Goal: Task Accomplishment & Management: Manage account settings

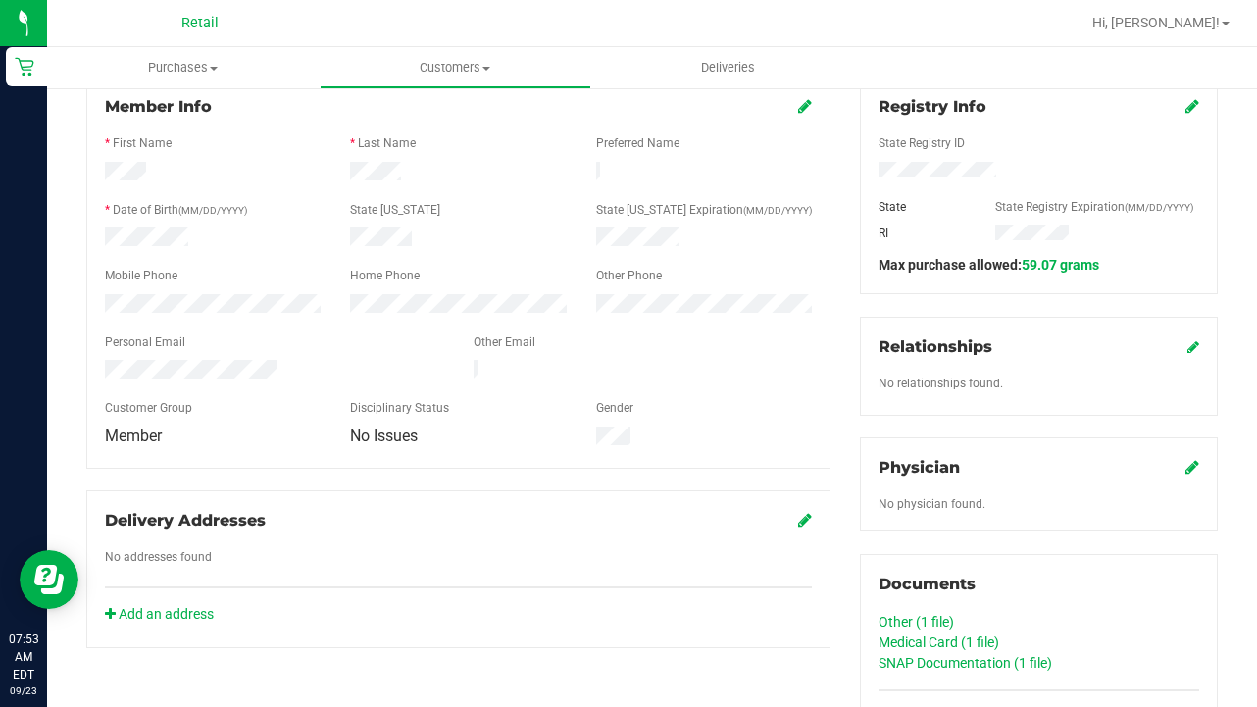
scroll to position [301, 0]
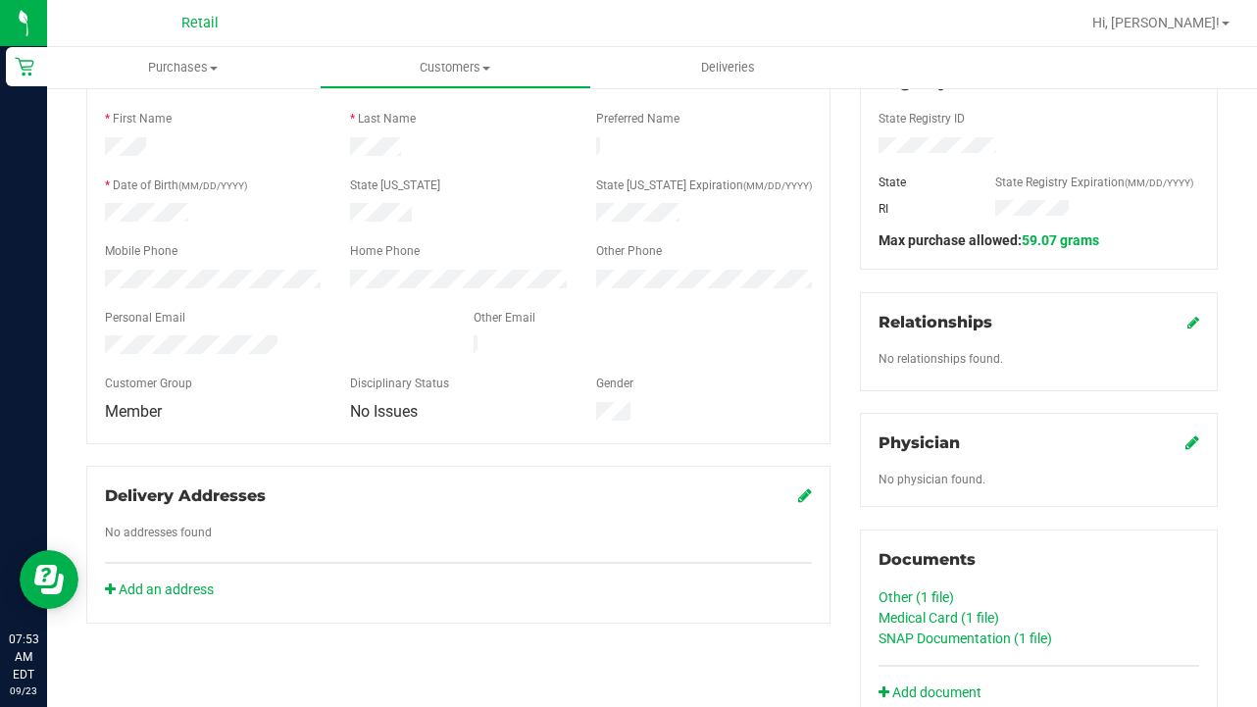
click at [902, 617] on link "Medical Card (1 file)" at bounding box center [939, 618] width 121 height 16
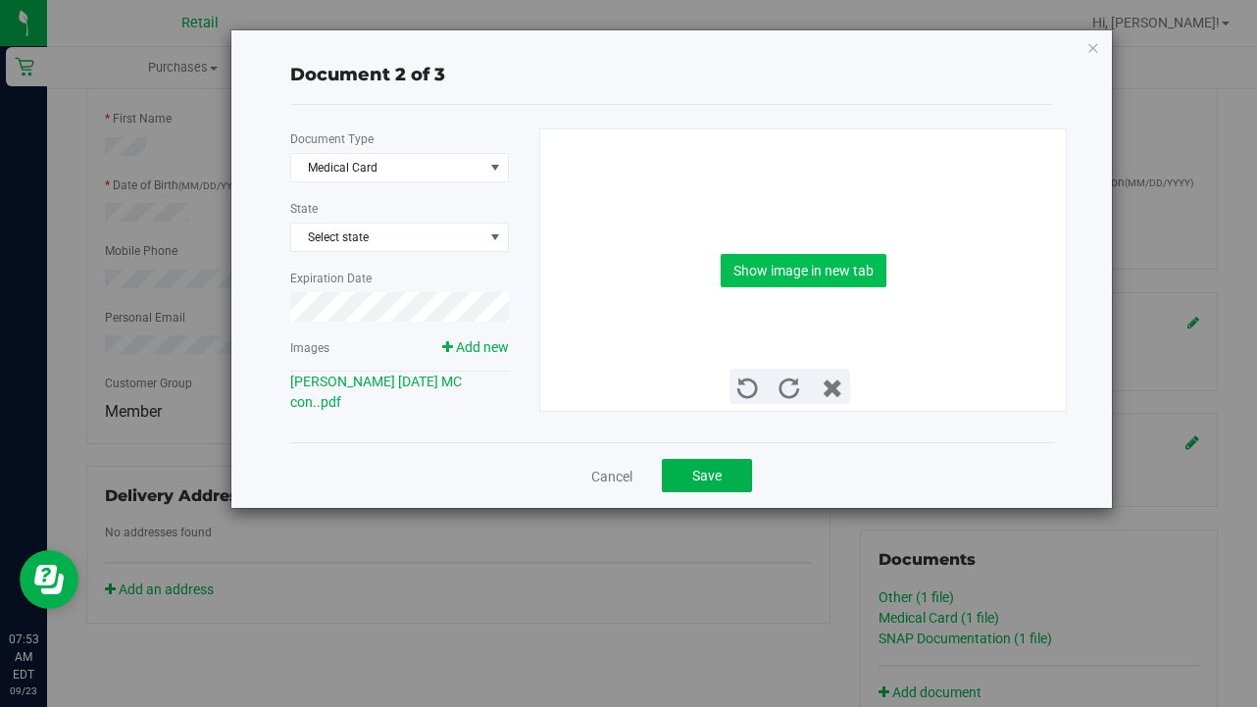
click at [736, 282] on button "Show image in new tab" at bounding box center [804, 270] width 166 height 33
click at [704, 462] on button "Save" at bounding box center [707, 475] width 90 height 33
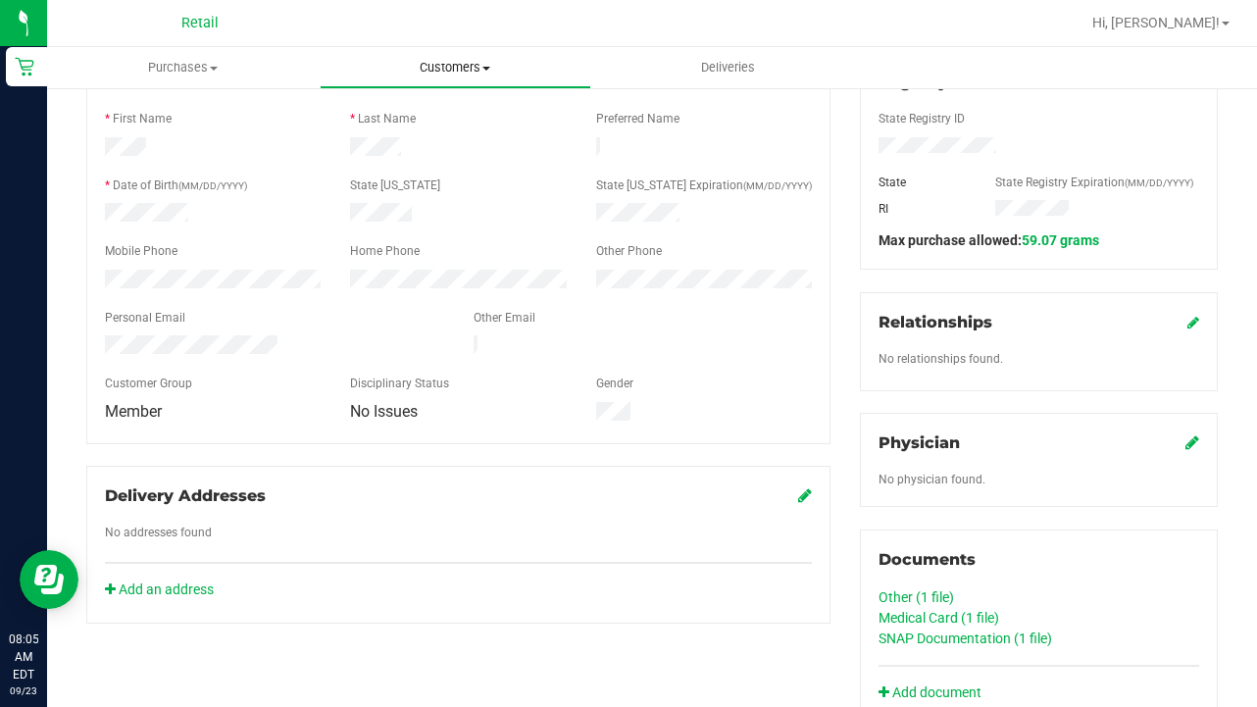
click at [479, 71] on span "Customers" at bounding box center [456, 68] width 271 height 18
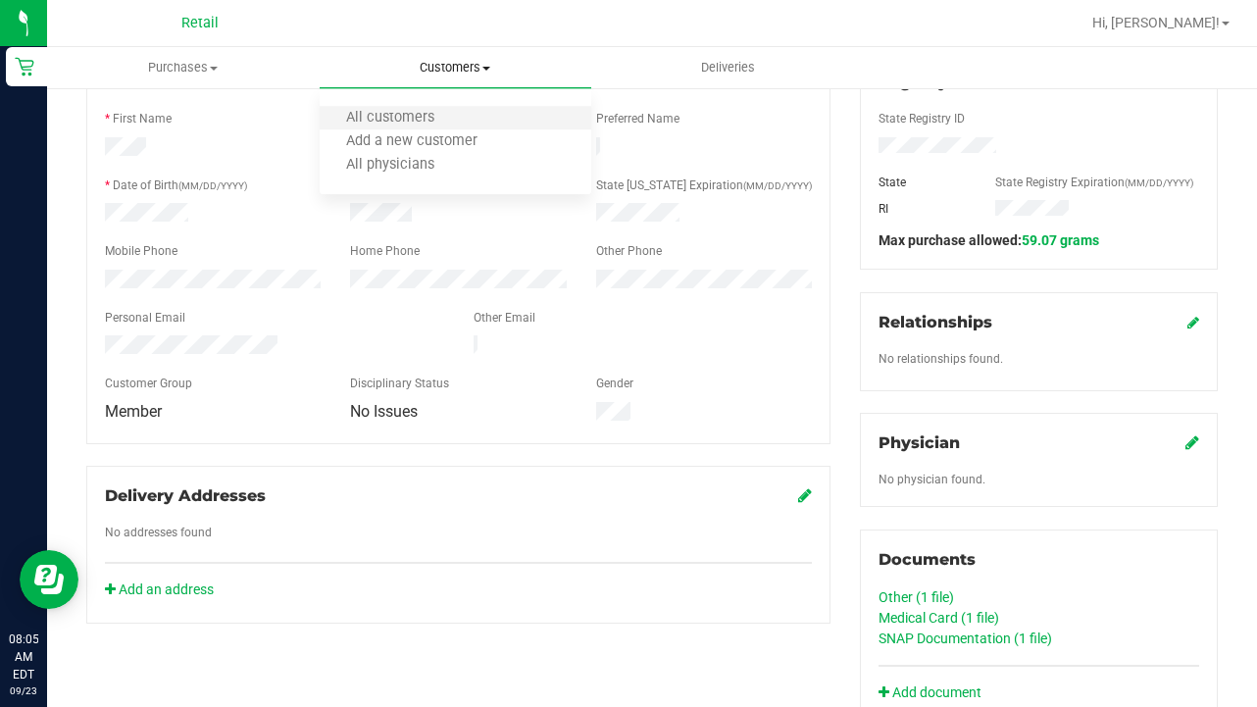
click at [465, 120] on li "All customers" at bounding box center [456, 119] width 273 height 24
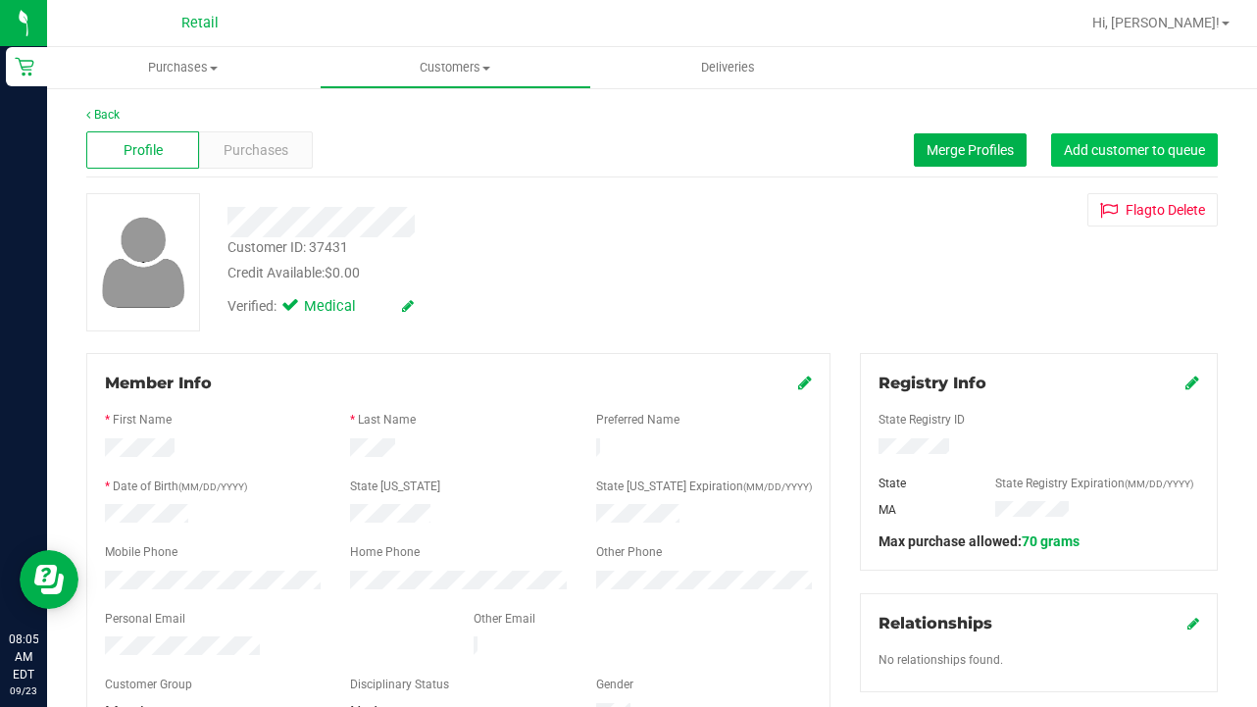
click at [1086, 158] on button "Add customer to queue" at bounding box center [1134, 149] width 167 height 33
click at [440, 68] on span "Customers" at bounding box center [456, 68] width 271 height 18
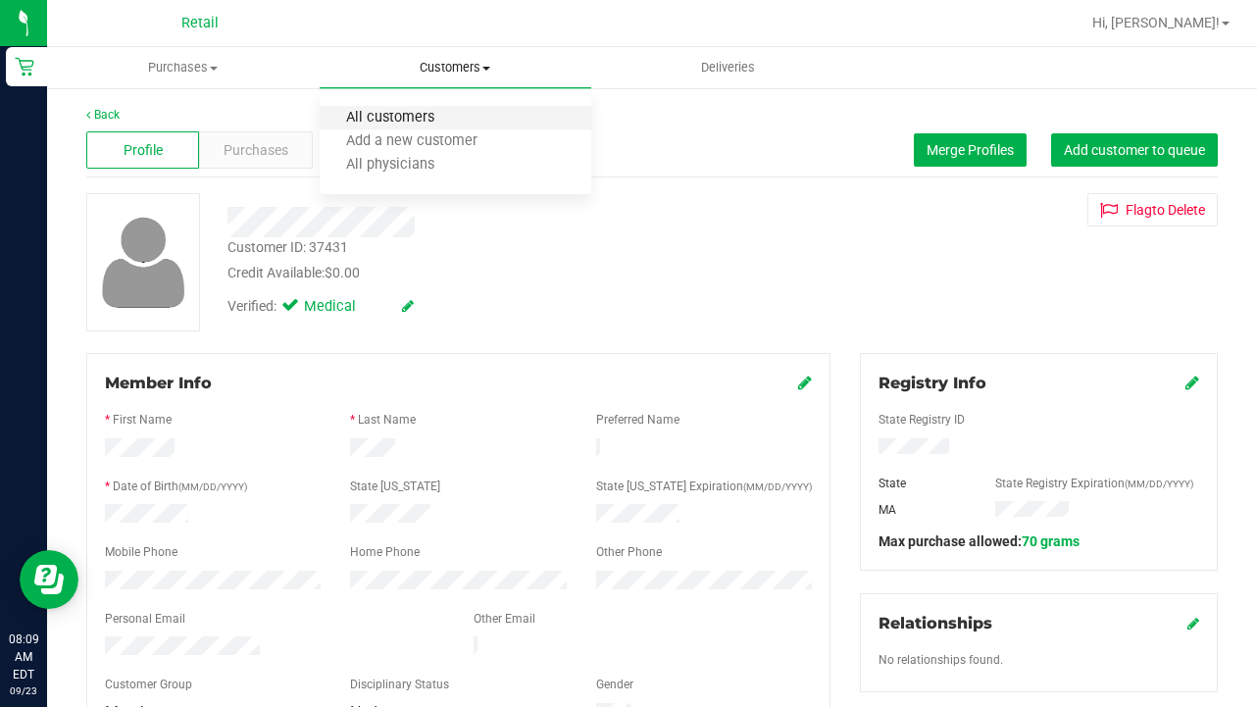
click at [431, 116] on span "All customers" at bounding box center [390, 118] width 141 height 17
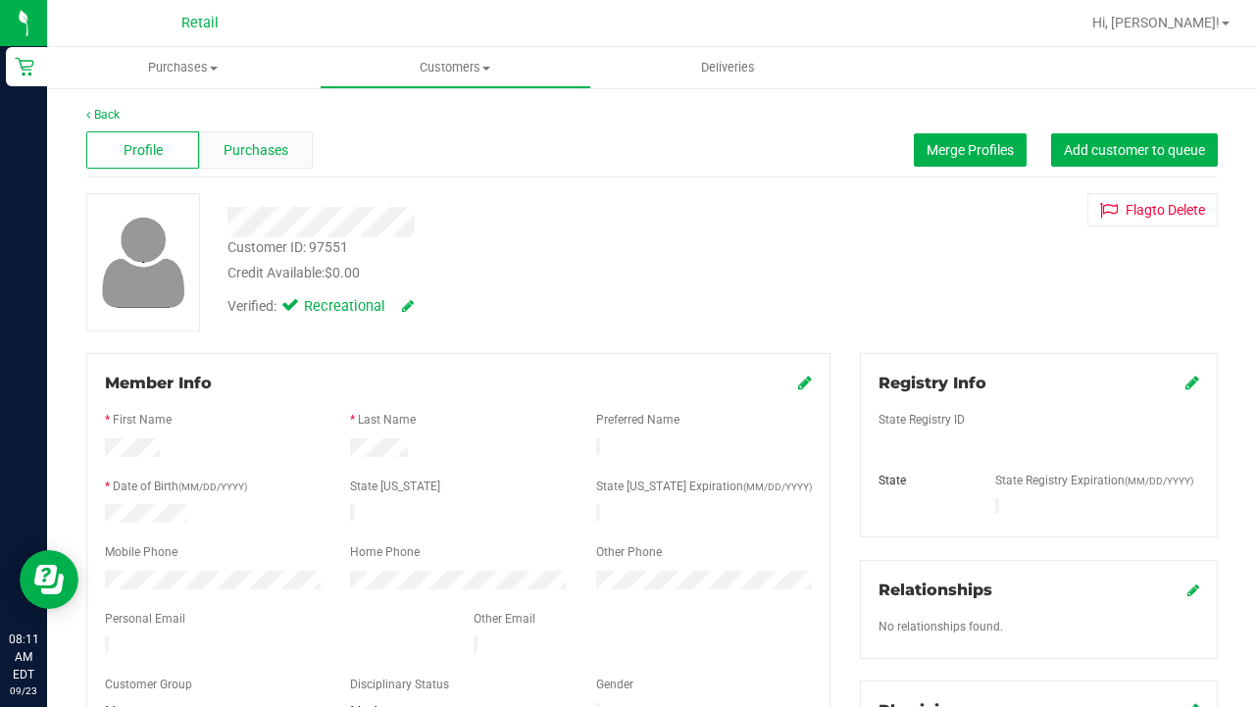
click at [276, 147] on span "Purchases" at bounding box center [256, 150] width 65 height 21
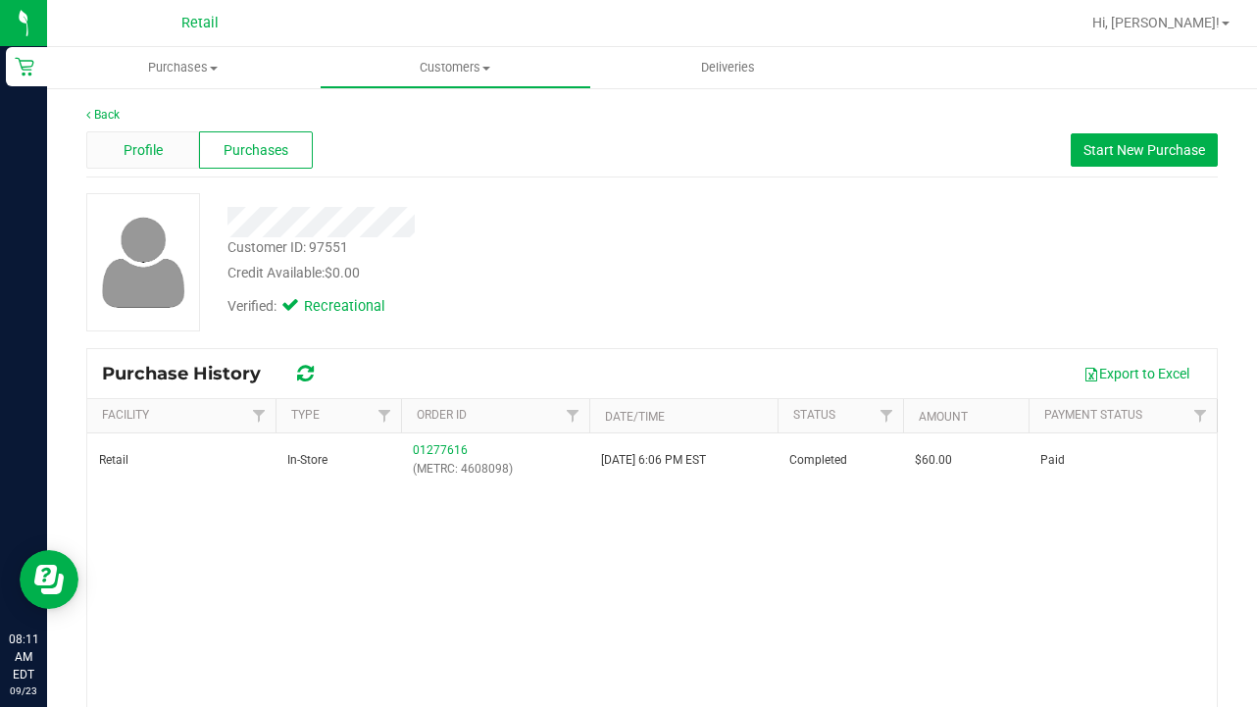
click at [162, 155] on span "Profile" at bounding box center [143, 150] width 39 height 21
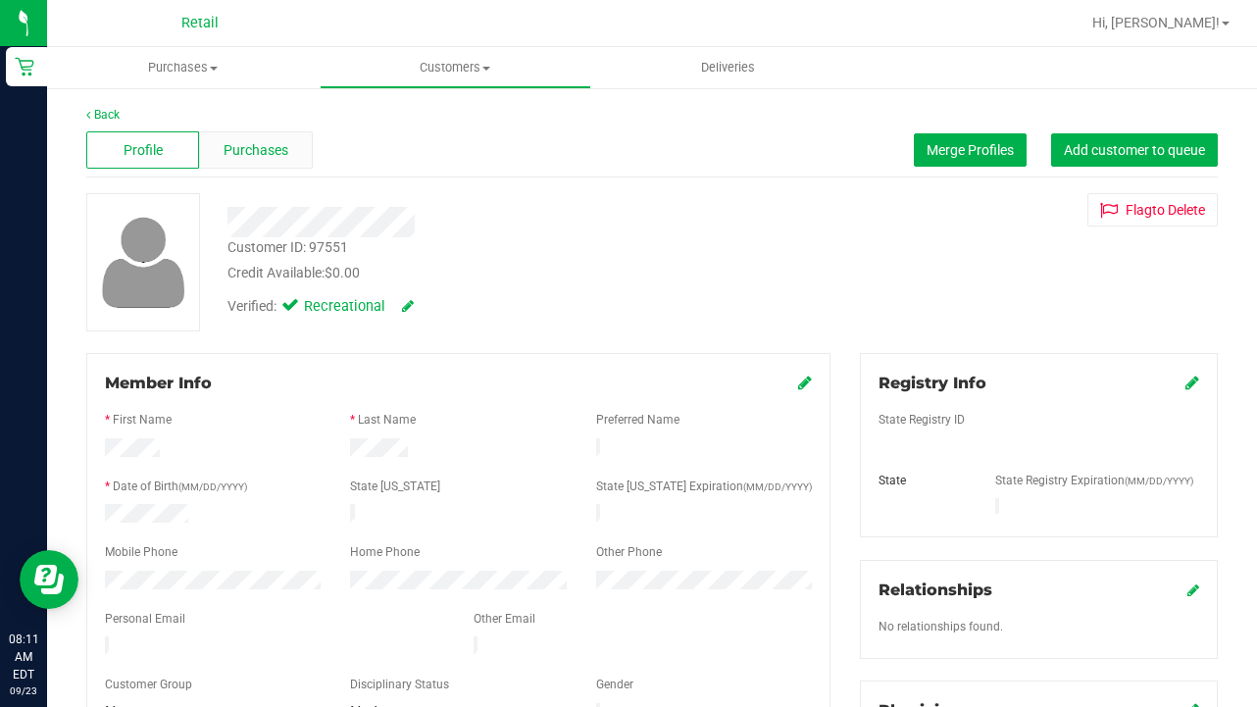
click at [251, 156] on span "Purchases" at bounding box center [256, 150] width 65 height 21
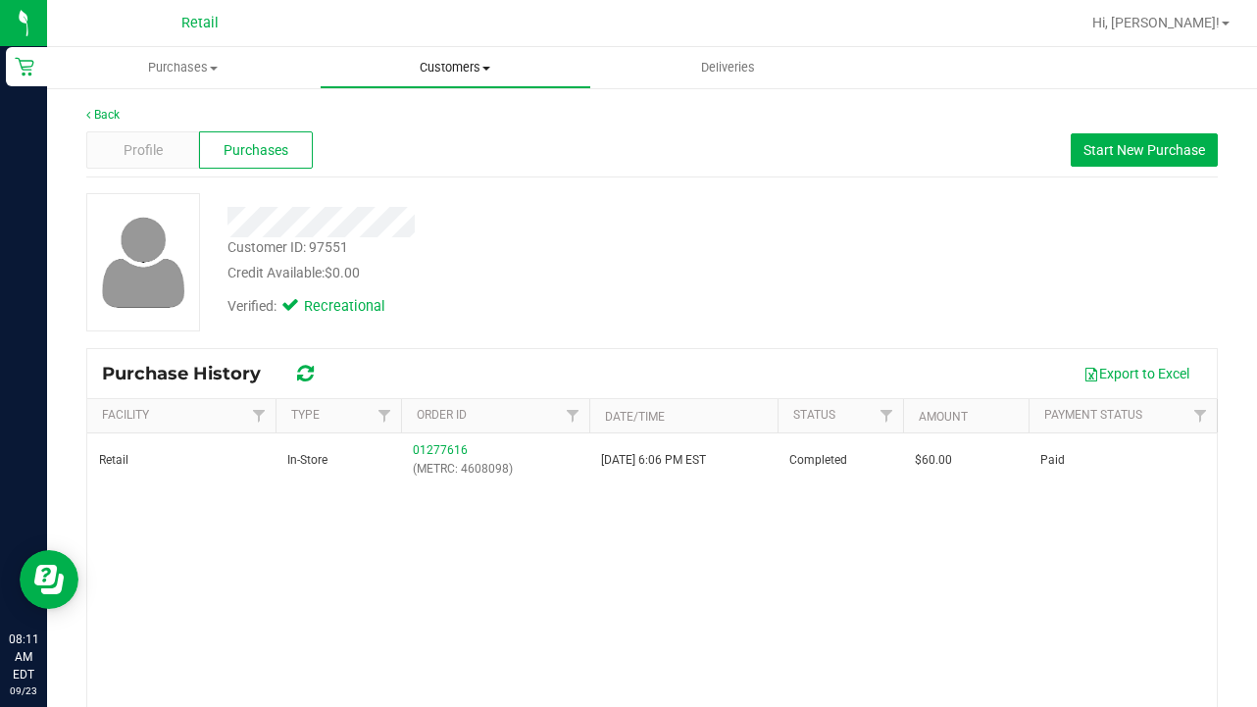
click at [435, 62] on span "Customers" at bounding box center [456, 68] width 271 height 18
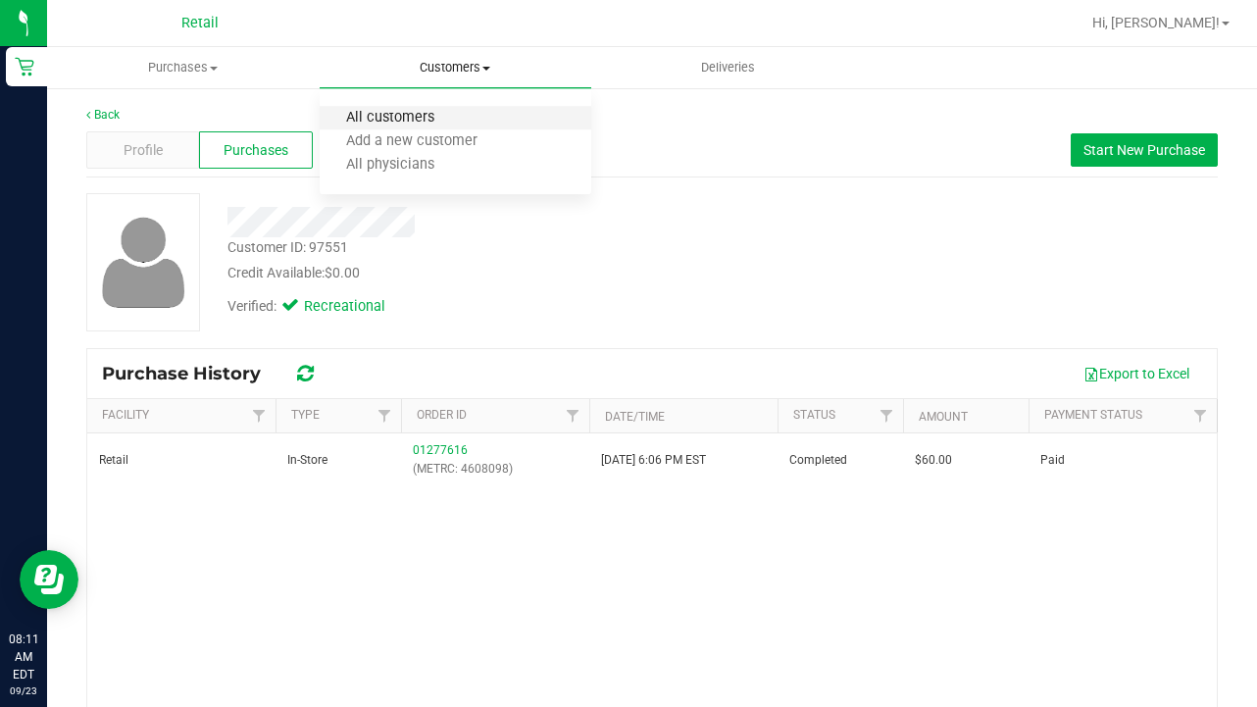
click at [436, 115] on span "All customers" at bounding box center [390, 118] width 141 height 17
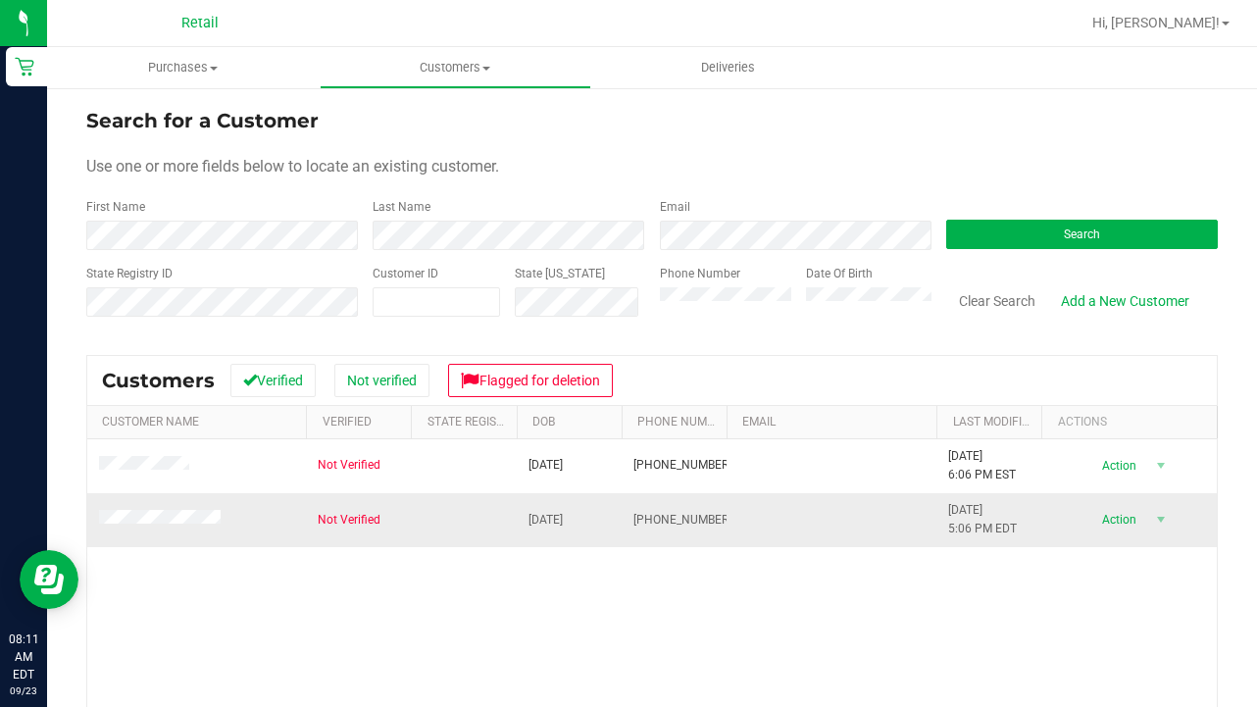
click at [191, 511] on span at bounding box center [162, 520] width 127 height 20
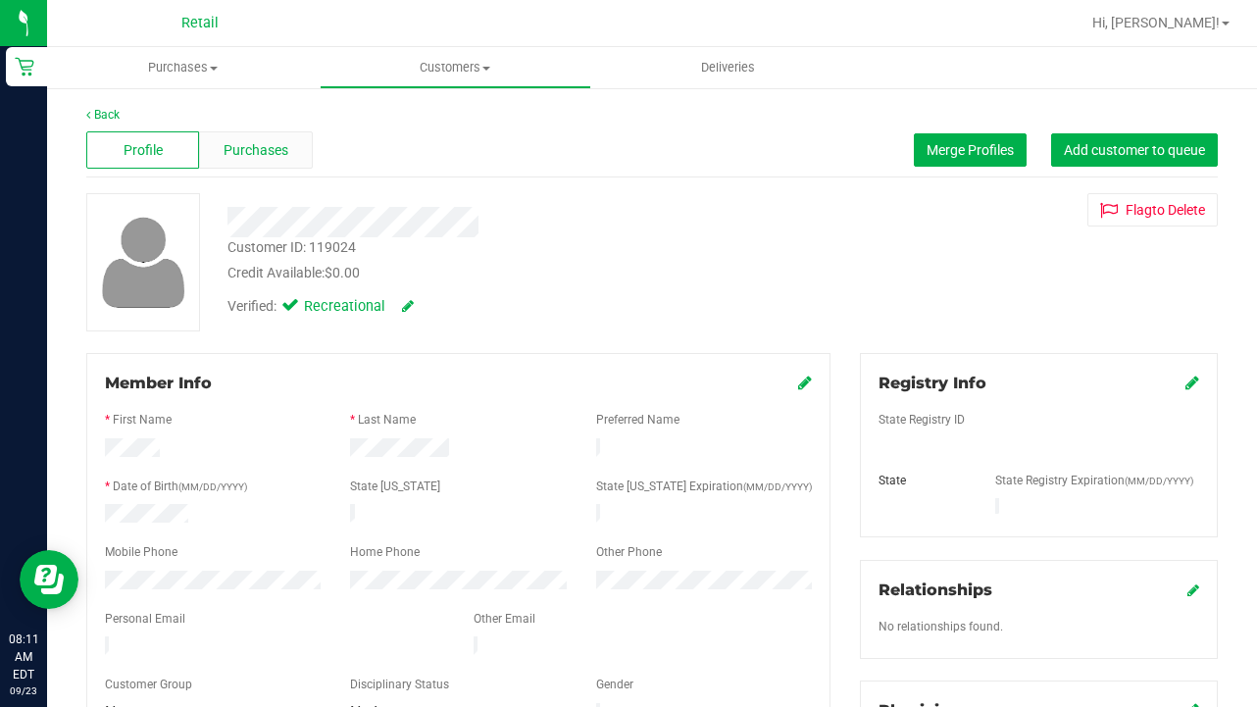
click at [266, 157] on span "Purchases" at bounding box center [256, 150] width 65 height 21
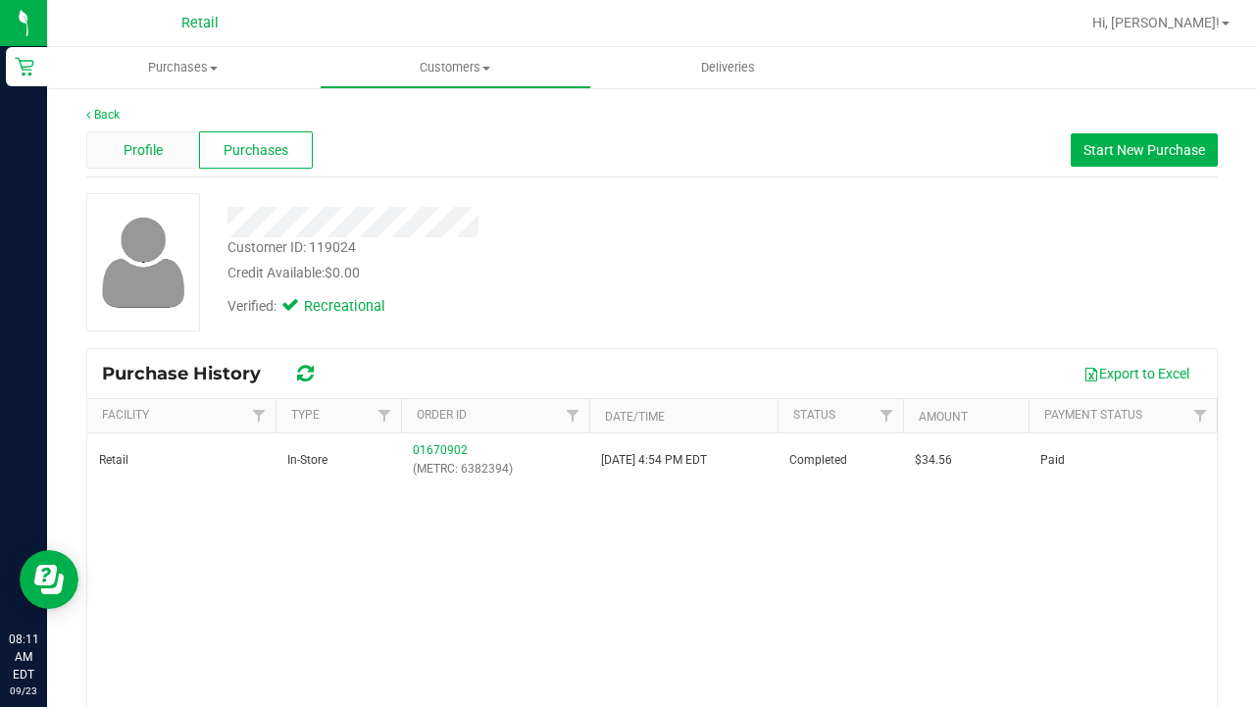
click at [153, 158] on span "Profile" at bounding box center [143, 150] width 39 height 21
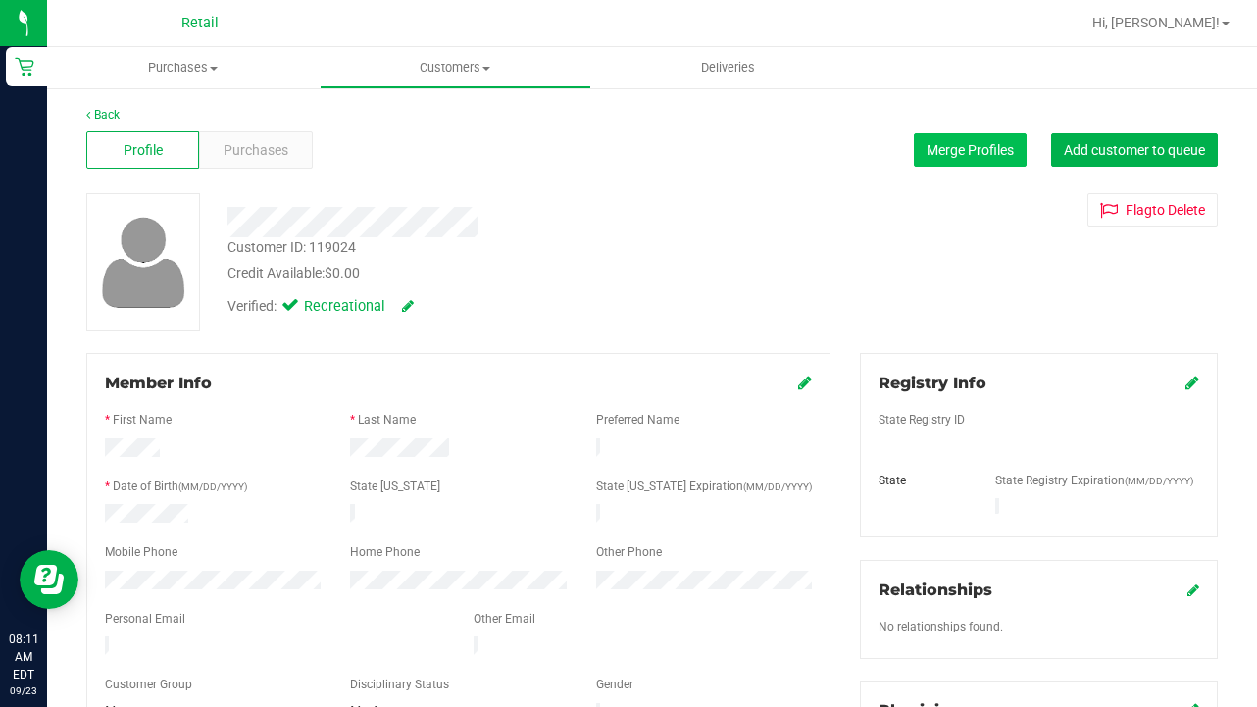
click at [969, 151] on span "Merge Profiles" at bounding box center [970, 150] width 87 height 16
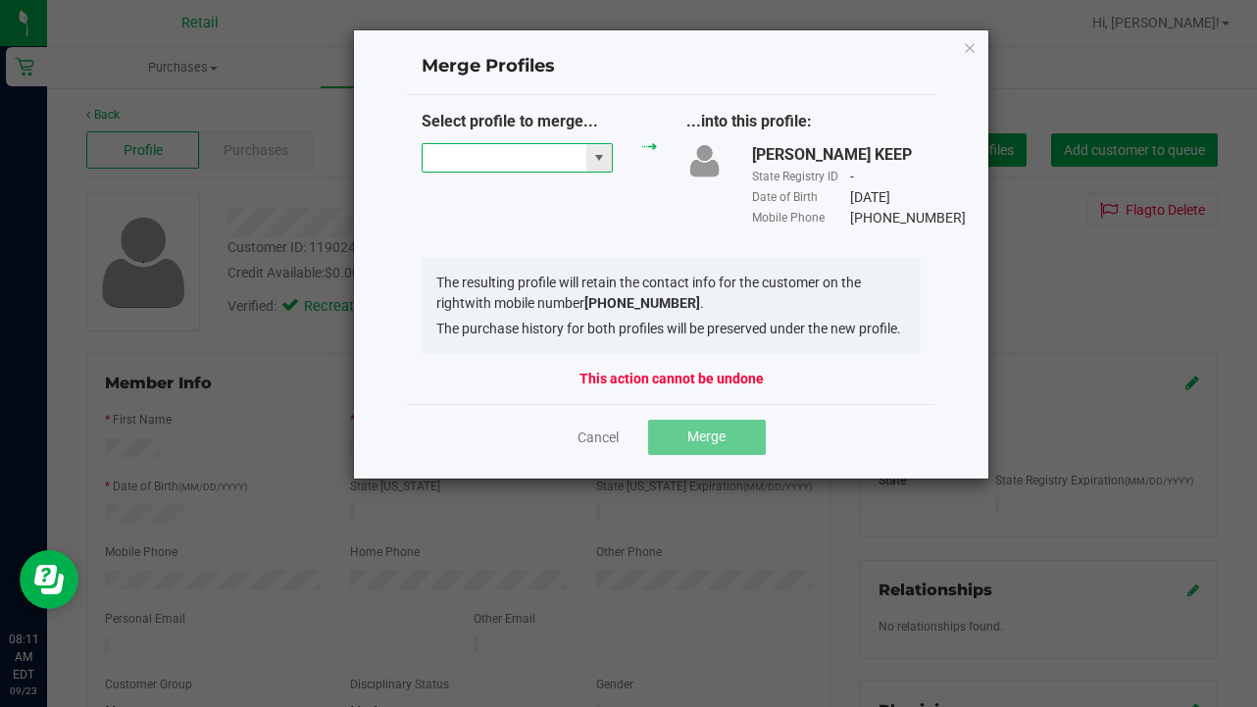
click at [474, 153] on input "NO DATA FOUND" at bounding box center [505, 157] width 164 height 27
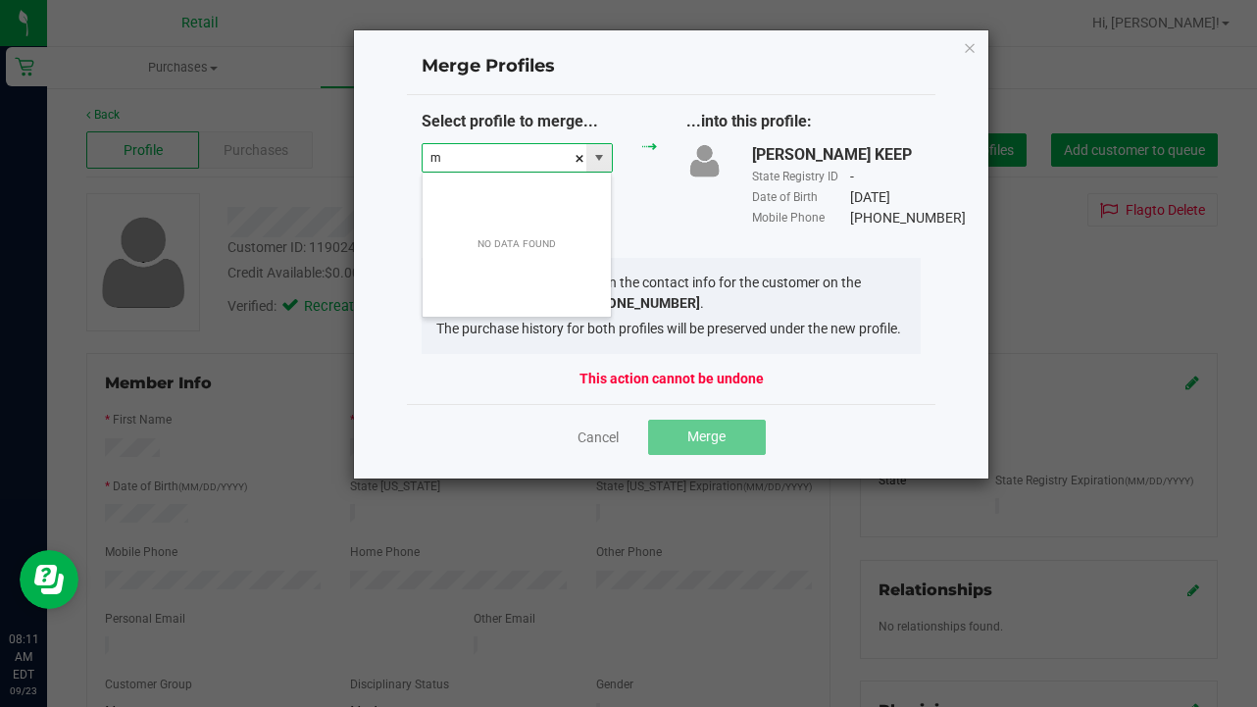
scroll to position [29, 191]
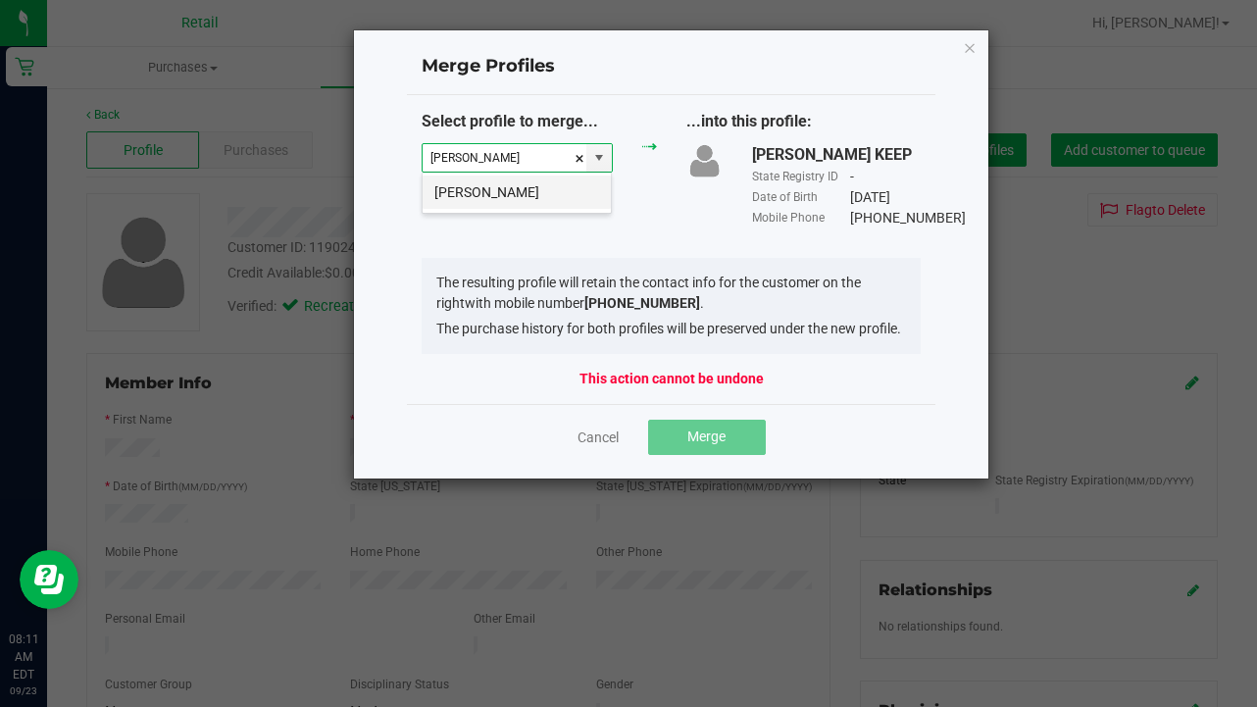
click at [486, 186] on li "Melanie Privitera" at bounding box center [517, 192] width 188 height 33
type input "Melanie Privitera"
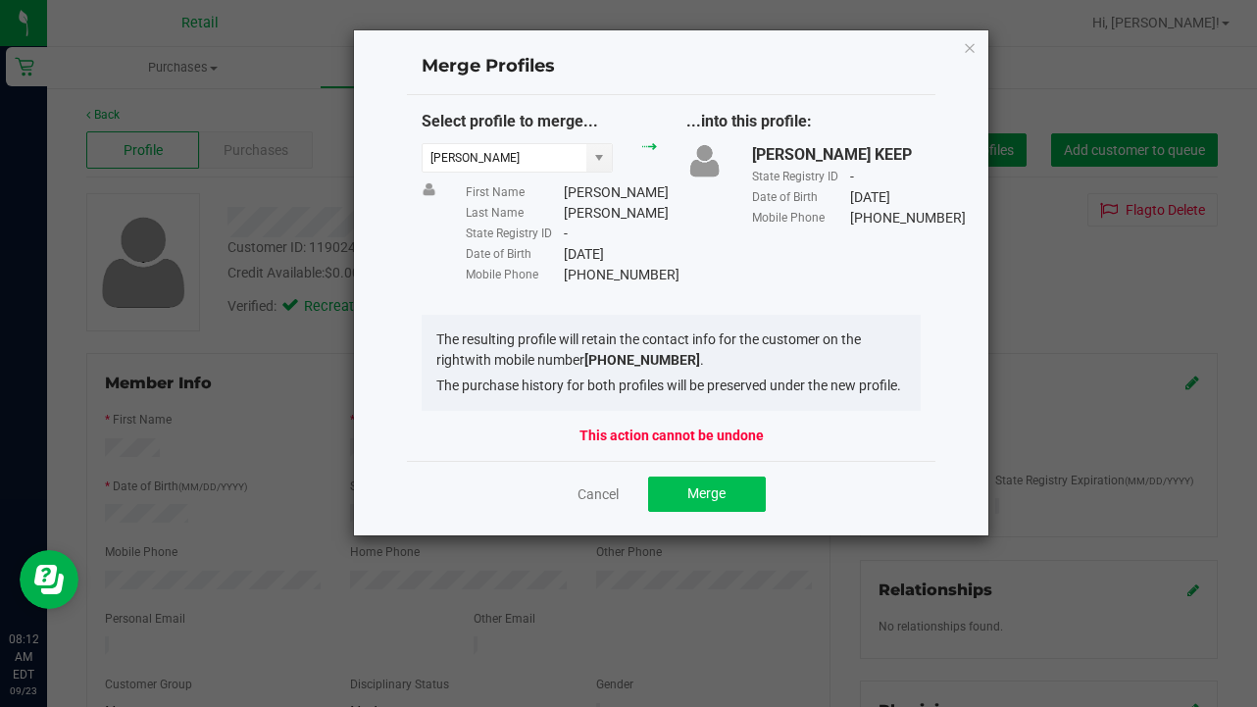
click at [690, 512] on button "Merge" at bounding box center [707, 494] width 118 height 35
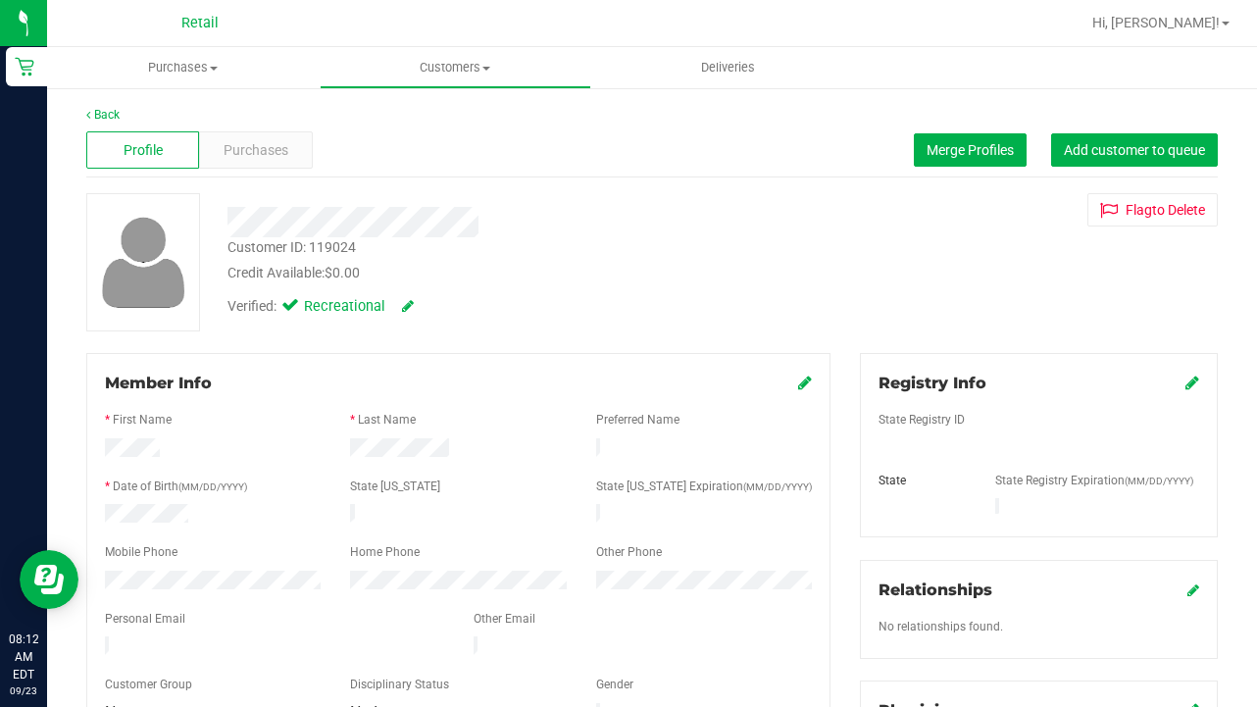
click at [802, 385] on icon at bounding box center [805, 383] width 14 height 16
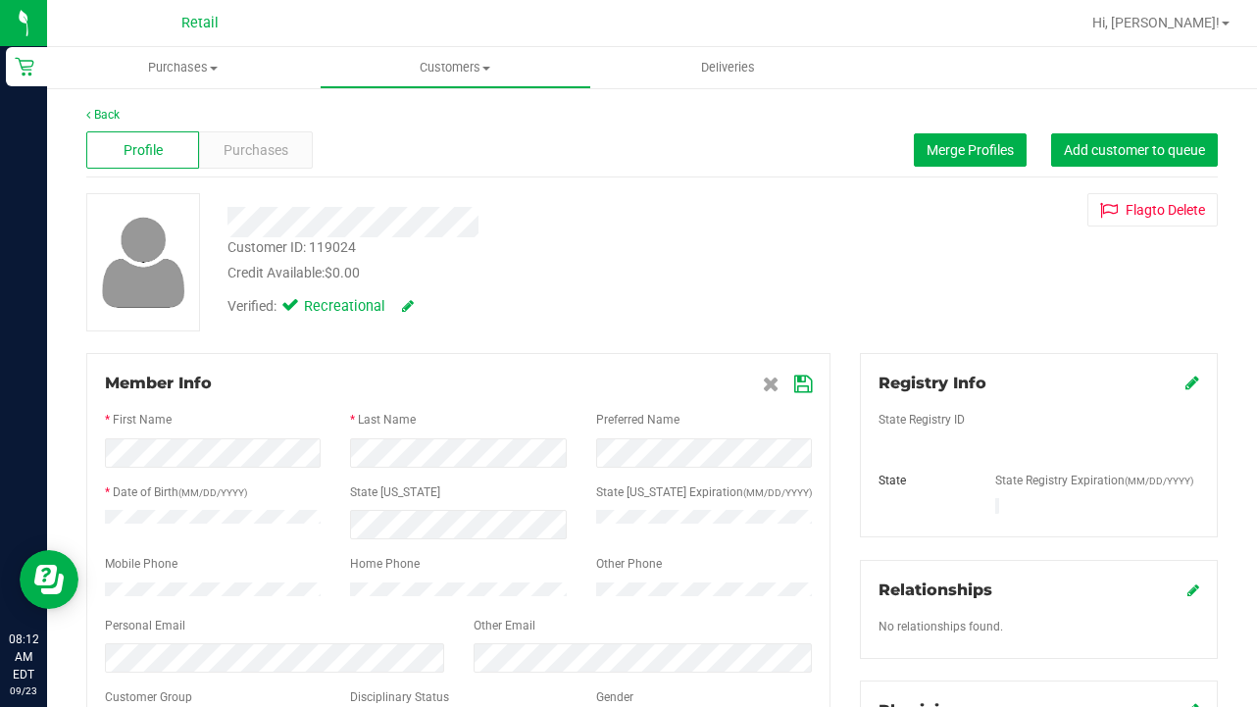
click at [797, 384] on icon at bounding box center [803, 385] width 18 height 16
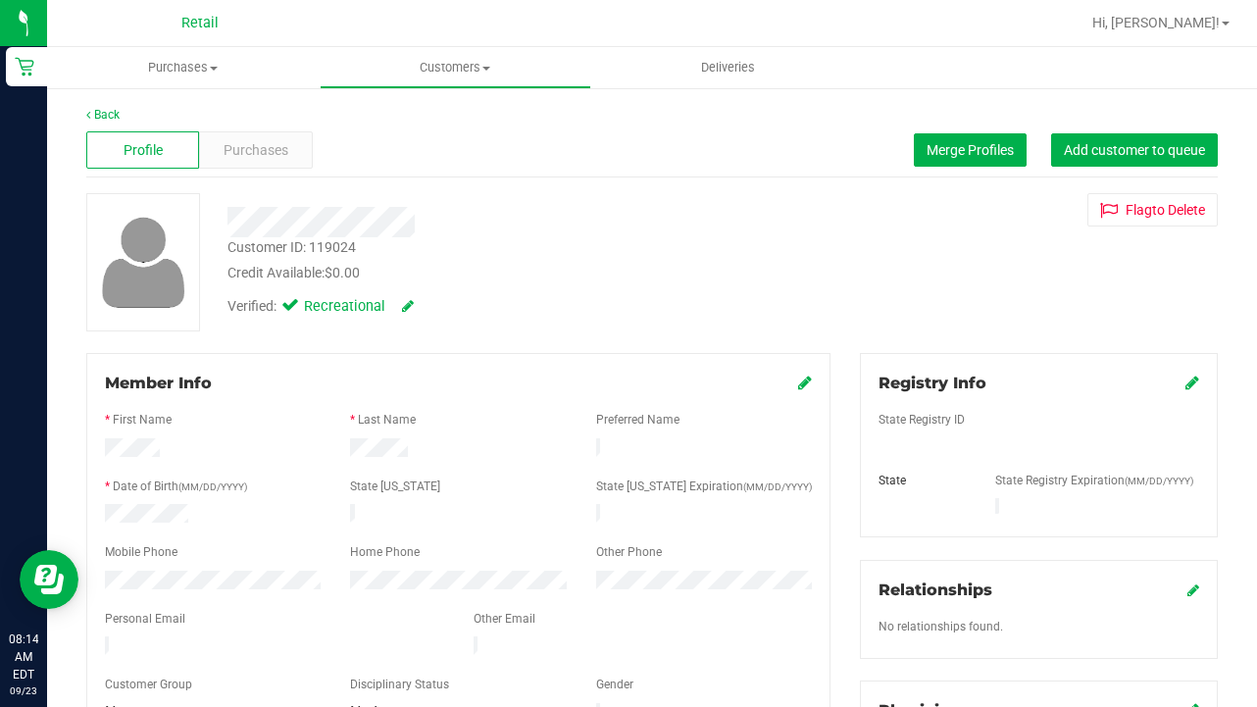
click at [432, 87] on link "Customers All customers Add a new customer All physicians" at bounding box center [456, 67] width 273 height 41
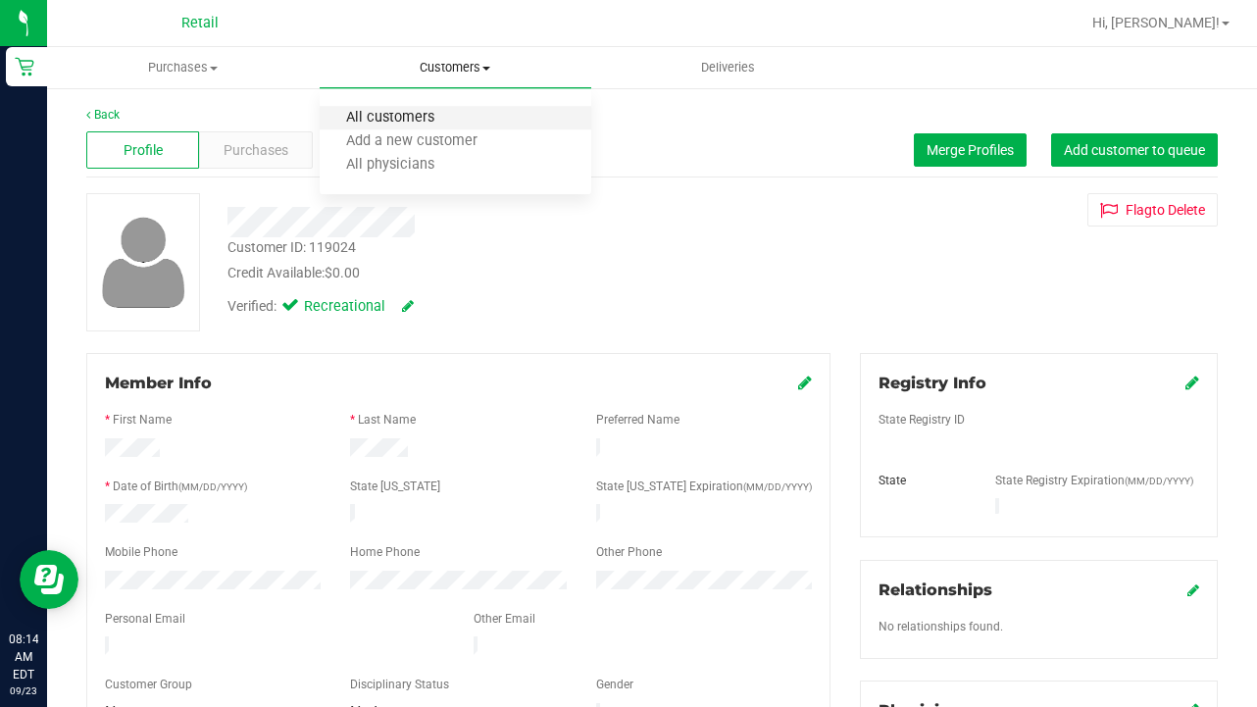
click at [435, 118] on span "All customers" at bounding box center [390, 118] width 141 height 17
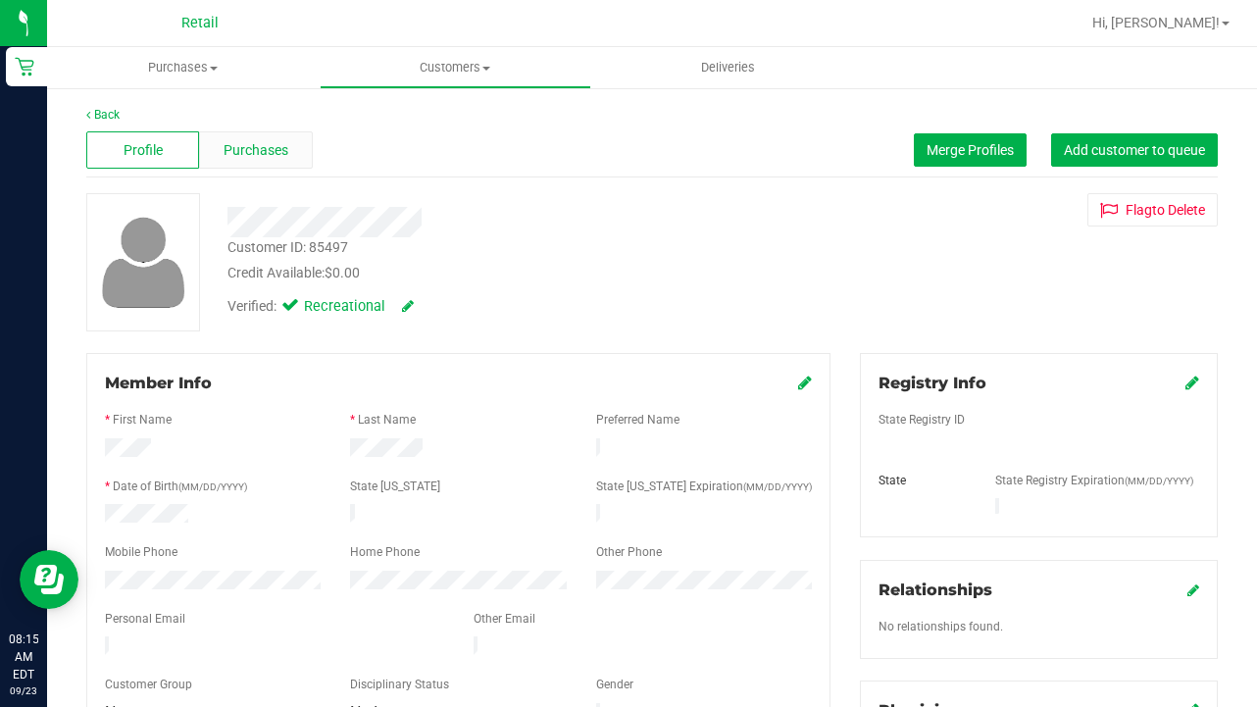
click at [266, 151] on span "Purchases" at bounding box center [256, 150] width 65 height 21
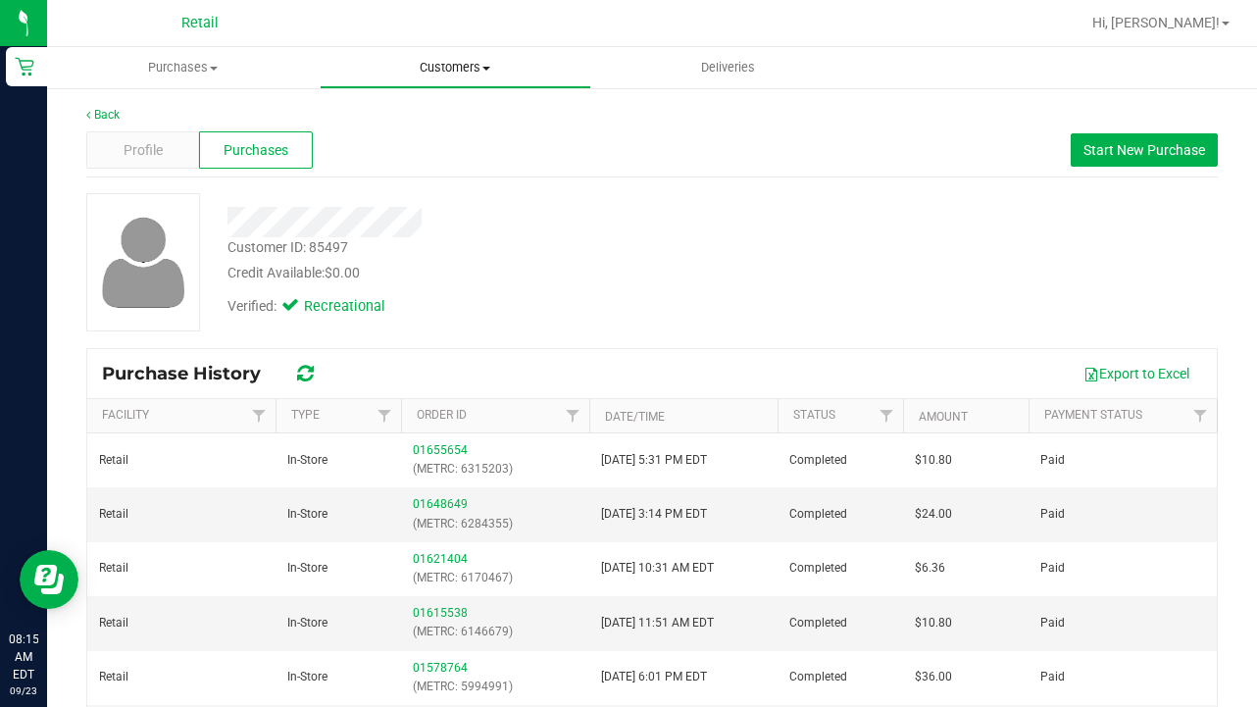
click at [474, 70] on span "Customers" at bounding box center [456, 68] width 271 height 18
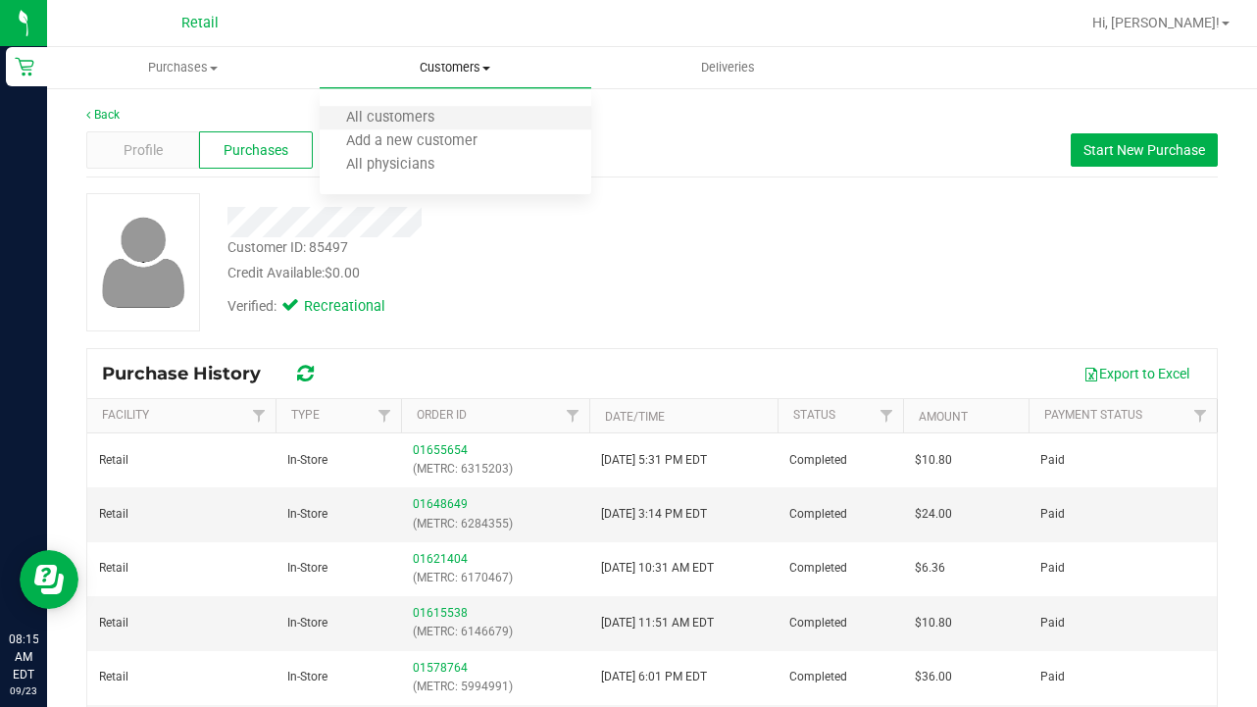
click at [461, 120] on li "All customers" at bounding box center [456, 119] width 273 height 24
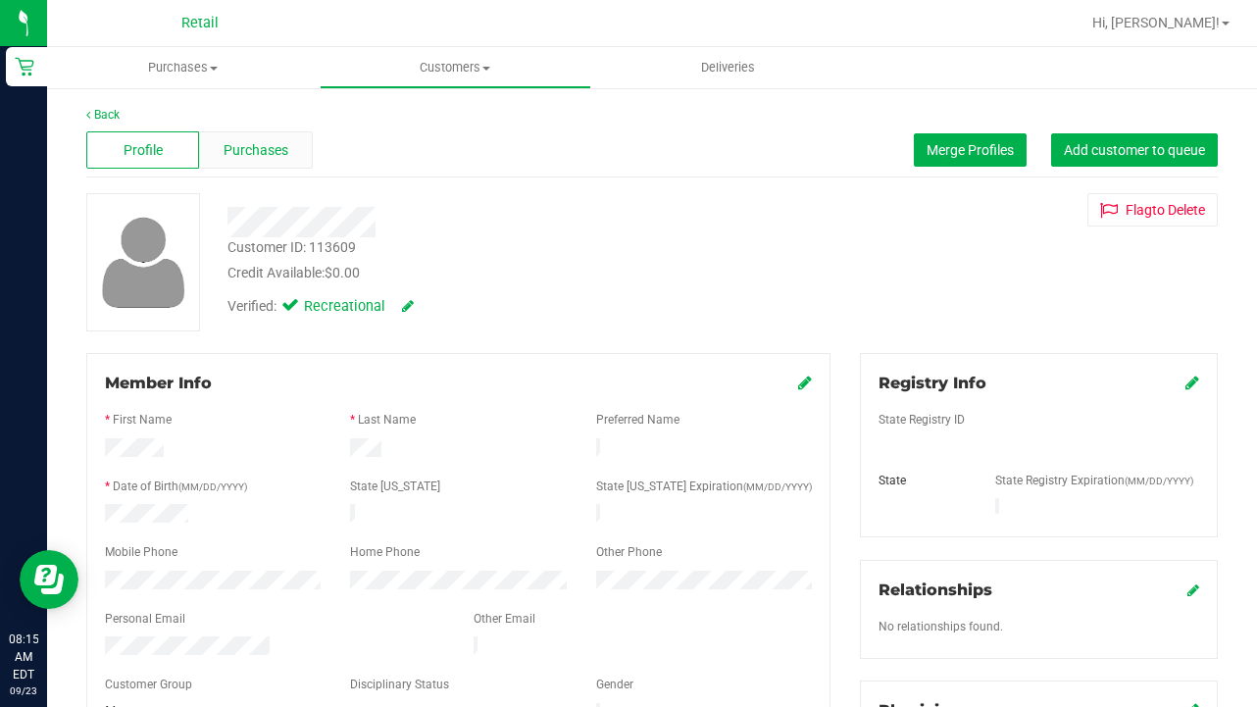
click at [266, 138] on div "Purchases" at bounding box center [255, 149] width 113 height 37
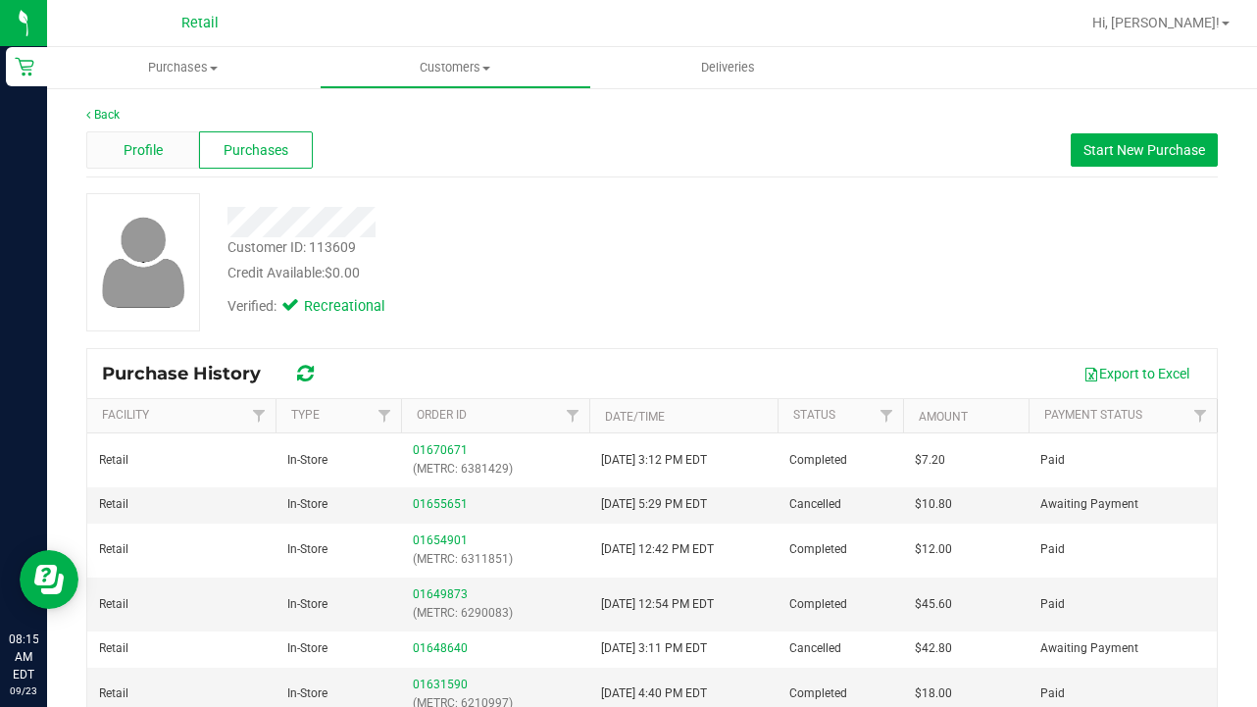
click at [160, 145] on span "Profile" at bounding box center [143, 150] width 39 height 21
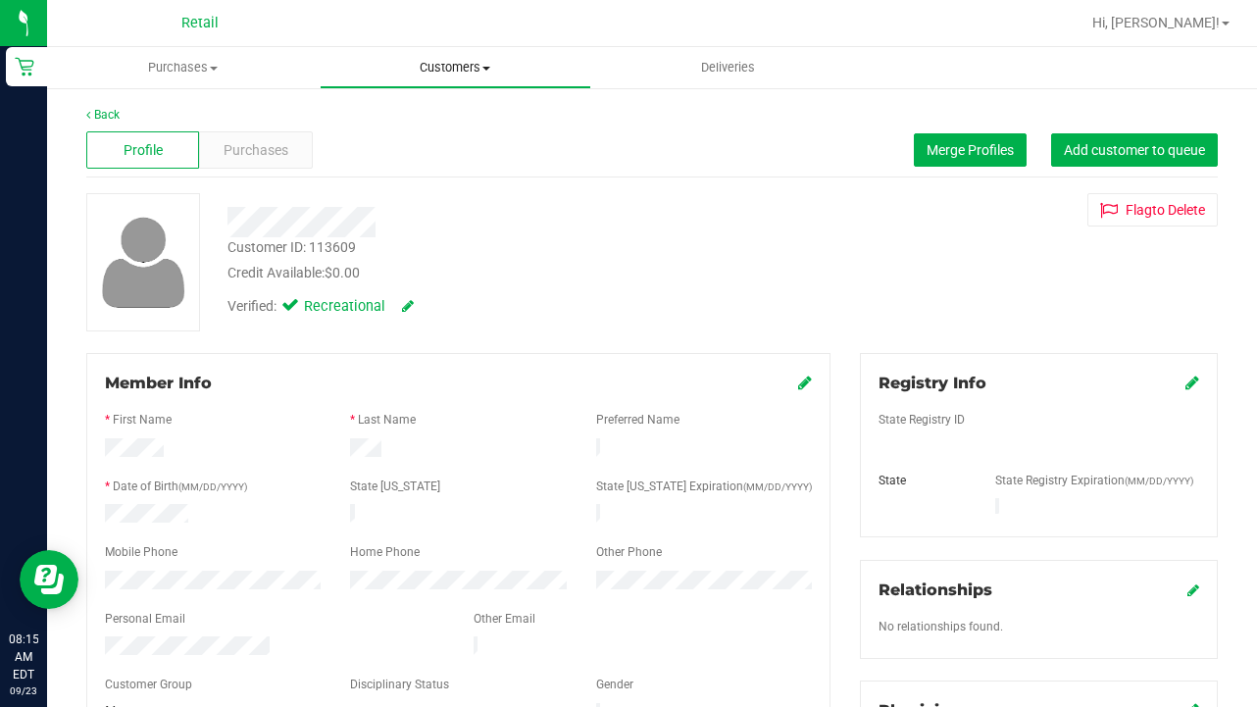
click at [455, 68] on span "Customers" at bounding box center [456, 68] width 271 height 18
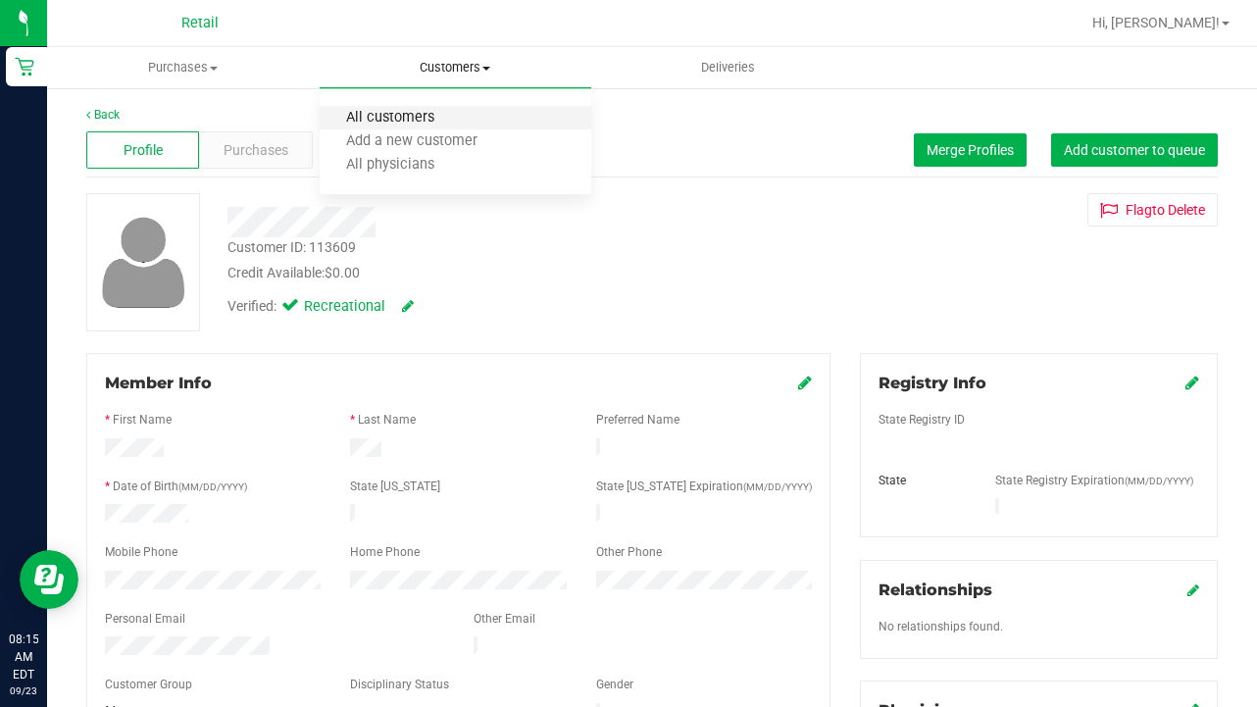
click at [446, 113] on span "All customers" at bounding box center [390, 118] width 141 height 17
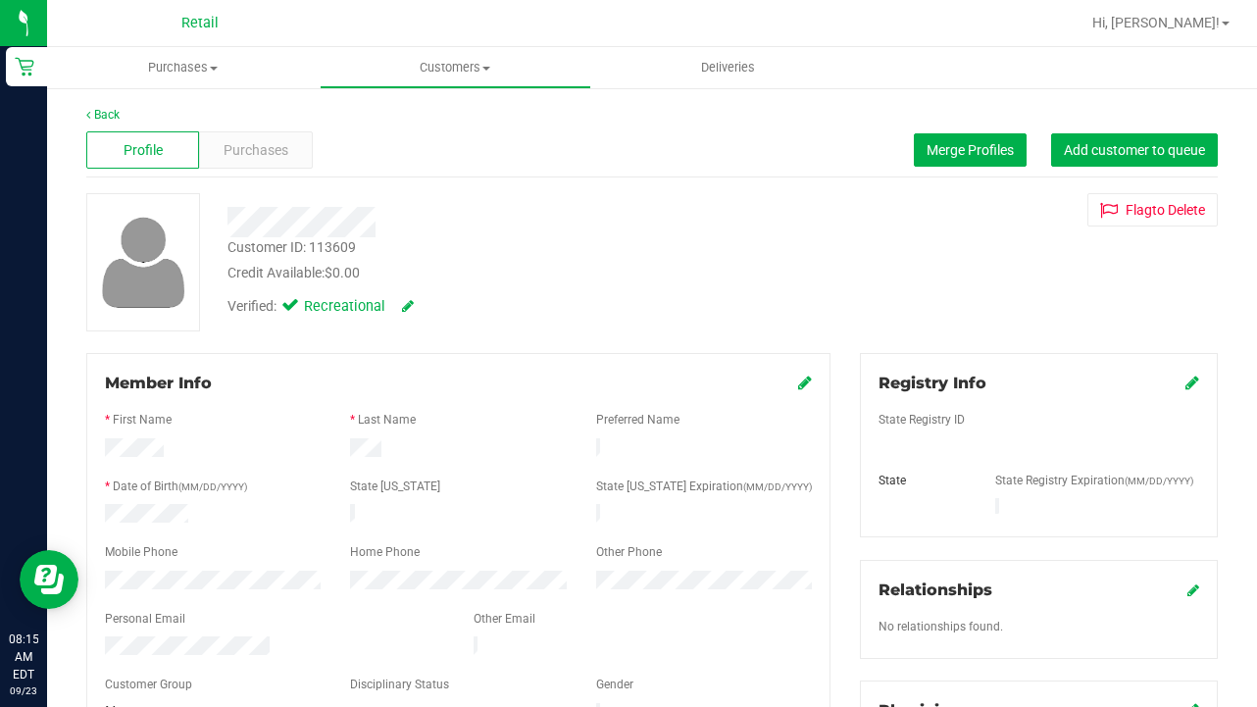
click at [801, 380] on icon at bounding box center [805, 383] width 14 height 16
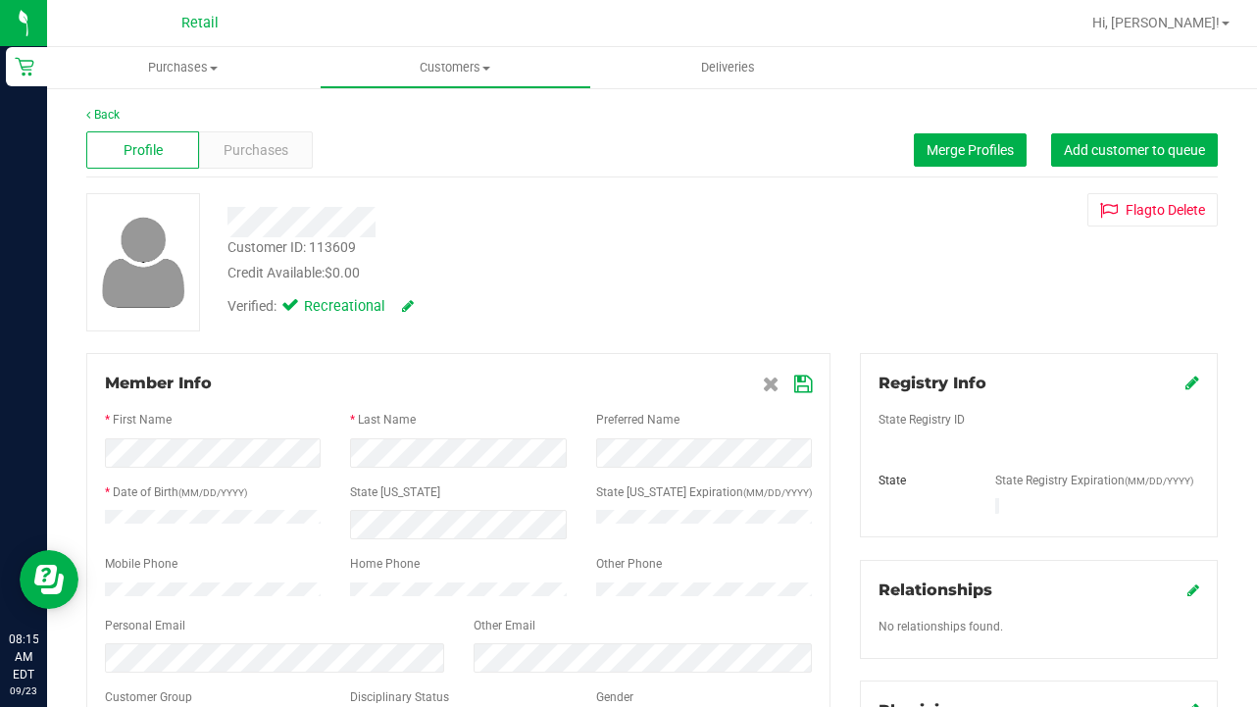
click at [805, 384] on icon at bounding box center [803, 385] width 18 height 16
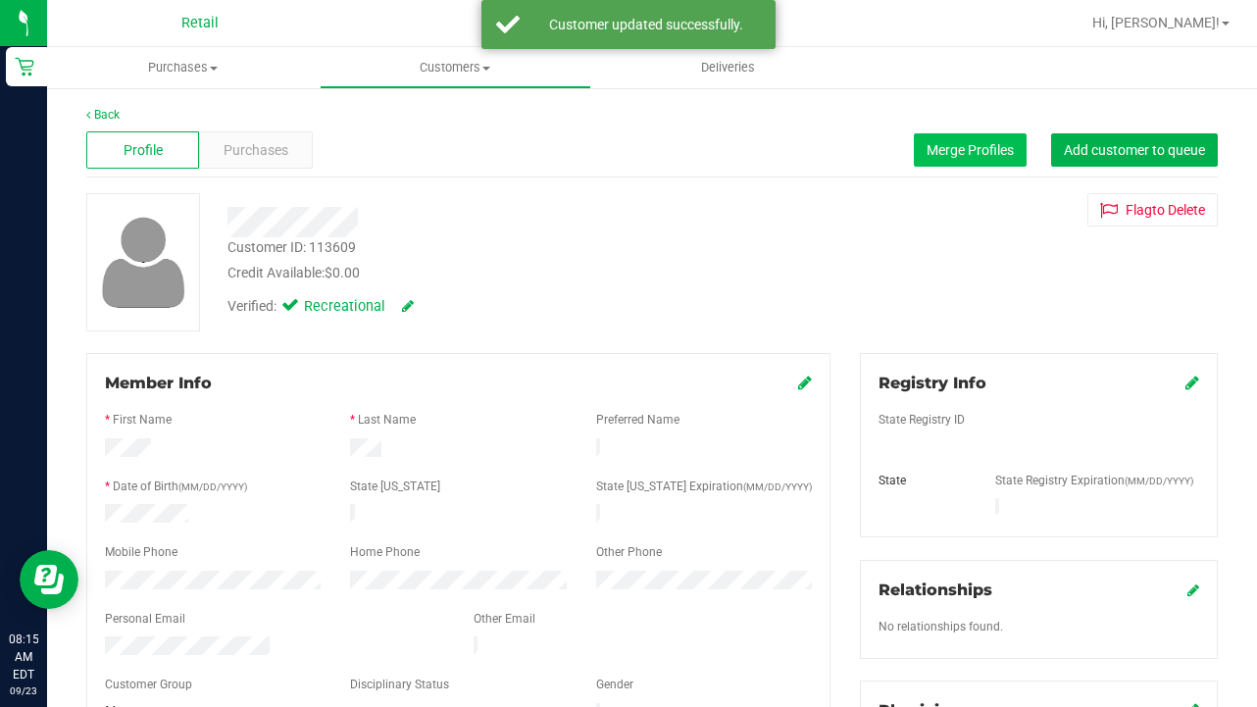
click at [953, 155] on span "Merge Profiles" at bounding box center [970, 150] width 87 height 16
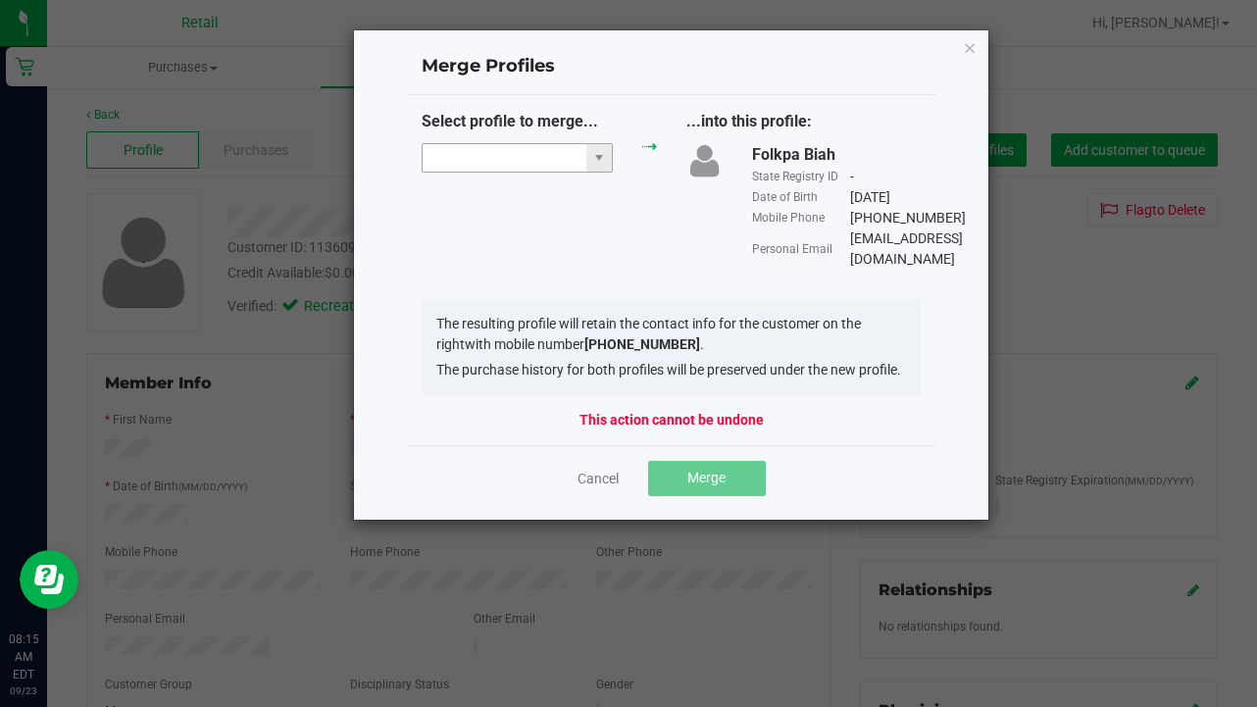
click at [484, 162] on input "NO DATA FOUND" at bounding box center [505, 157] width 164 height 27
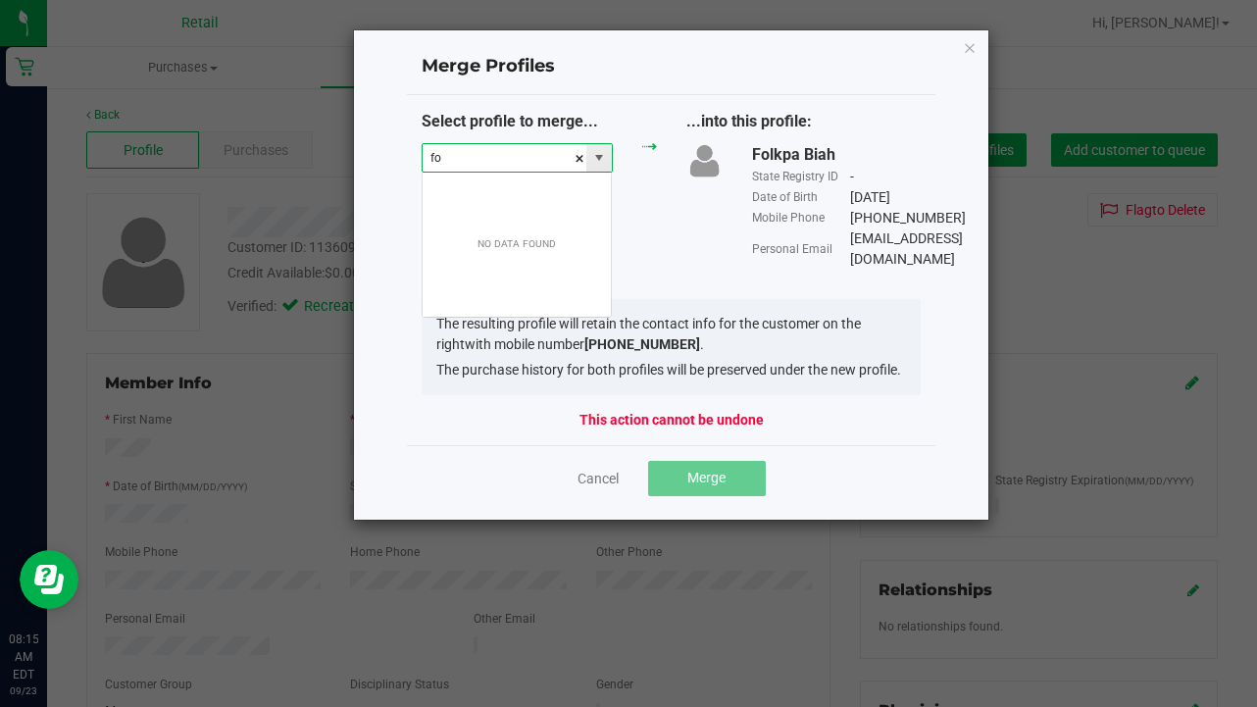
scroll to position [29, 191]
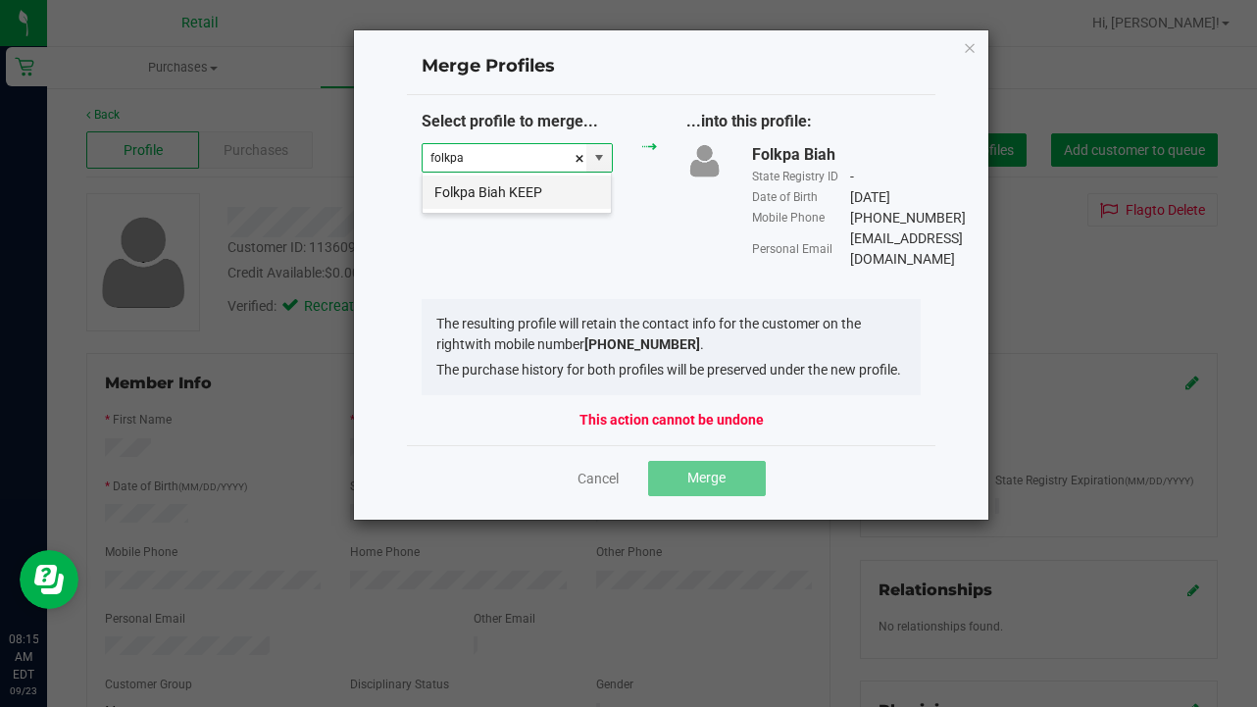
click at [487, 187] on li "Folkpa Biah KEEP" at bounding box center [517, 192] width 188 height 33
type input "Folkpa Biah KEEP"
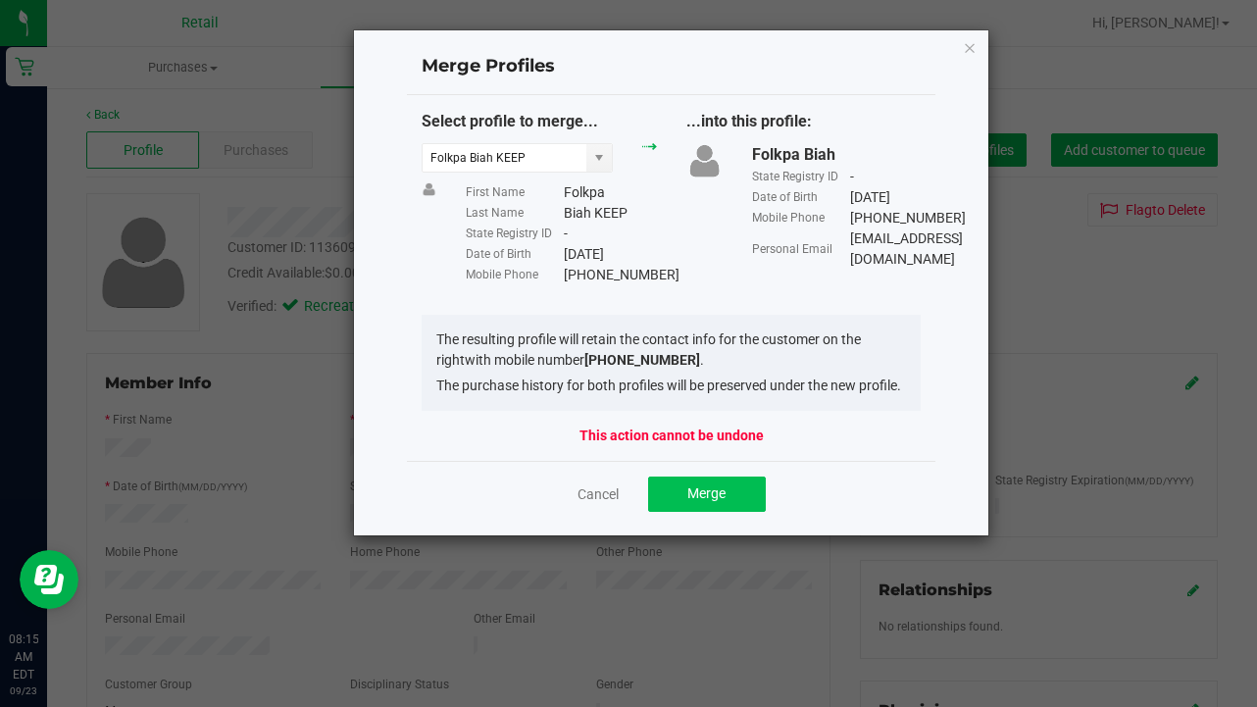
click at [703, 501] on span "Merge" at bounding box center [706, 493] width 38 height 16
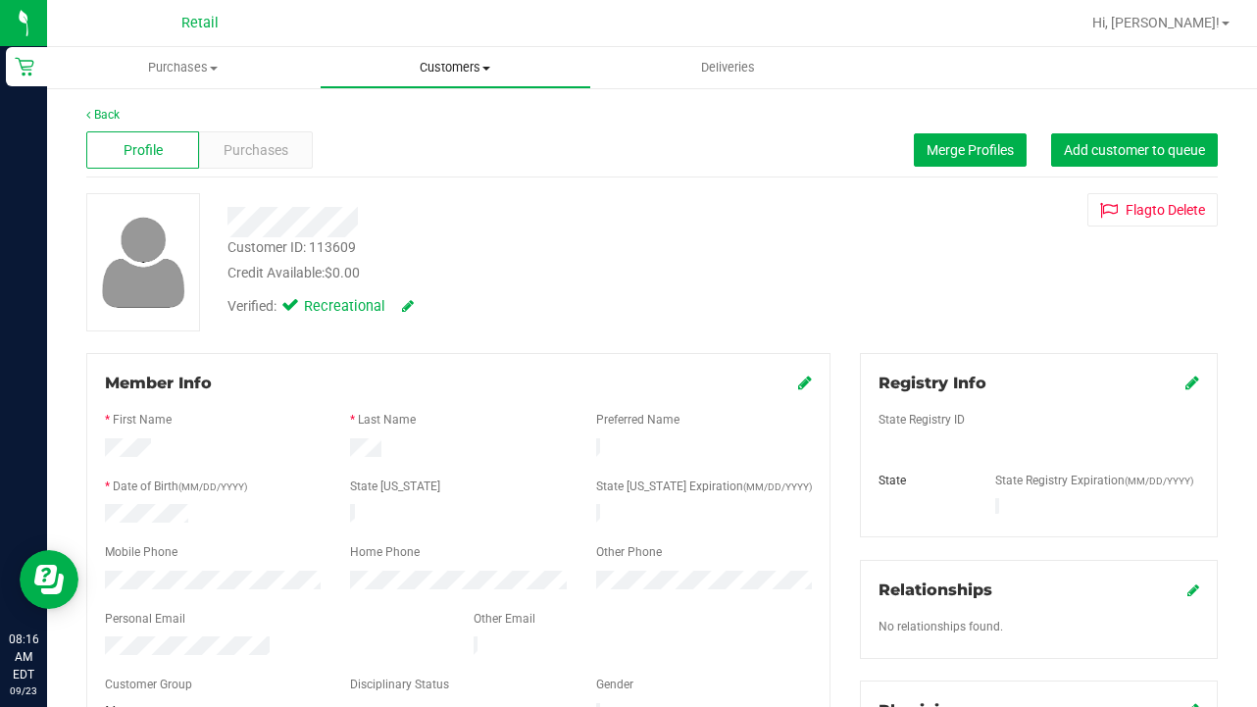
click at [433, 75] on span "Customers" at bounding box center [456, 68] width 271 height 18
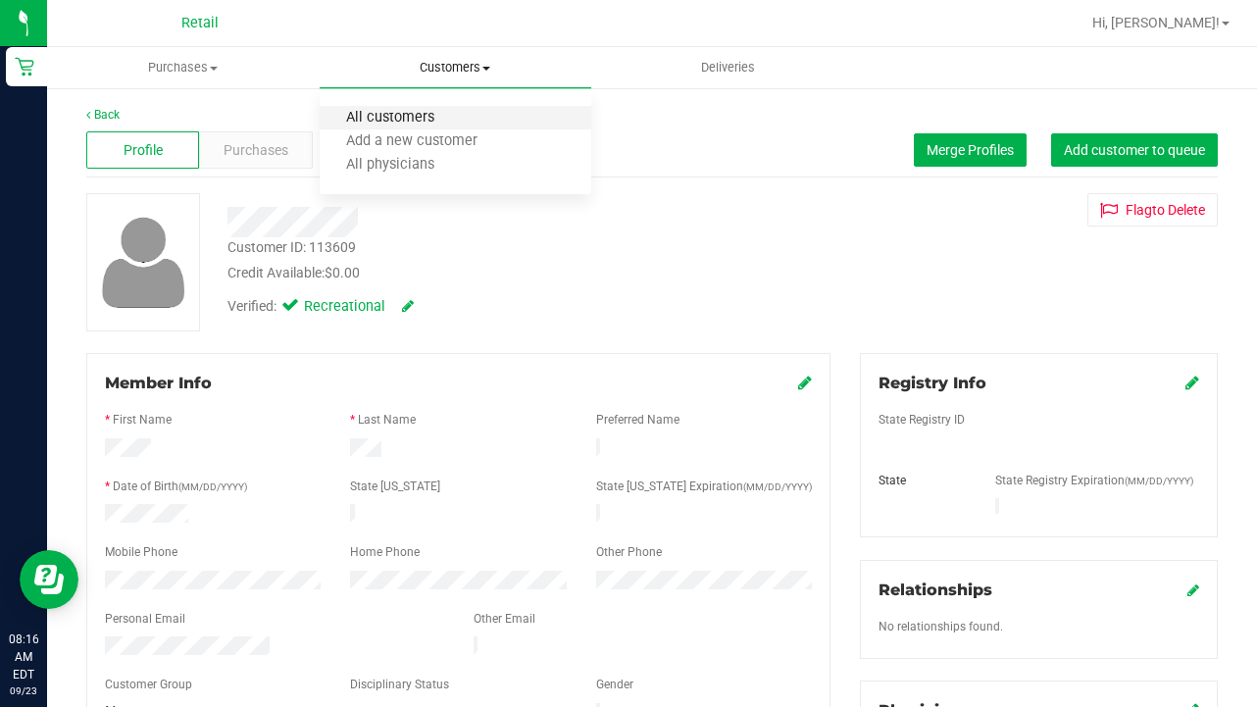
click at [434, 111] on span "All customers" at bounding box center [390, 118] width 141 height 17
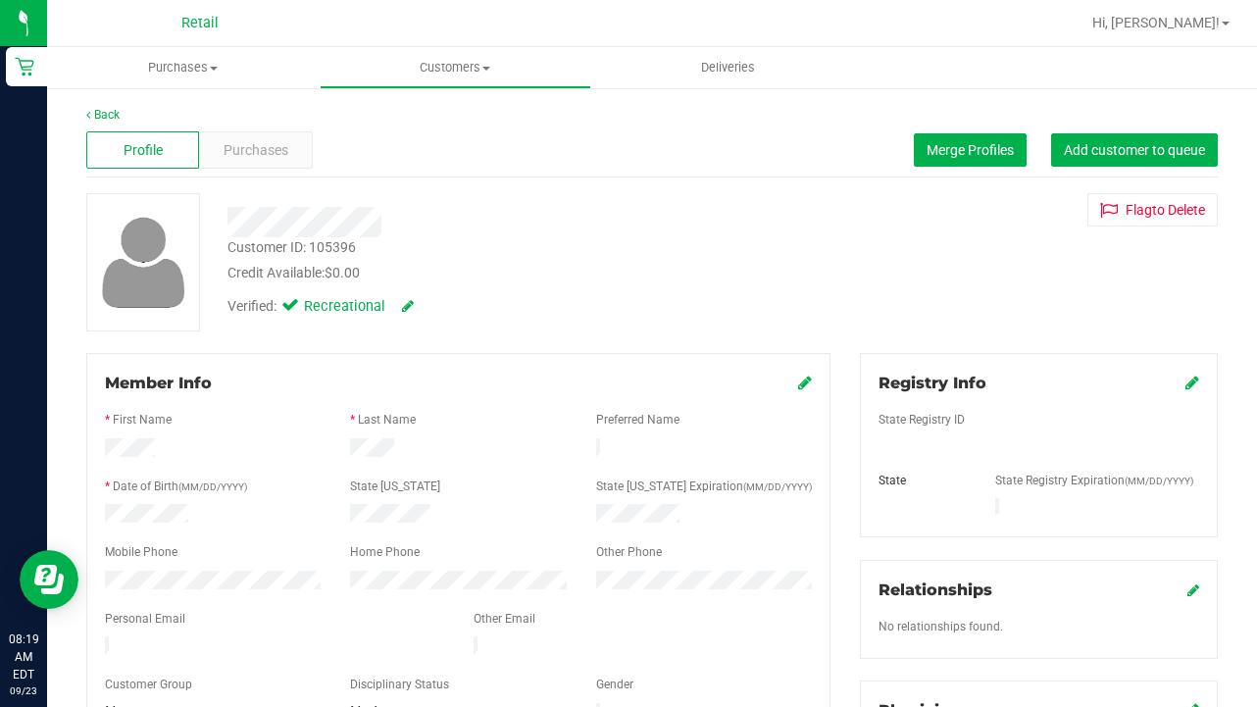
click at [101, 572] on div at bounding box center [212, 583] width 245 height 24
click at [471, 73] on span "Customers" at bounding box center [456, 68] width 271 height 18
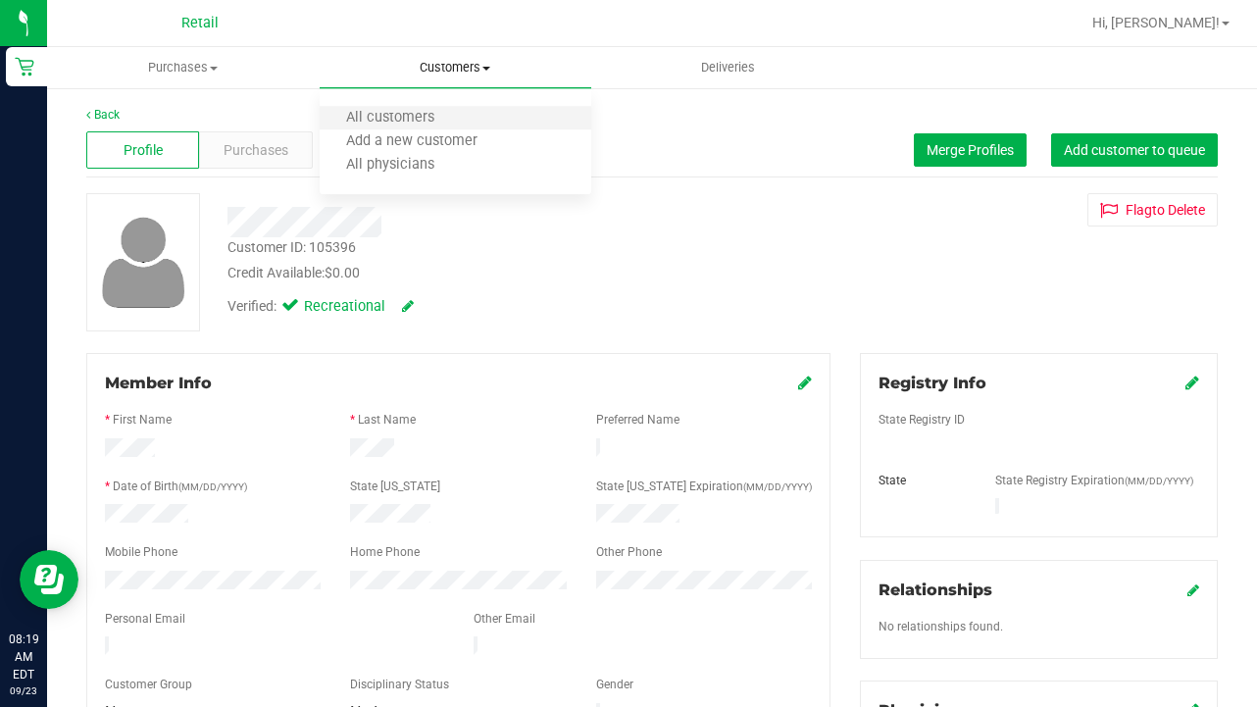
click at [463, 107] on li "All customers" at bounding box center [456, 119] width 273 height 24
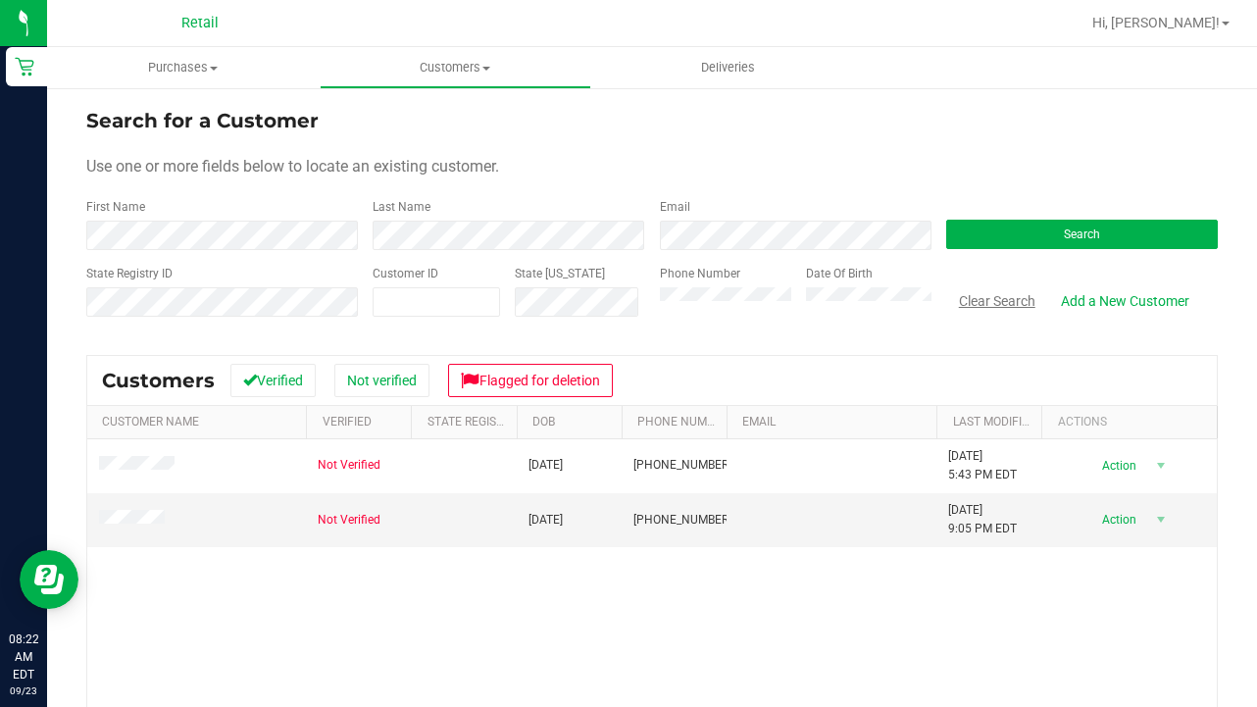
click at [1003, 302] on button "Clear Search" at bounding box center [997, 300] width 102 height 33
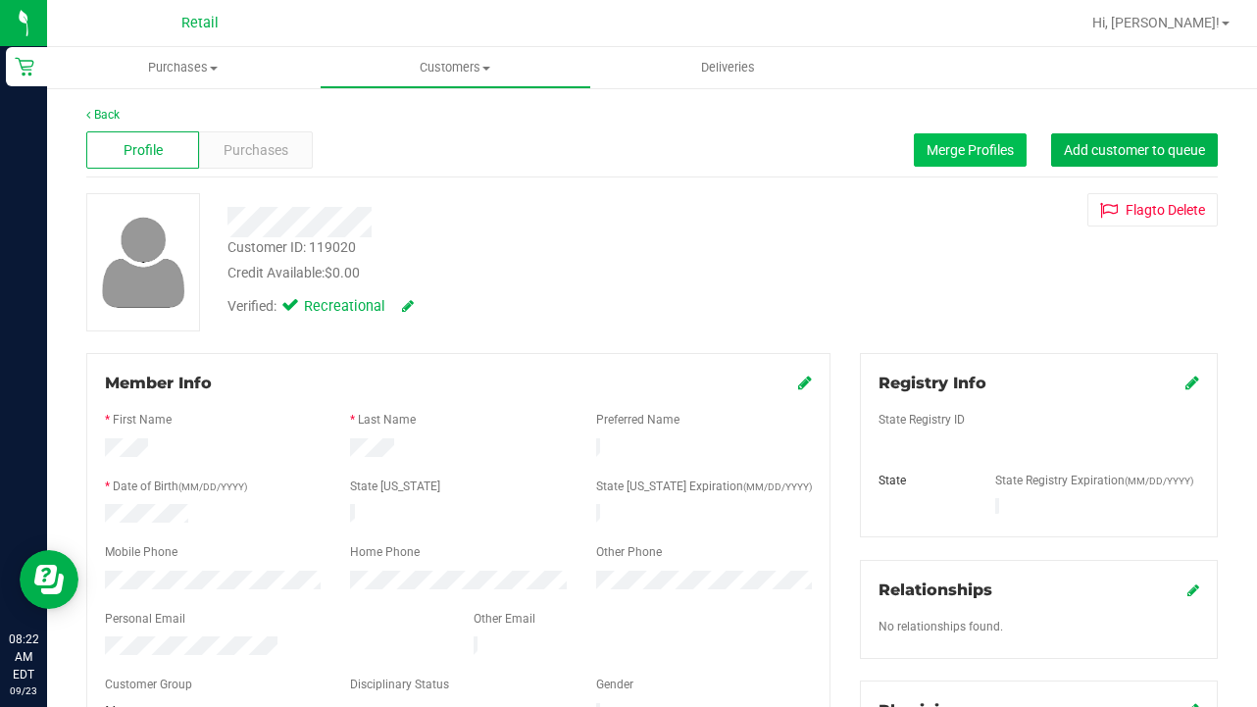
click at [921, 152] on button "Merge Profiles" at bounding box center [970, 149] width 113 height 33
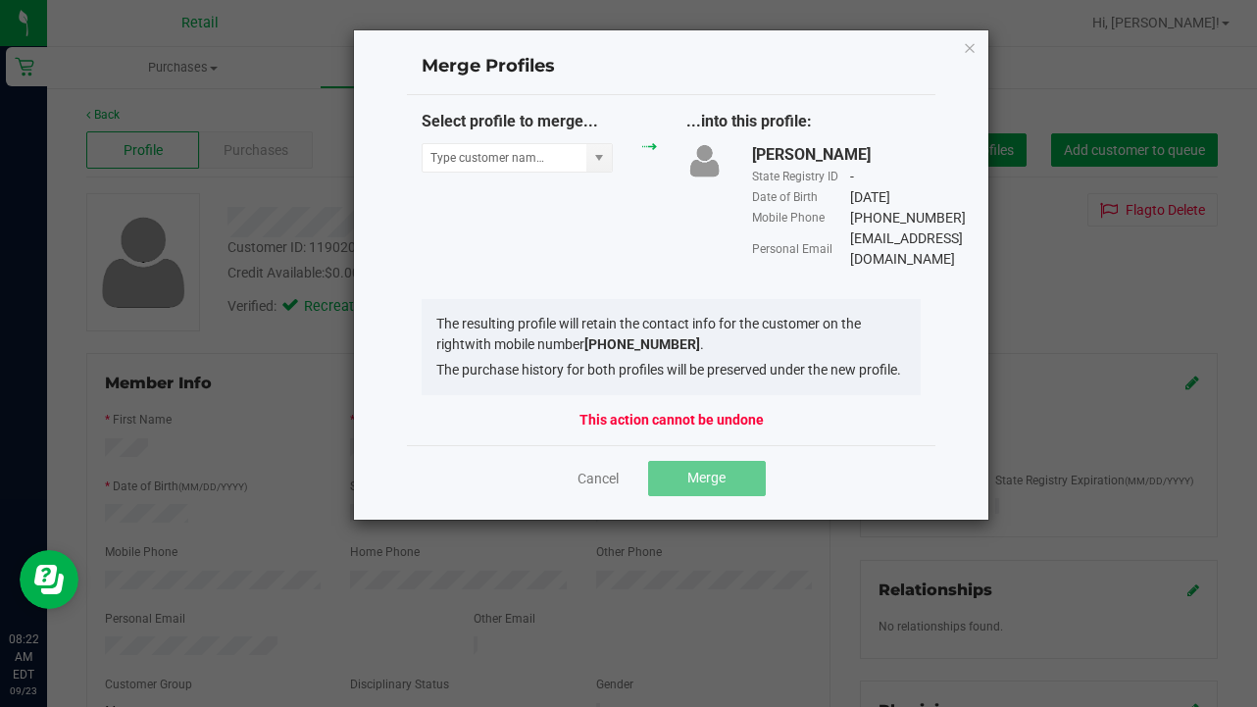
click at [491, 177] on div "Select profile to merge..." at bounding box center [539, 146] width 264 height 73
click at [491, 159] on input "NO DATA FOUND" at bounding box center [505, 157] width 164 height 27
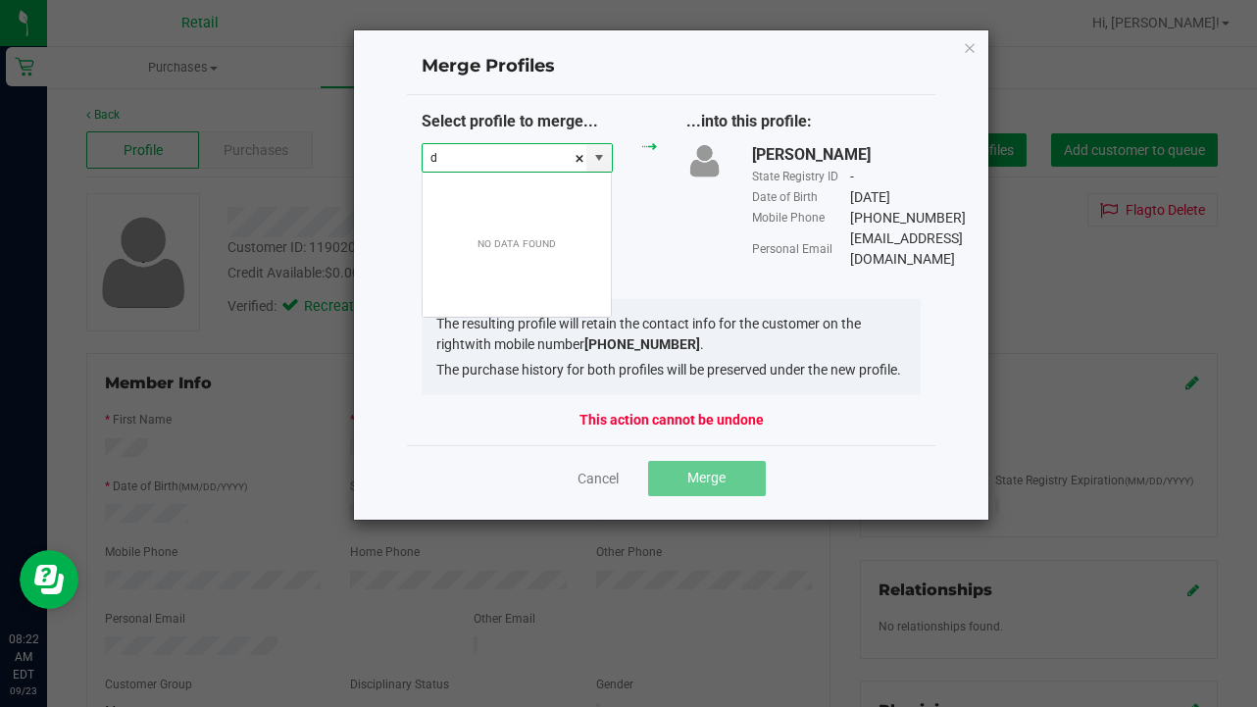
scroll to position [29, 191]
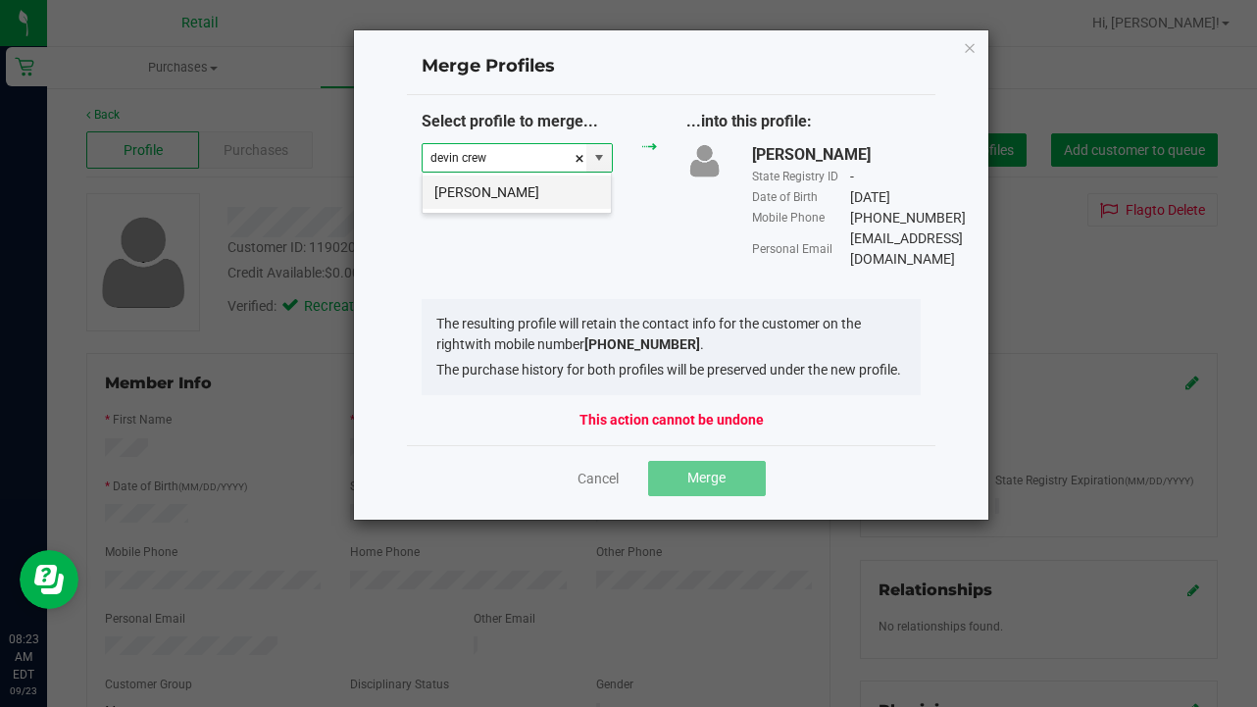
click at [489, 201] on li "Devin crews" at bounding box center [517, 192] width 188 height 33
type input "Devin crews"
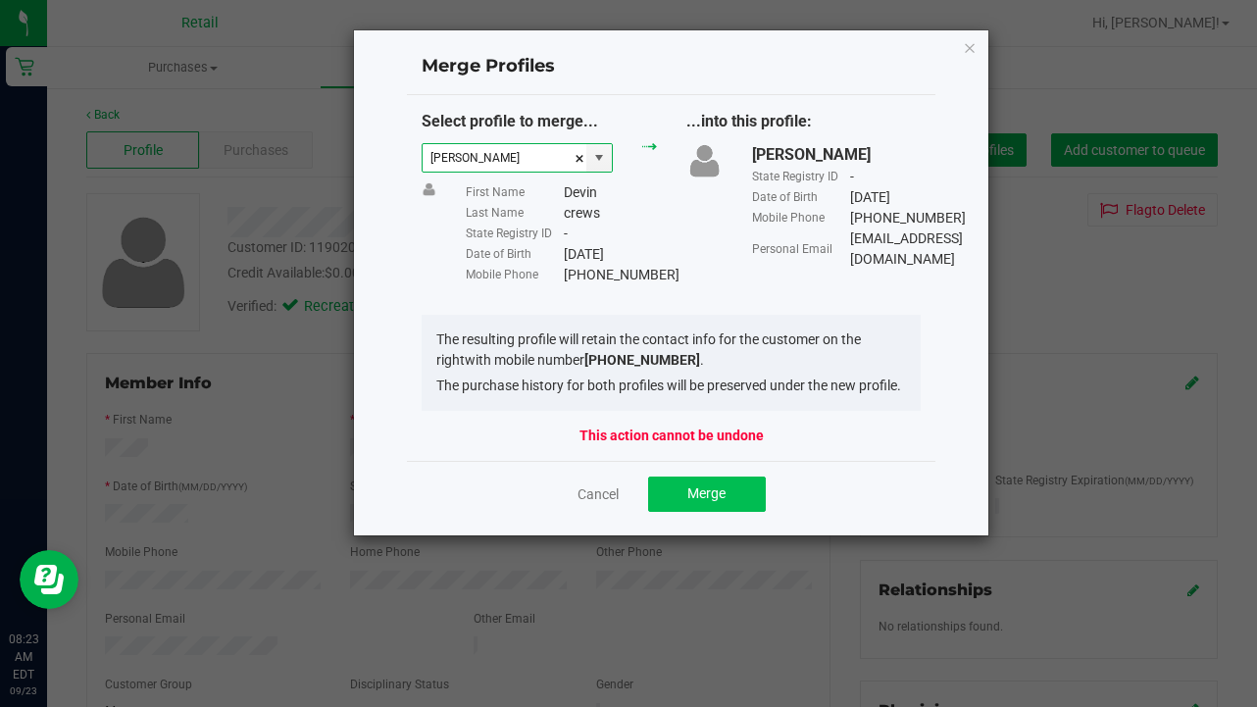
click at [722, 512] on button "Merge" at bounding box center [707, 494] width 118 height 35
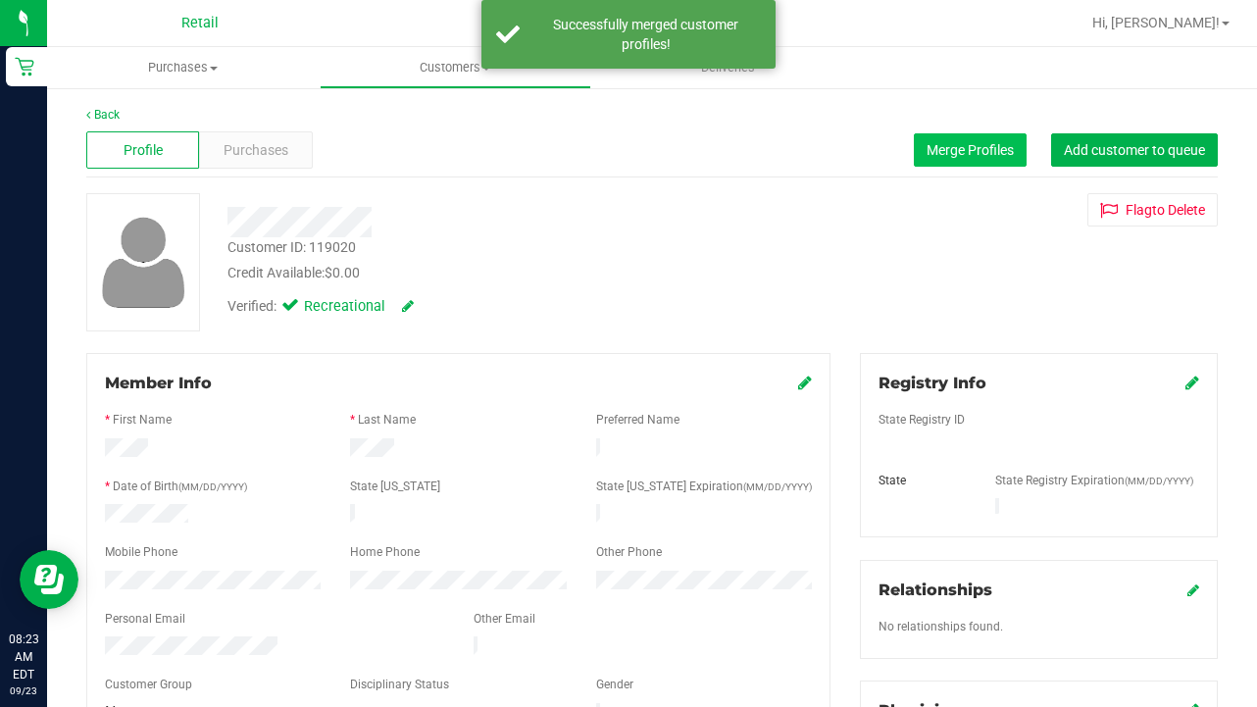
click at [949, 158] on button "Merge Profiles" at bounding box center [970, 149] width 113 height 33
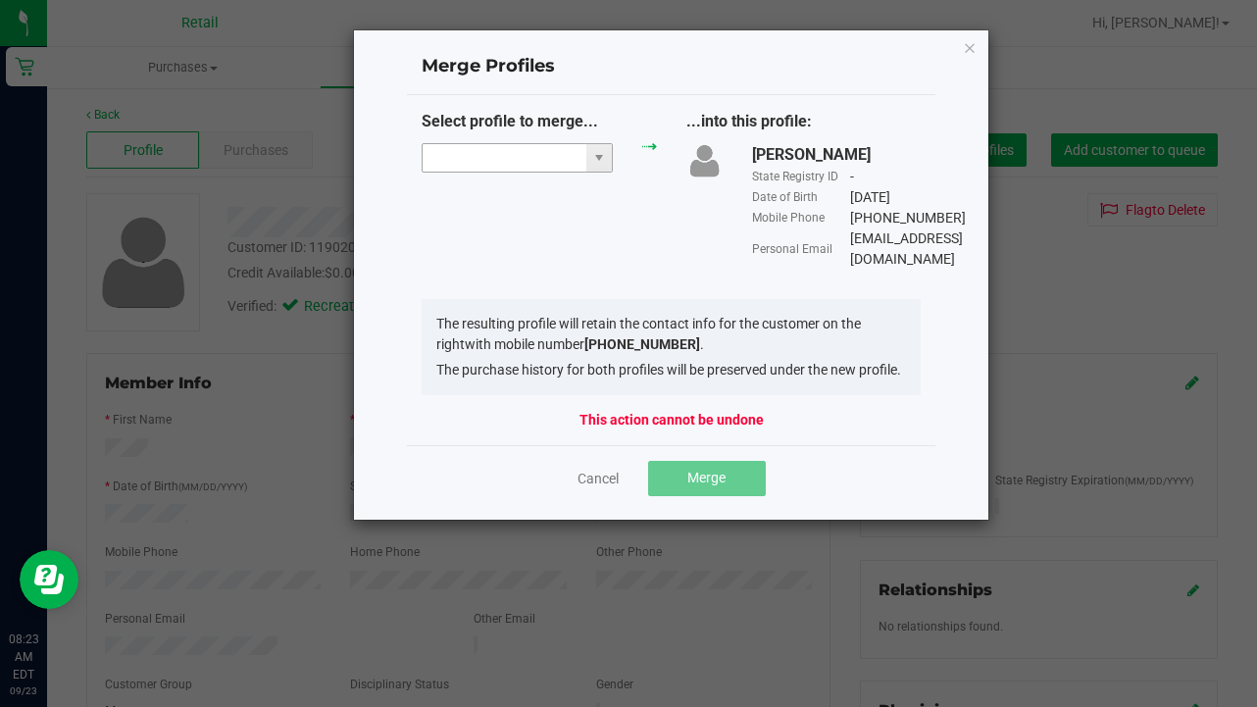
click at [450, 154] on input "NO DATA FOUND" at bounding box center [505, 157] width 164 height 27
click at [476, 191] on li "devens Crews" at bounding box center [517, 192] width 188 height 33
type input "devens Crews"
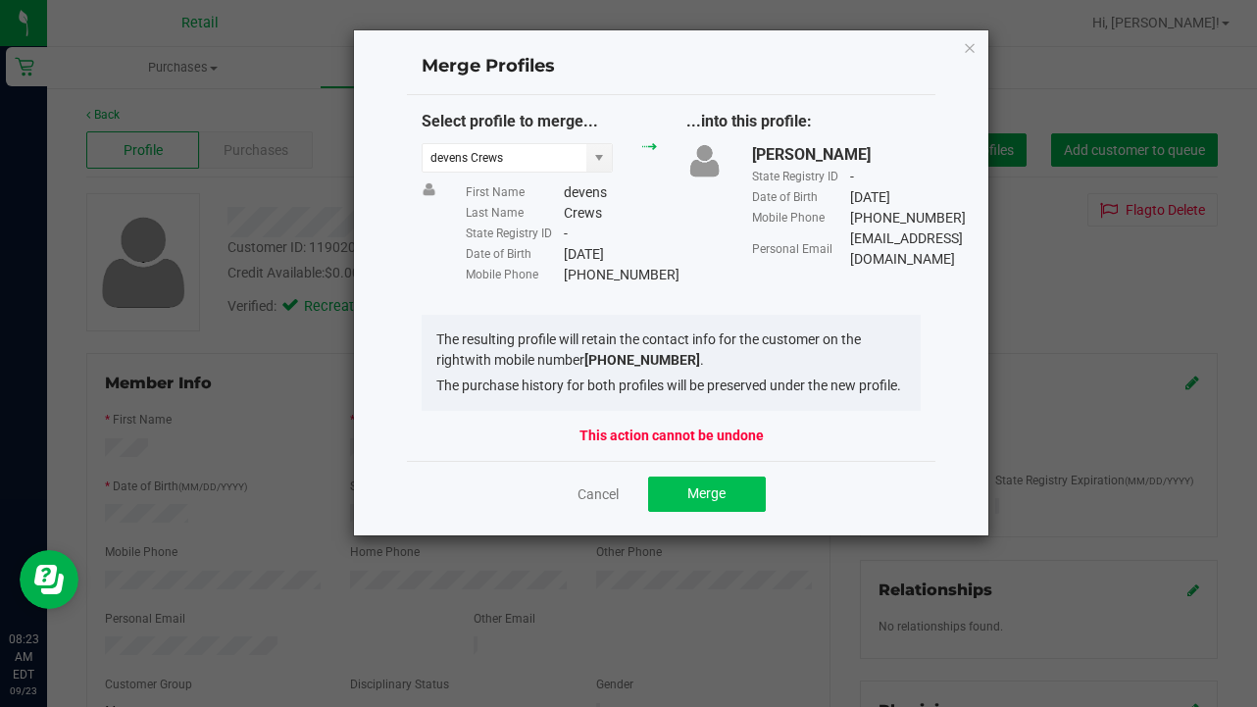
click at [692, 512] on button "Merge" at bounding box center [707, 494] width 118 height 35
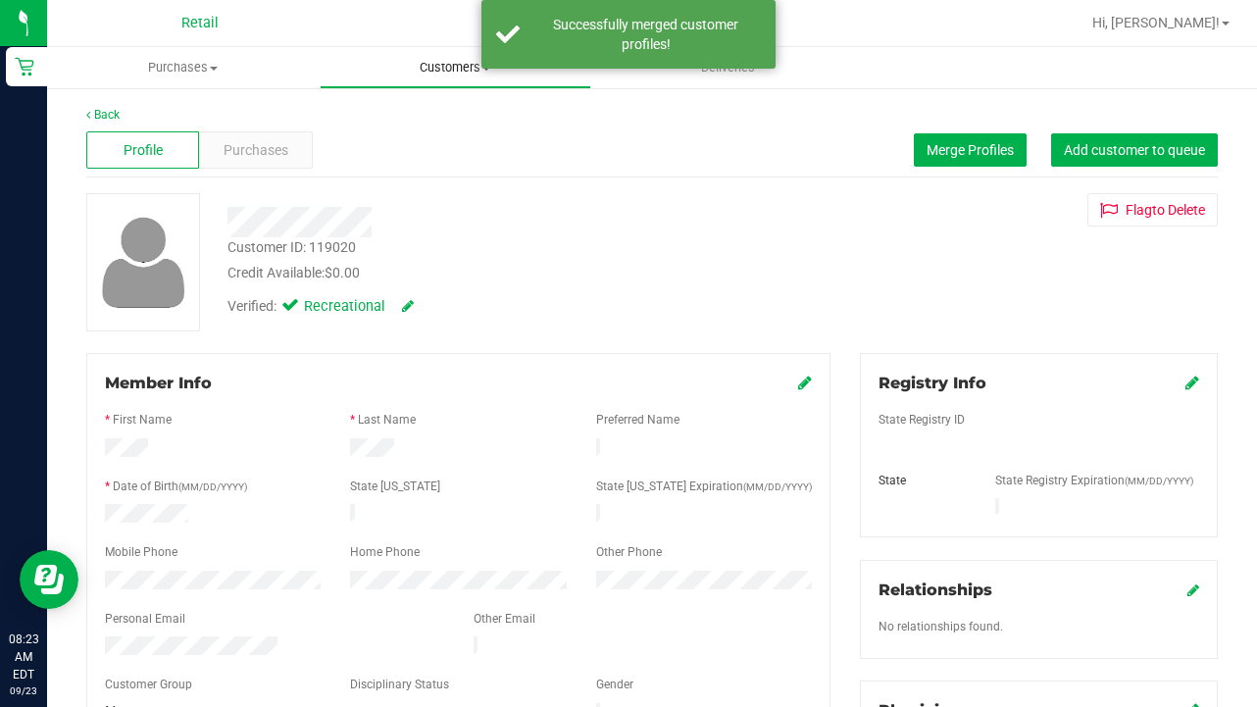
click at [424, 59] on span "Customers" at bounding box center [456, 68] width 271 height 18
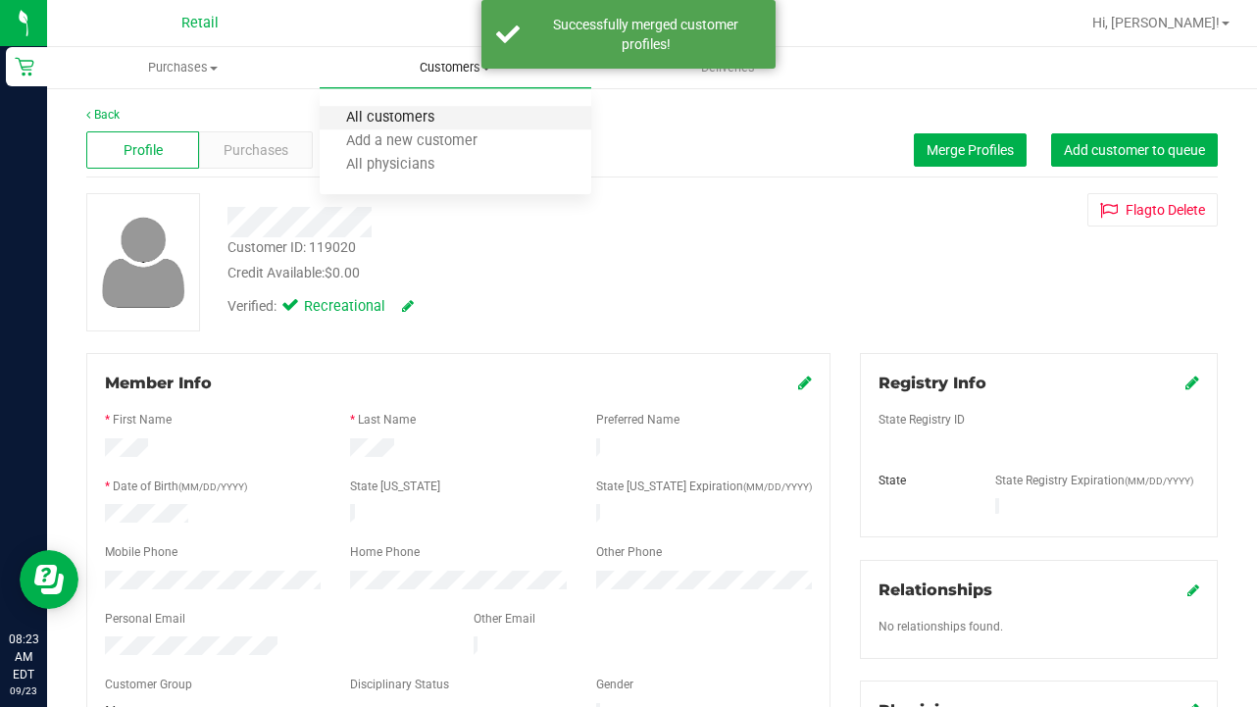
click at [426, 117] on span "All customers" at bounding box center [390, 118] width 141 height 17
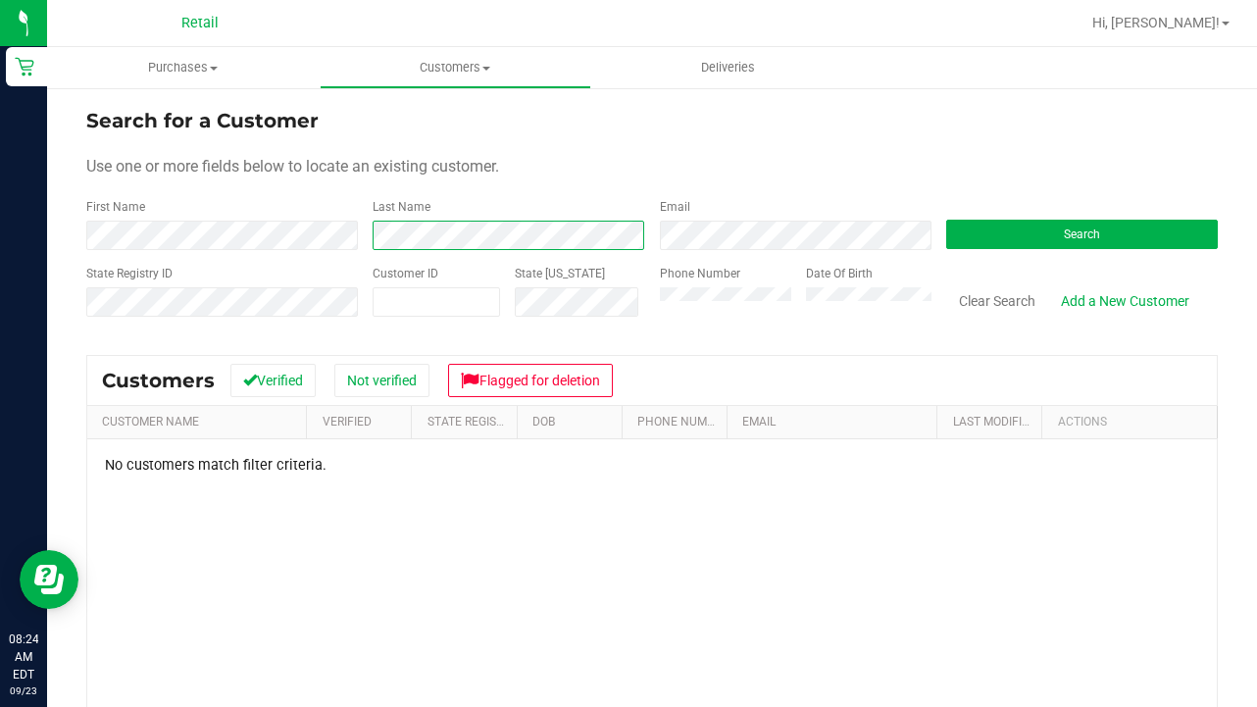
click at [264, 214] on div "First Name Last Name Email Search" at bounding box center [652, 224] width 1132 height 52
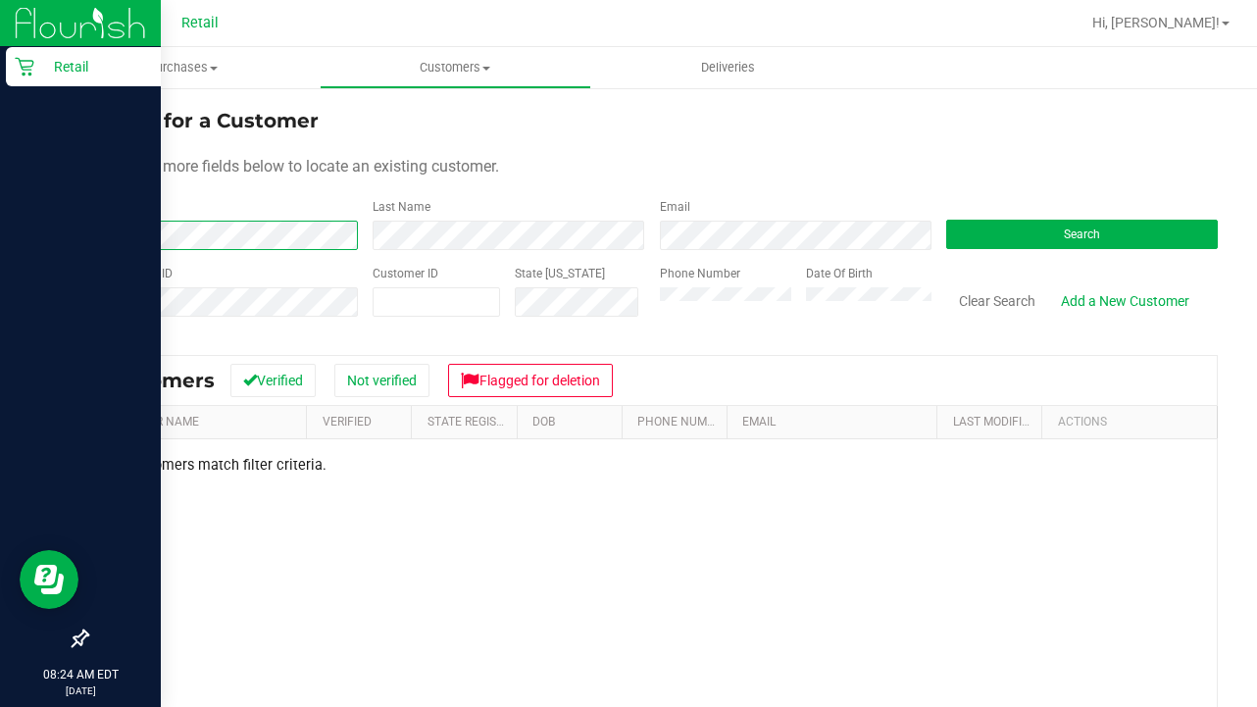
click at [17, 209] on div "Retail 08:24 AM EDT 09/23/2025 09/23 Retail Hi, Sarah! Purchases Summary of pur…" at bounding box center [628, 353] width 1257 height 707
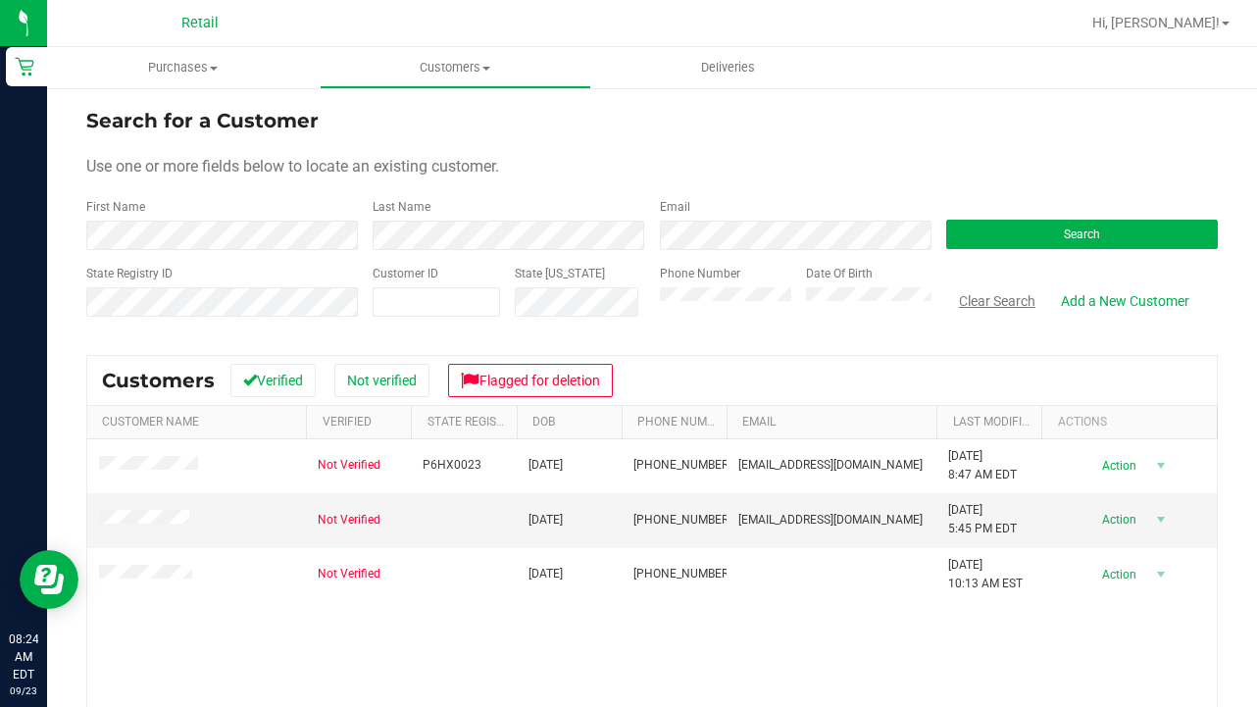
click at [993, 307] on button "Clear Search" at bounding box center [997, 300] width 102 height 33
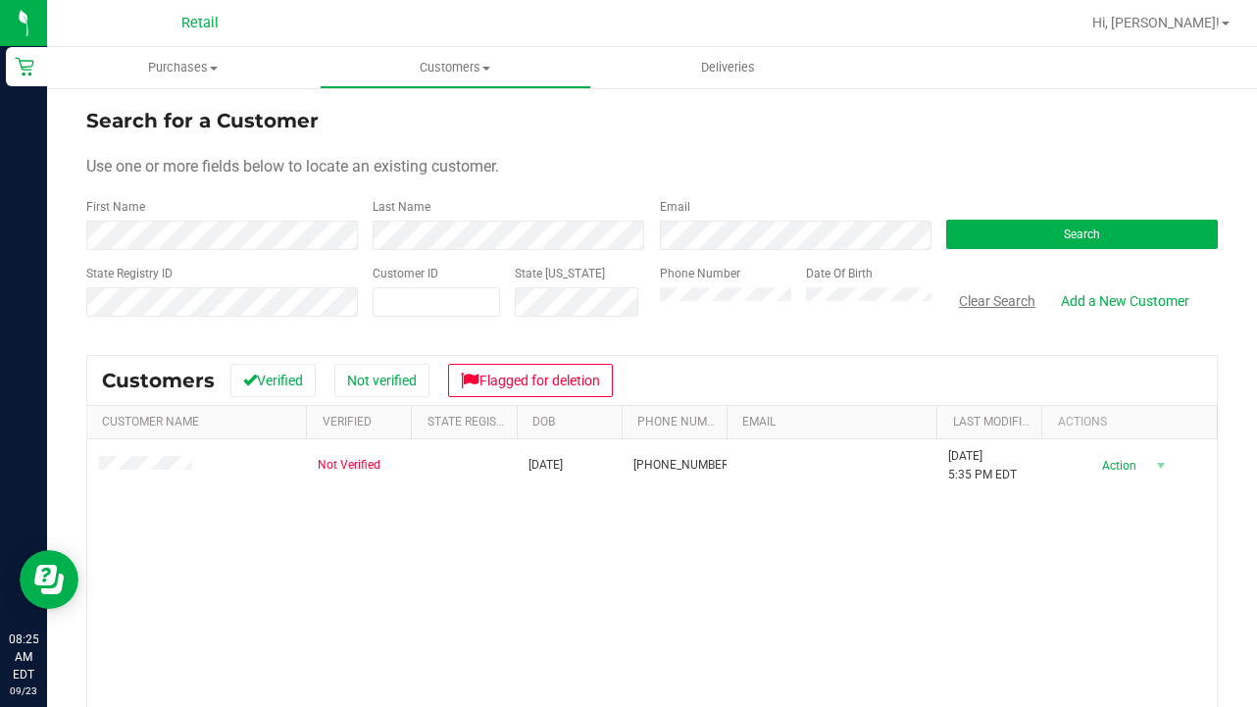
click at [980, 303] on button "Clear Search" at bounding box center [997, 300] width 102 height 33
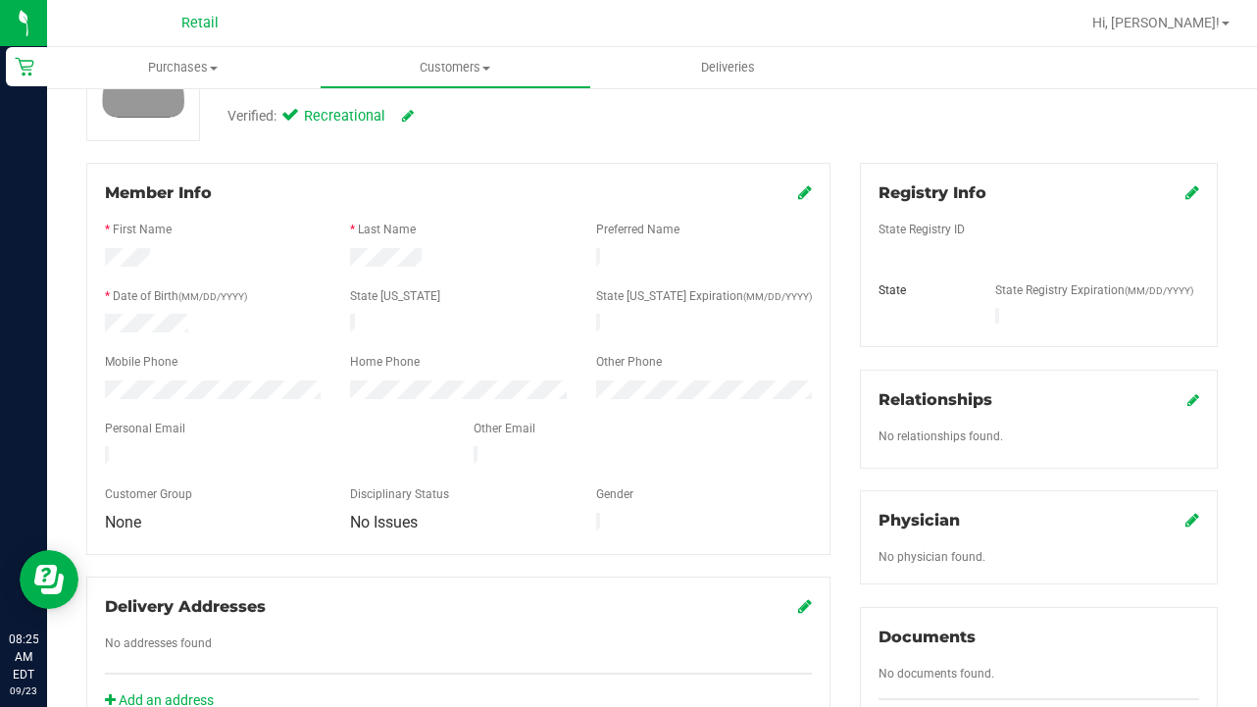
scroll to position [192, 0]
click at [798, 193] on icon at bounding box center [805, 190] width 14 height 16
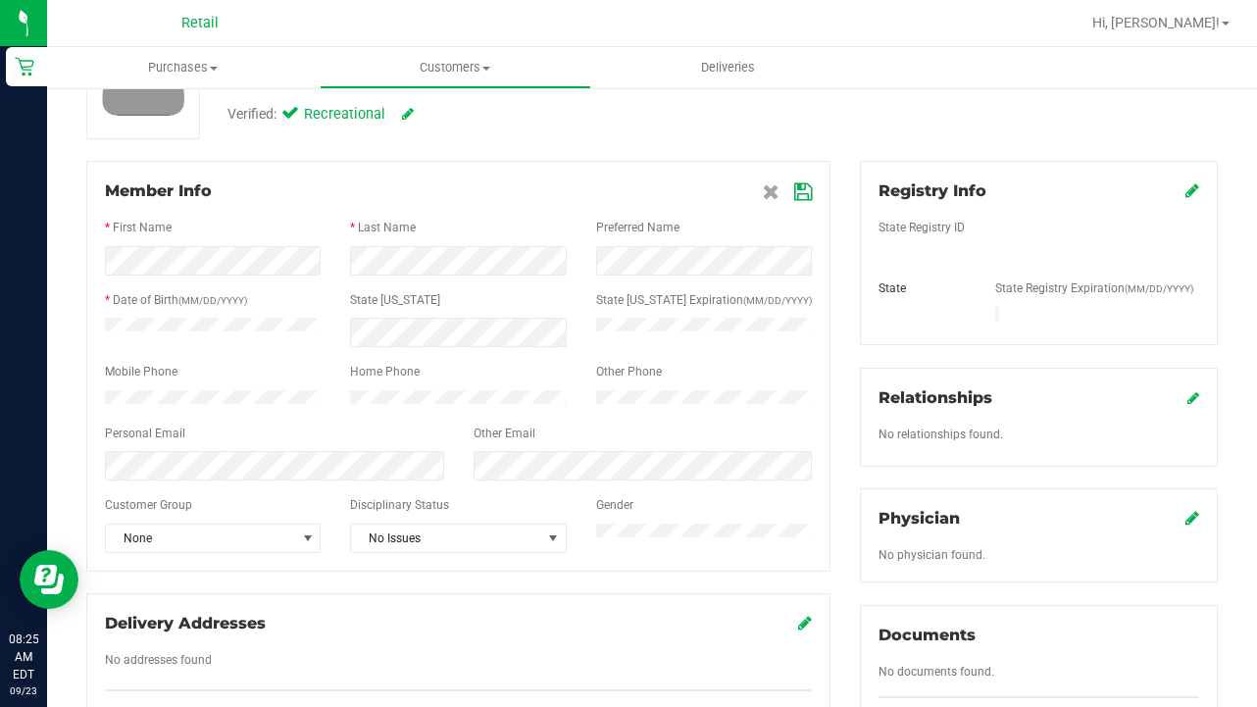
click at [795, 190] on icon at bounding box center [803, 192] width 18 height 16
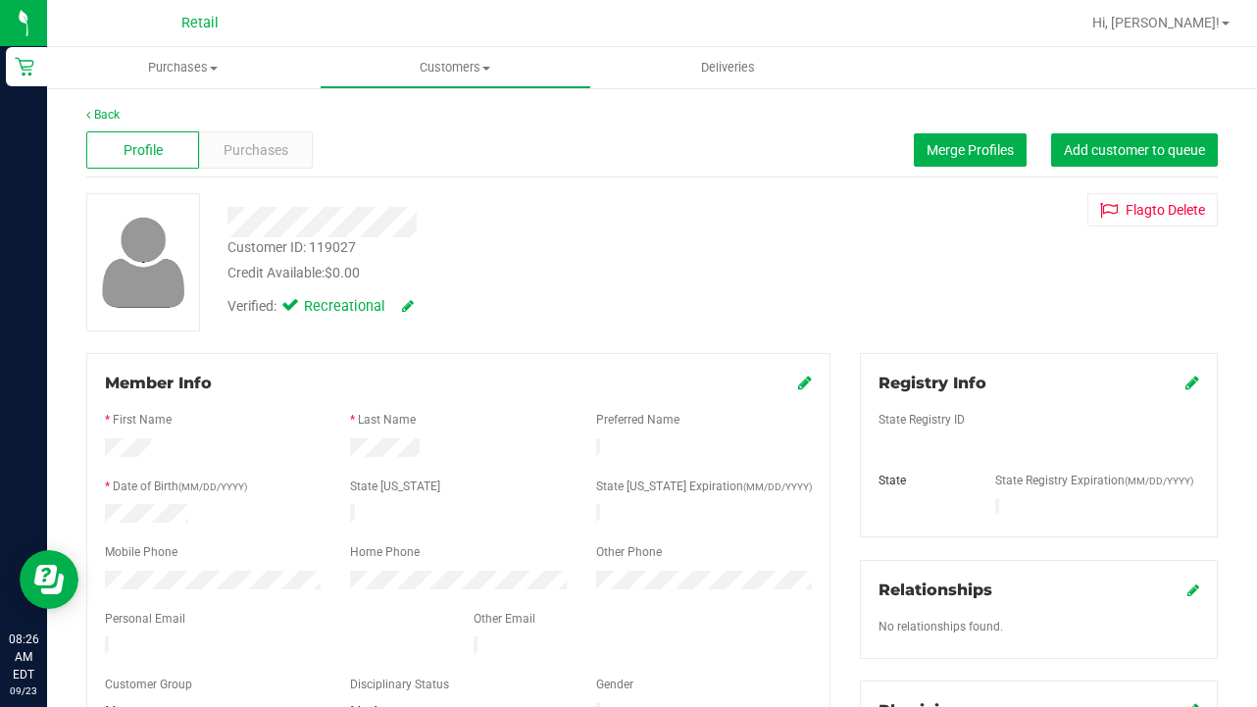
scroll to position [0, 0]
click at [245, 140] on span "Purchases" at bounding box center [256, 150] width 65 height 21
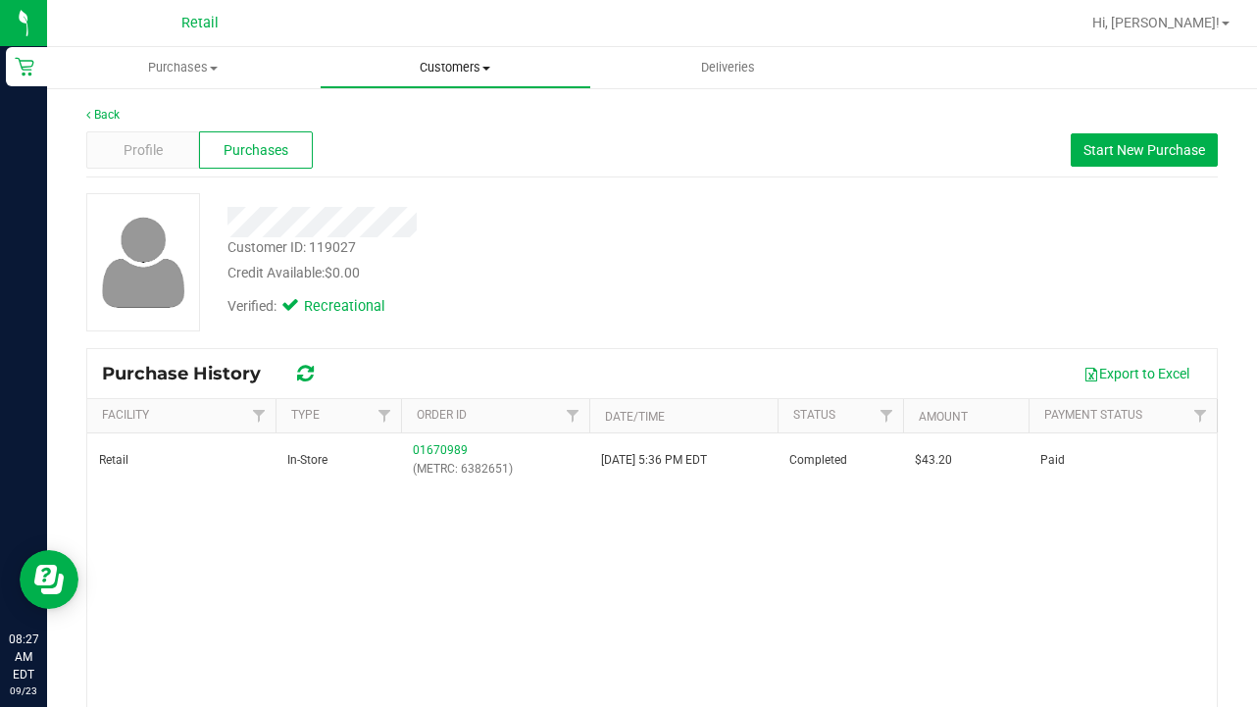
click at [457, 75] on span "Customers" at bounding box center [456, 68] width 271 height 18
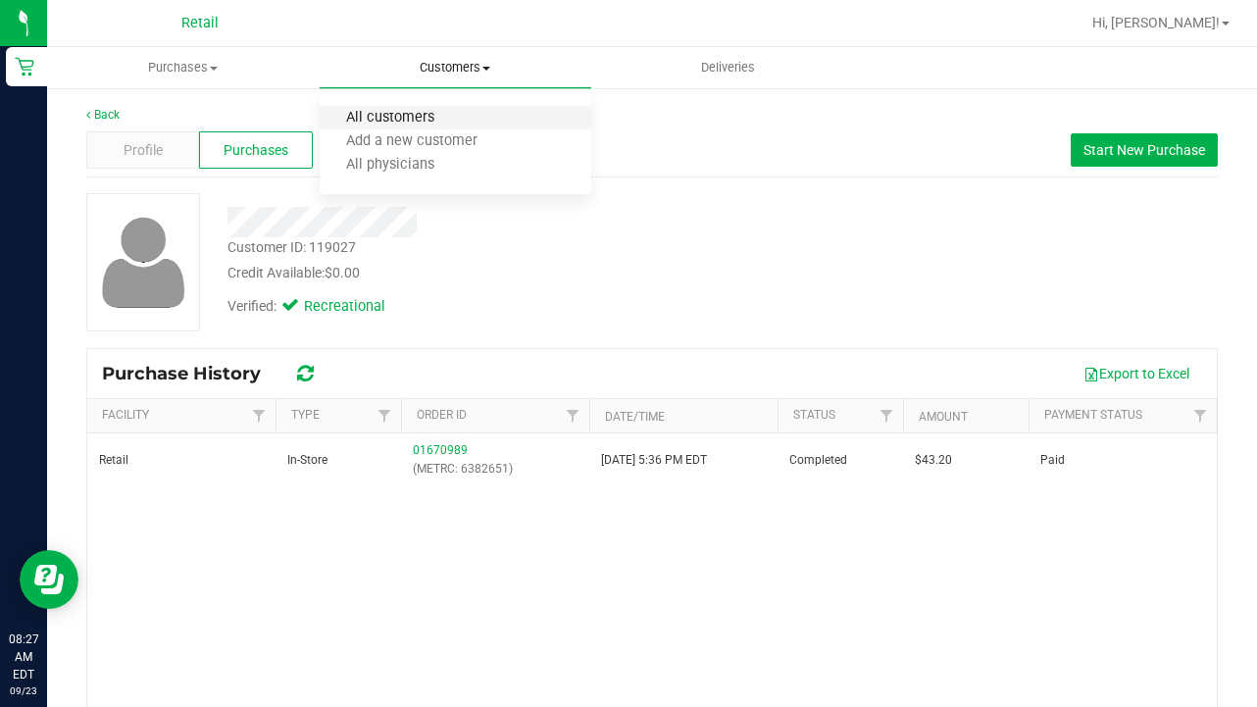
click at [445, 122] on span "All customers" at bounding box center [390, 118] width 141 height 17
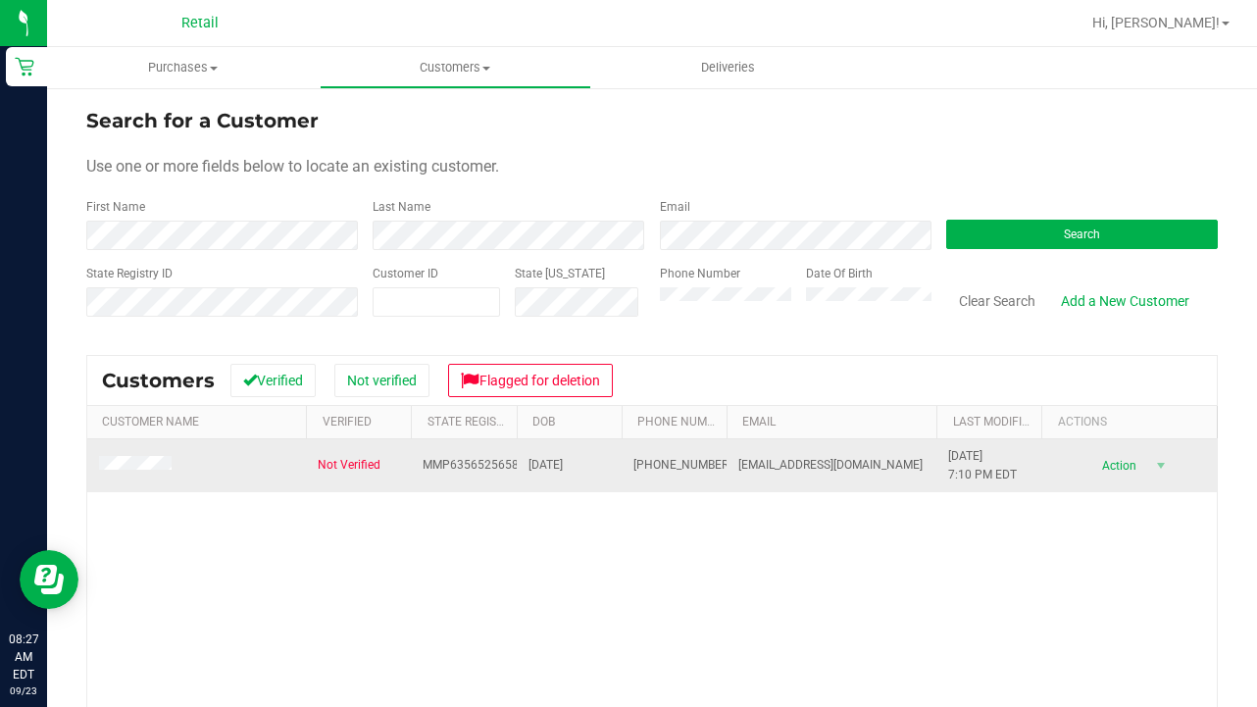
click at [156, 454] on td at bounding box center [196, 465] width 219 height 53
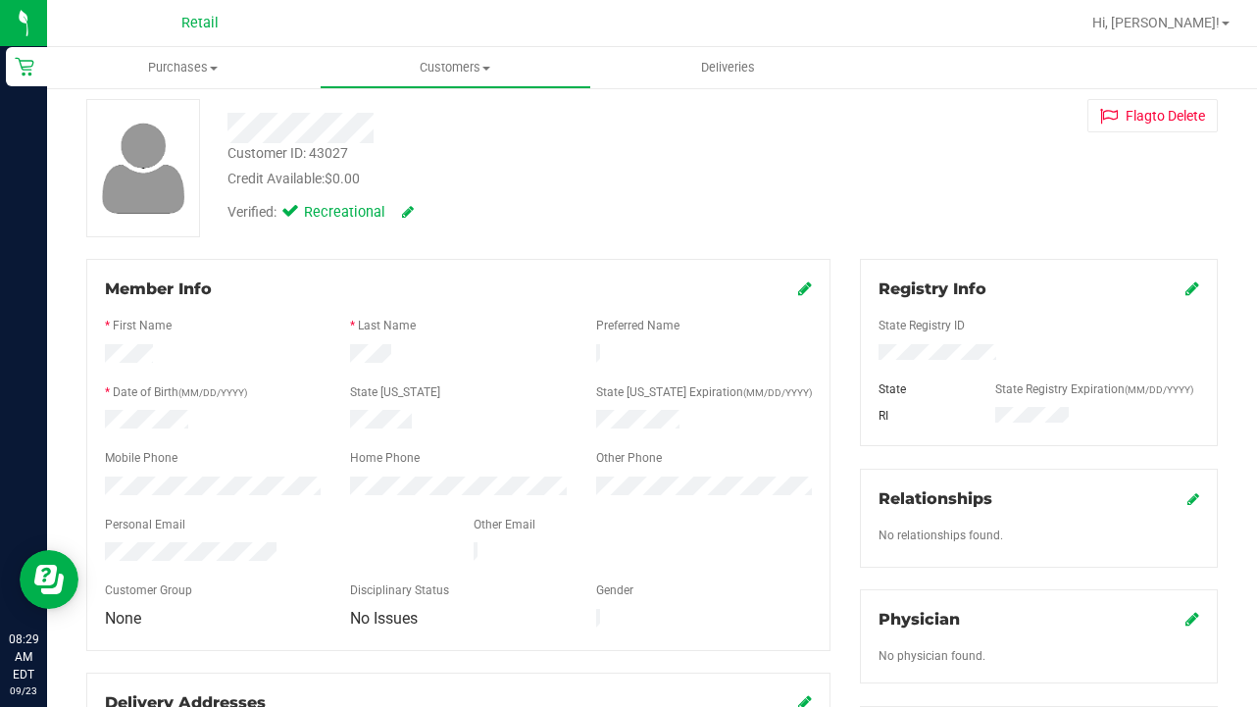
scroll to position [104, 0]
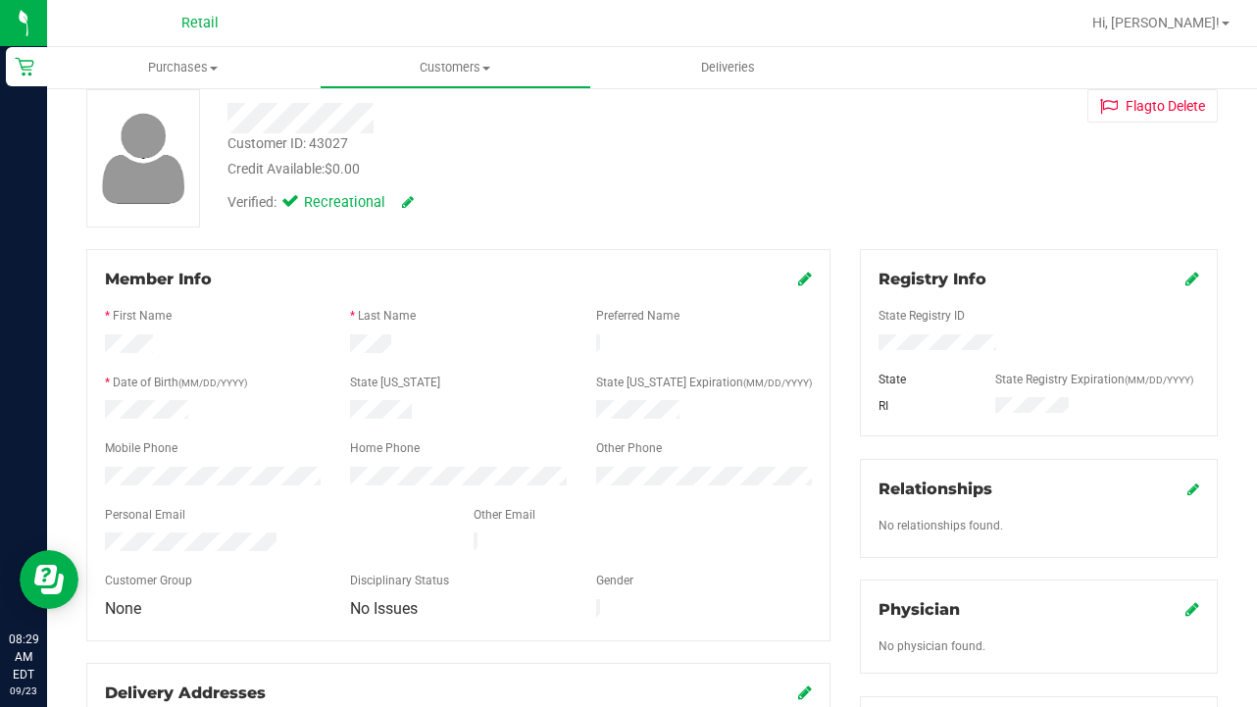
click at [808, 280] on icon at bounding box center [805, 279] width 14 height 16
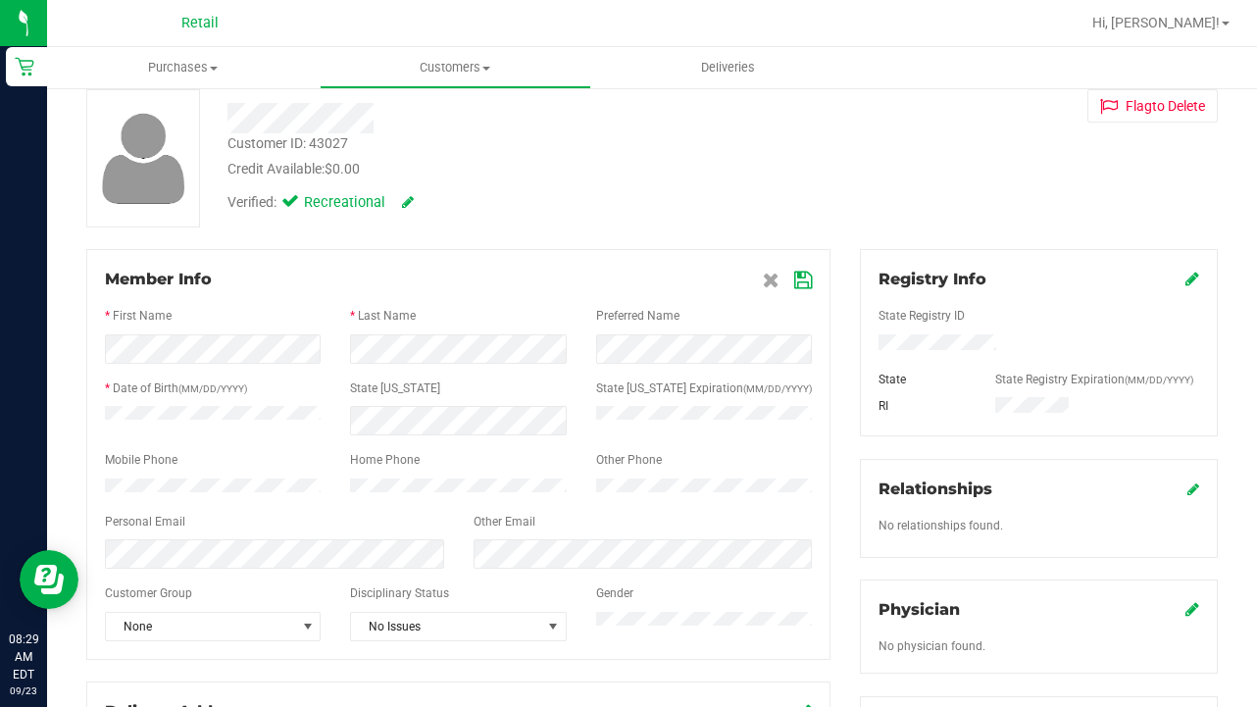
click at [803, 283] on icon at bounding box center [803, 281] width 18 height 16
click at [805, 279] on icon at bounding box center [803, 281] width 18 height 16
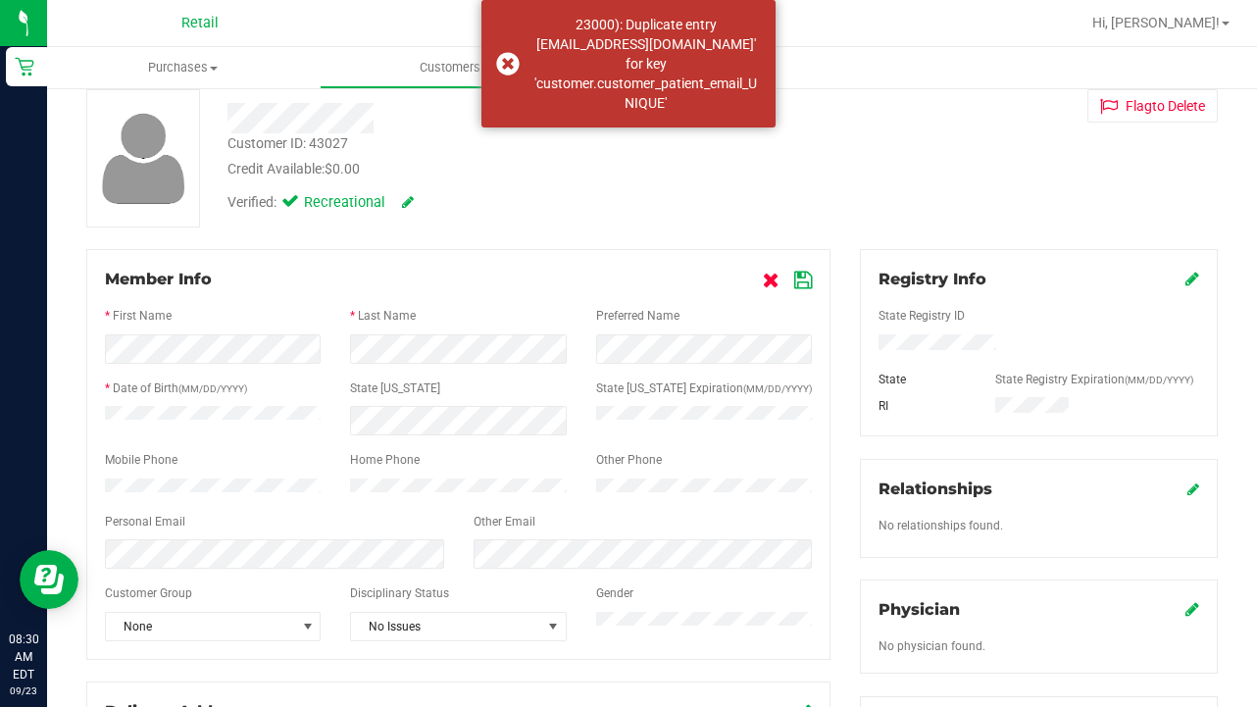
click at [775, 286] on icon at bounding box center [771, 281] width 17 height 16
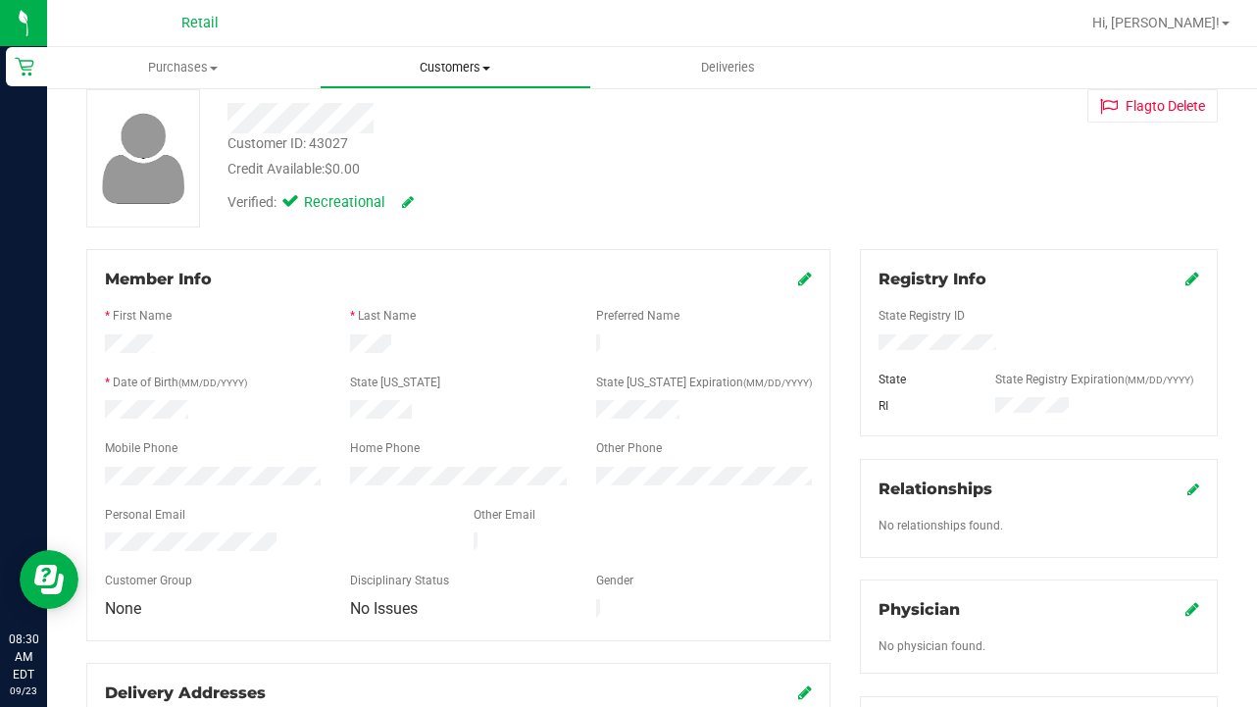
click at [471, 73] on span "Customers" at bounding box center [456, 68] width 271 height 18
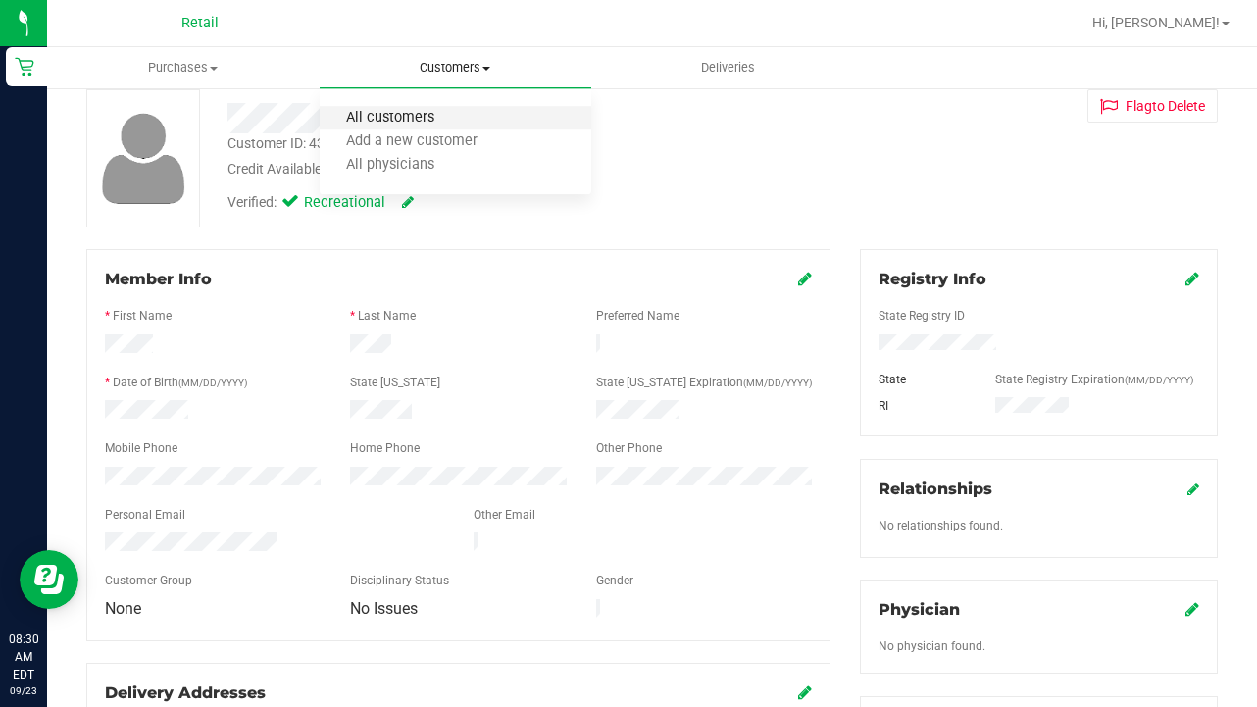
click at [447, 115] on span "All customers" at bounding box center [390, 118] width 141 height 17
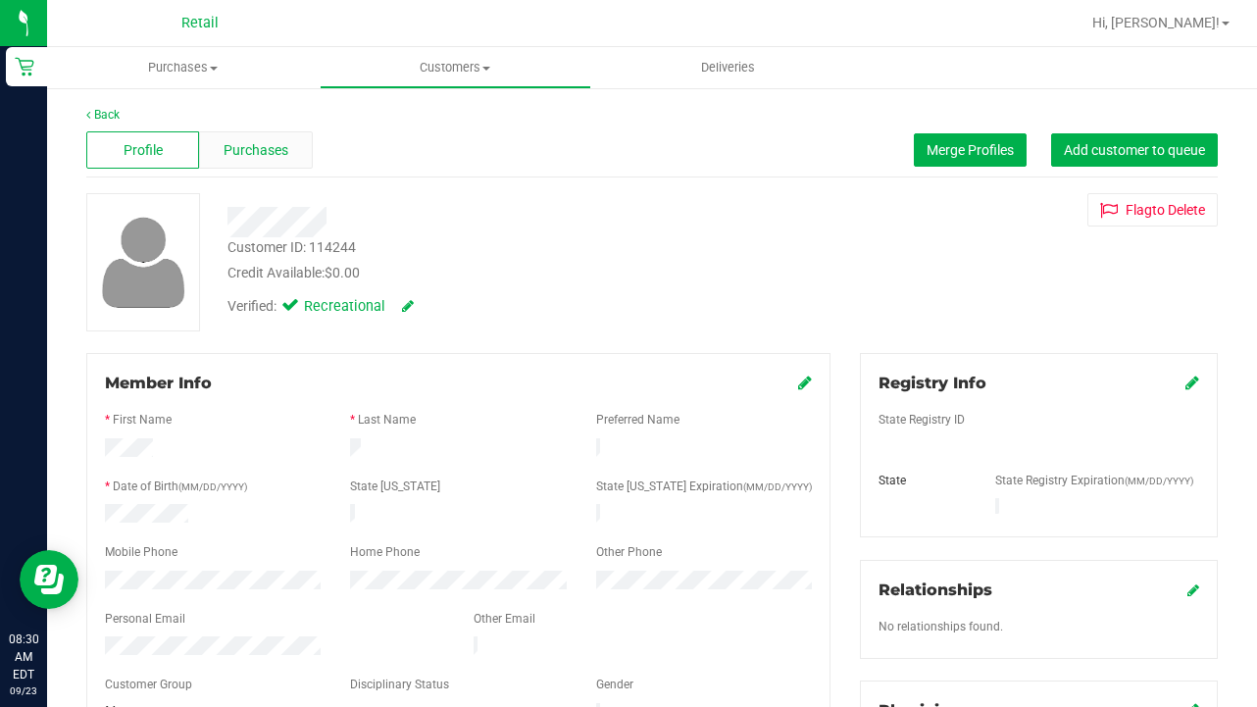
click at [283, 155] on span "Purchases" at bounding box center [256, 150] width 65 height 21
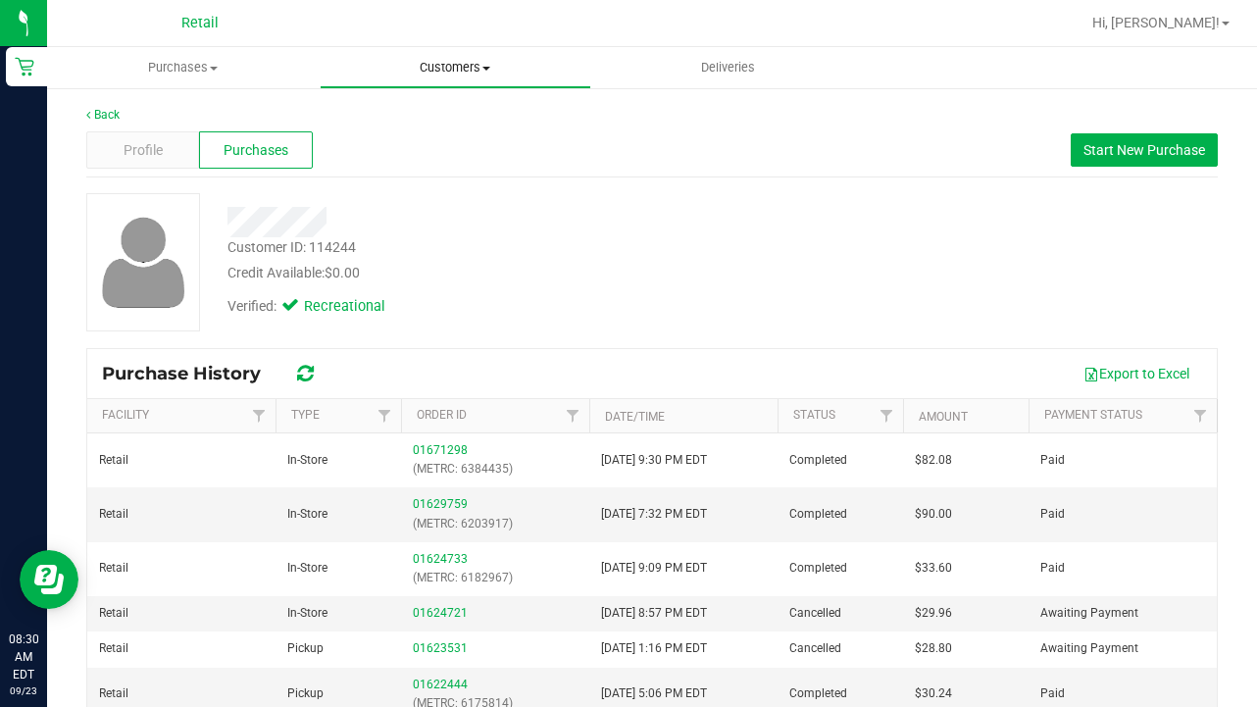
click at [460, 57] on uib-tab-heading "Customers All customers Add a new customer All physicians" at bounding box center [456, 67] width 271 height 39
click at [160, 159] on span "Profile" at bounding box center [143, 150] width 39 height 21
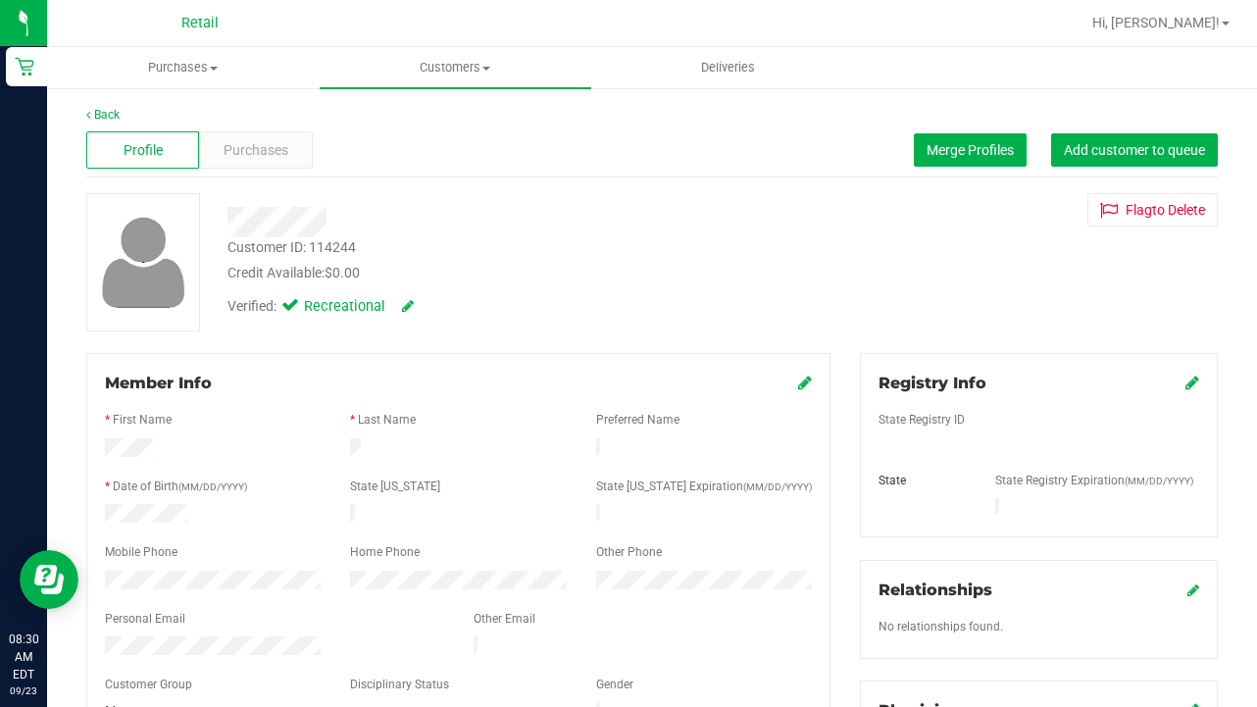
click at [802, 378] on icon at bounding box center [805, 383] width 14 height 16
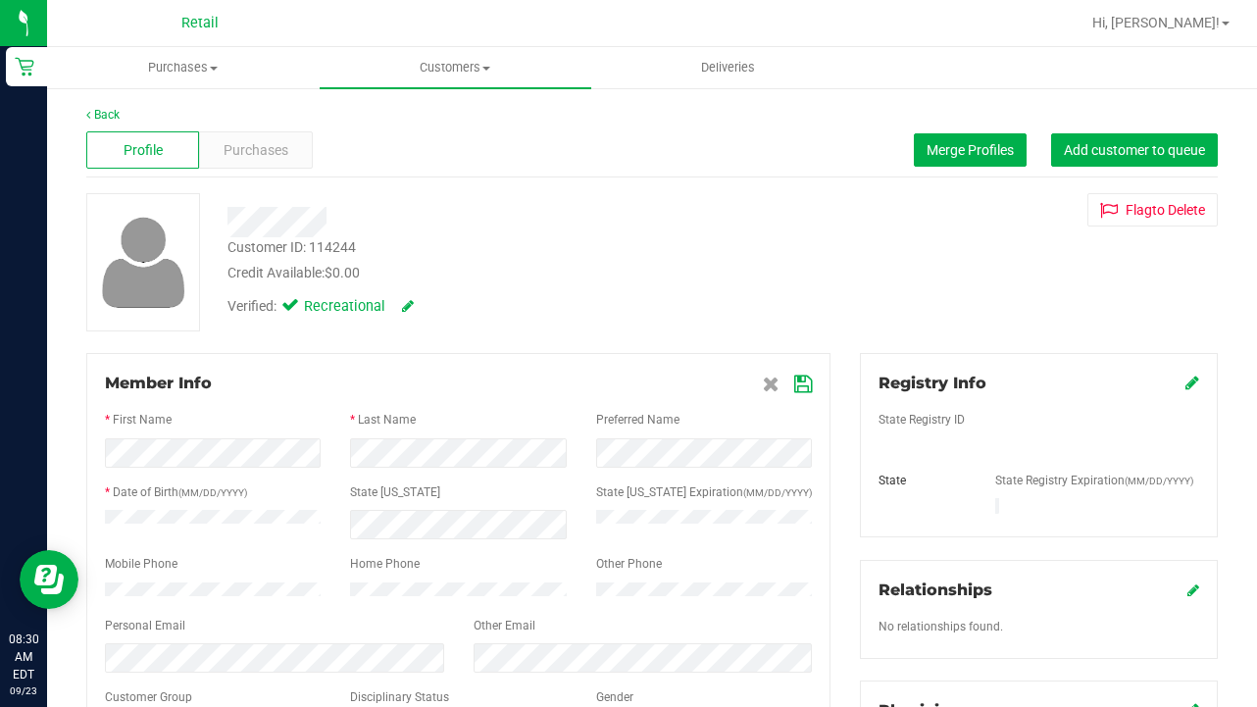
click at [802, 384] on icon at bounding box center [803, 385] width 18 height 16
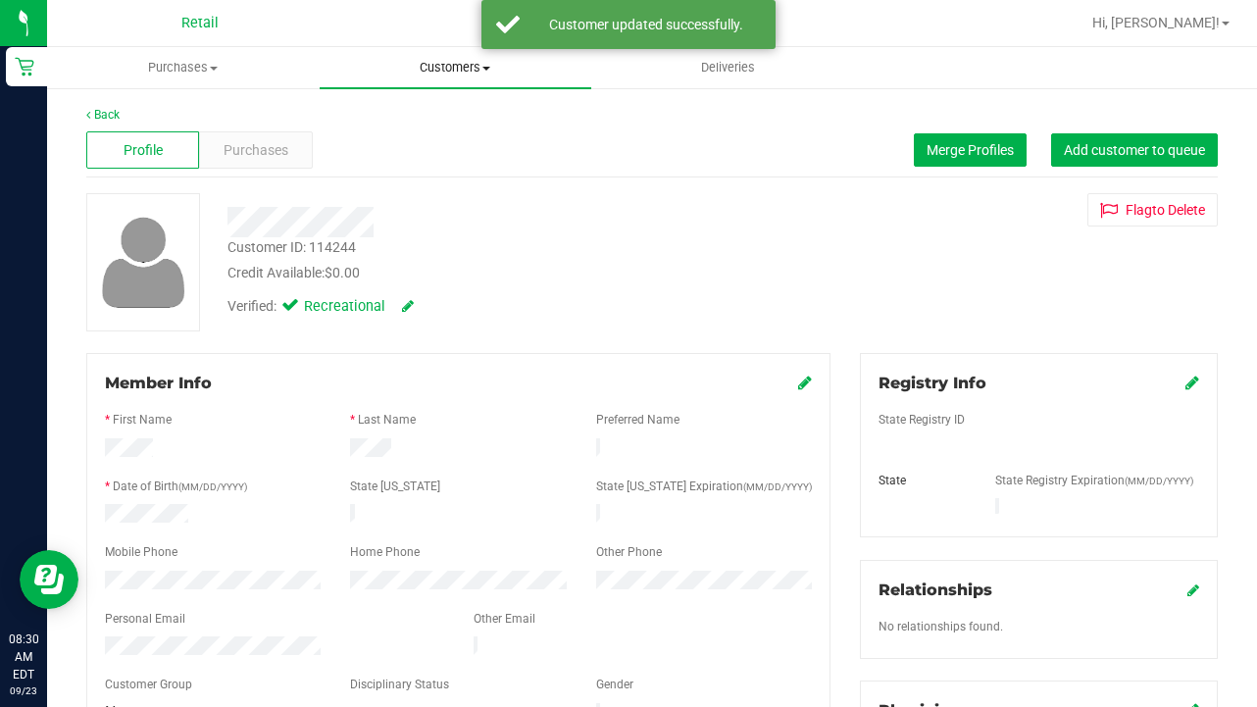
click at [440, 81] on uib-tab-heading "Customers All customers Add a new customer All physicians" at bounding box center [456, 67] width 273 height 41
click at [441, 114] on span "All customers" at bounding box center [390, 118] width 141 height 17
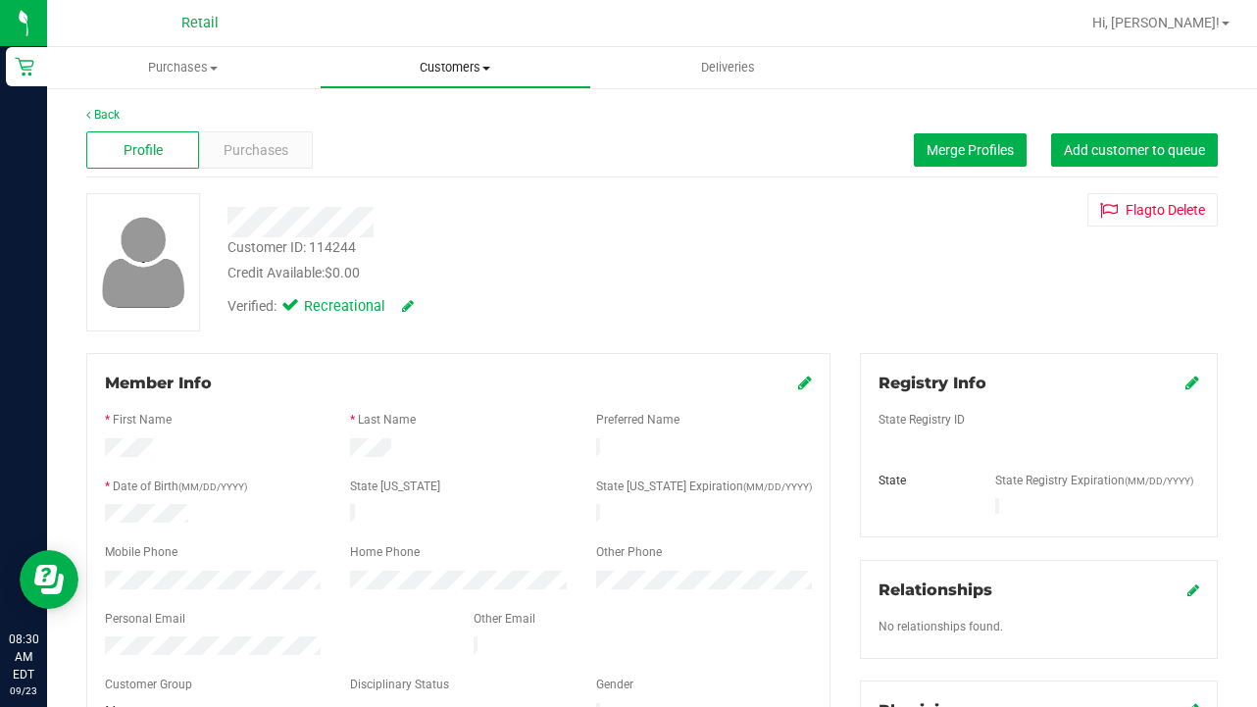
click at [449, 83] on uib-tab-heading "Customers All customers Add a new customer All physicians" at bounding box center [456, 67] width 271 height 39
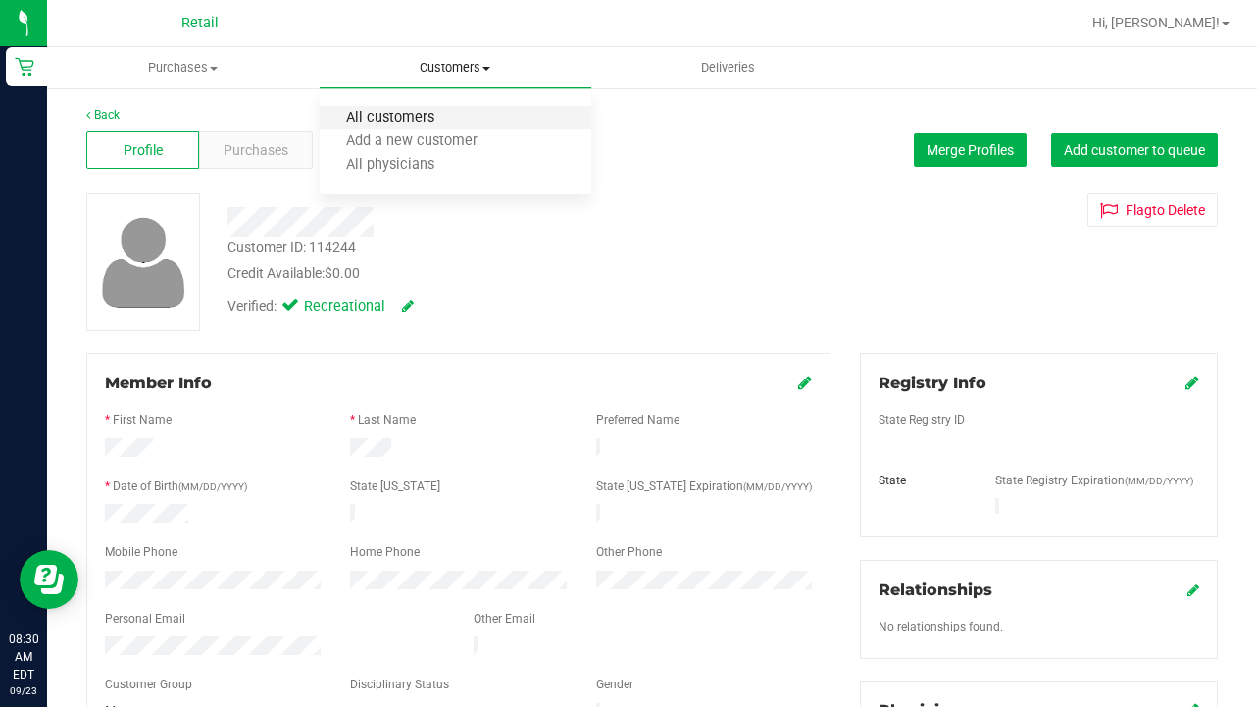
click at [449, 116] on span "All customers" at bounding box center [390, 118] width 141 height 17
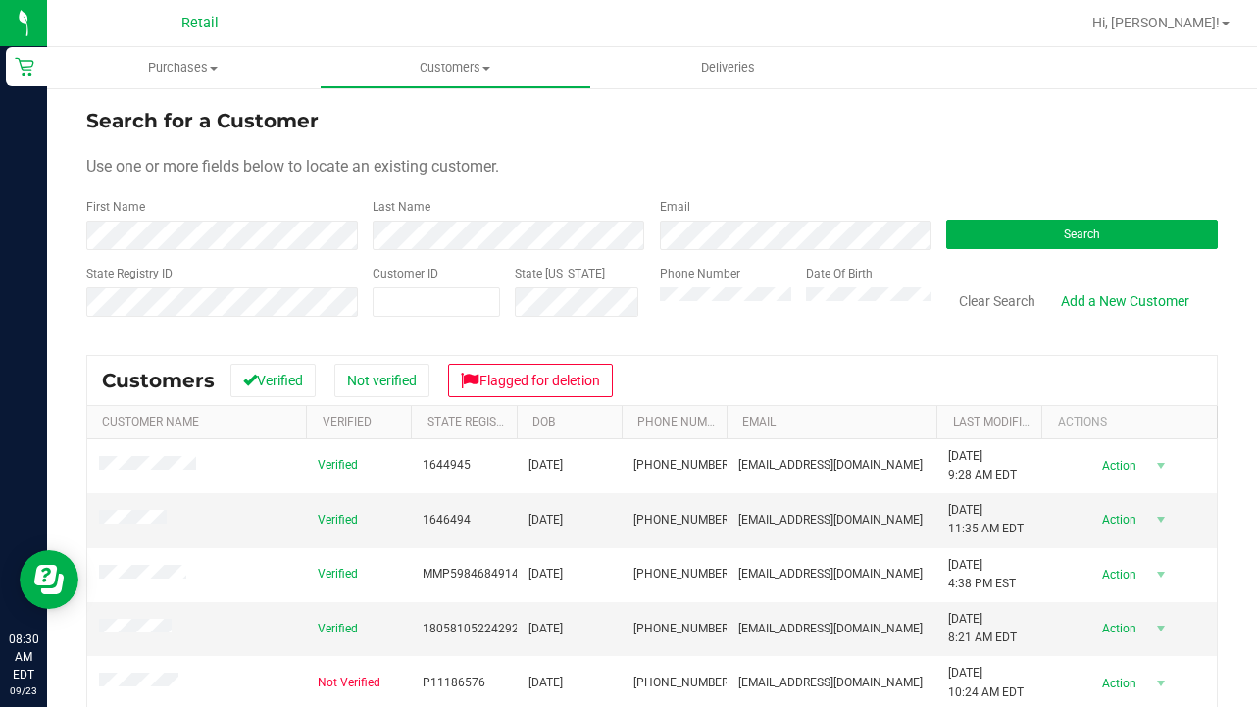
click at [324, 219] on div "First Name" at bounding box center [222, 224] width 272 height 52
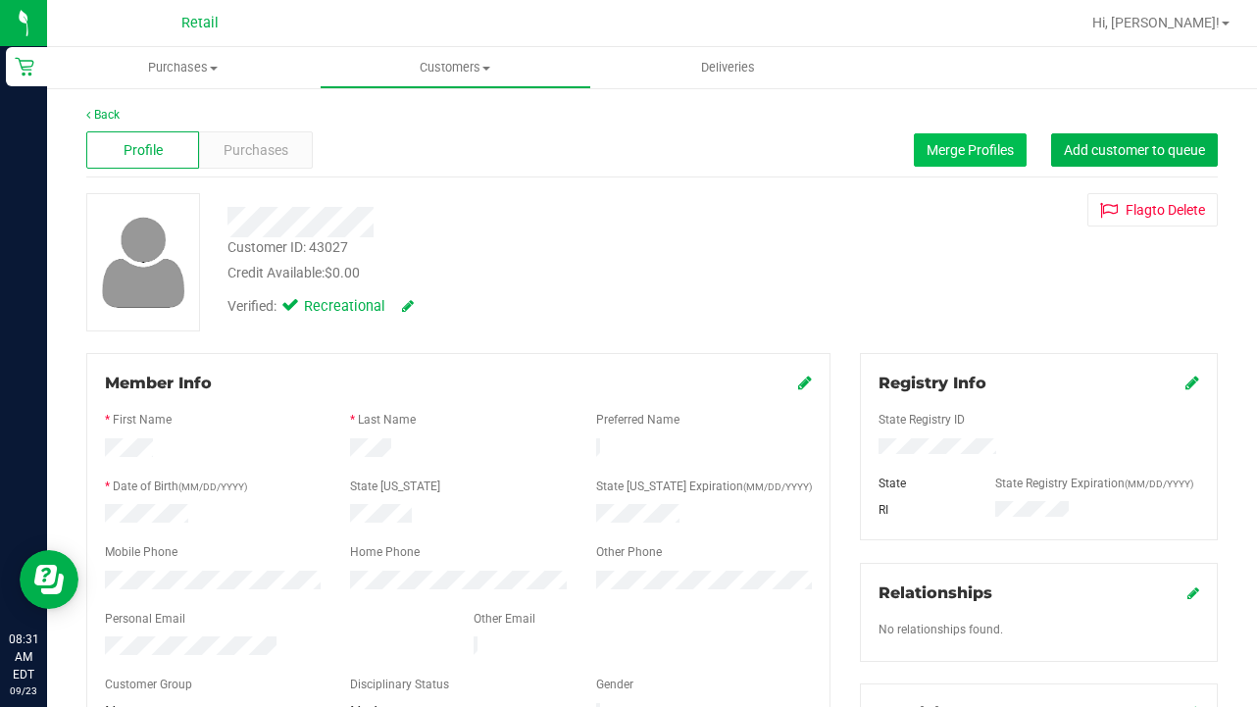
click at [938, 163] on button "Merge Profiles" at bounding box center [970, 149] width 113 height 33
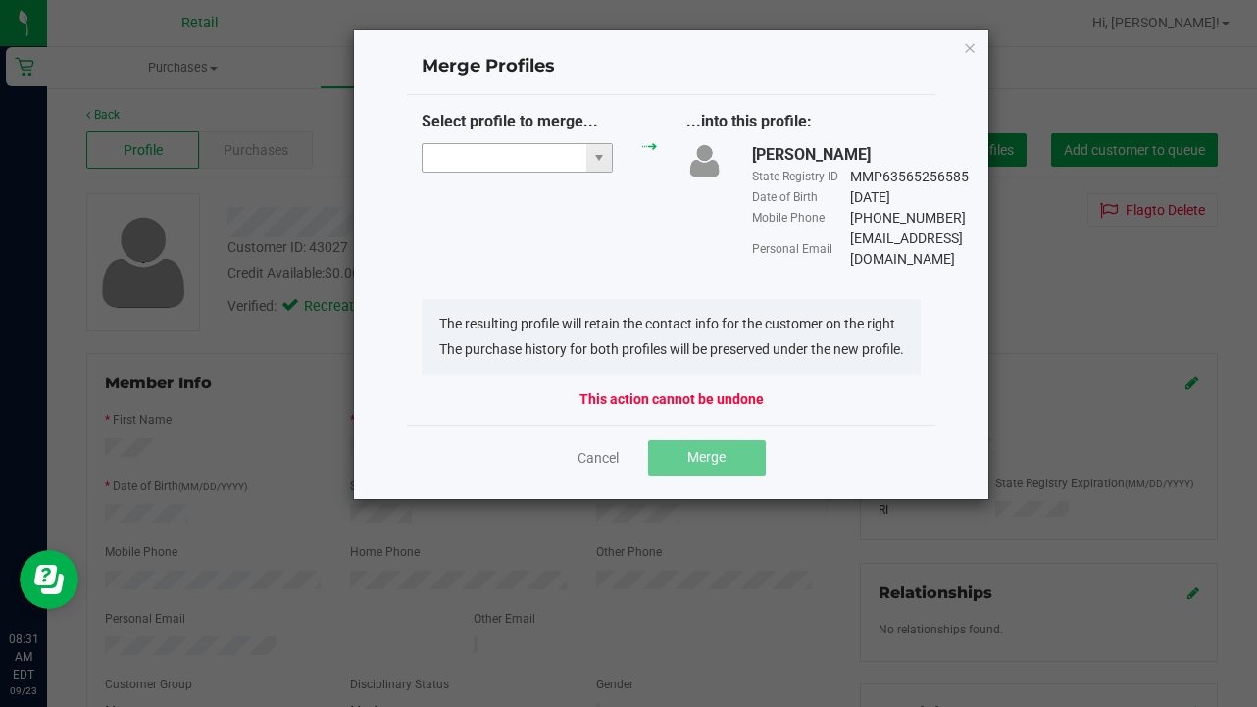
click at [495, 163] on input "NO DATA FOUND" at bounding box center [505, 157] width 164 height 27
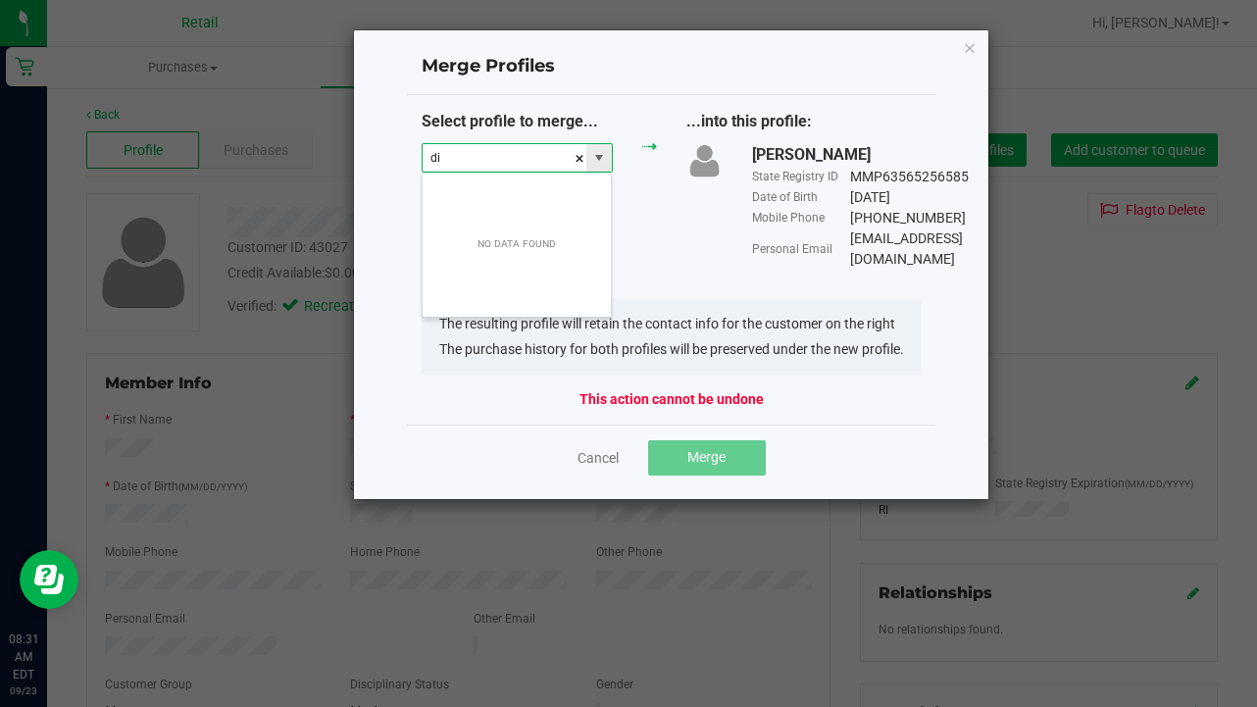
scroll to position [29, 191]
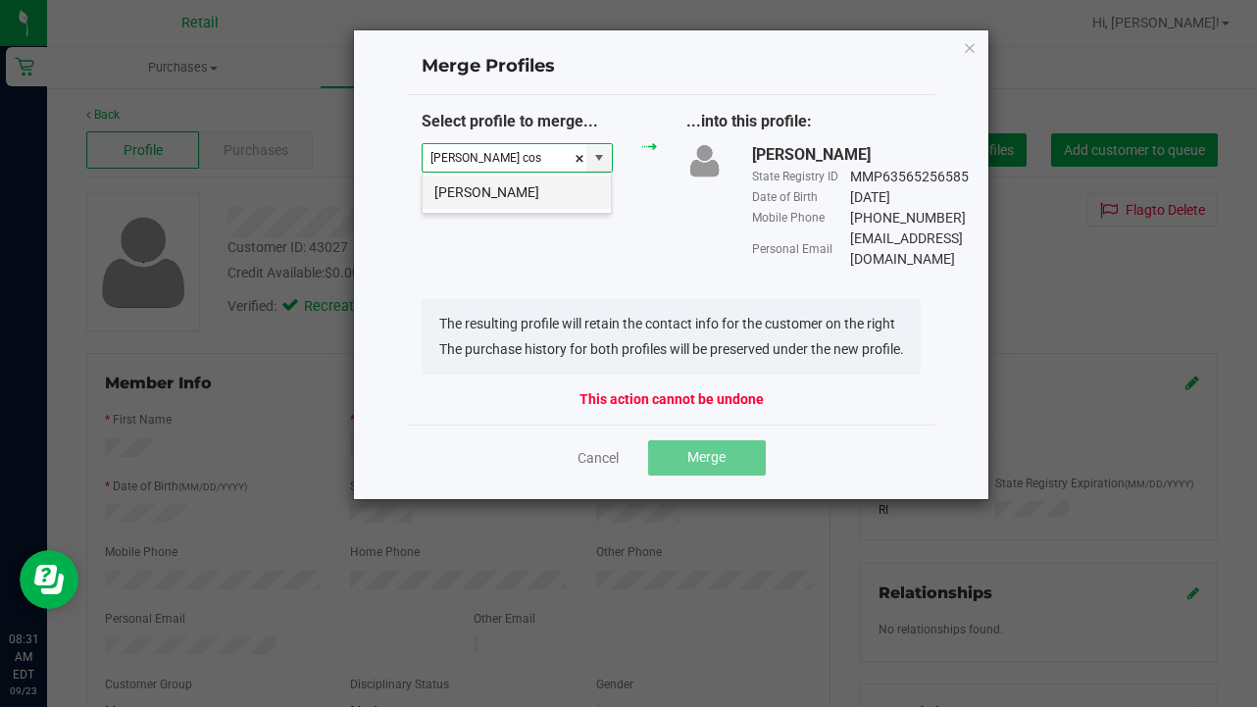
click at [507, 189] on li "[PERSON_NAME]" at bounding box center [517, 192] width 188 height 33
type input "[PERSON_NAME]"
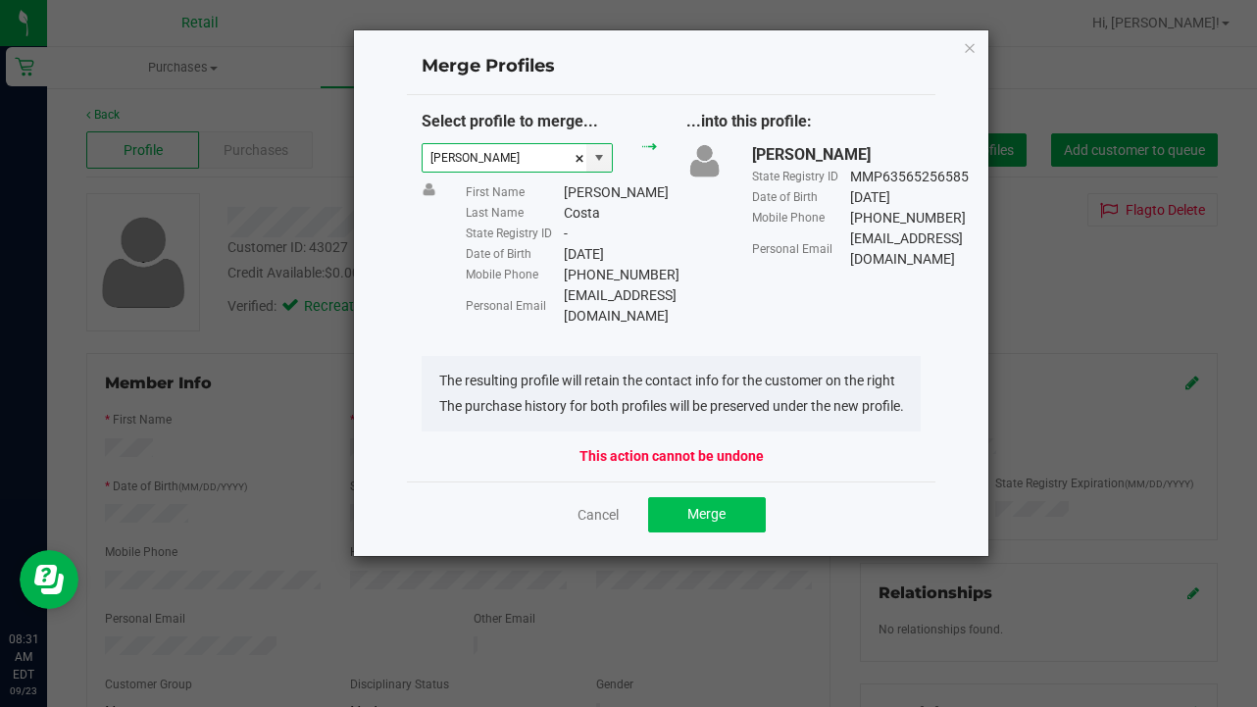
click at [720, 523] on button "Merge" at bounding box center [707, 514] width 118 height 35
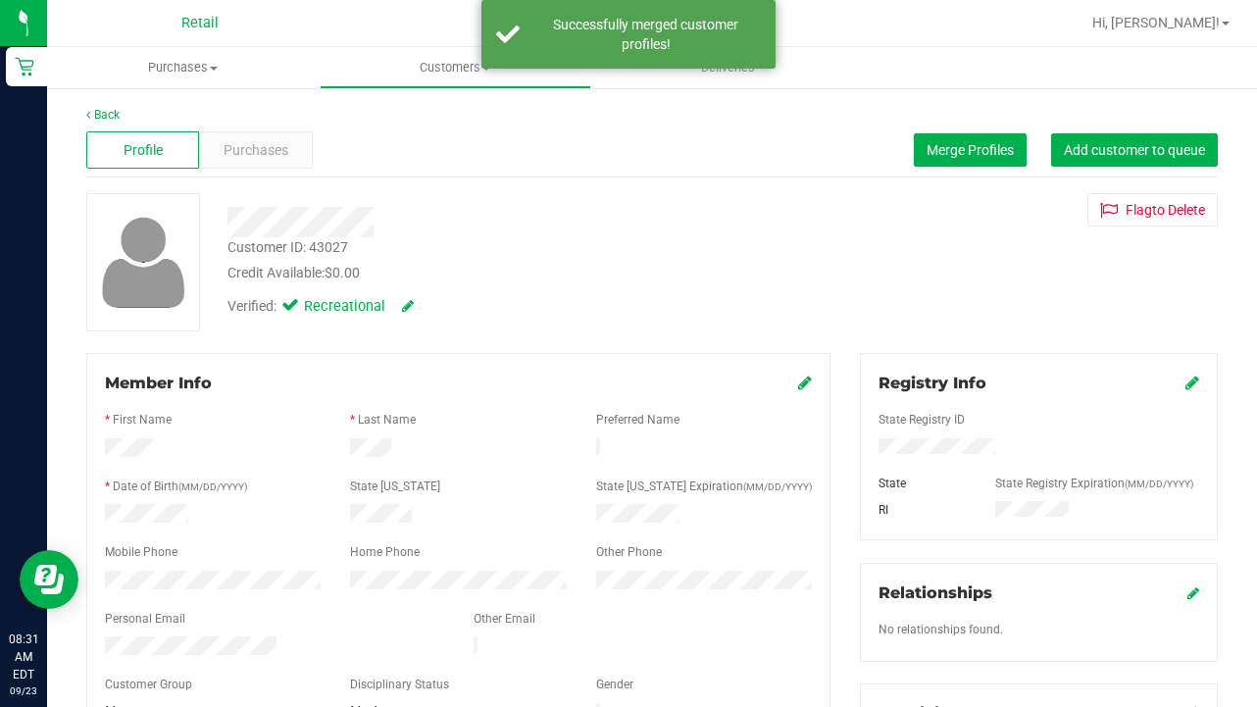
scroll to position [119, 0]
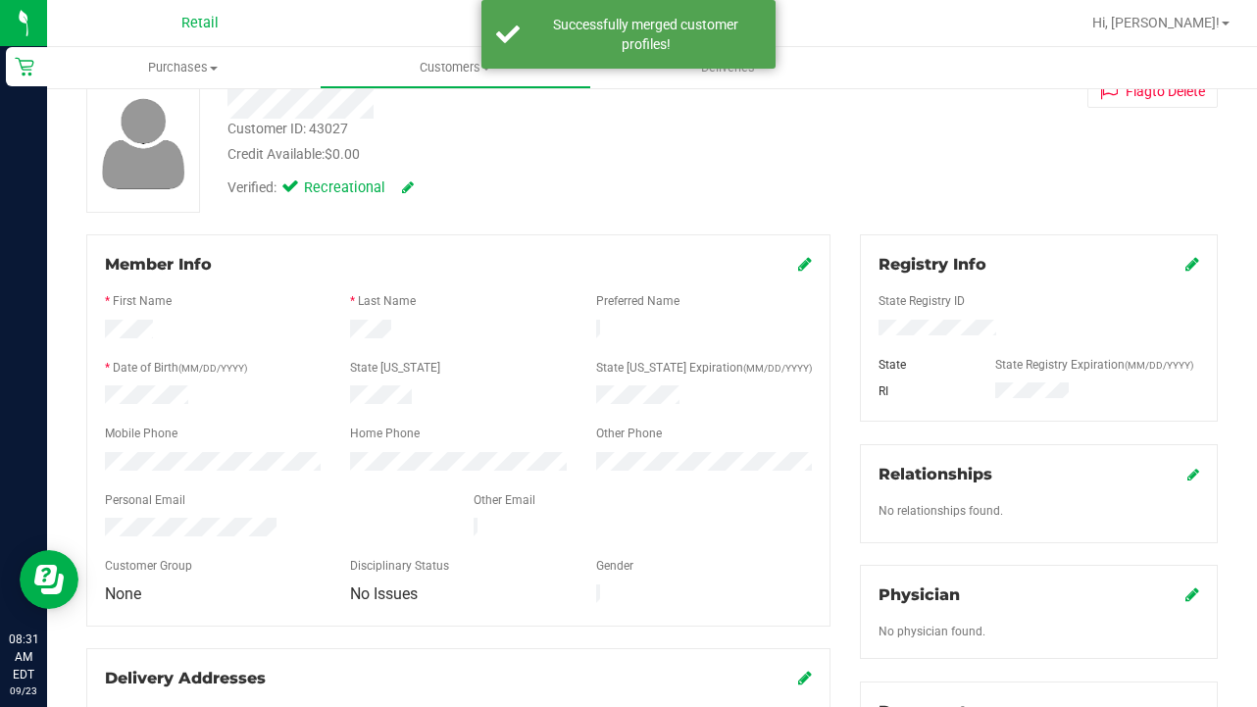
click at [810, 269] on icon at bounding box center [805, 264] width 14 height 16
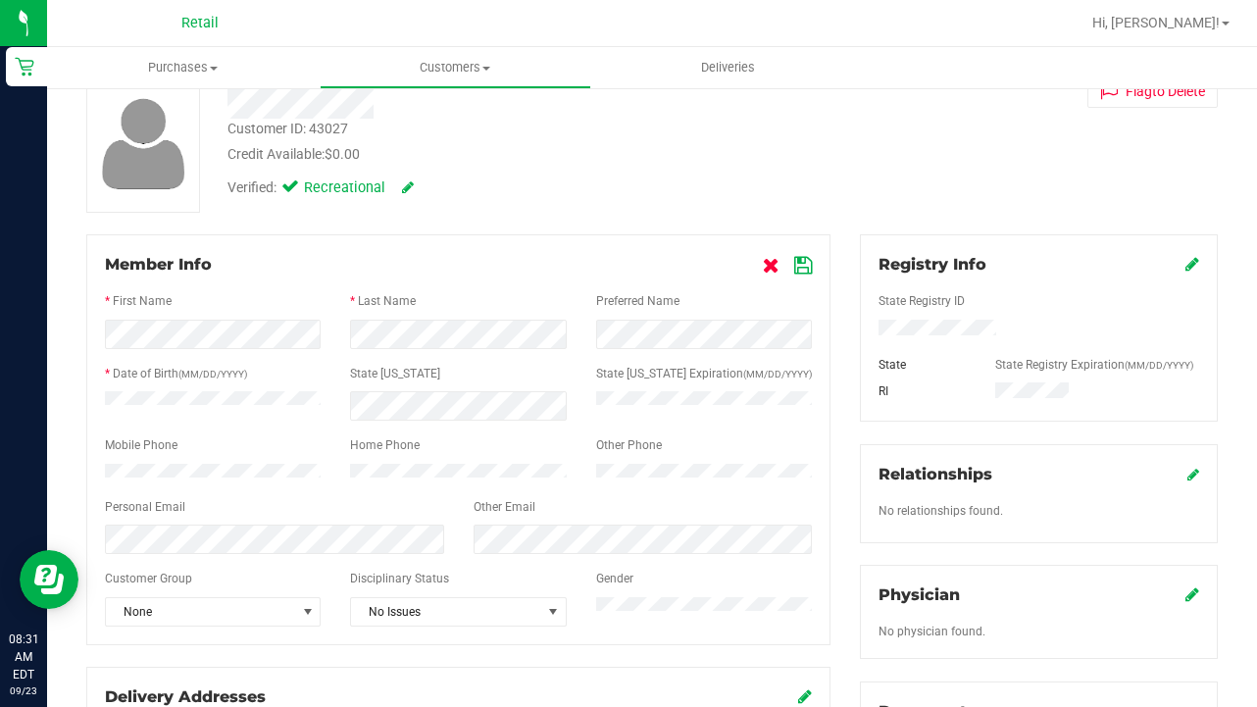
click at [771, 265] on icon at bounding box center [771, 266] width 17 height 16
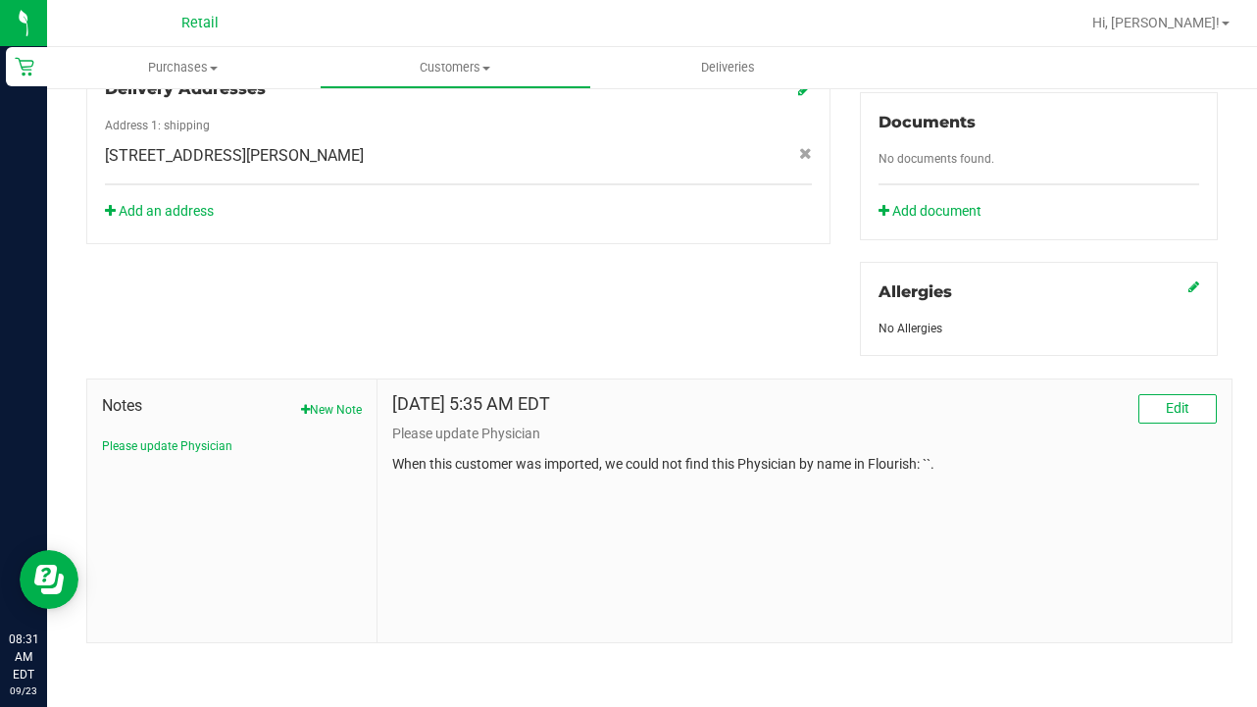
scroll to position [708, 0]
click at [353, 422] on div "Notes New Note Please update Physician" at bounding box center [232, 424] width 260 height 61
click at [328, 407] on button "New Note" at bounding box center [331, 410] width 61 height 18
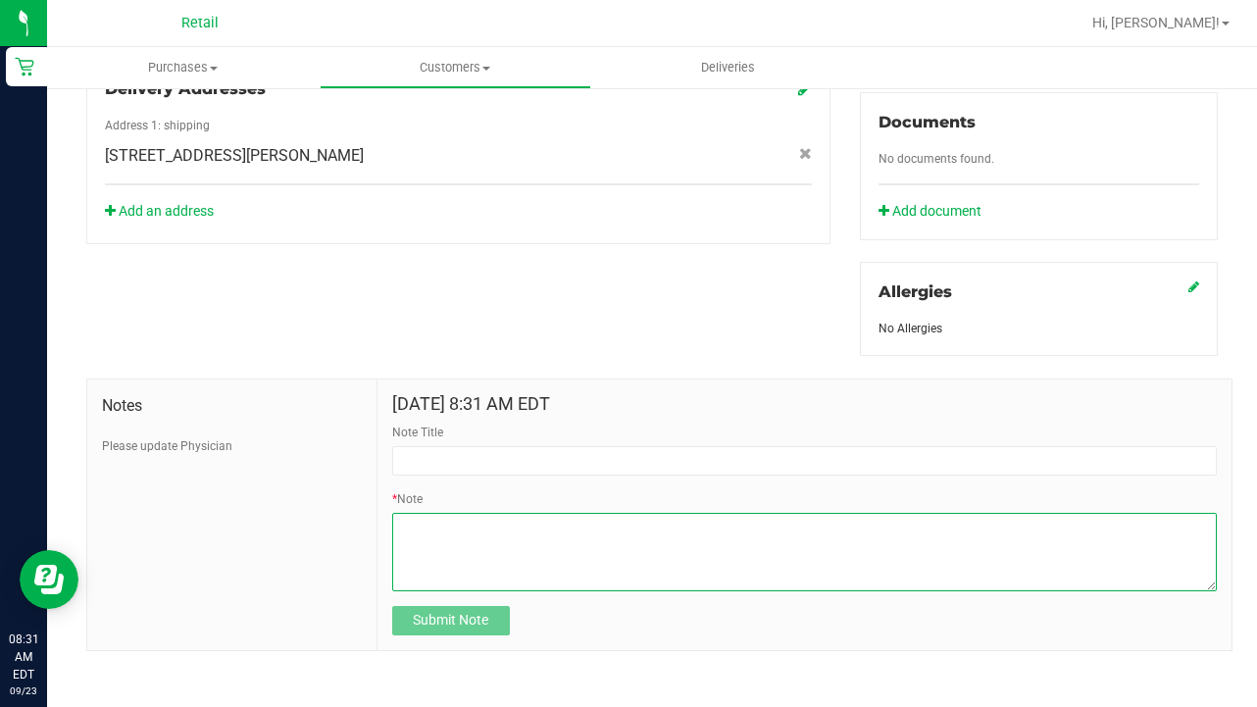
click at [445, 563] on textarea "* Note" at bounding box center [804, 552] width 825 height 78
paste textarea "[EMAIL_ADDRESS][DOMAIN_NAME]"
type textarea "[EMAIL_ADDRESS][DOMAIN_NAME]"
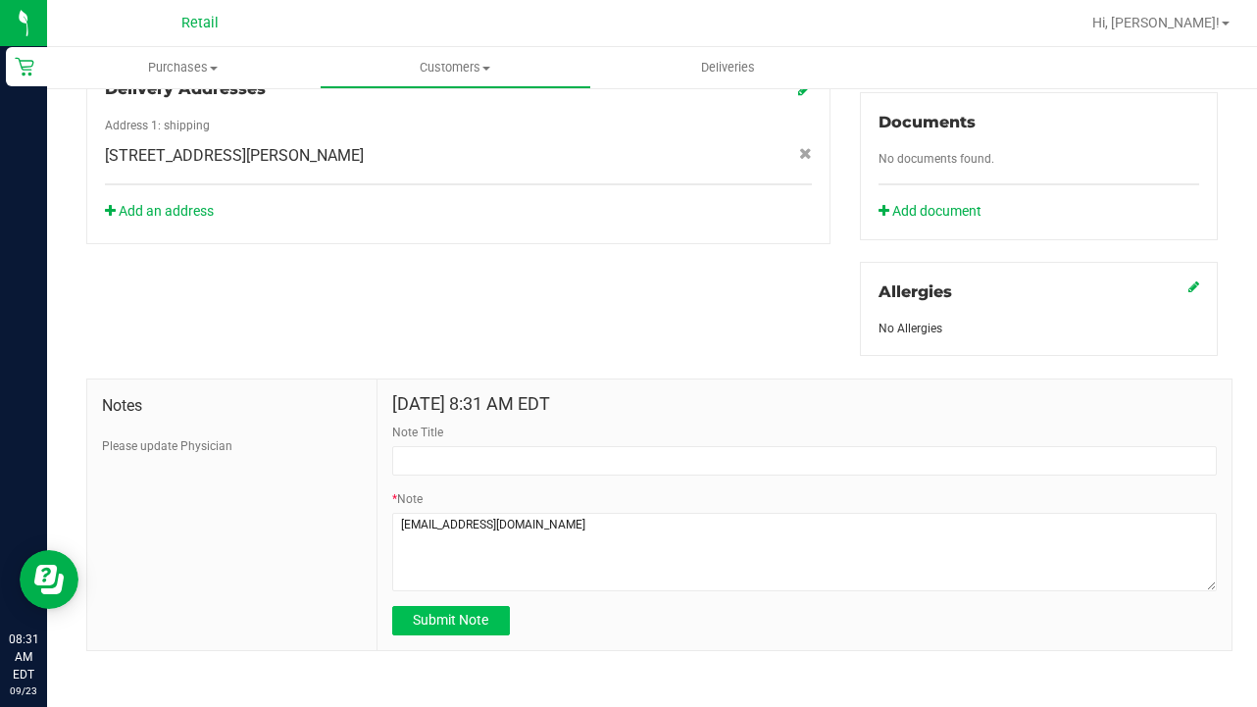
click at [448, 626] on span "Submit Note" at bounding box center [451, 620] width 76 height 16
type input "[DATE] 8:31 AM EDT"
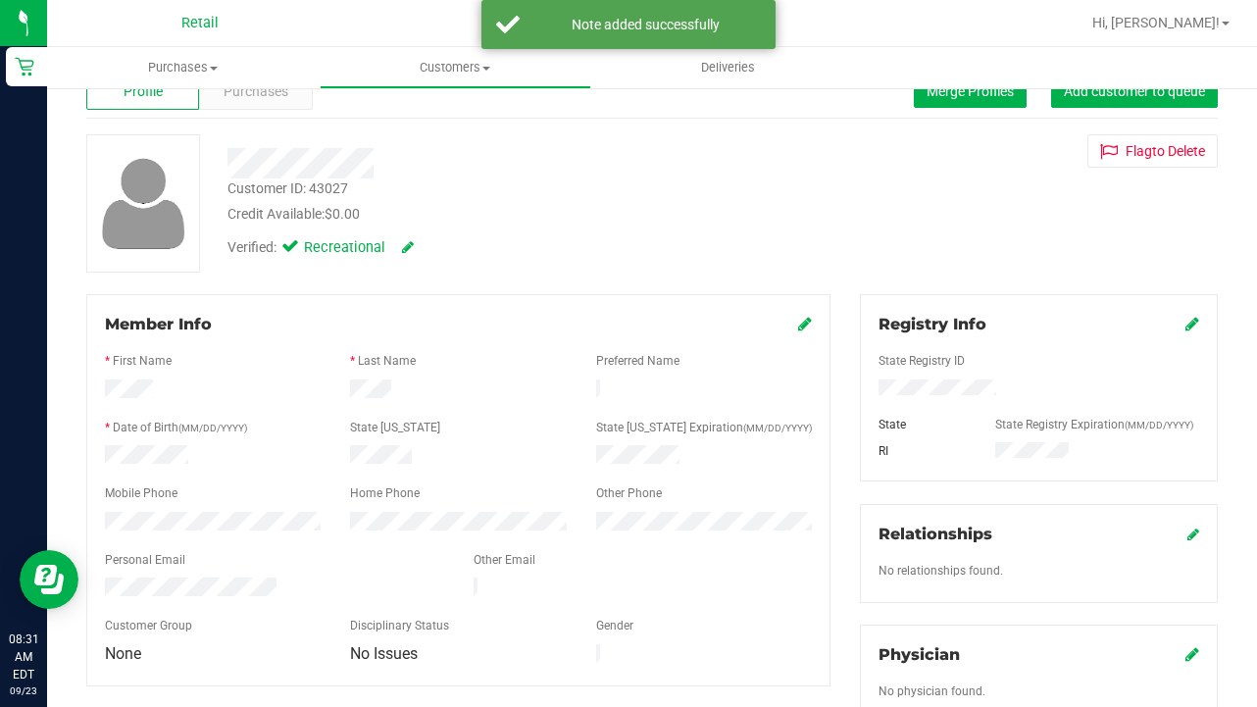
scroll to position [63, 0]
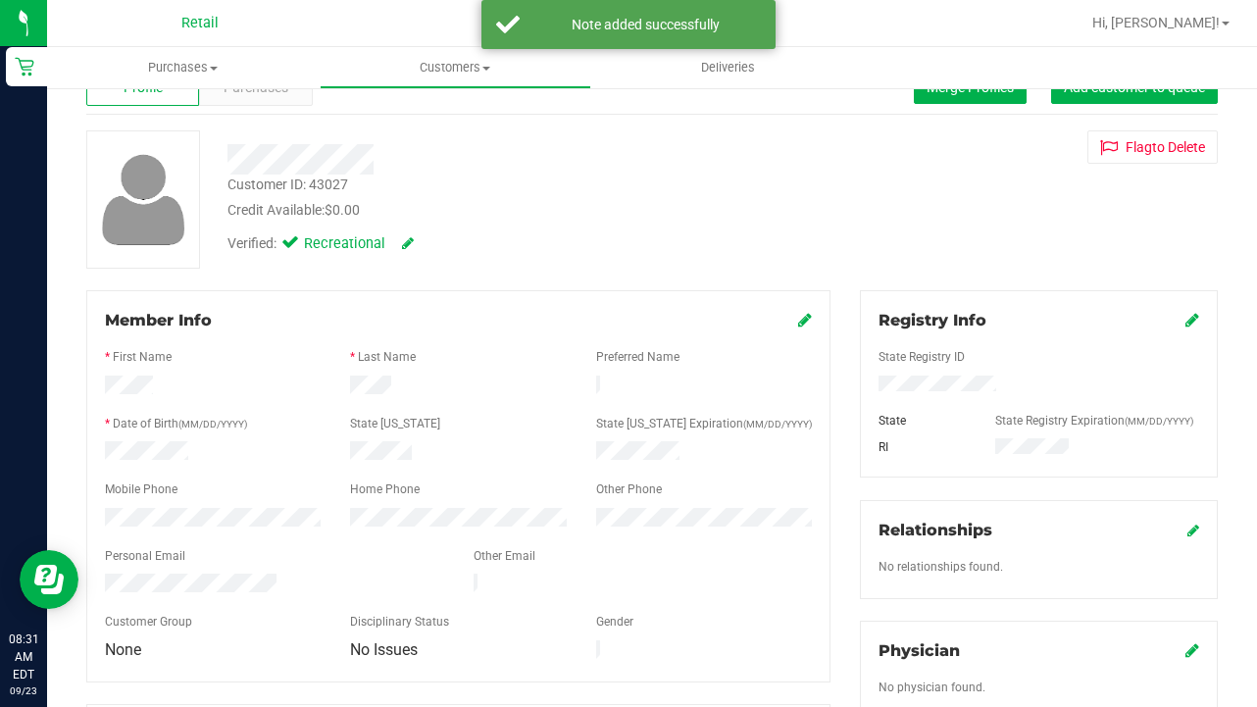
click at [803, 318] on icon at bounding box center [805, 320] width 14 height 16
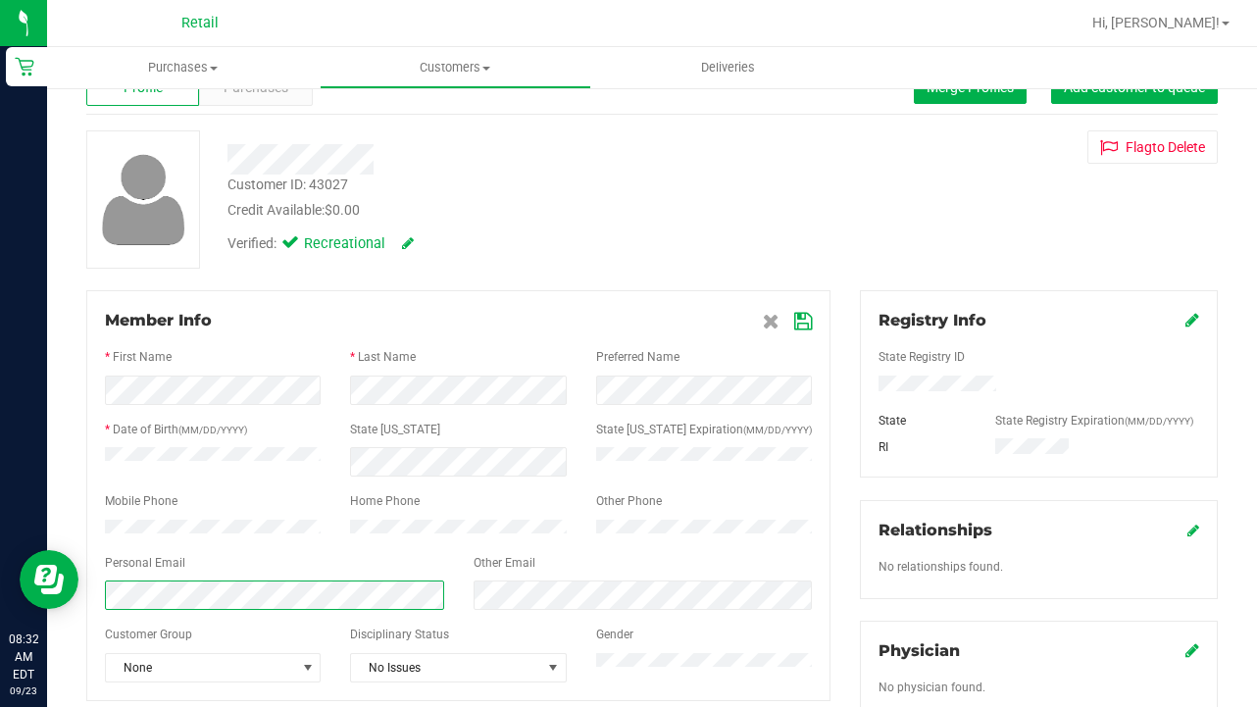
click at [0, 568] on html "Retail 08:32 AM EDT [DATE] 09/23 Retail Hi, [PERSON_NAME]! Purchases Summary of…" at bounding box center [628, 353] width 1257 height 707
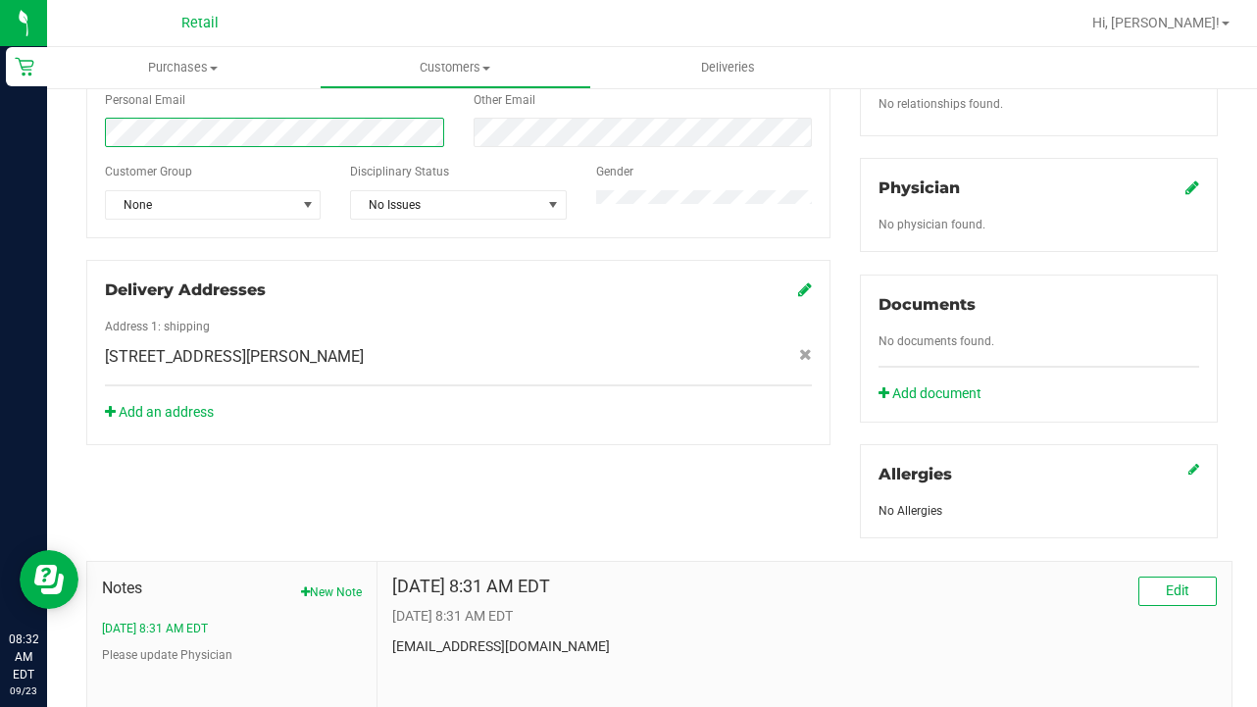
scroll to position [563, 0]
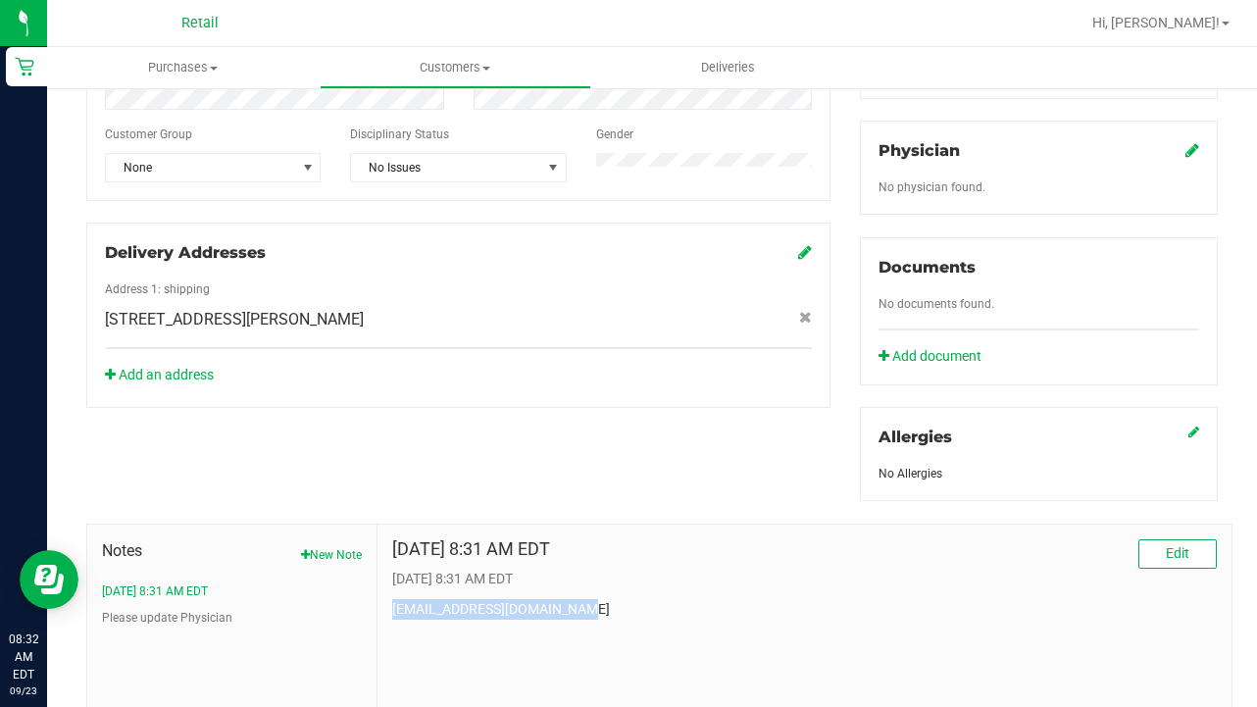
drag, startPoint x: 581, startPoint y: 613, endPoint x: 394, endPoint y: 611, distance: 187.3
click at [394, 611] on p "[EMAIL_ADDRESS][DOMAIN_NAME]" at bounding box center [804, 609] width 825 height 21
copy p "[EMAIL_ADDRESS][DOMAIN_NAME]"
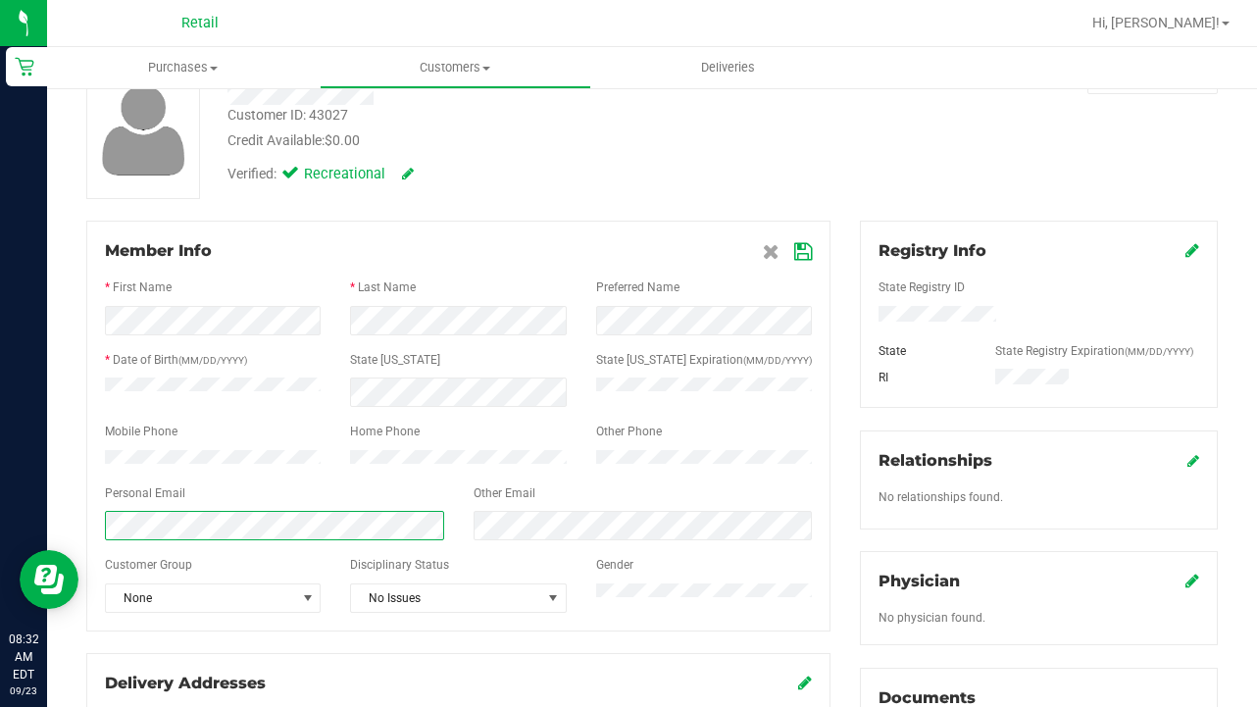
scroll to position [99, 0]
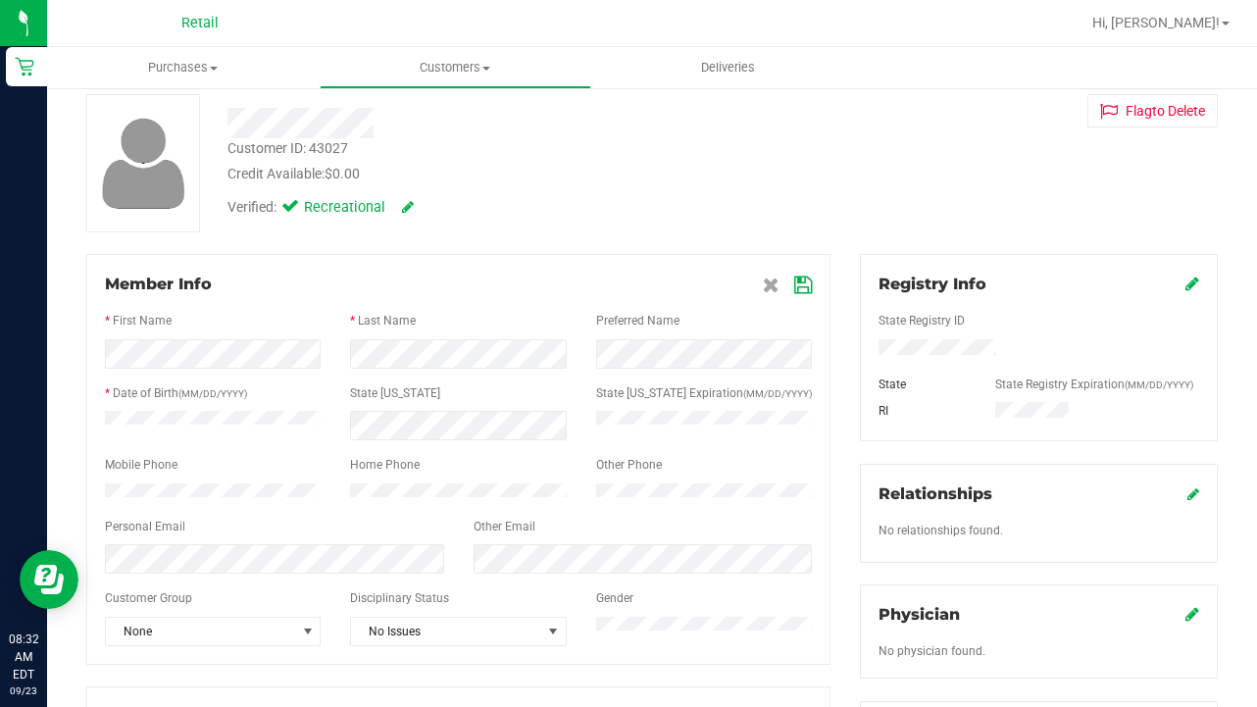
click at [801, 278] on icon at bounding box center [803, 286] width 18 height 16
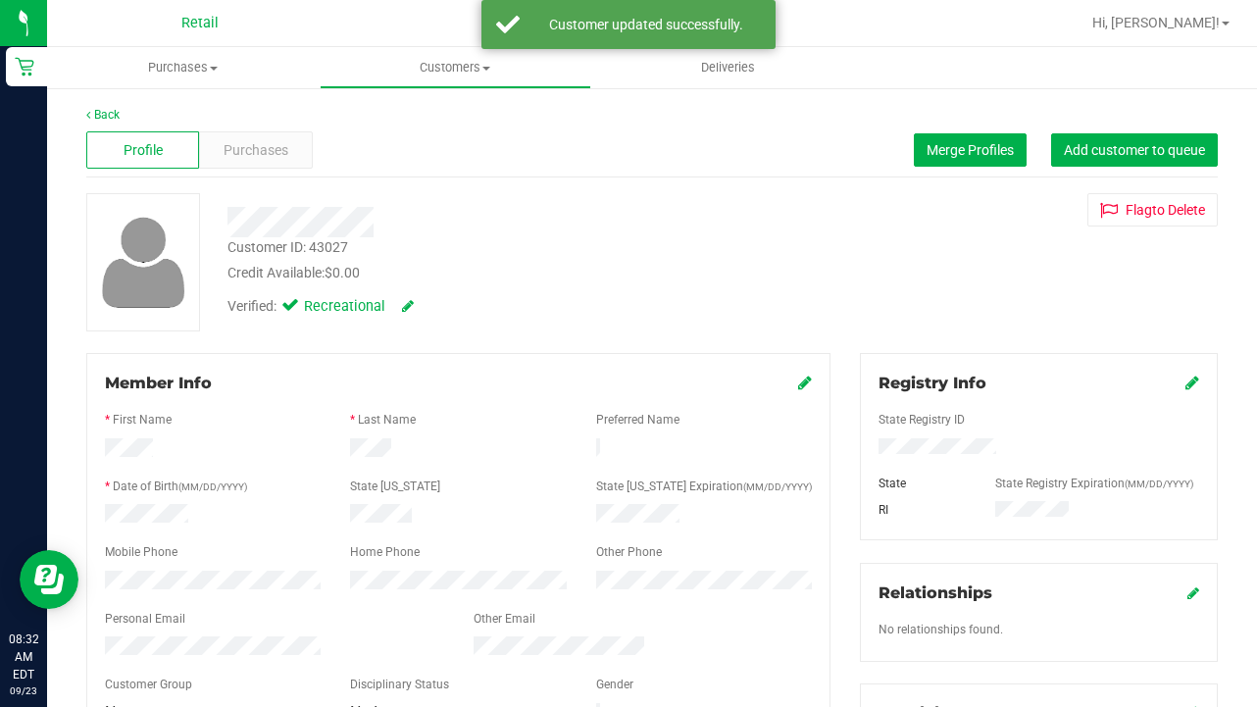
scroll to position [0, 0]
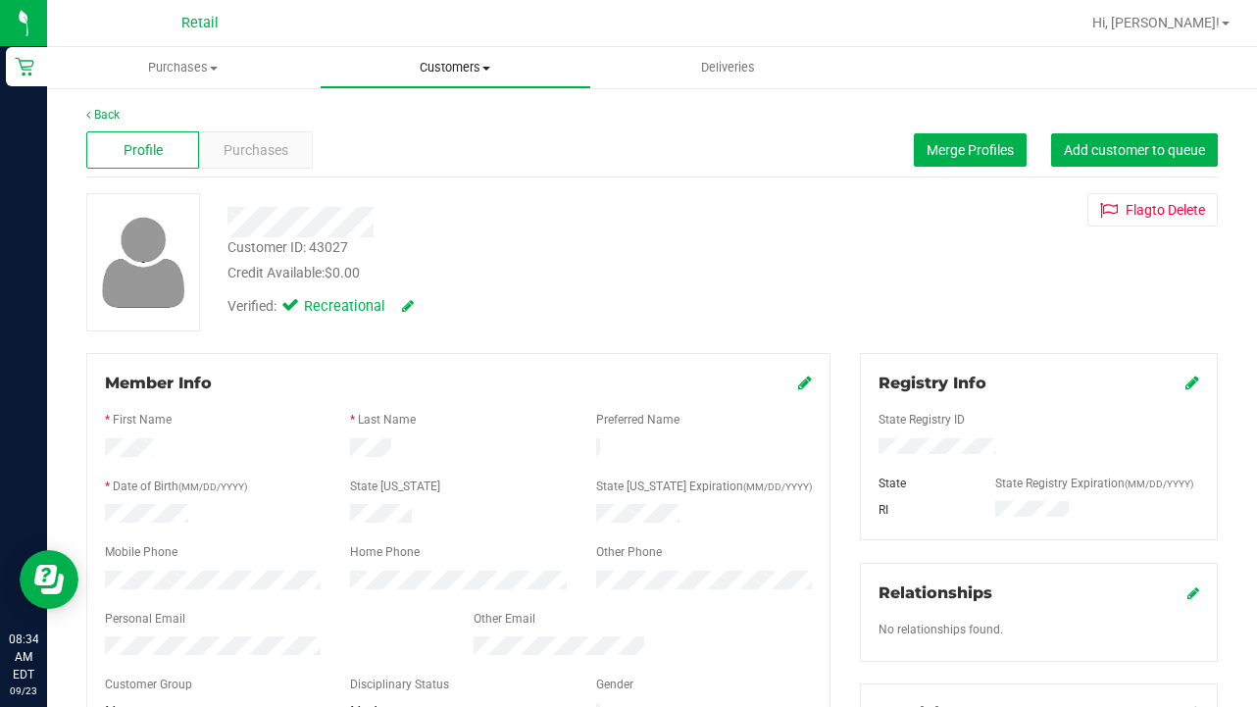
click at [453, 53] on uib-tab-heading "Customers All customers Add a new customer All physicians" at bounding box center [456, 67] width 271 height 39
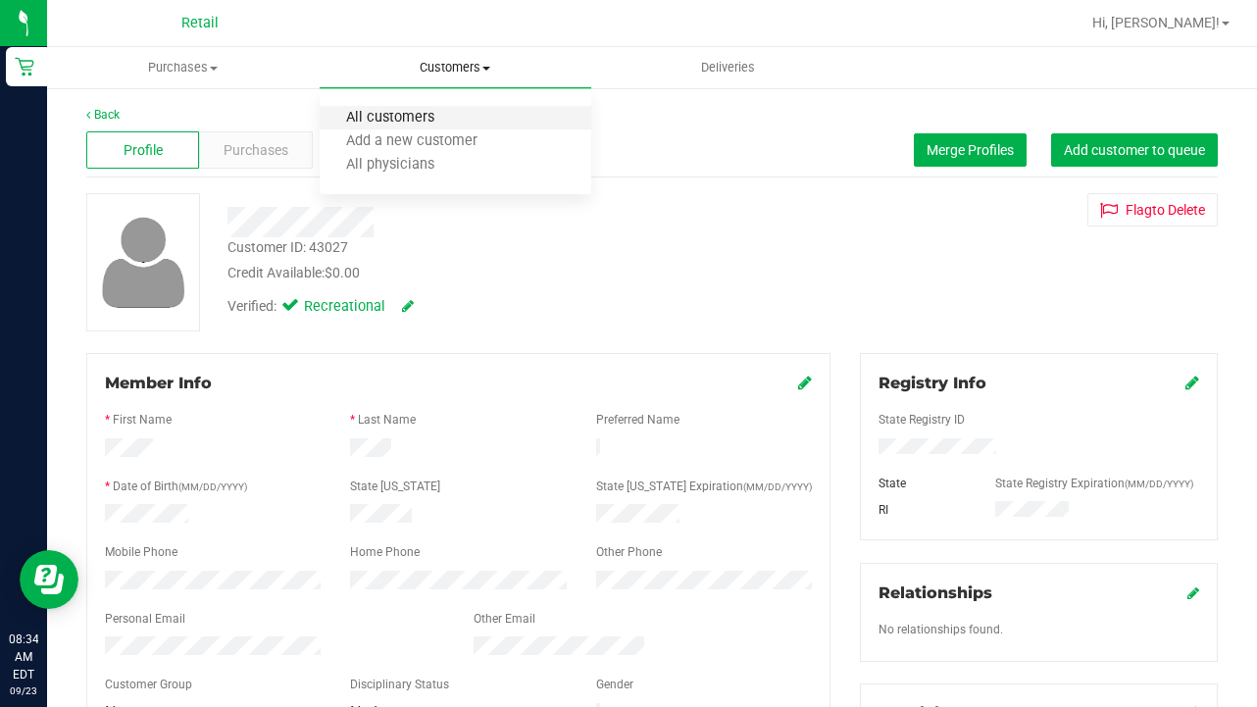
click at [447, 120] on span "All customers" at bounding box center [390, 118] width 141 height 17
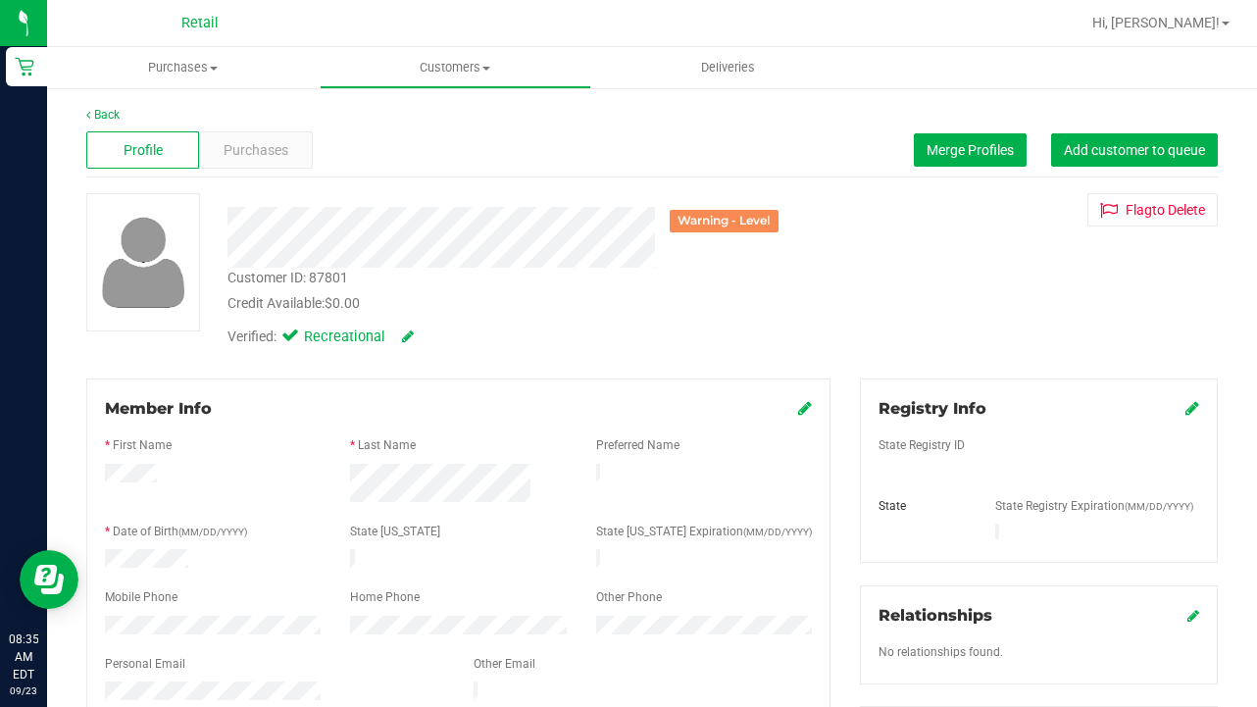
click at [802, 408] on icon at bounding box center [805, 408] width 14 height 16
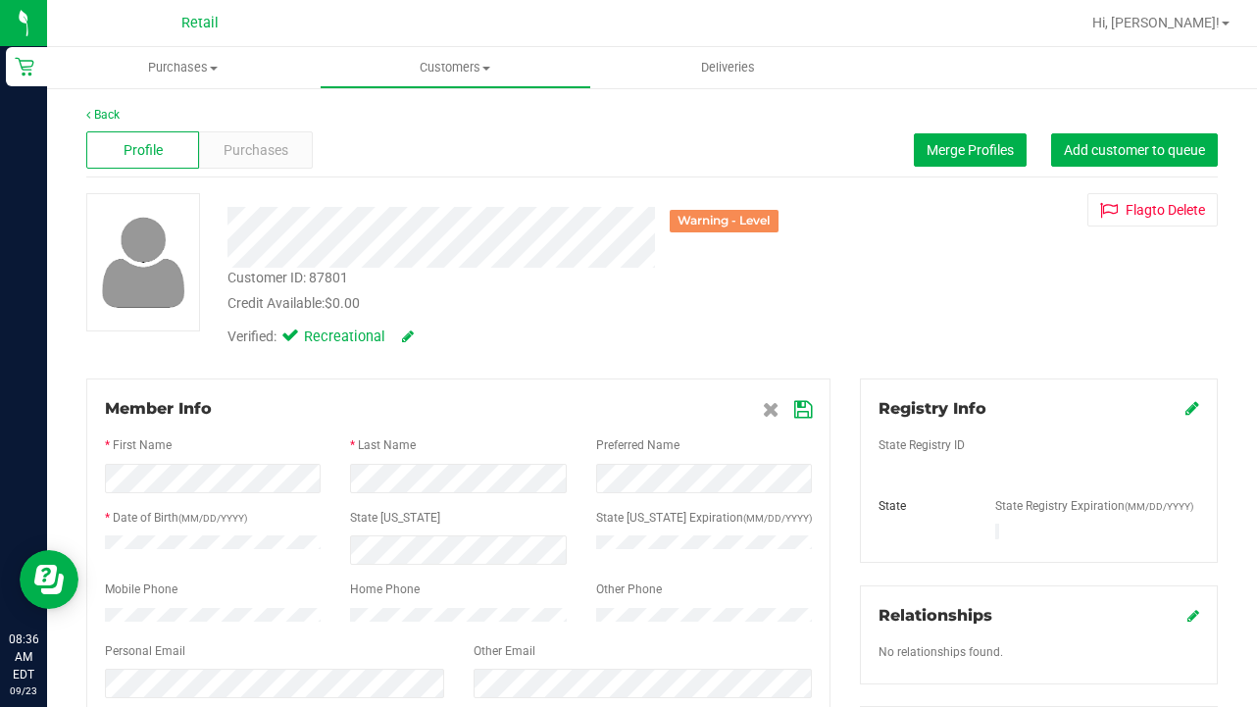
click at [795, 405] on icon at bounding box center [803, 410] width 18 height 16
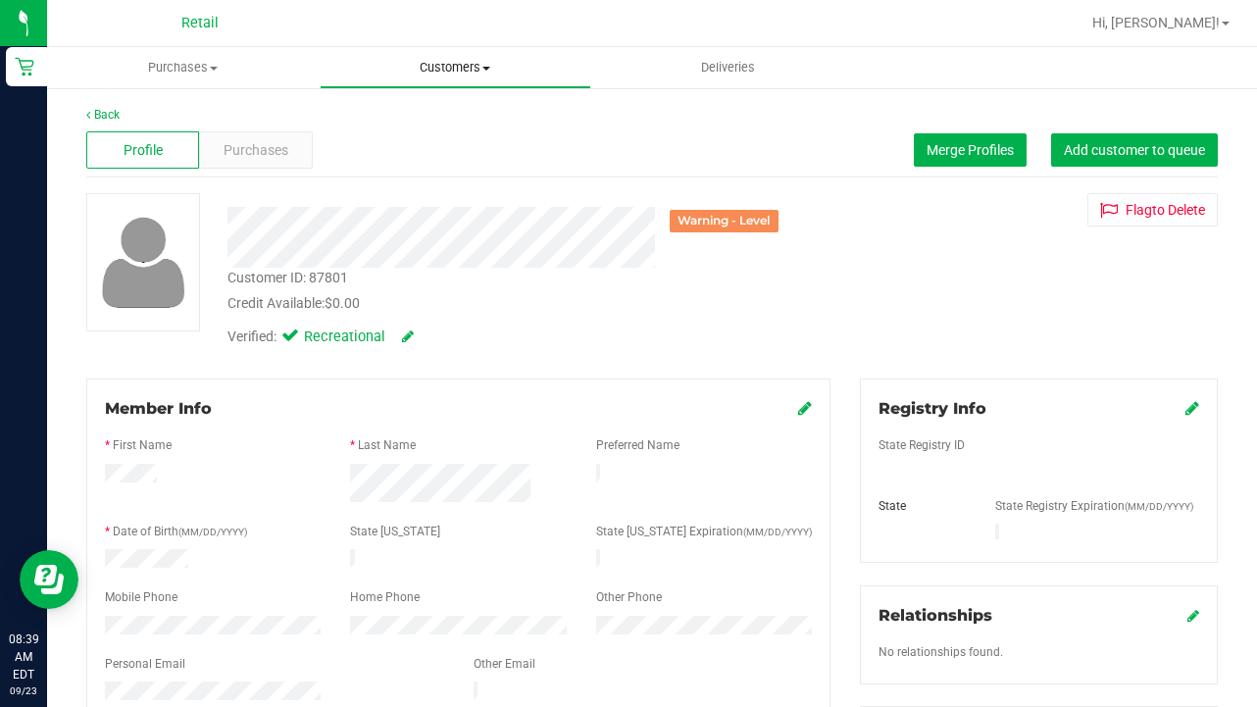
click at [454, 62] on span "Customers" at bounding box center [456, 68] width 271 height 18
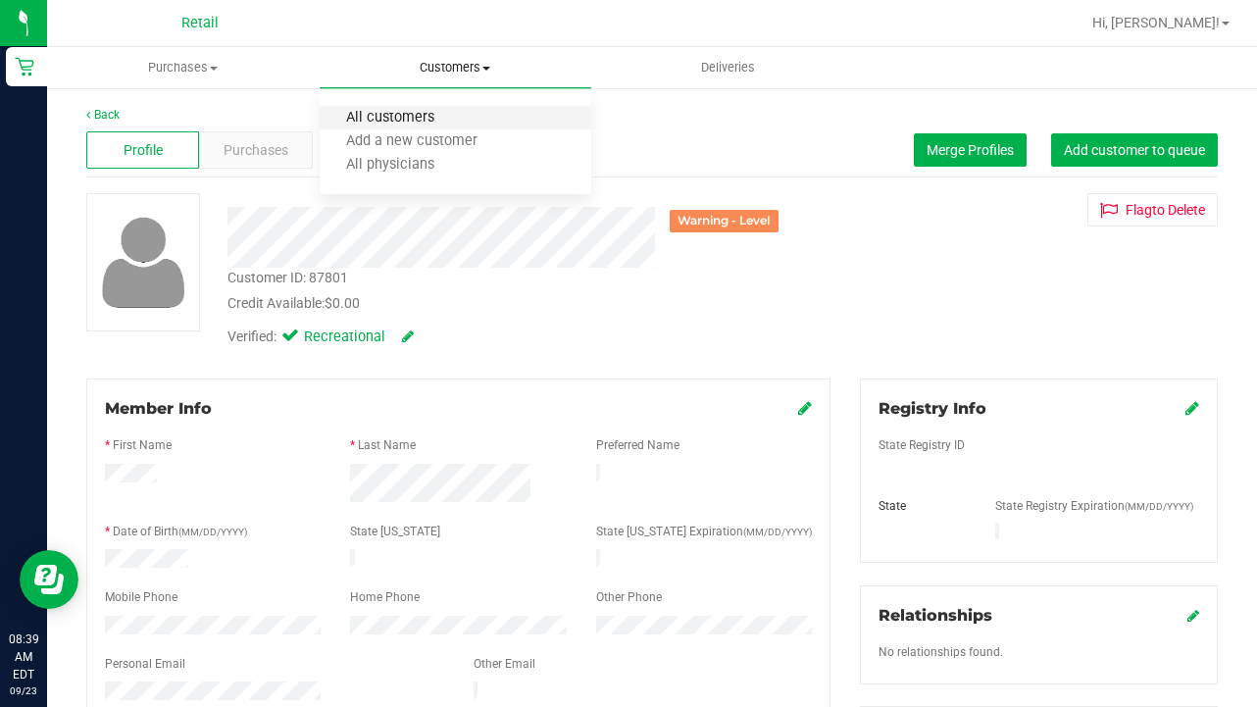
click at [445, 110] on span "All customers" at bounding box center [390, 118] width 141 height 17
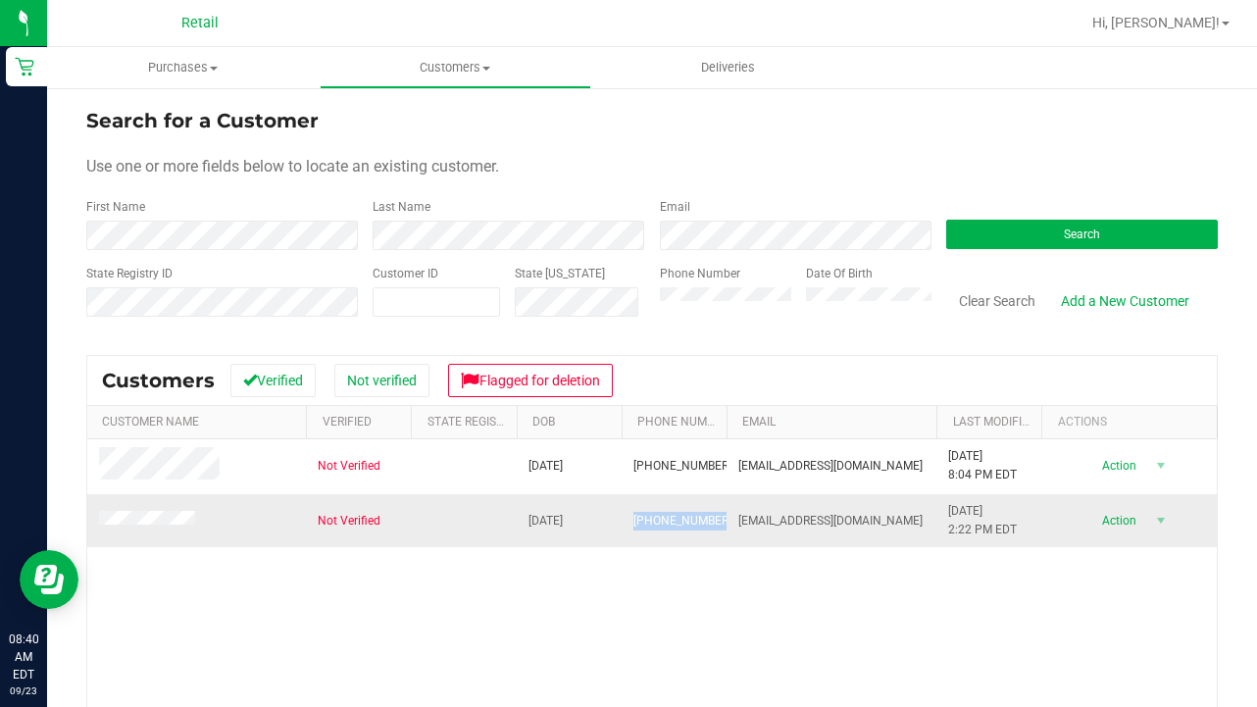
drag, startPoint x: 713, startPoint y: 520, endPoint x: 628, endPoint y: 515, distance: 85.5
click at [628, 515] on td "[PHONE_NUMBER]" at bounding box center [674, 520] width 105 height 53
copy span "[PHONE_NUMBER]"
click at [181, 189] on form "Search for a Customer Use one or more fields below to locate an existing custom…" at bounding box center [652, 220] width 1132 height 228
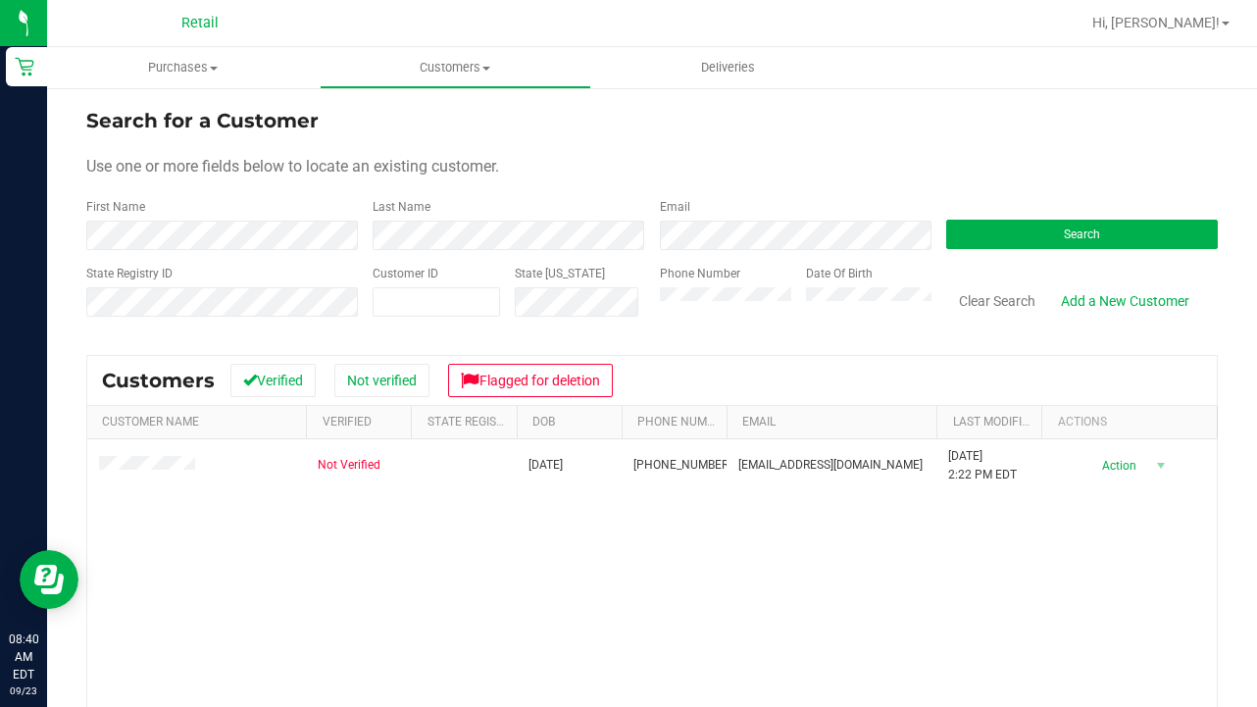
click at [609, 262] on form "Search for a Customer Use one or more fields below to locate an existing custom…" at bounding box center [652, 220] width 1132 height 228
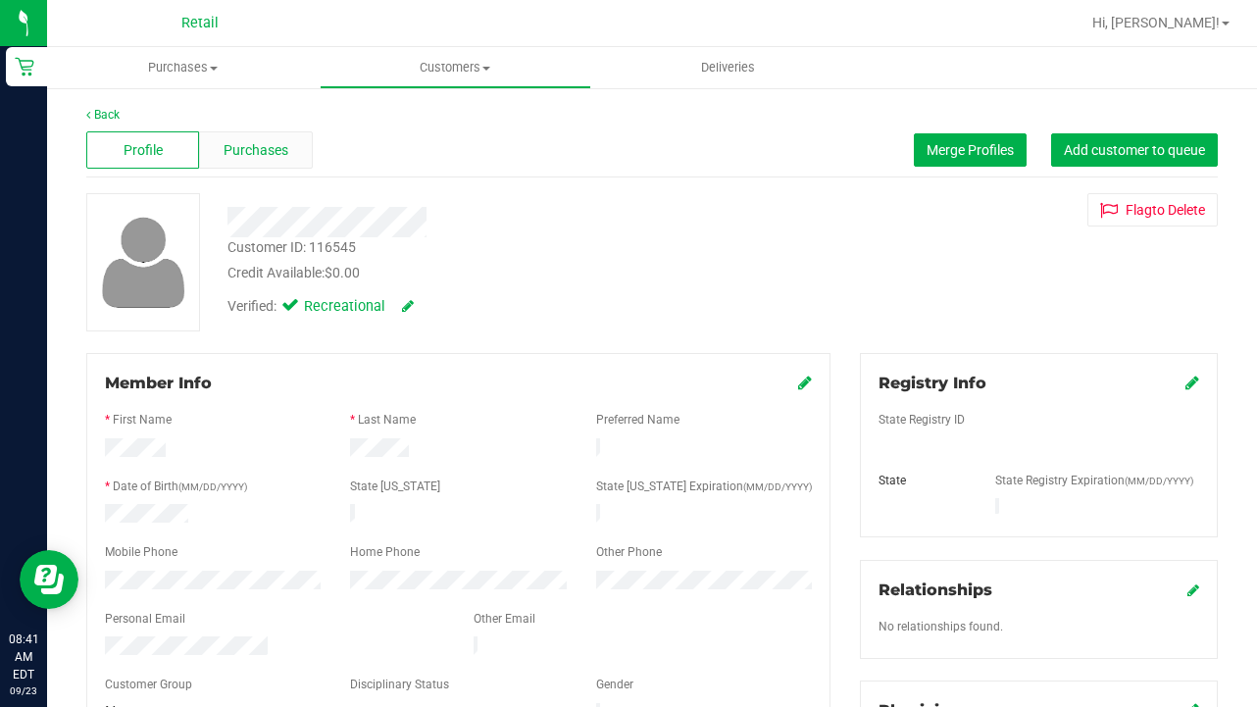
click at [282, 146] on span "Purchases" at bounding box center [256, 150] width 65 height 21
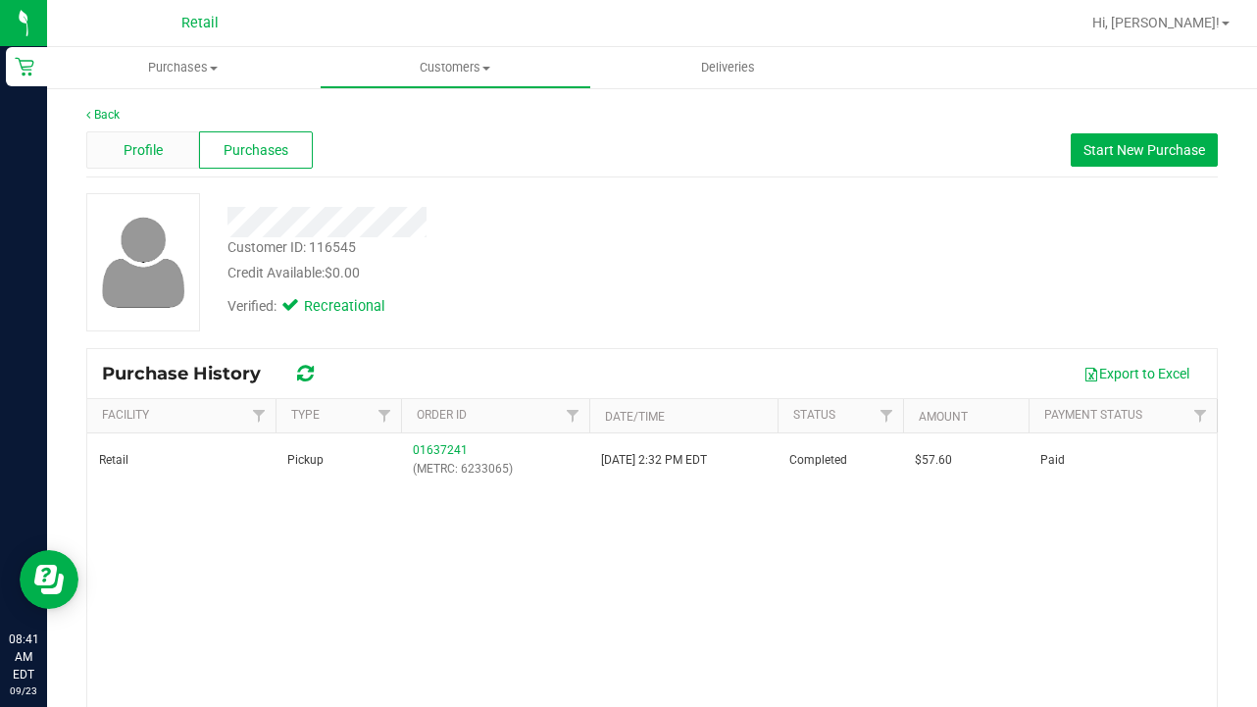
click at [185, 138] on div "Profile" at bounding box center [142, 149] width 113 height 37
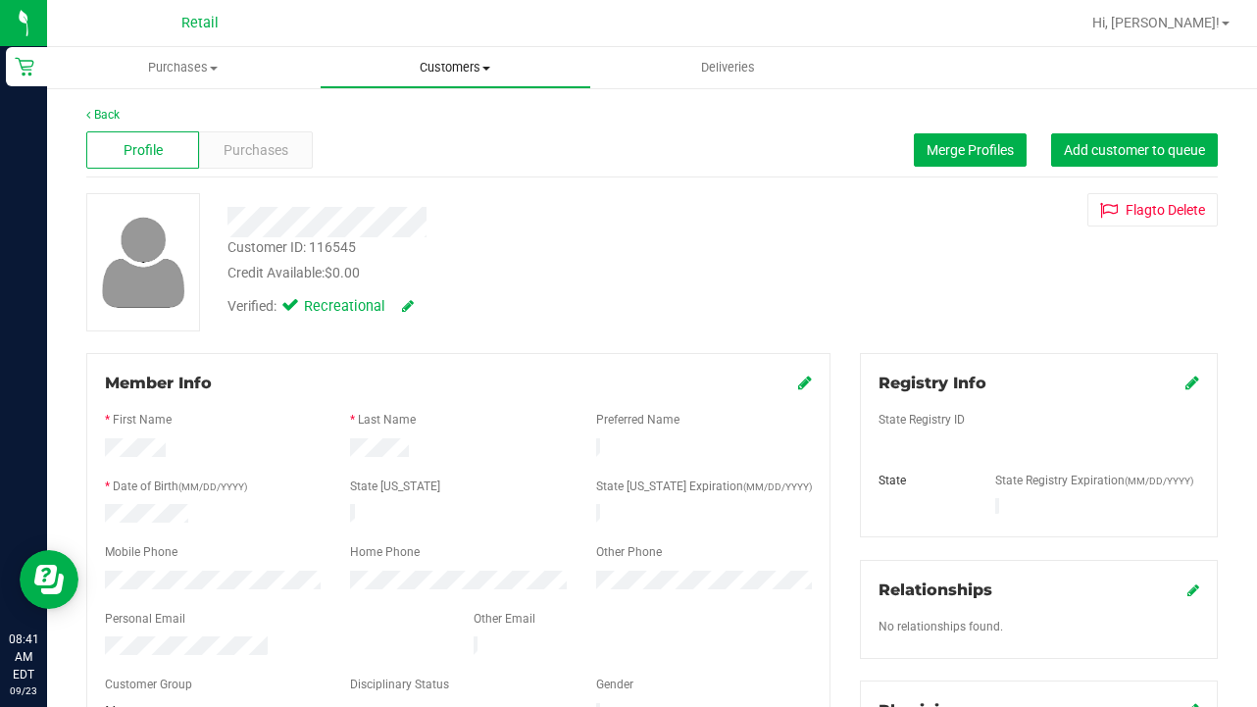
click at [448, 63] on span "Customers" at bounding box center [456, 68] width 271 height 18
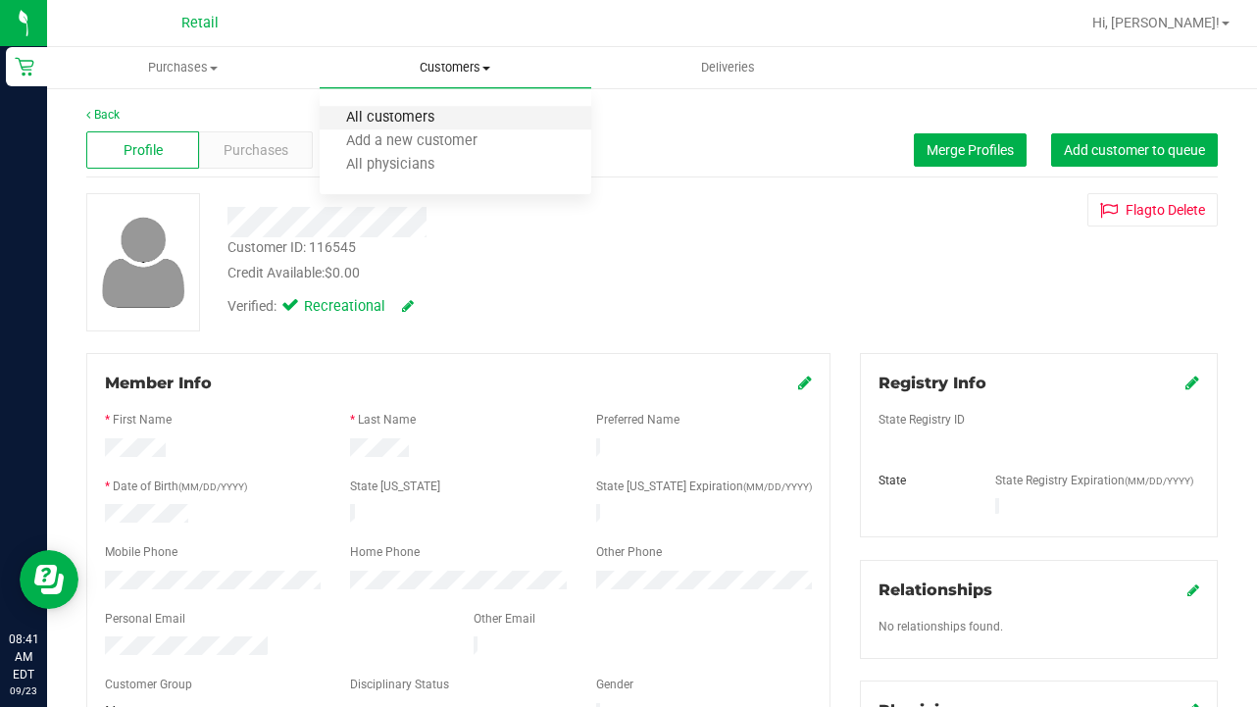
click at [417, 114] on span "All customers" at bounding box center [390, 118] width 141 height 17
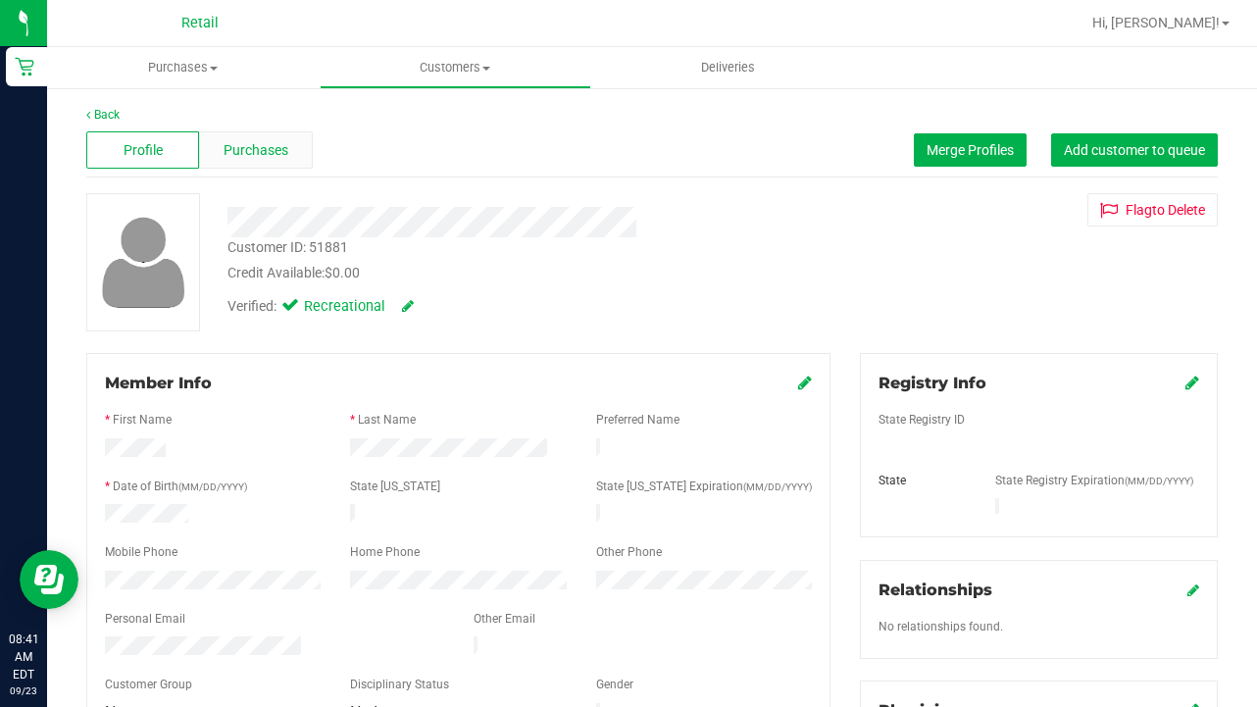
click at [282, 140] on span "Purchases" at bounding box center [256, 150] width 65 height 21
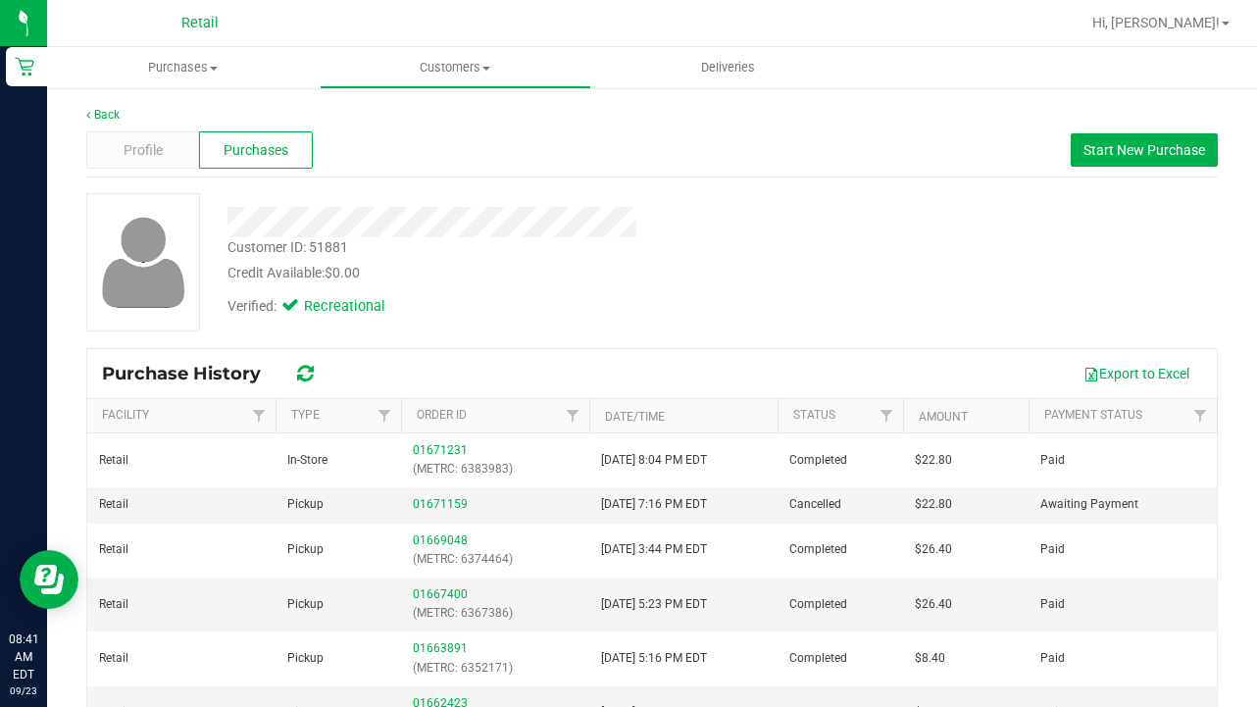
click at [144, 130] on div "Profile Purchases Start New Purchase" at bounding box center [652, 151] width 1132 height 54
click at [148, 140] on span "Profile" at bounding box center [143, 150] width 39 height 21
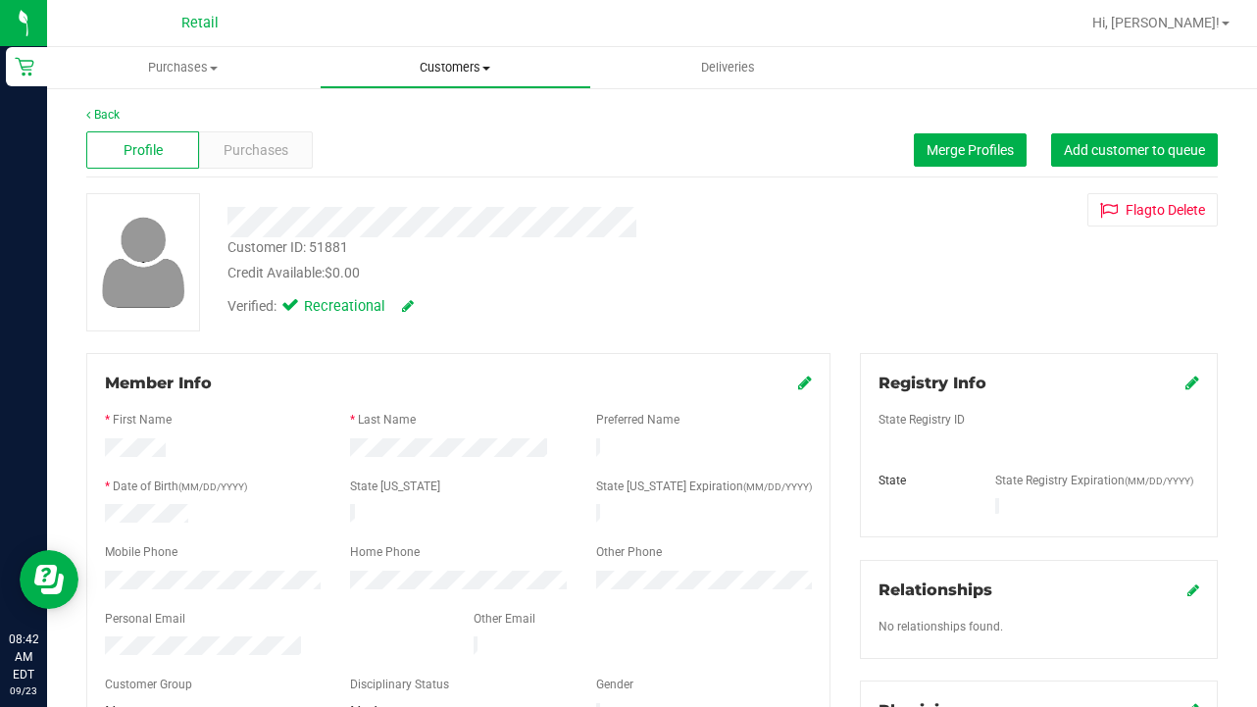
click at [433, 70] on span "Customers" at bounding box center [456, 68] width 271 height 18
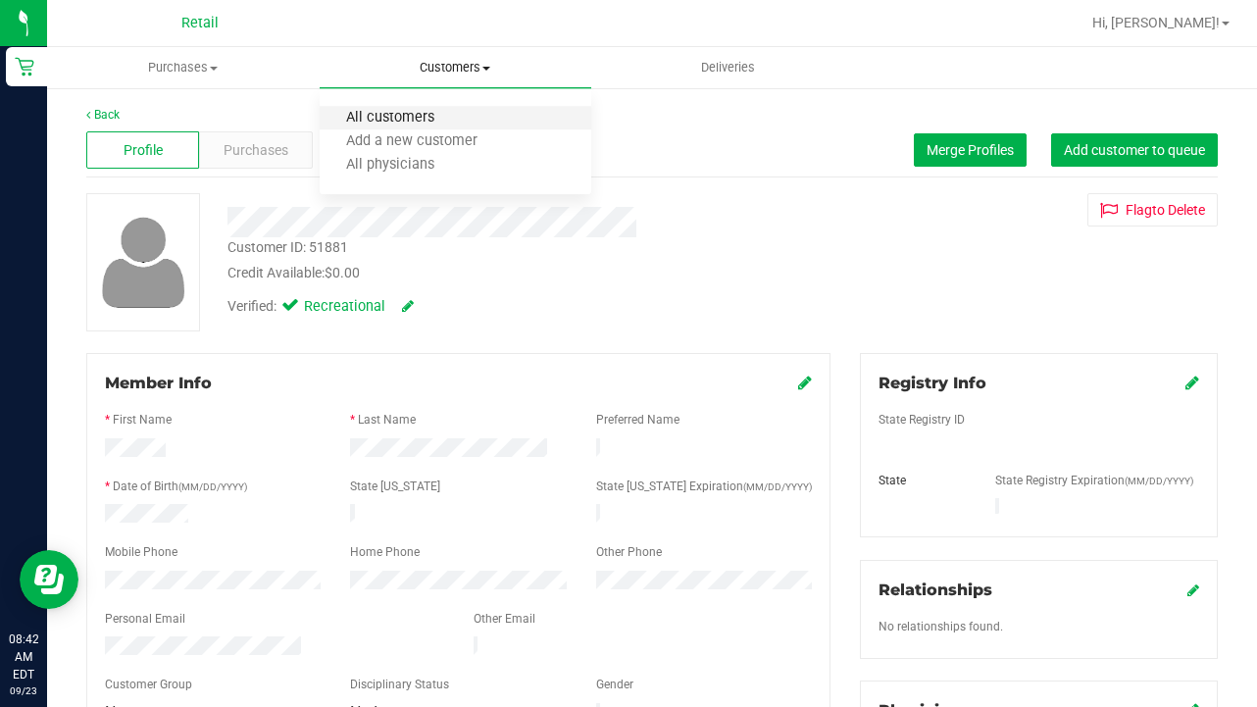
click at [438, 123] on span "All customers" at bounding box center [390, 118] width 141 height 17
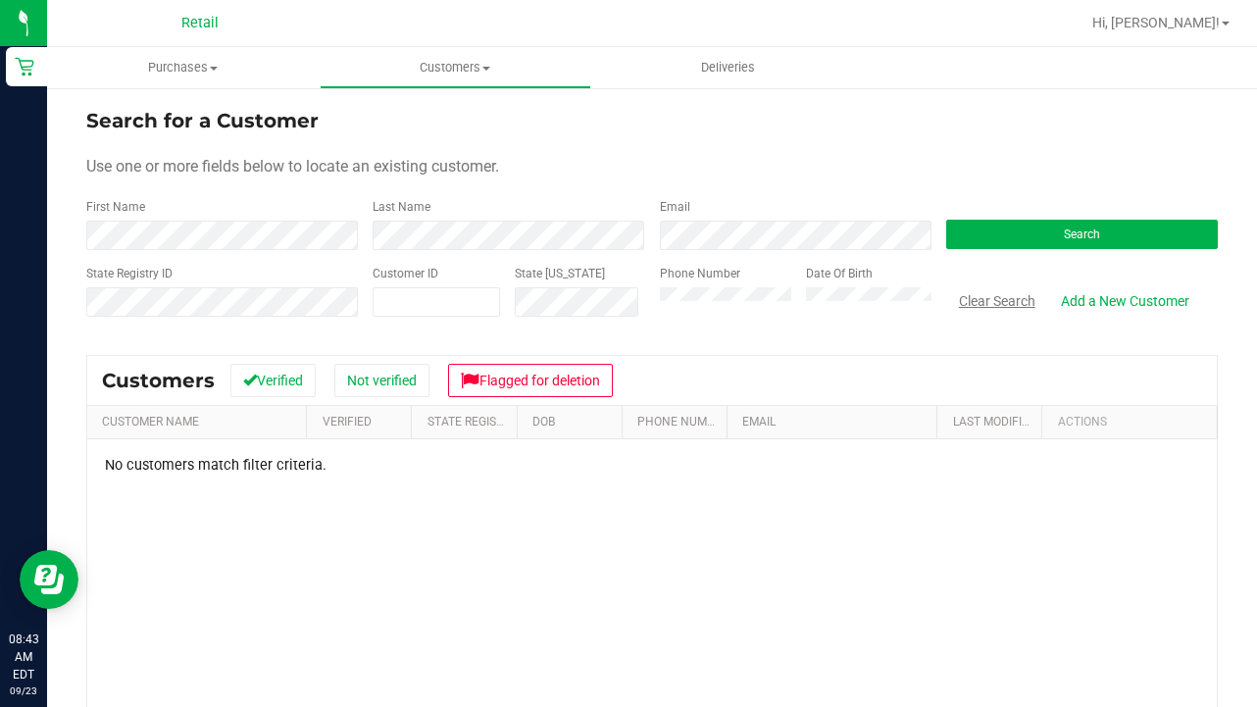
click at [998, 296] on button "Clear Search" at bounding box center [997, 300] width 102 height 33
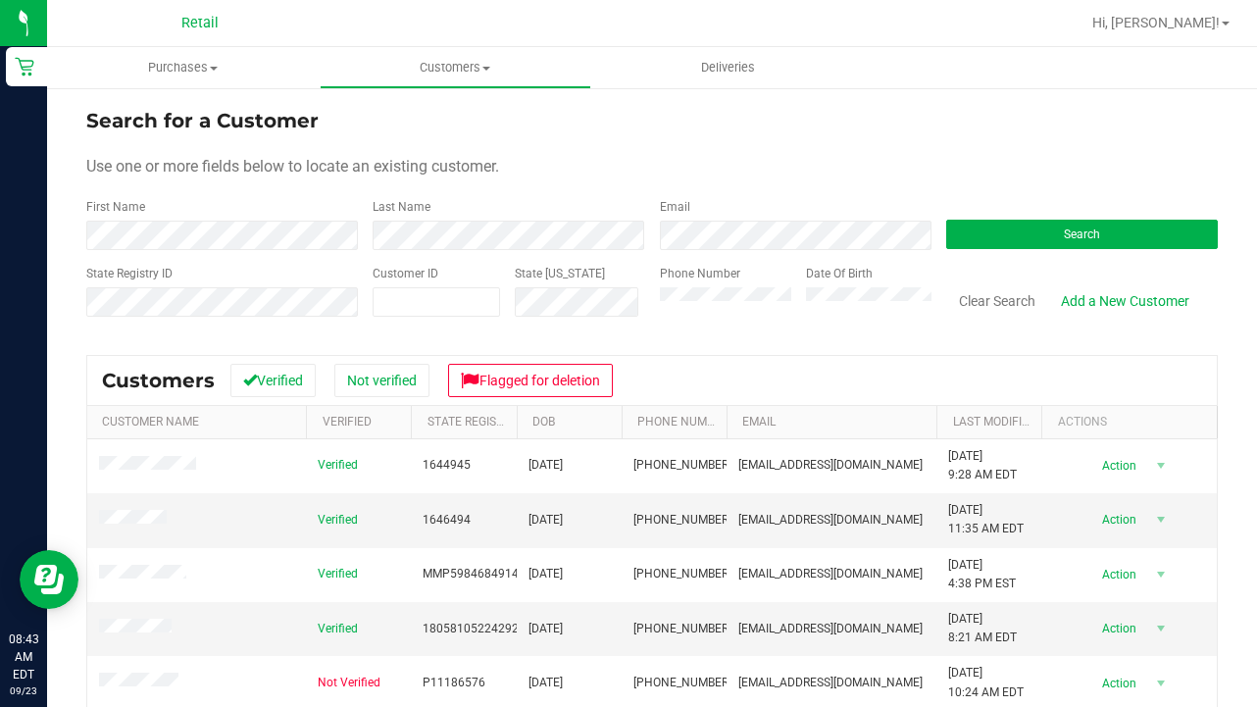
click at [557, 218] on div "Last Name" at bounding box center [501, 224] width 286 height 52
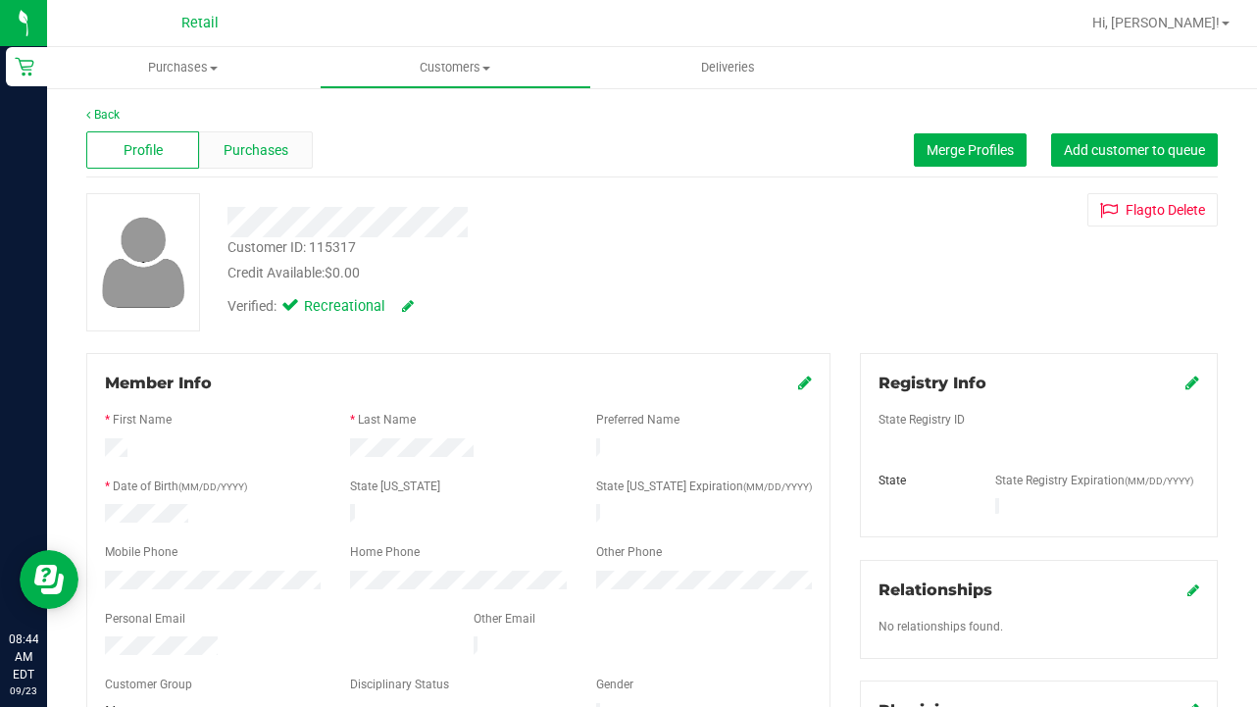
click at [274, 135] on div "Purchases" at bounding box center [255, 149] width 113 height 37
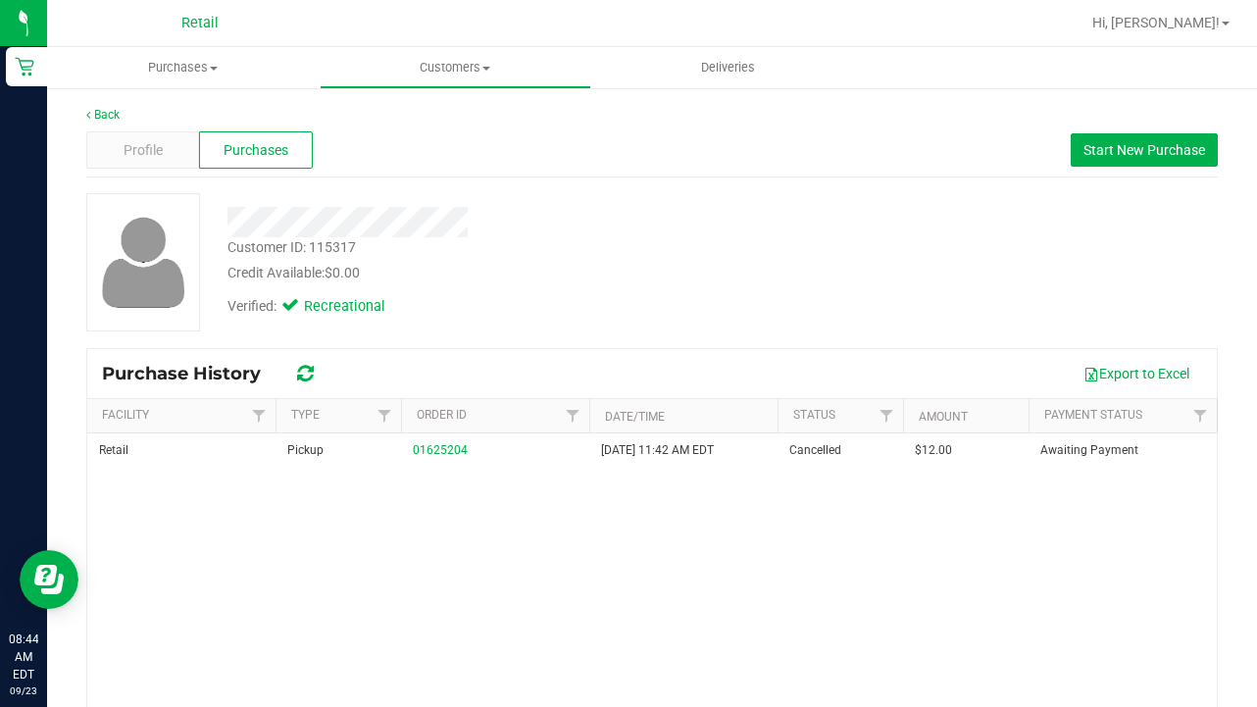
click at [179, 177] on div "Profile Purchases Start New Purchase" at bounding box center [652, 151] width 1132 height 54
click at [153, 148] on span "Profile" at bounding box center [143, 150] width 39 height 21
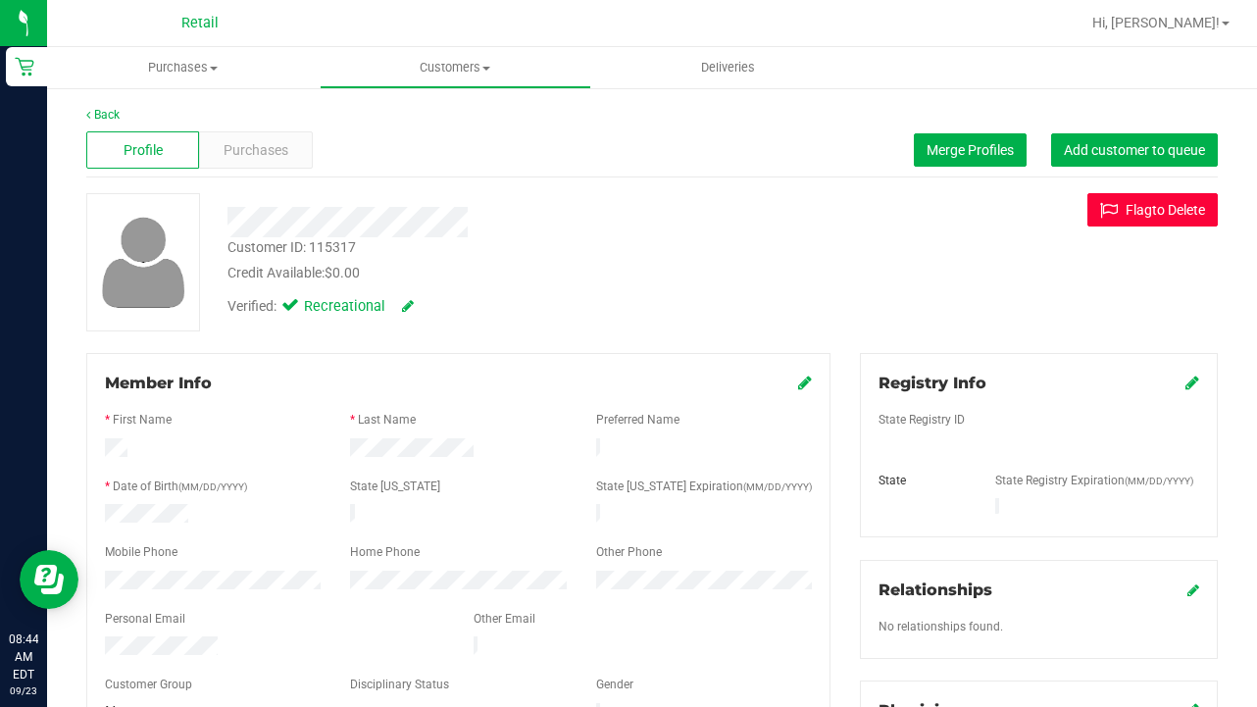
click at [1141, 216] on button "Flag to [GEOGRAPHIC_DATA]" at bounding box center [1152, 209] width 130 height 33
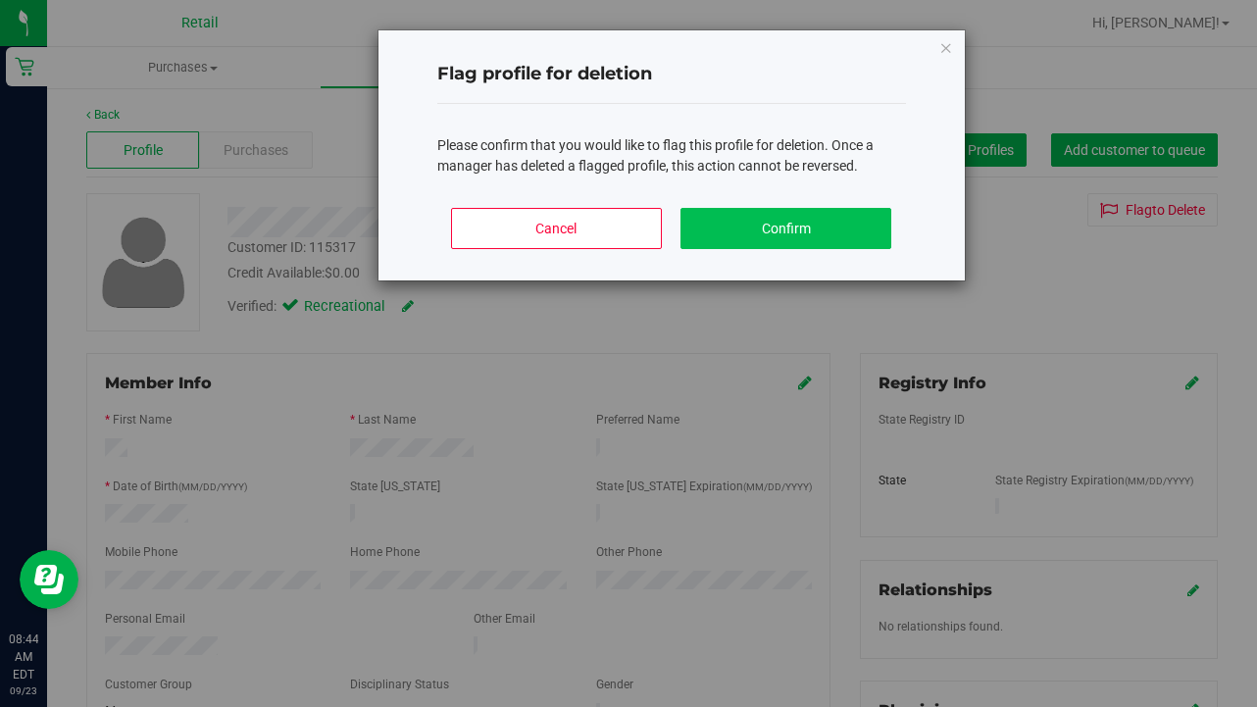
click at [776, 225] on button "Confirm" at bounding box center [786, 228] width 211 height 41
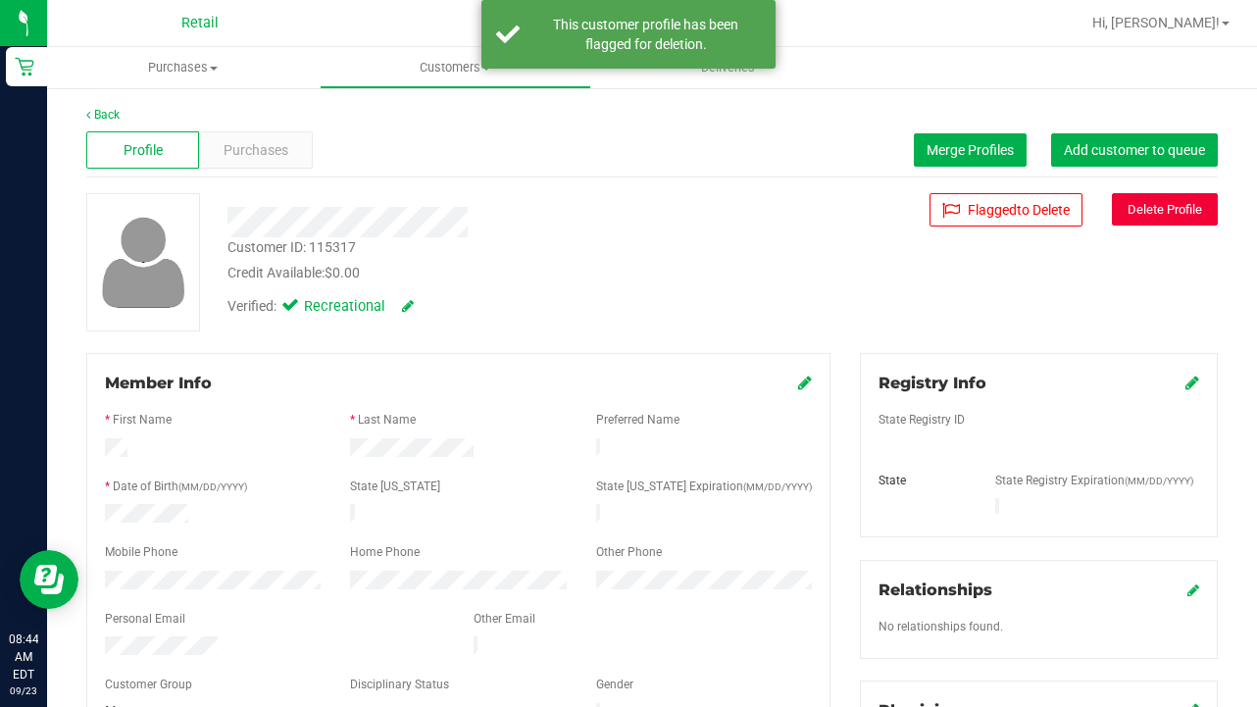
click at [1142, 212] on button "Delete Profile" at bounding box center [1165, 209] width 106 height 32
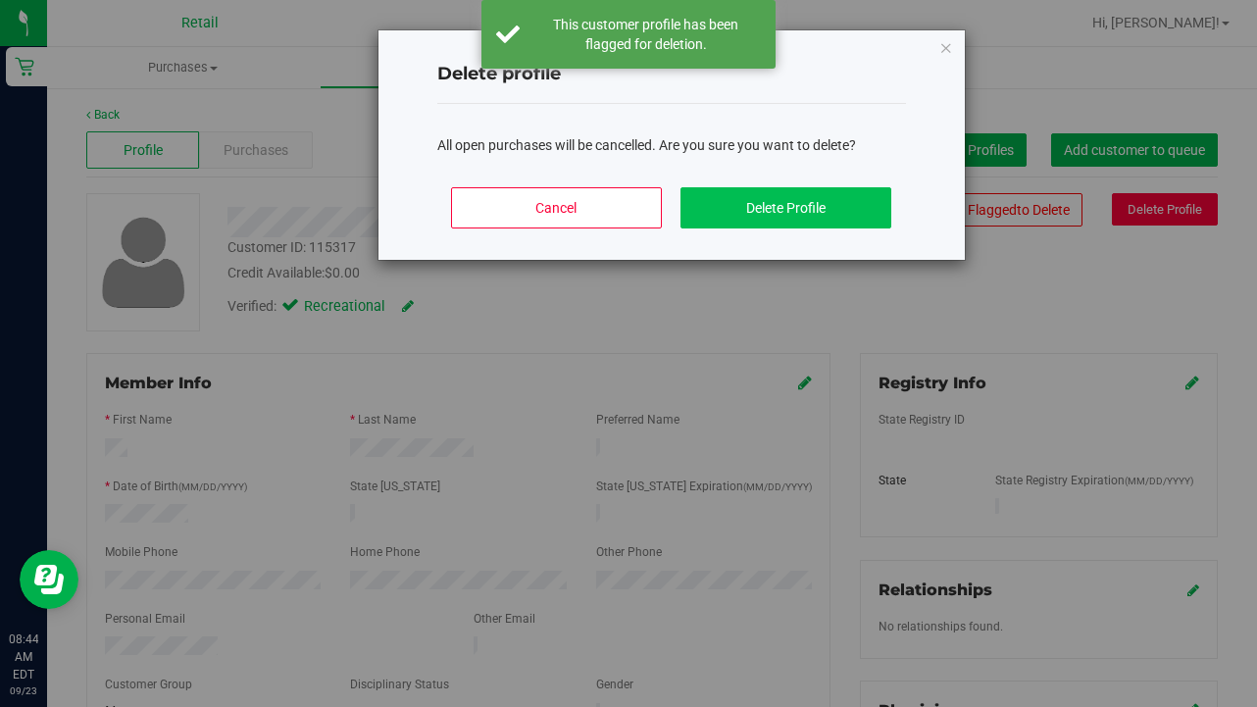
click at [834, 196] on button "Delete Profile" at bounding box center [786, 207] width 211 height 41
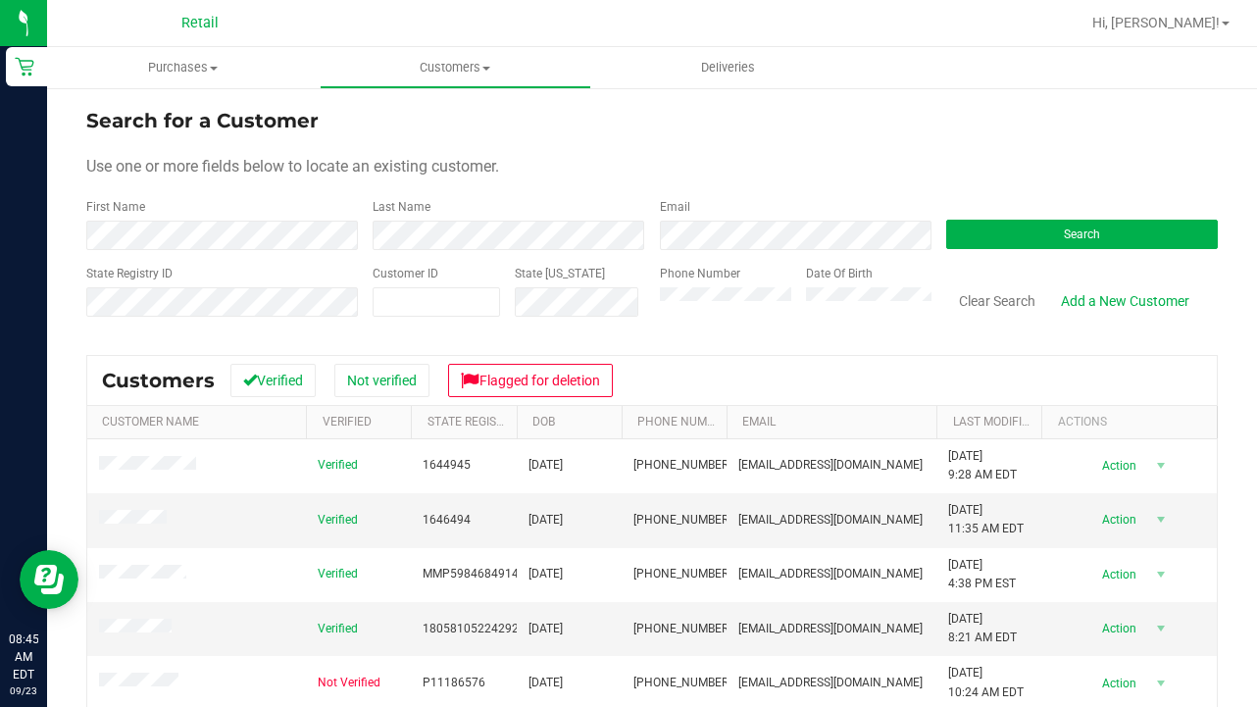
click at [284, 258] on form "Search for a Customer Use one or more fields below to locate an existing custom…" at bounding box center [652, 220] width 1132 height 228
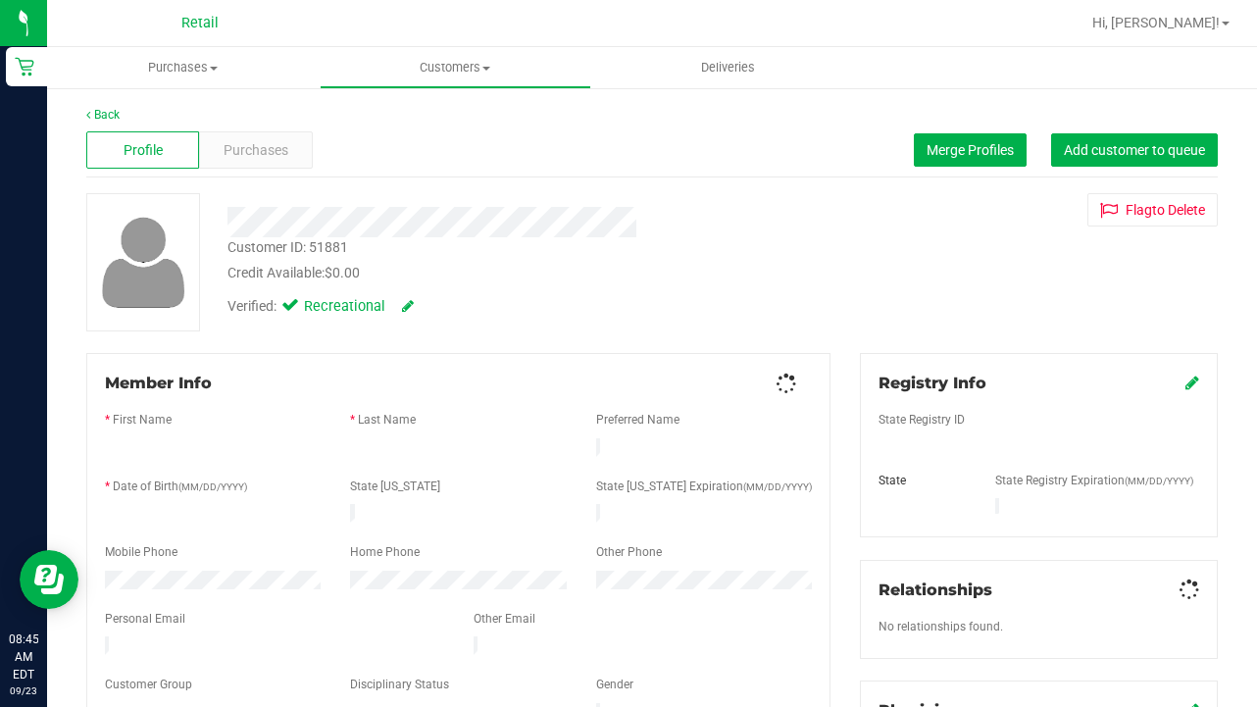
click at [274, 172] on div "Profile Purchases Merge Profiles Add customer to queue" at bounding box center [652, 151] width 1132 height 54
click at [274, 163] on div "Purchases" at bounding box center [255, 149] width 113 height 37
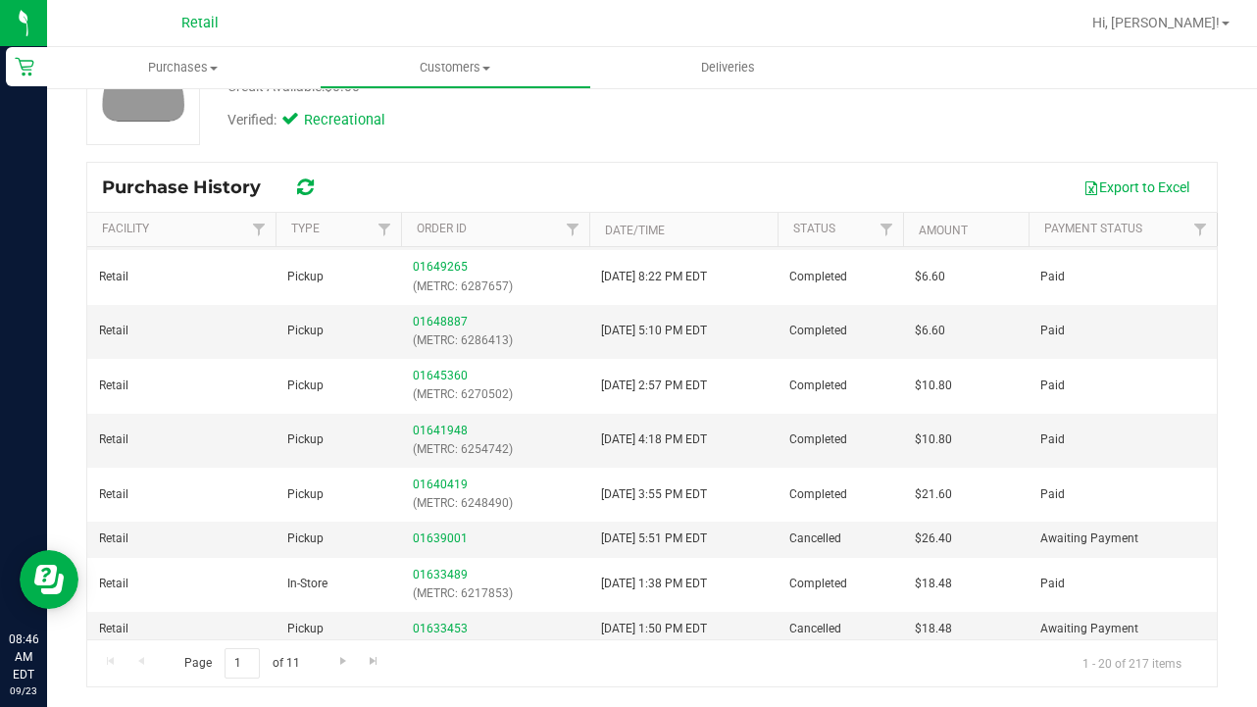
scroll to position [186, 0]
click at [335, 653] on span "Go to the next page" at bounding box center [343, 661] width 16 height 16
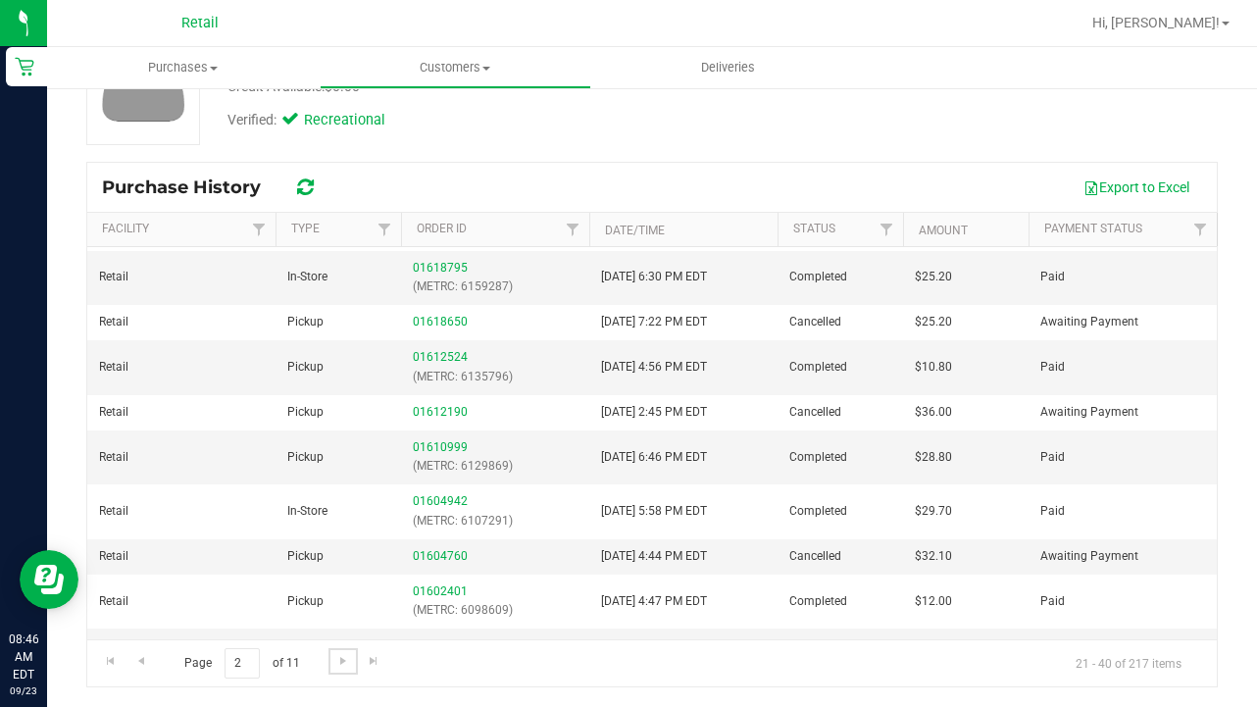
scroll to position [265, 0]
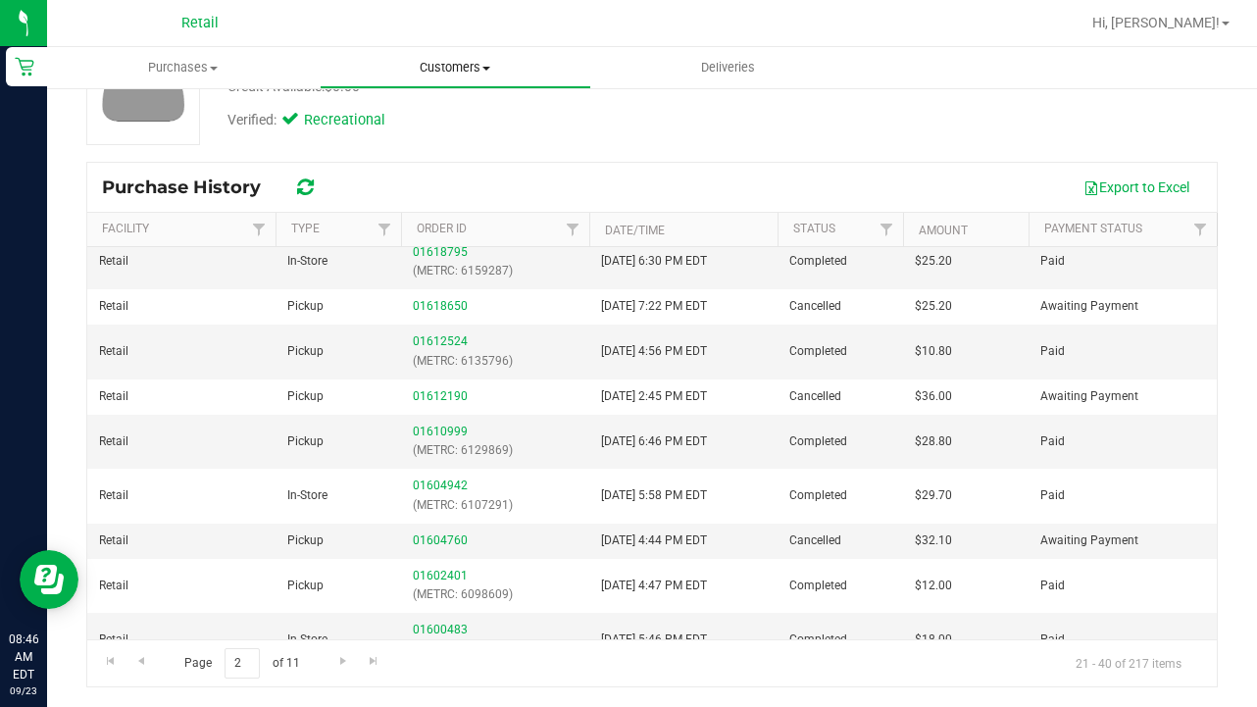
click at [427, 78] on uib-tab-heading "Customers All customers Add a new customer All physicians" at bounding box center [456, 67] width 271 height 39
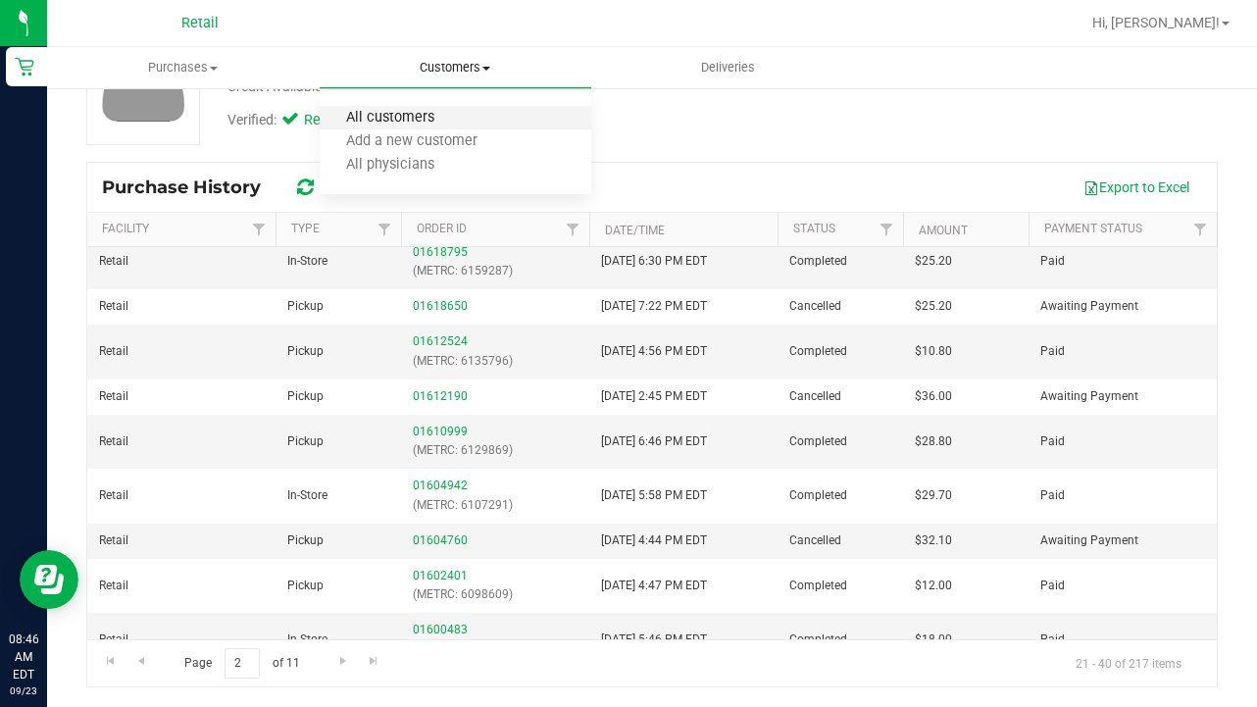
click at [429, 122] on span "All customers" at bounding box center [390, 118] width 141 height 17
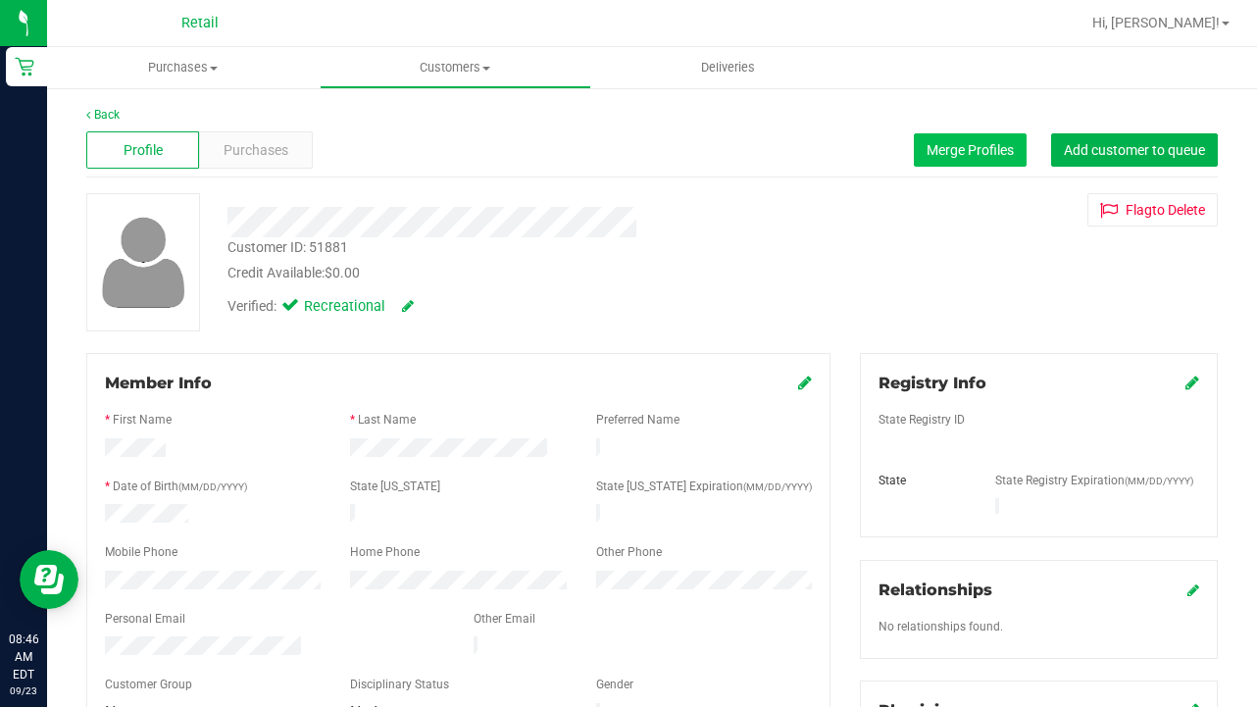
click at [961, 147] on span "Merge Profiles" at bounding box center [970, 150] width 87 height 16
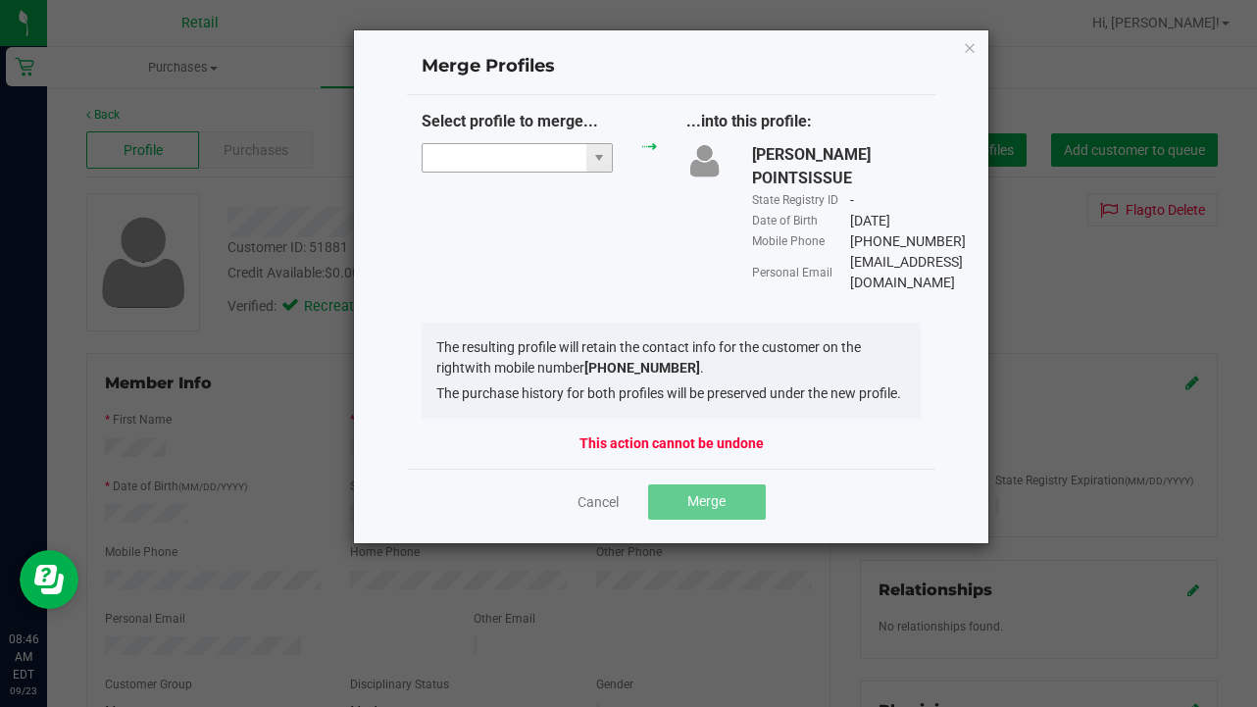
click at [484, 165] on input "NO DATA FOUND" at bounding box center [505, 157] width 164 height 27
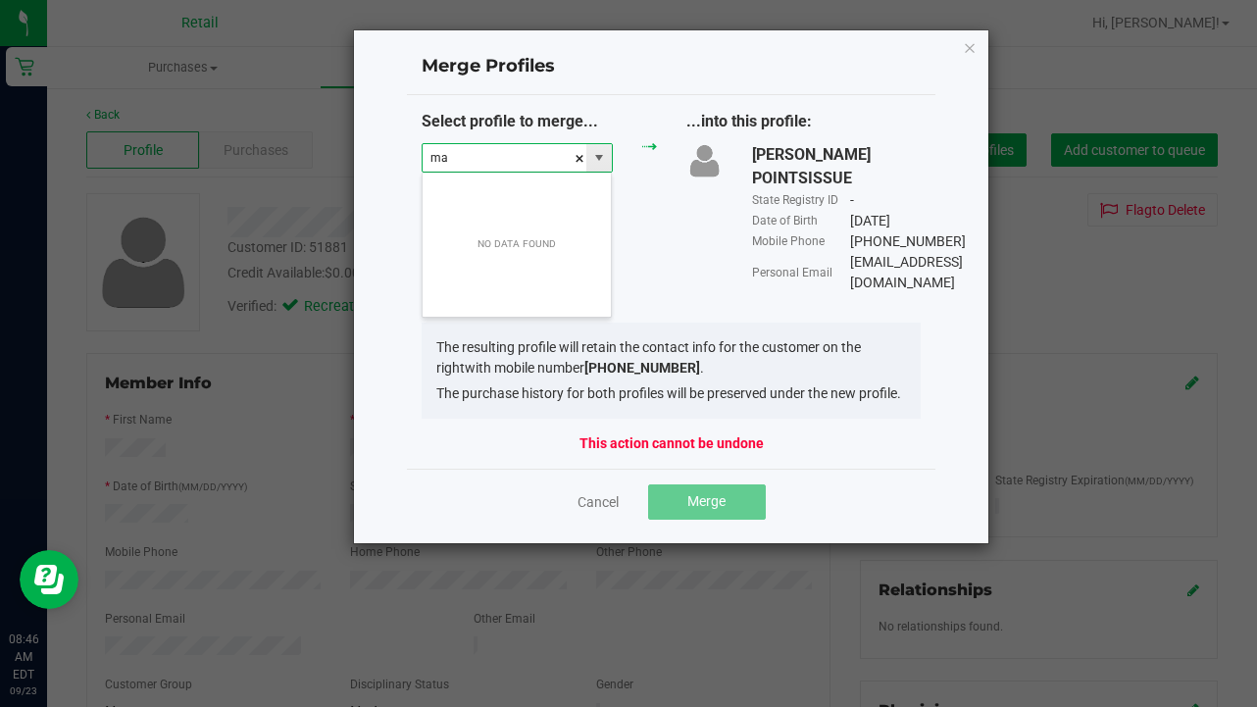
scroll to position [29, 191]
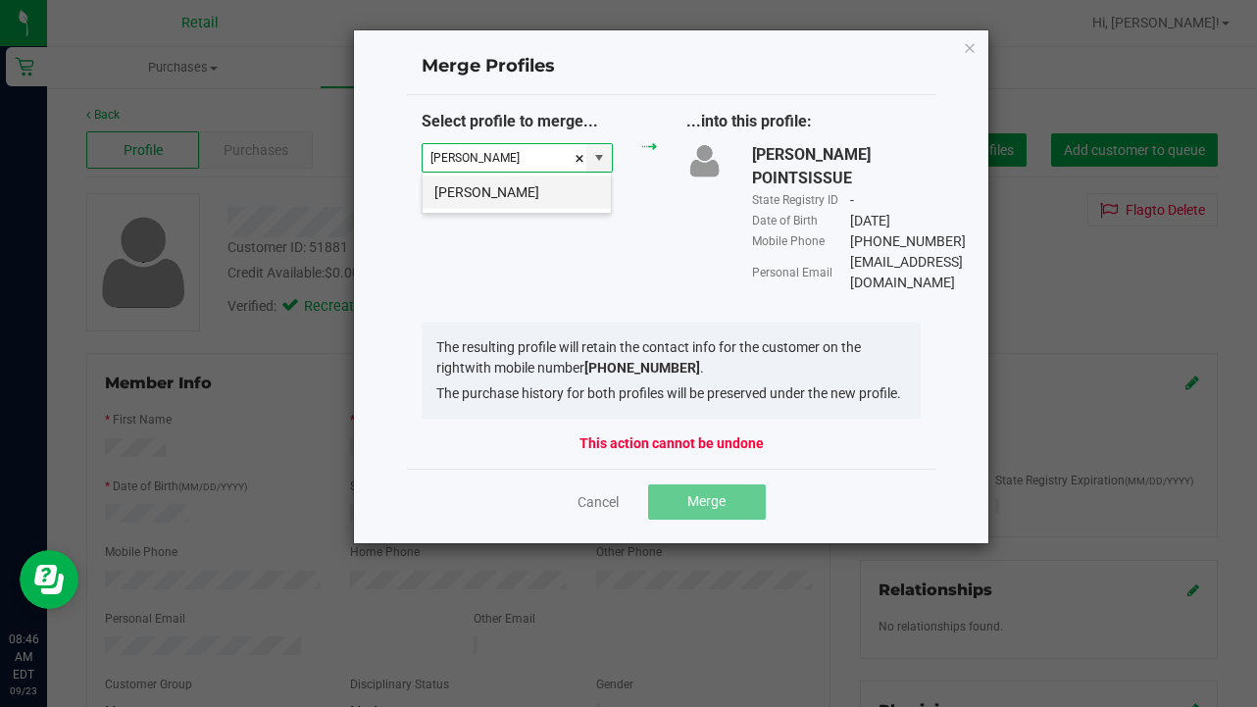
click at [498, 184] on li "[PERSON_NAME]" at bounding box center [517, 192] width 188 height 33
type input "[PERSON_NAME]"
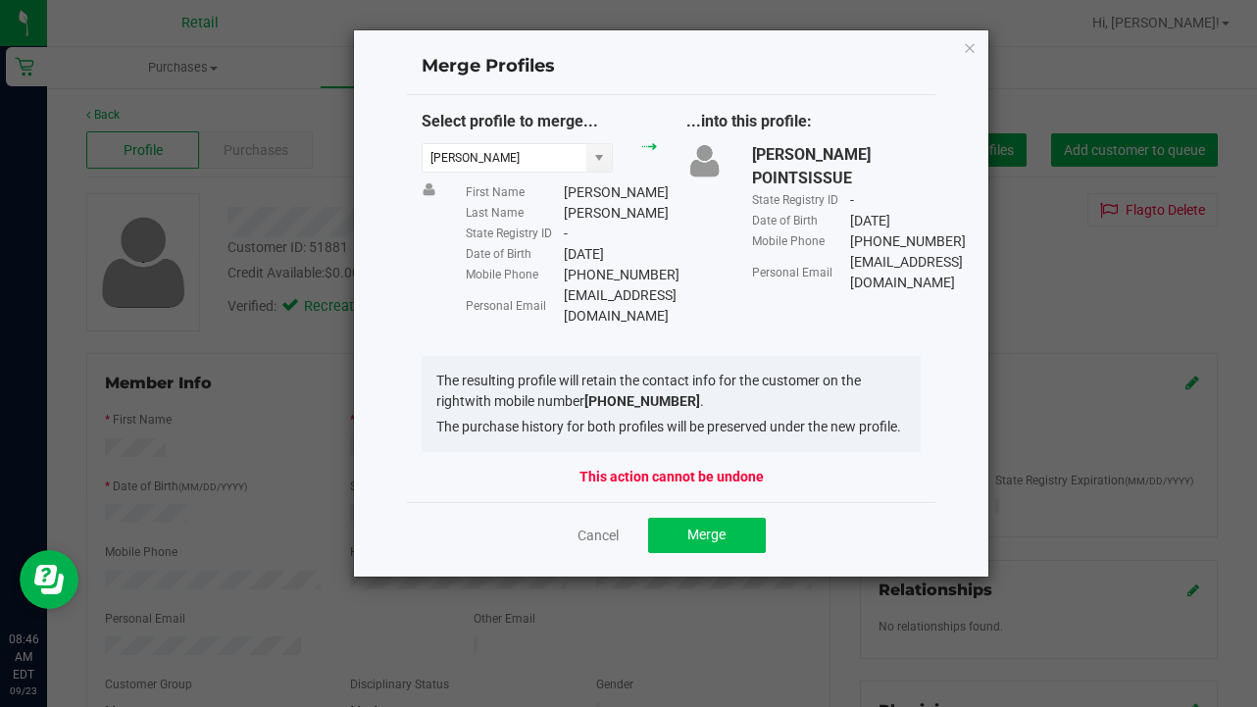
click at [701, 535] on span "Merge" at bounding box center [706, 535] width 38 height 16
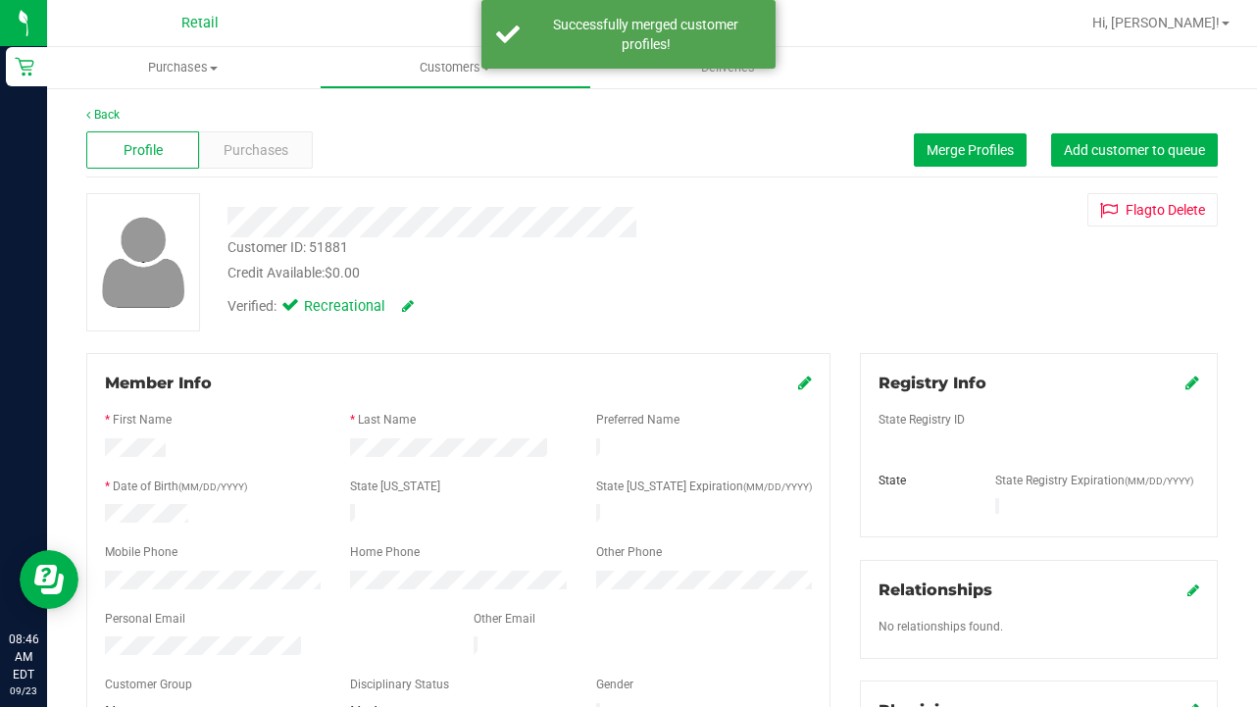
click at [256, 171] on div "Profile Purchases Merge Profiles Add customer to queue" at bounding box center [652, 151] width 1132 height 54
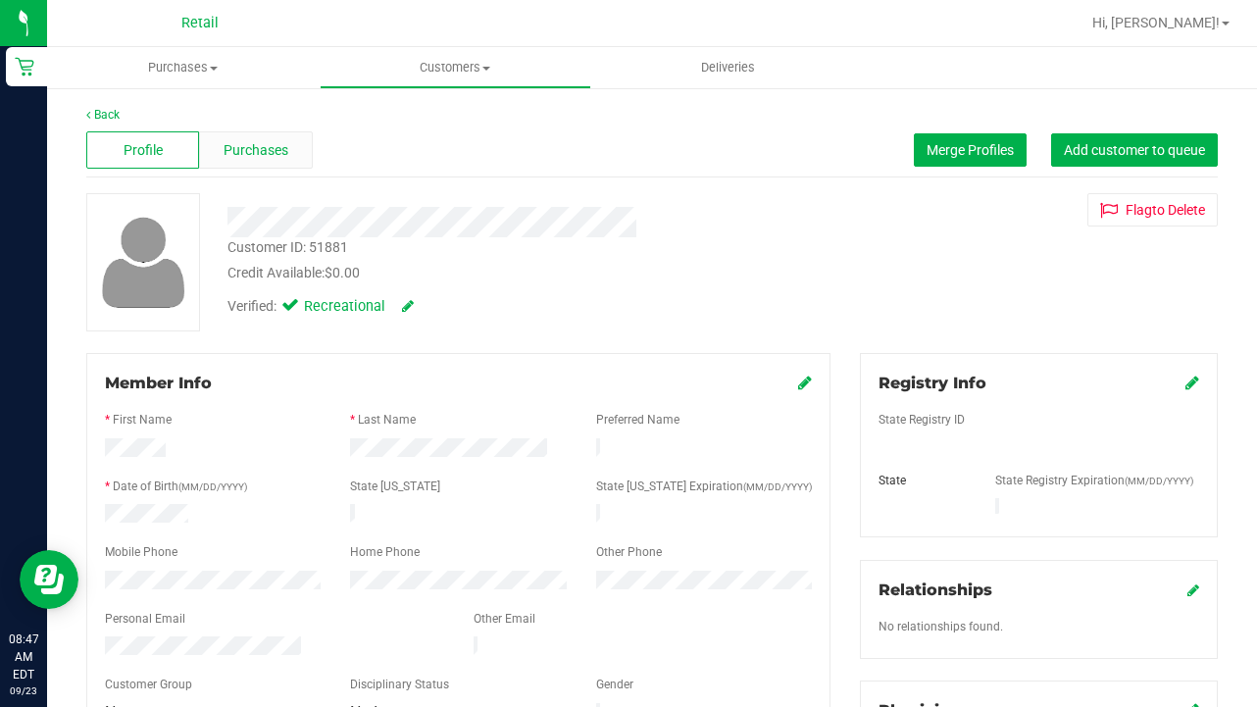
click at [249, 150] on span "Purchases" at bounding box center [256, 150] width 65 height 21
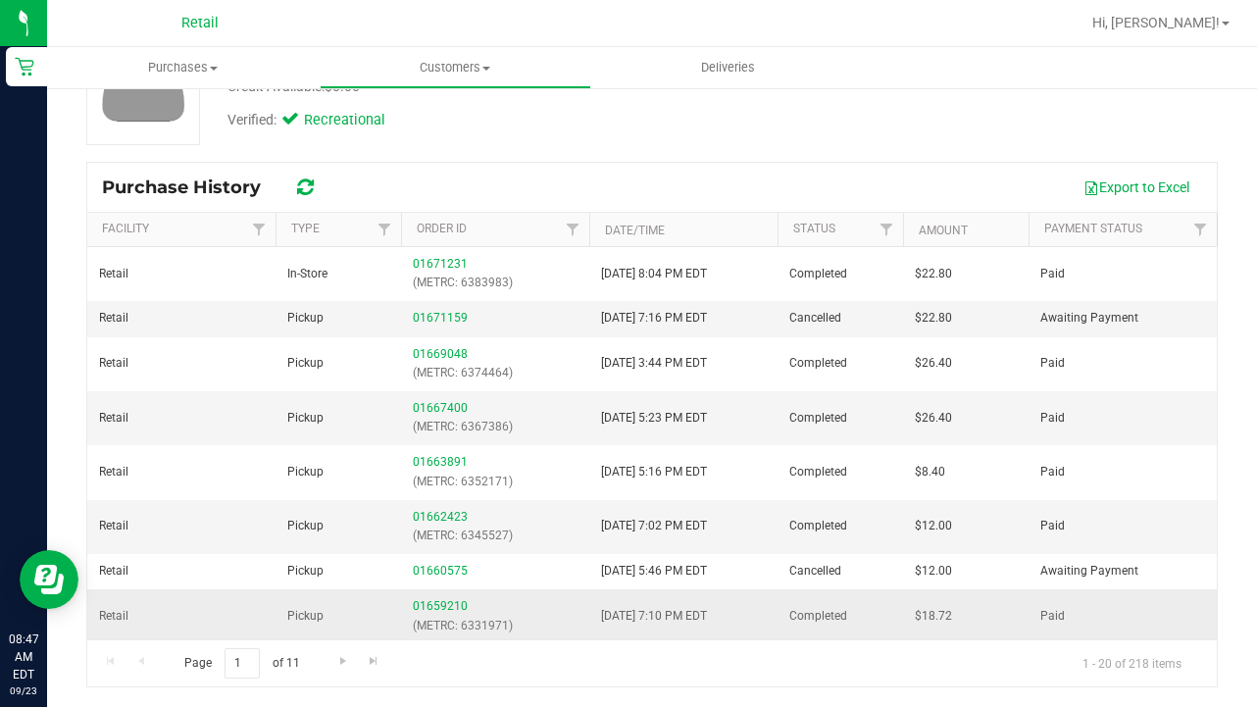
scroll to position [186, 0]
click at [355, 660] on link "Go to the next page" at bounding box center [342, 661] width 28 height 26
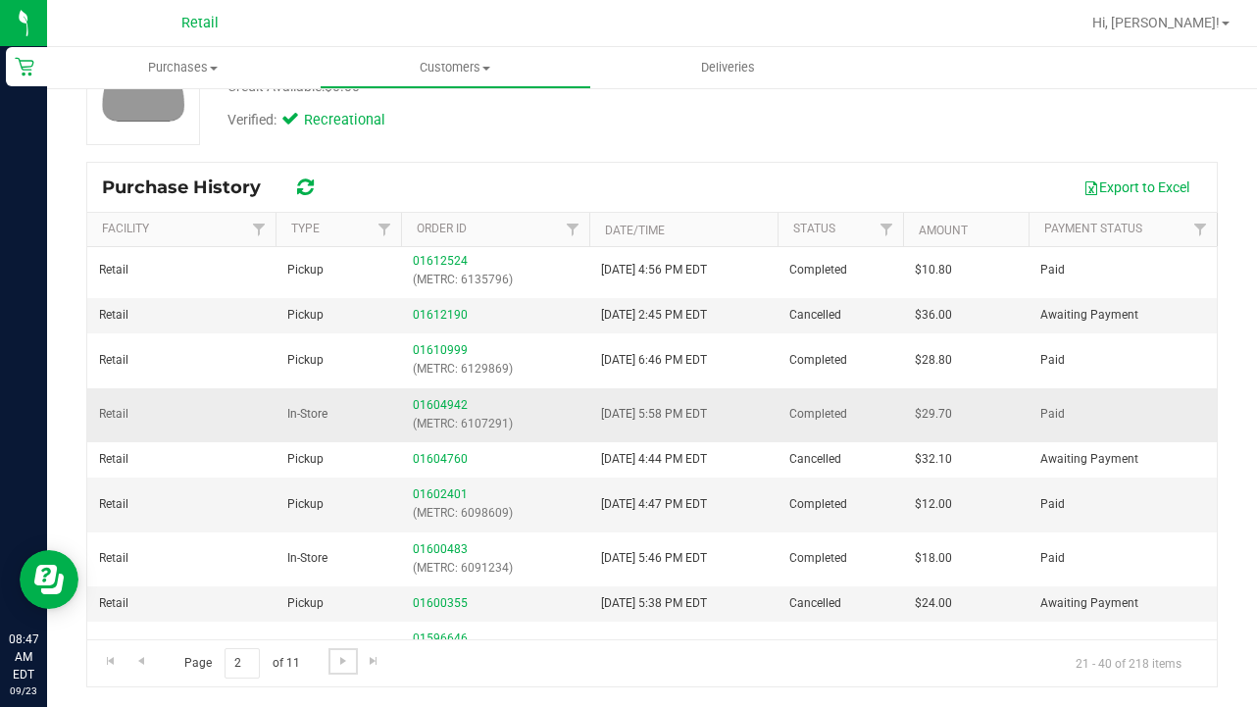
scroll to position [378, 0]
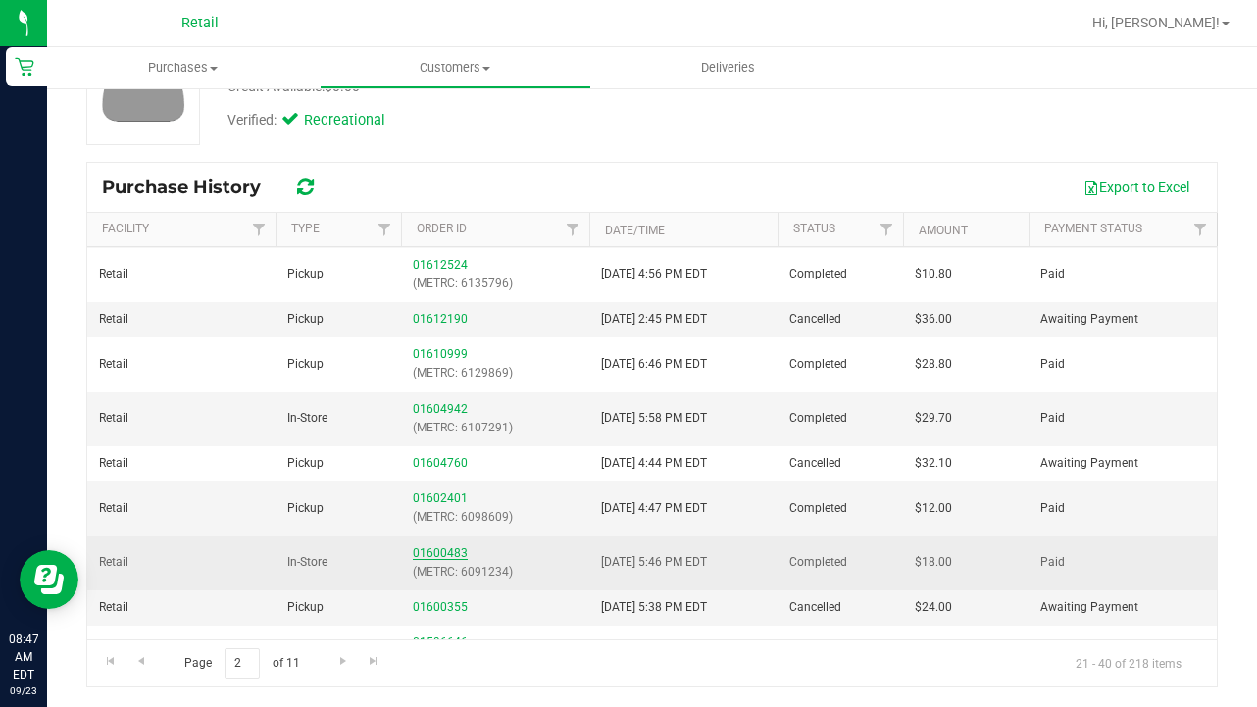
click at [462, 546] on link "01600483" at bounding box center [440, 553] width 55 height 14
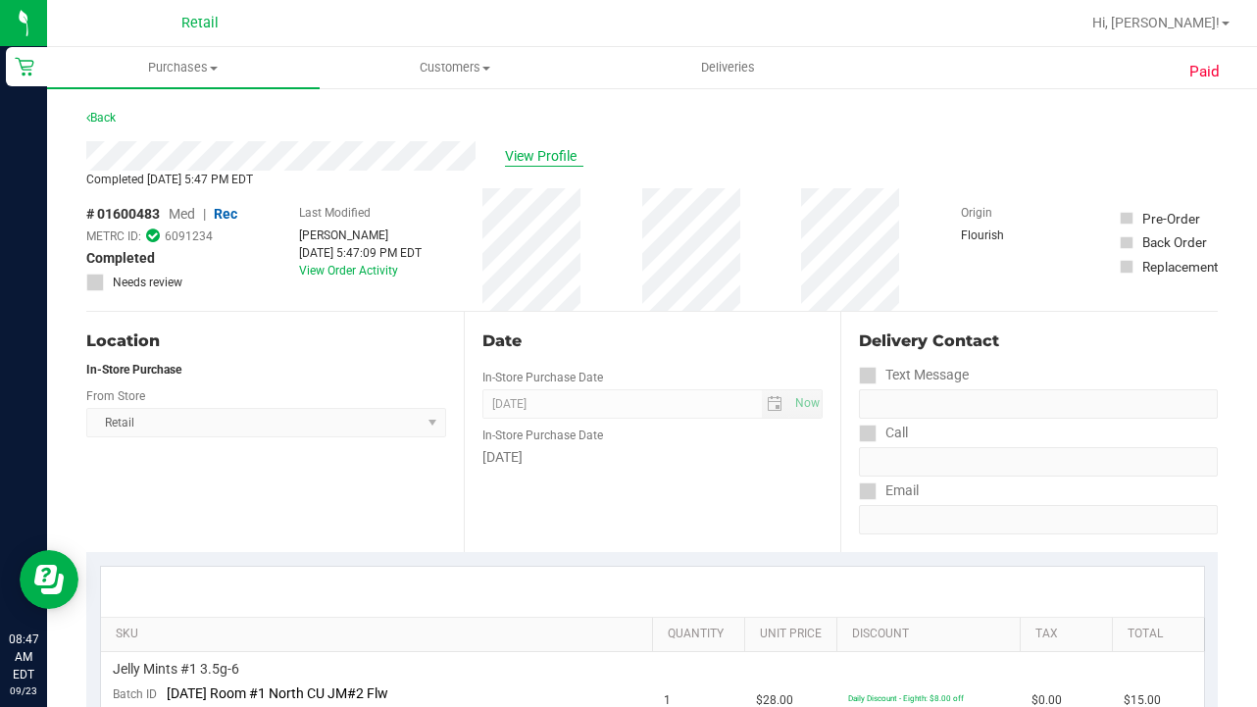
click at [543, 162] on span "View Profile" at bounding box center [544, 156] width 78 height 21
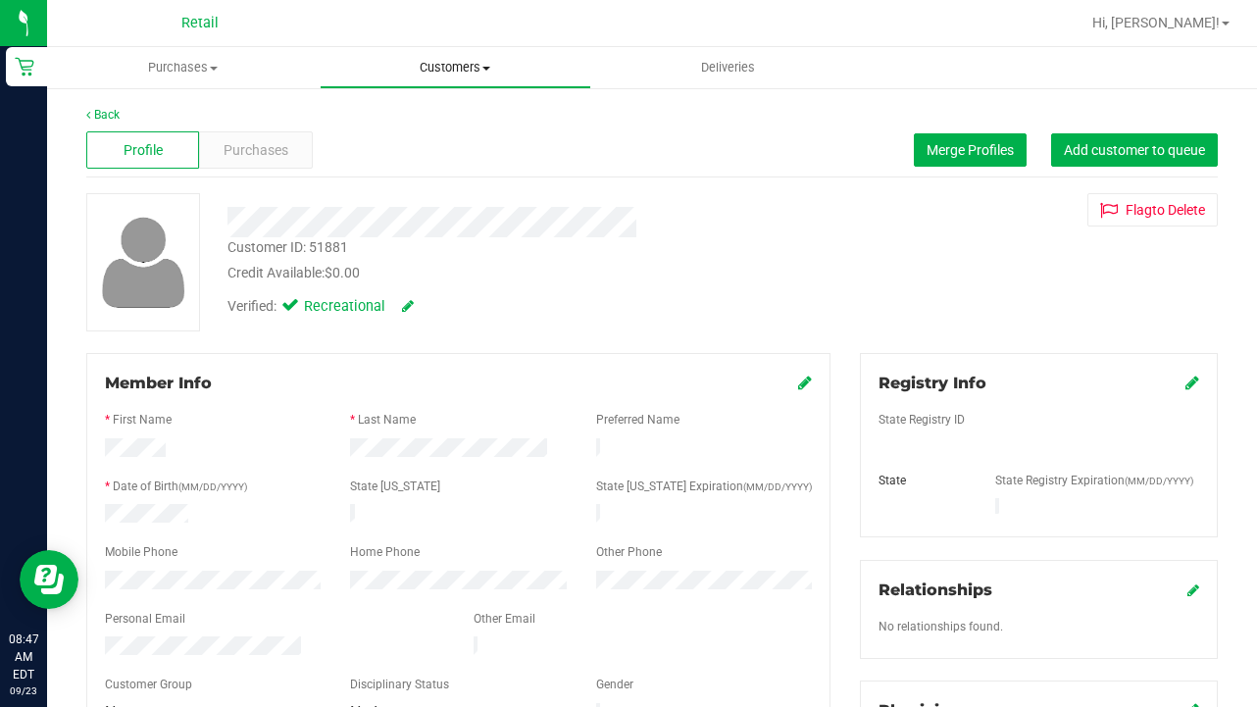
click at [436, 51] on uib-tab-heading "Customers All customers Add a new customer All physicians" at bounding box center [456, 67] width 271 height 39
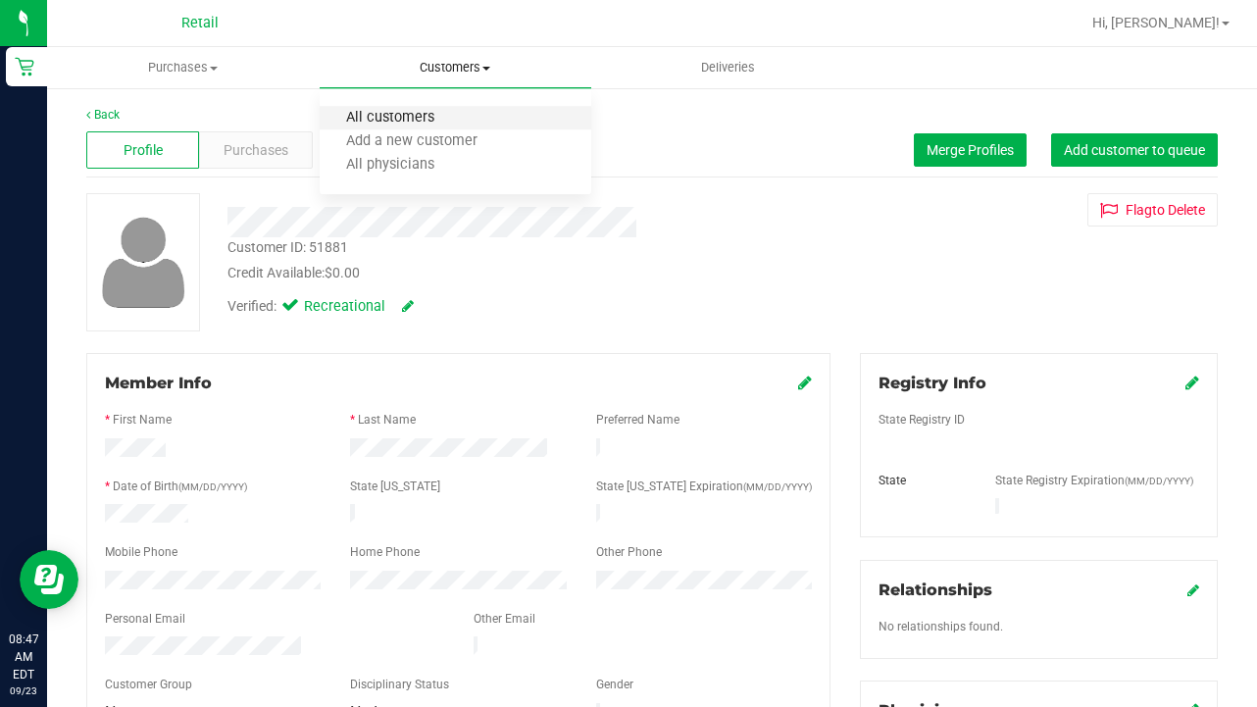
click at [442, 117] on span "All customers" at bounding box center [390, 118] width 141 height 17
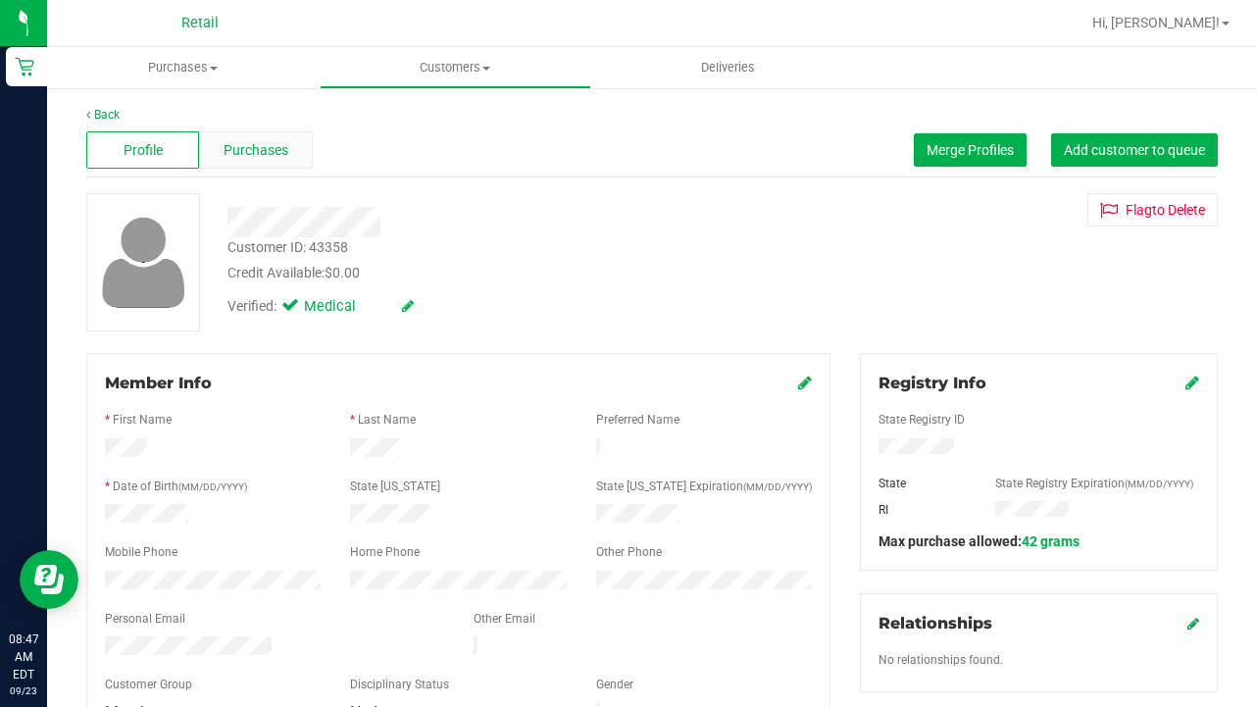
click at [255, 143] on span "Purchases" at bounding box center [256, 150] width 65 height 21
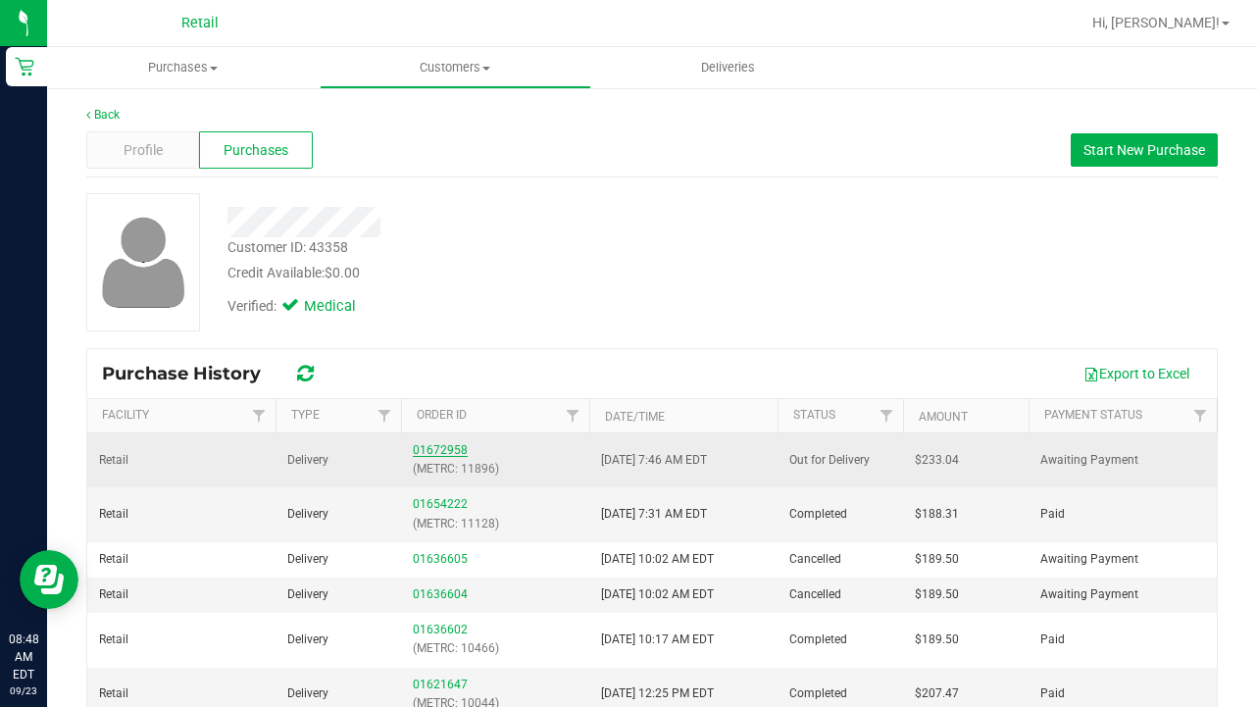
click at [442, 452] on link "01672958" at bounding box center [440, 450] width 55 height 14
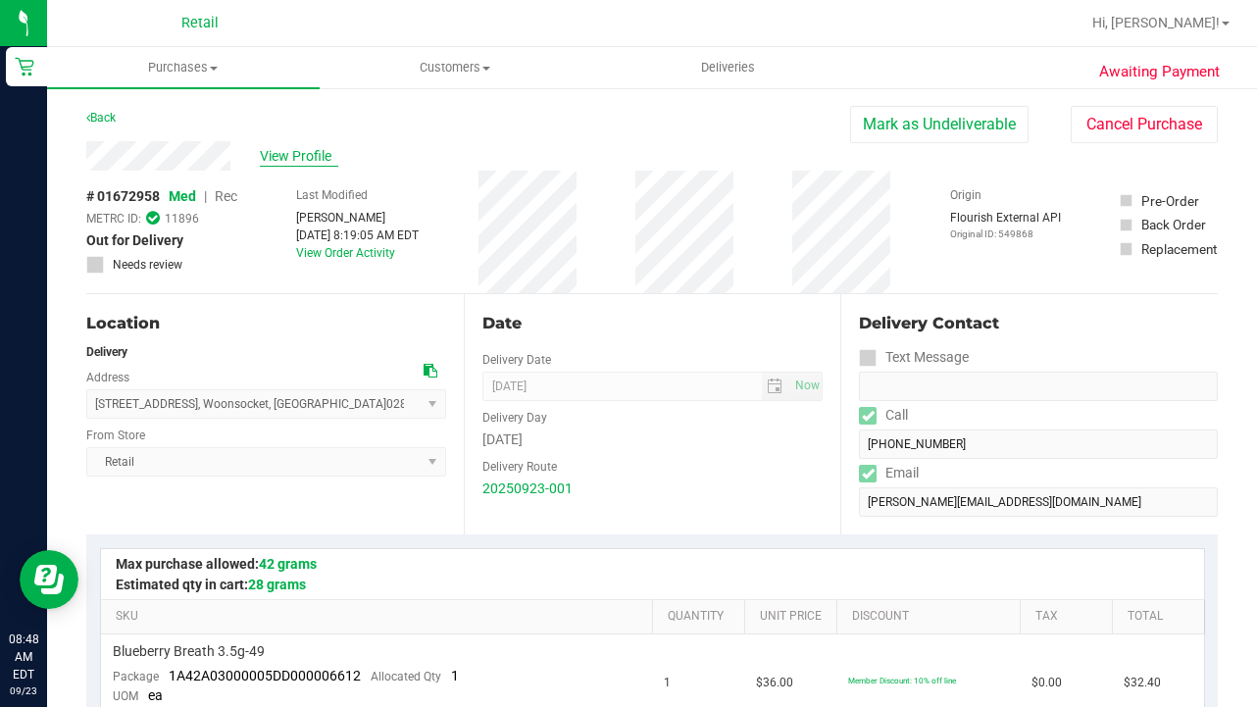
click at [318, 151] on span "View Profile" at bounding box center [299, 156] width 78 height 21
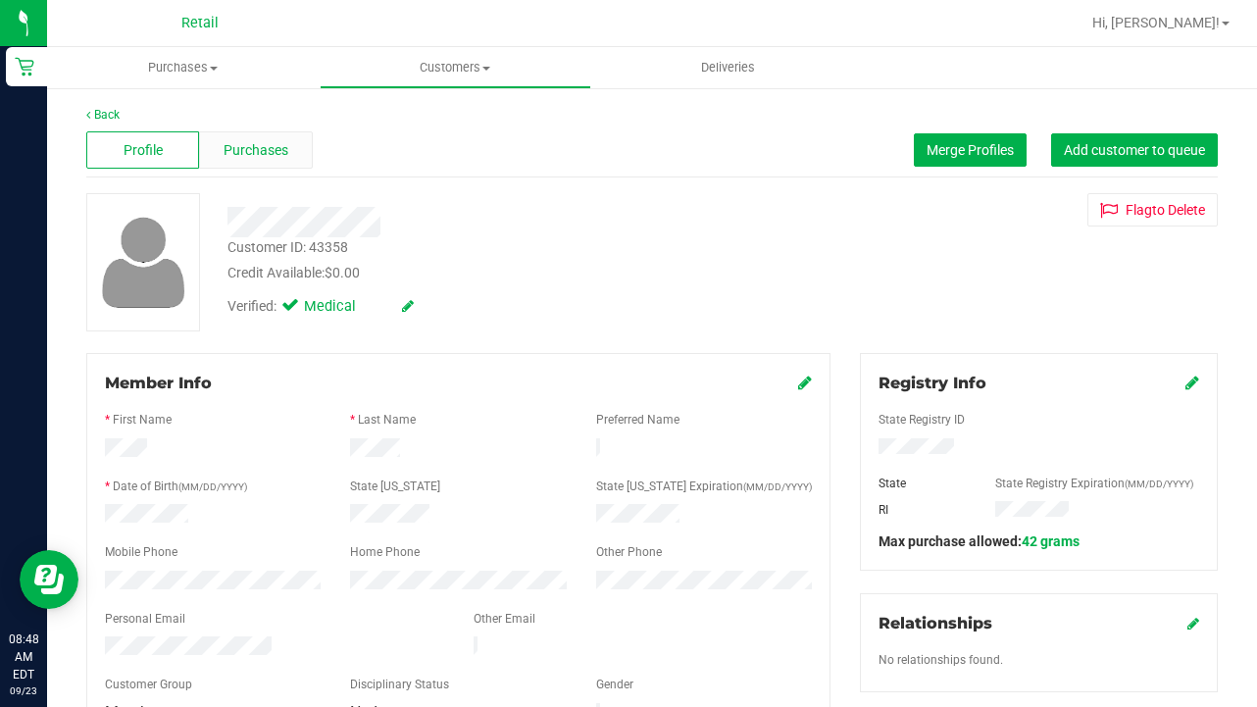
click at [269, 151] on span "Purchases" at bounding box center [256, 150] width 65 height 21
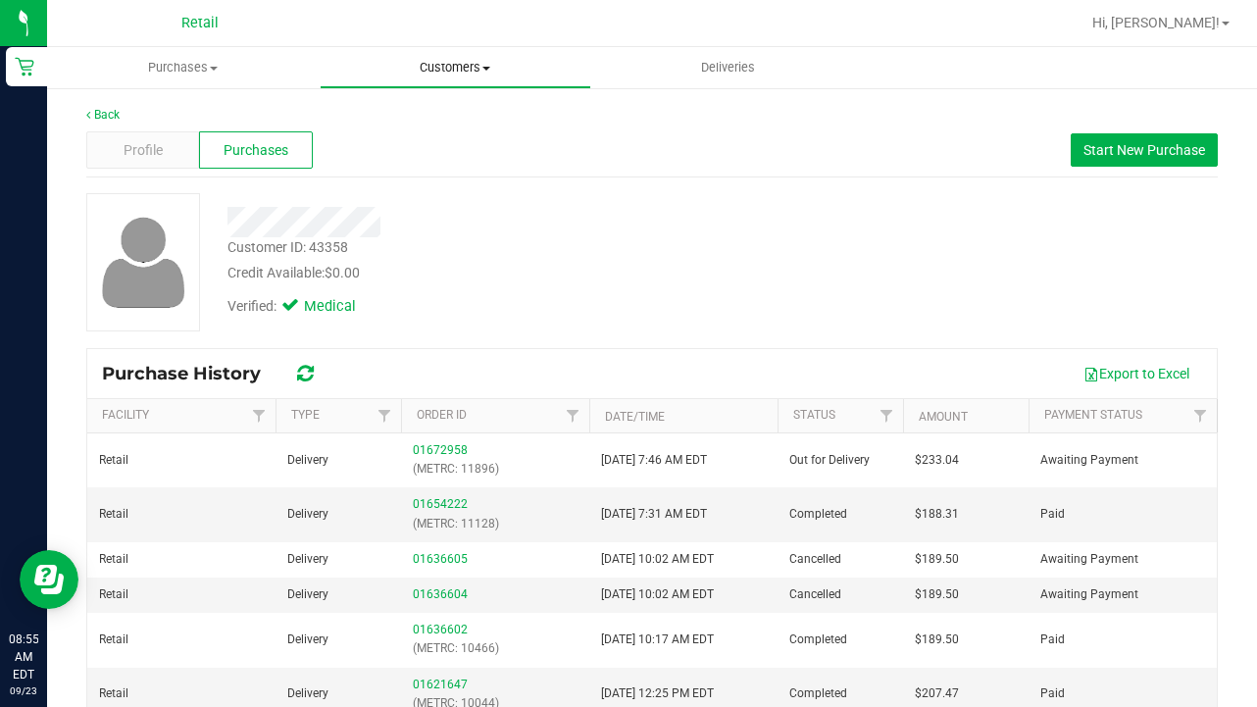
click at [467, 79] on uib-tab-heading "Customers All customers Add a new customer All physicians" at bounding box center [456, 67] width 271 height 39
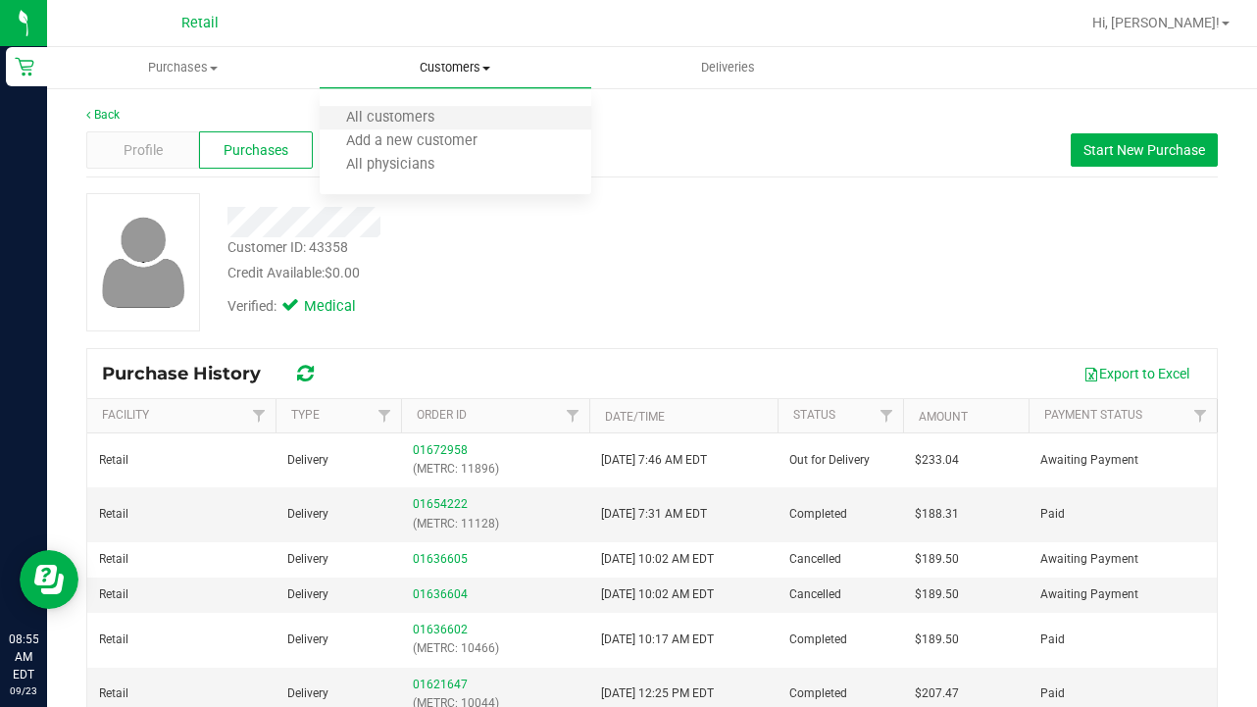
click at [460, 118] on li "All customers" at bounding box center [456, 119] width 273 height 24
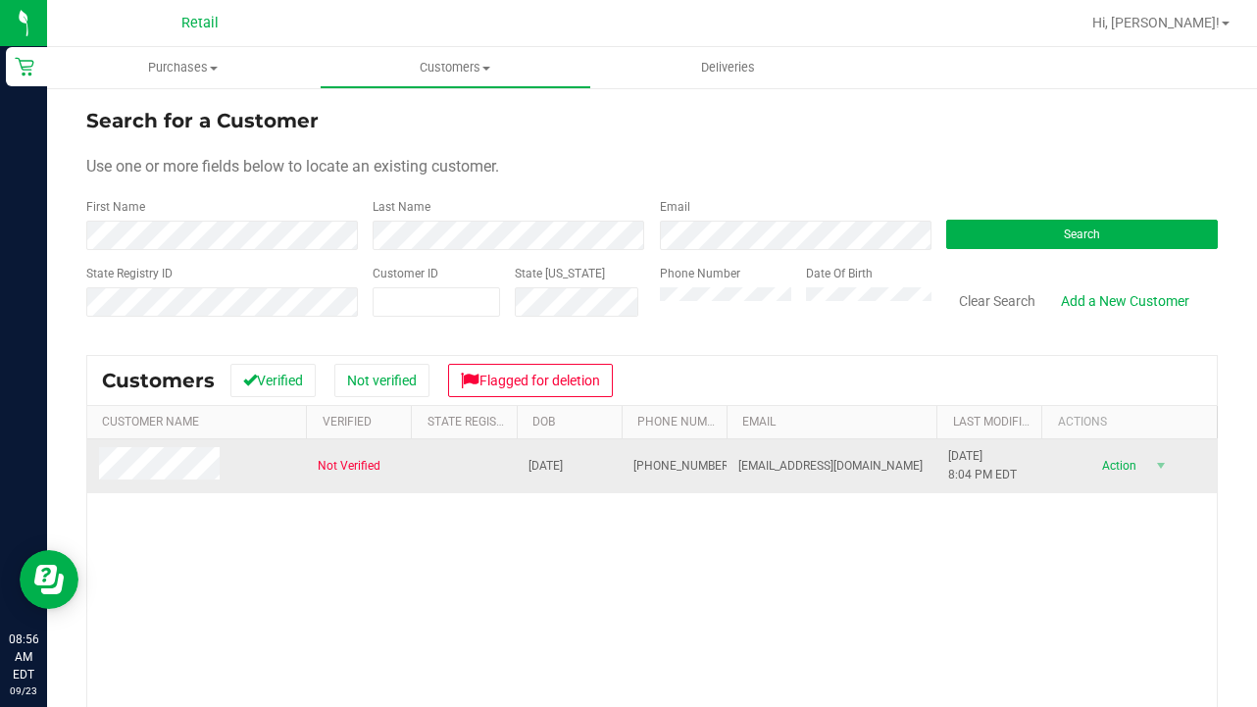
drag, startPoint x: 717, startPoint y: 464, endPoint x: 631, endPoint y: 464, distance: 85.3
click at [631, 464] on td "[PHONE_NUMBER]" at bounding box center [674, 466] width 105 height 54
drag, startPoint x: 891, startPoint y: 468, endPoint x: 738, endPoint y: 458, distance: 153.3
click at [738, 459] on td "[EMAIL_ADDRESS][DOMAIN_NAME]" at bounding box center [832, 466] width 210 height 54
drag, startPoint x: 713, startPoint y: 465, endPoint x: 629, endPoint y: 460, distance: 84.5
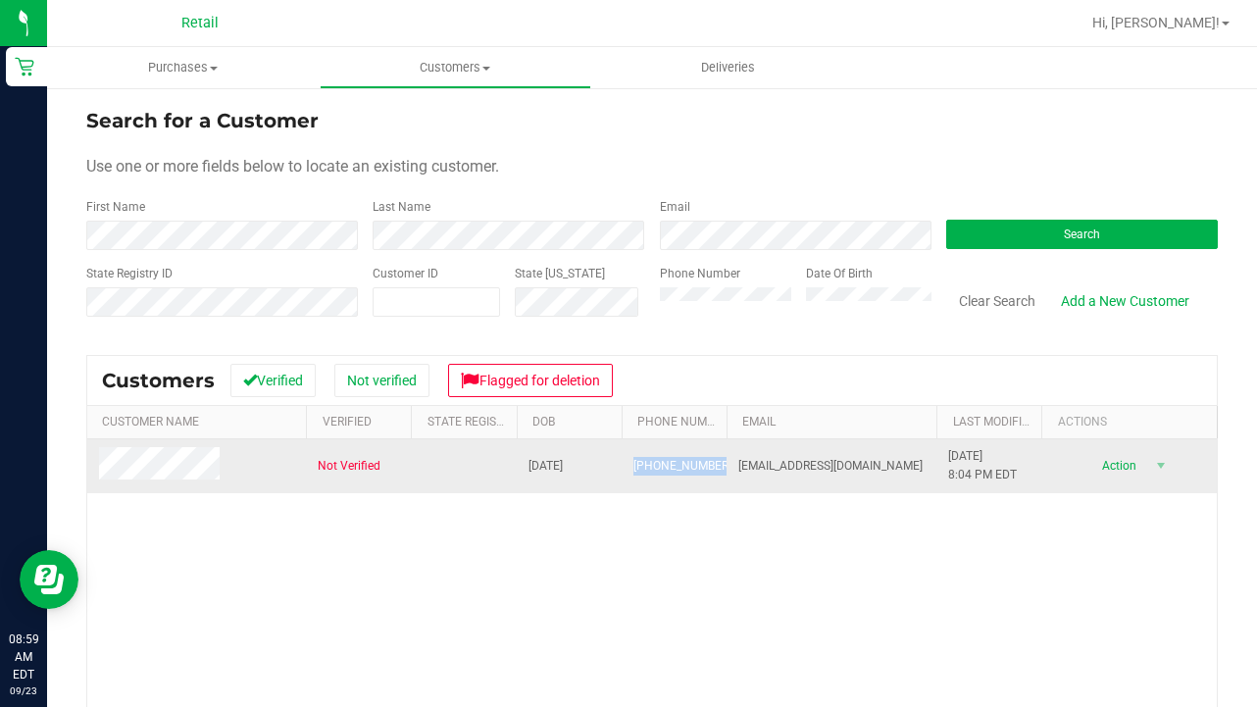
click at [629, 461] on td "[PHONE_NUMBER]" at bounding box center [674, 466] width 105 height 54
copy span "[PHONE_NUMBER]"
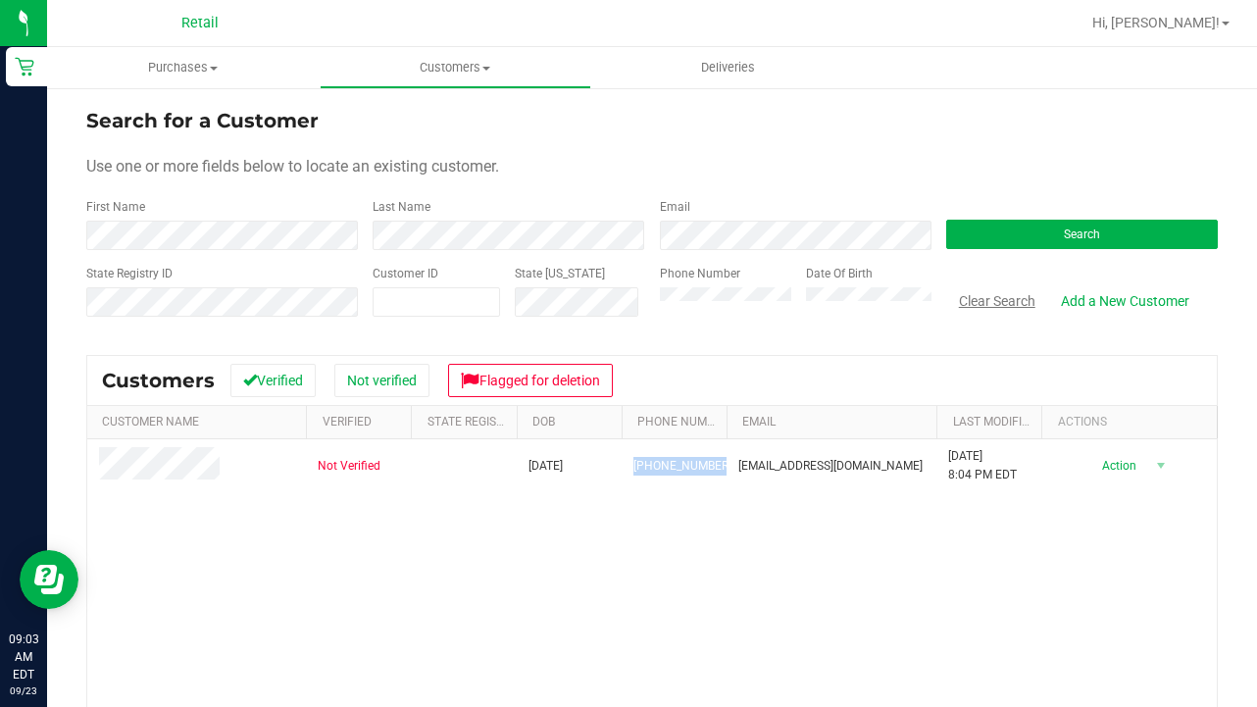
click at [1009, 296] on button "Clear Search" at bounding box center [997, 300] width 102 height 33
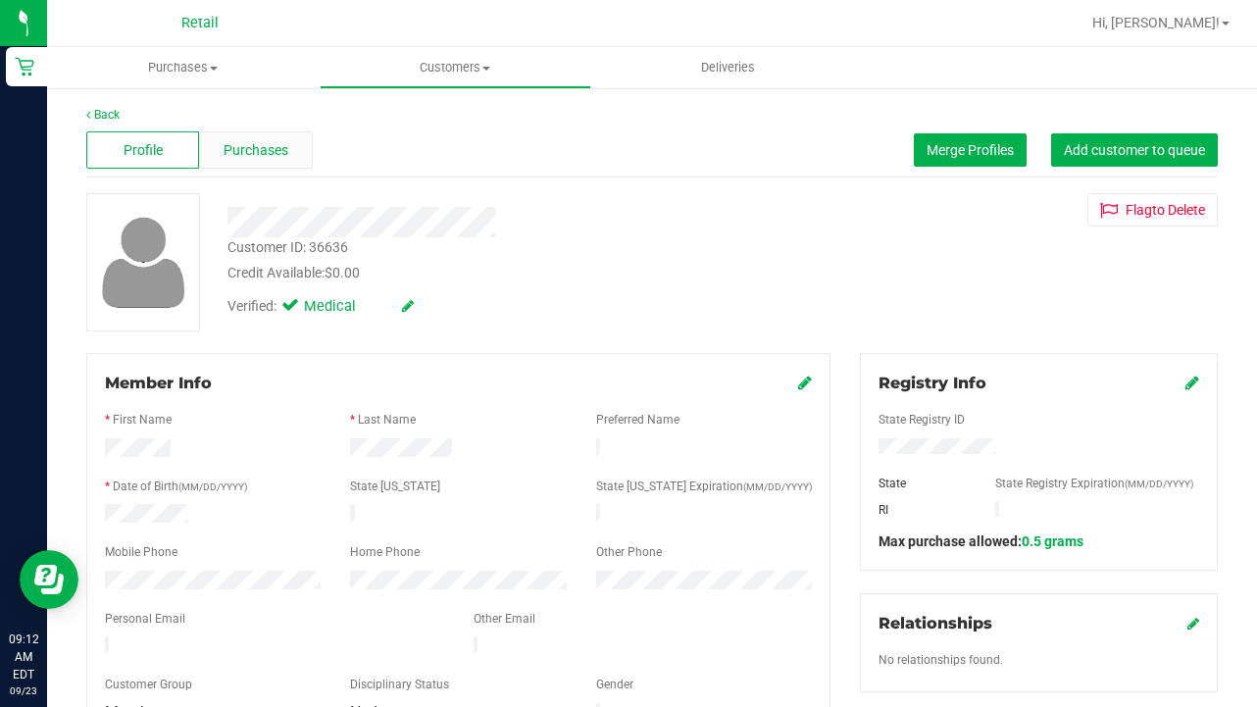
click at [276, 160] on span "Purchases" at bounding box center [256, 150] width 65 height 21
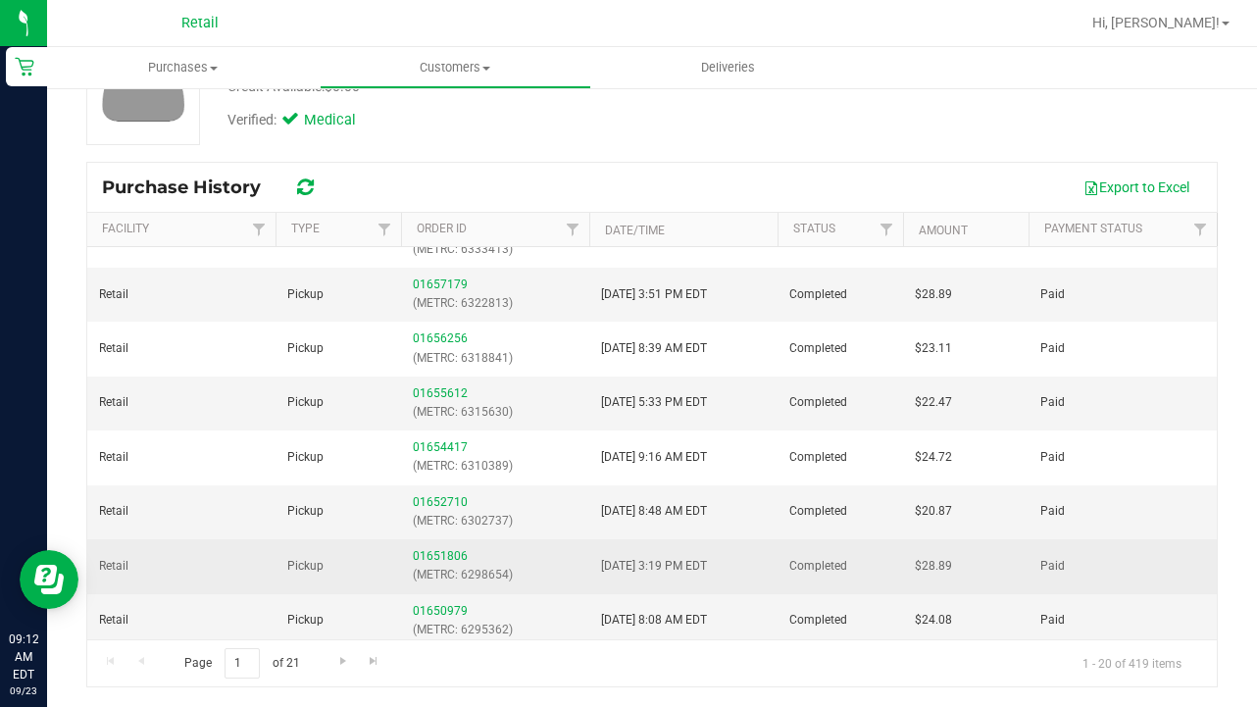
scroll to position [186, 0]
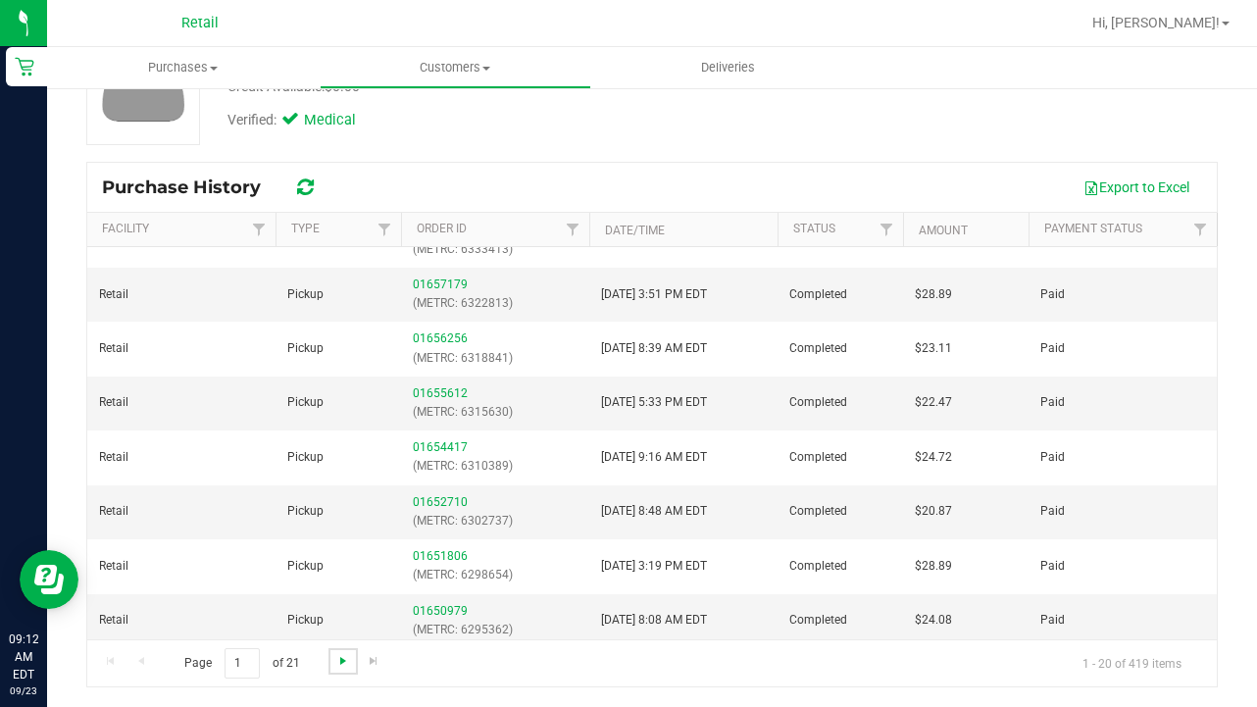
click at [339, 654] on span "Go to the next page" at bounding box center [343, 661] width 16 height 16
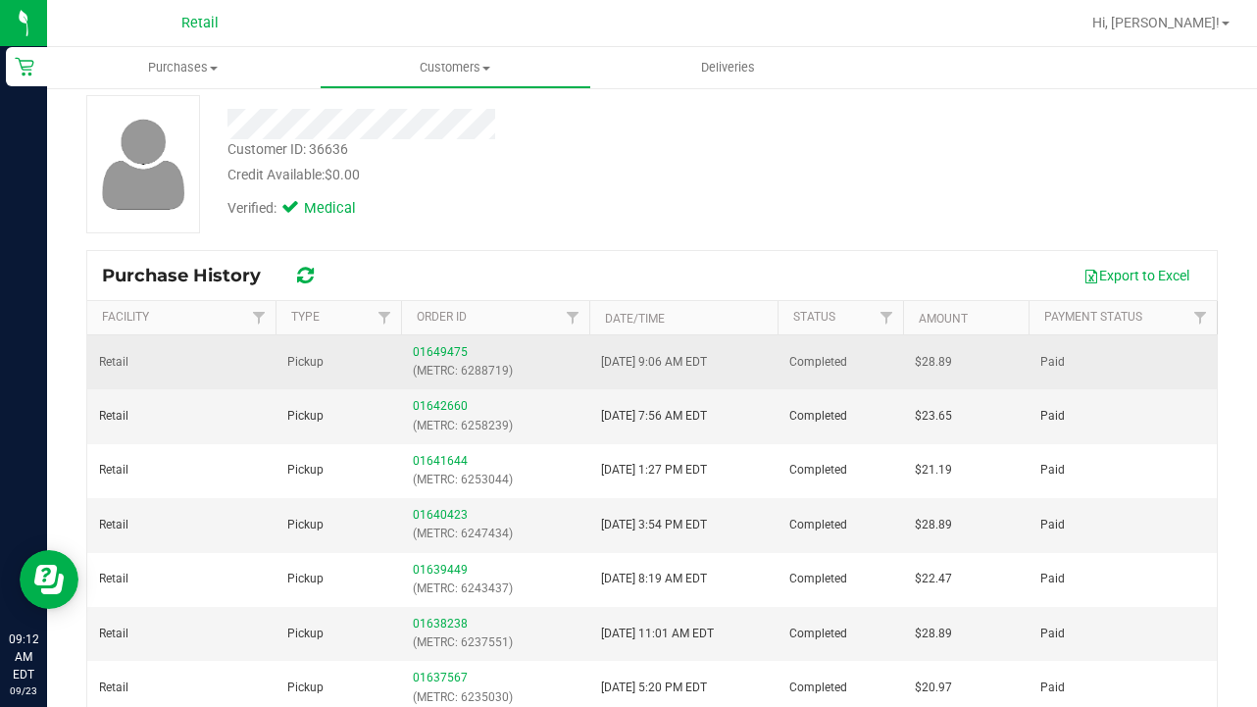
scroll to position [97, 0]
click at [438, 357] on link "01649475" at bounding box center [440, 353] width 55 height 14
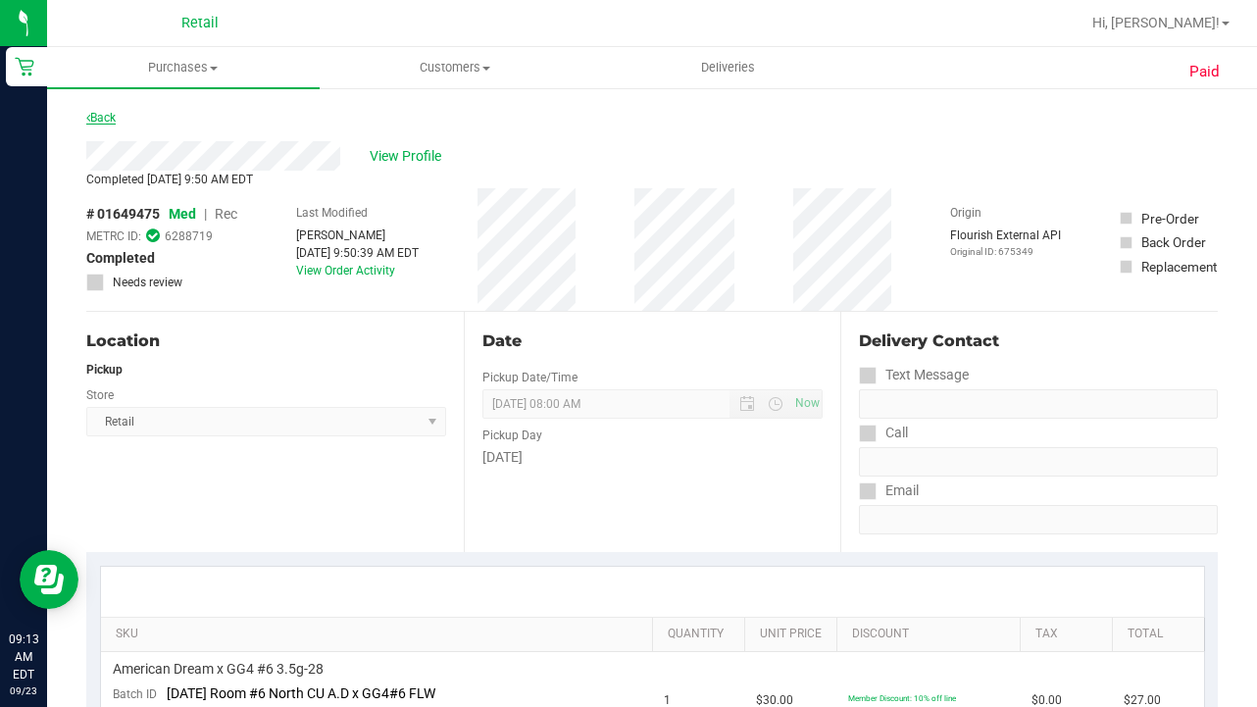
click at [112, 124] on link "Back" at bounding box center [100, 118] width 29 height 14
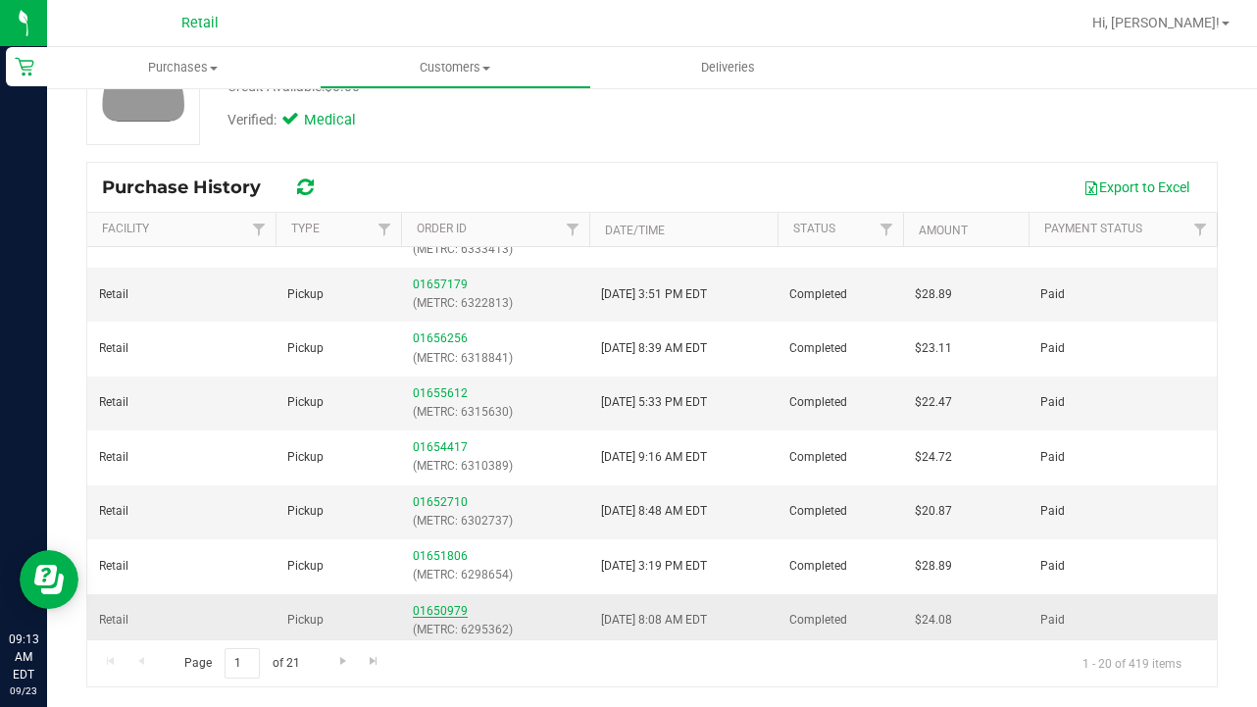
click at [418, 604] on link "01650979" at bounding box center [440, 611] width 55 height 14
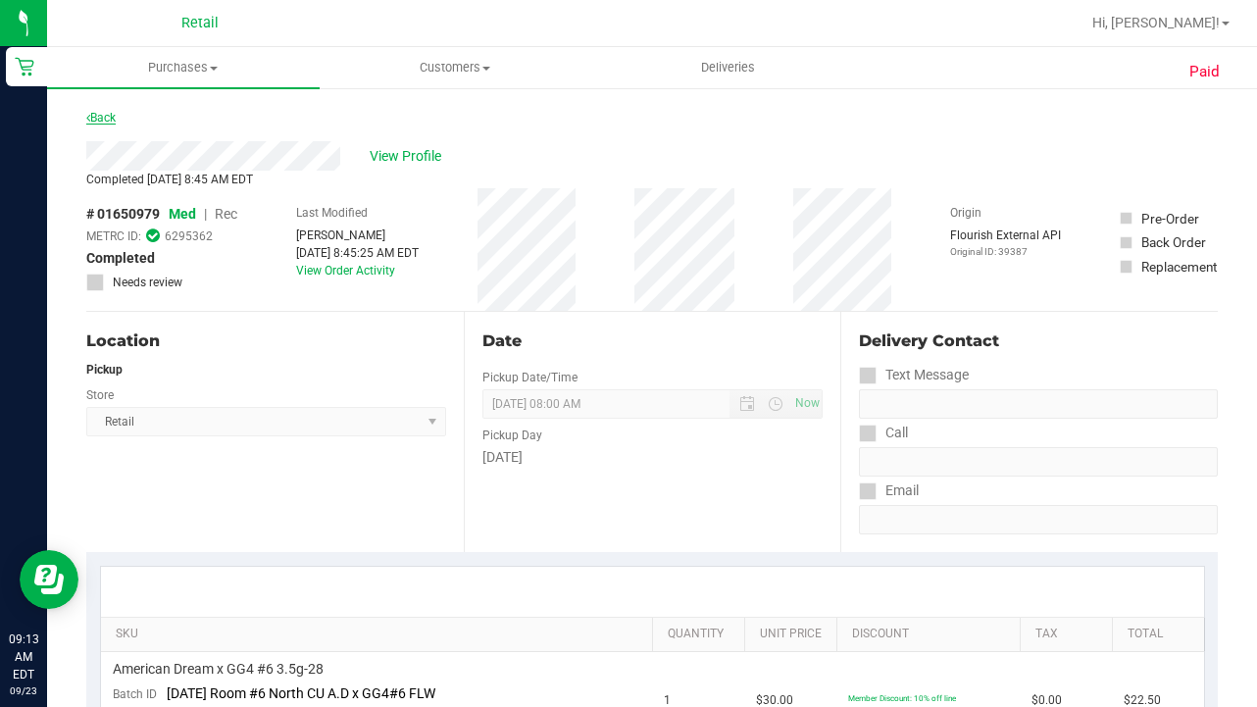
click at [103, 113] on link "Back" at bounding box center [100, 118] width 29 height 14
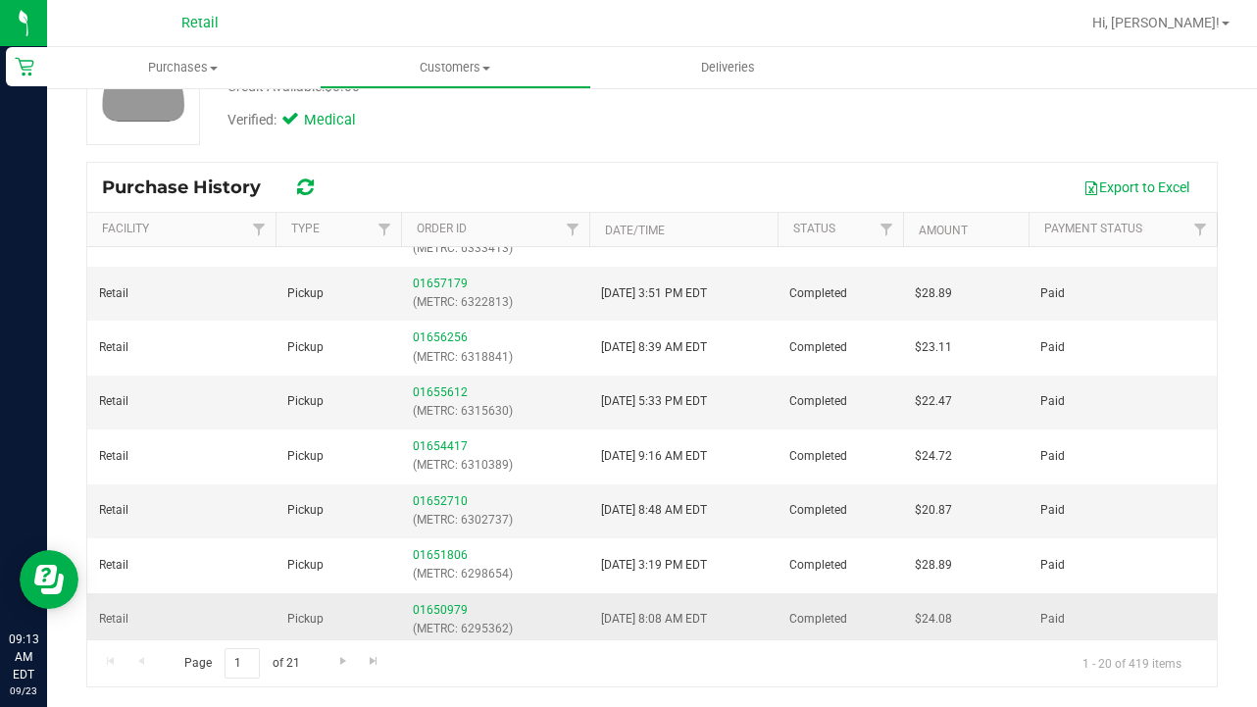
scroll to position [667, 0]
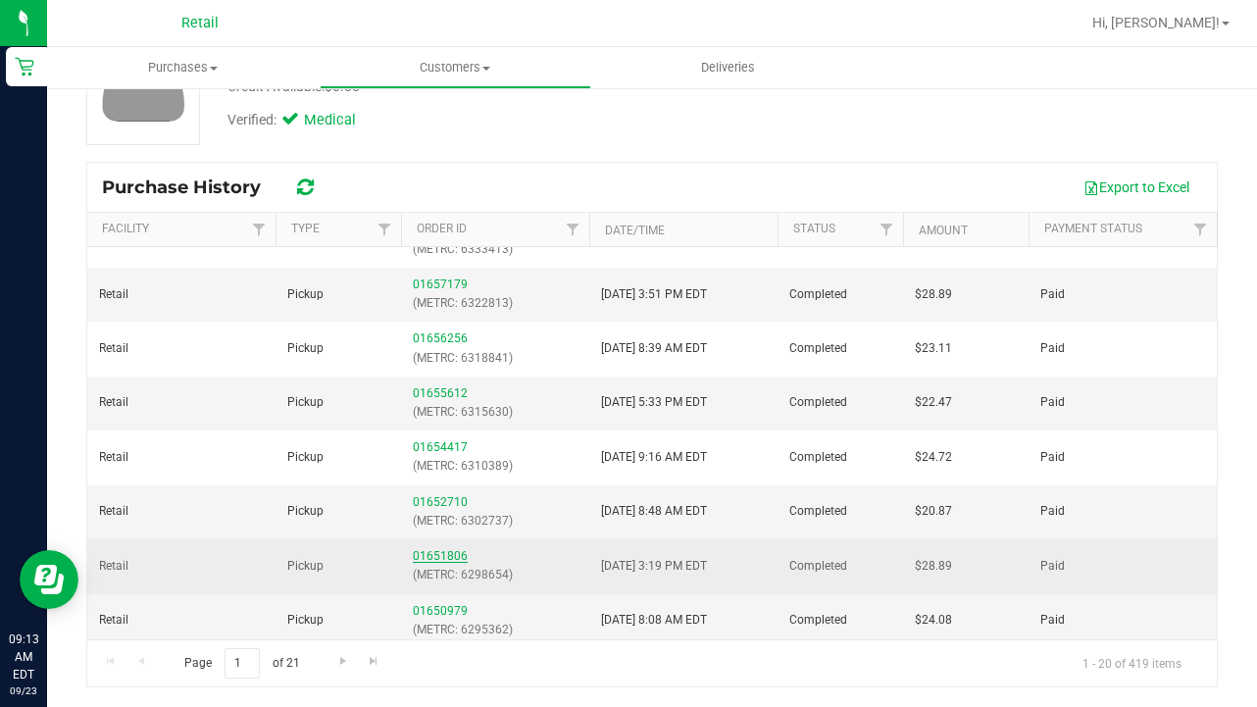
click at [435, 553] on link "01651806" at bounding box center [440, 556] width 55 height 14
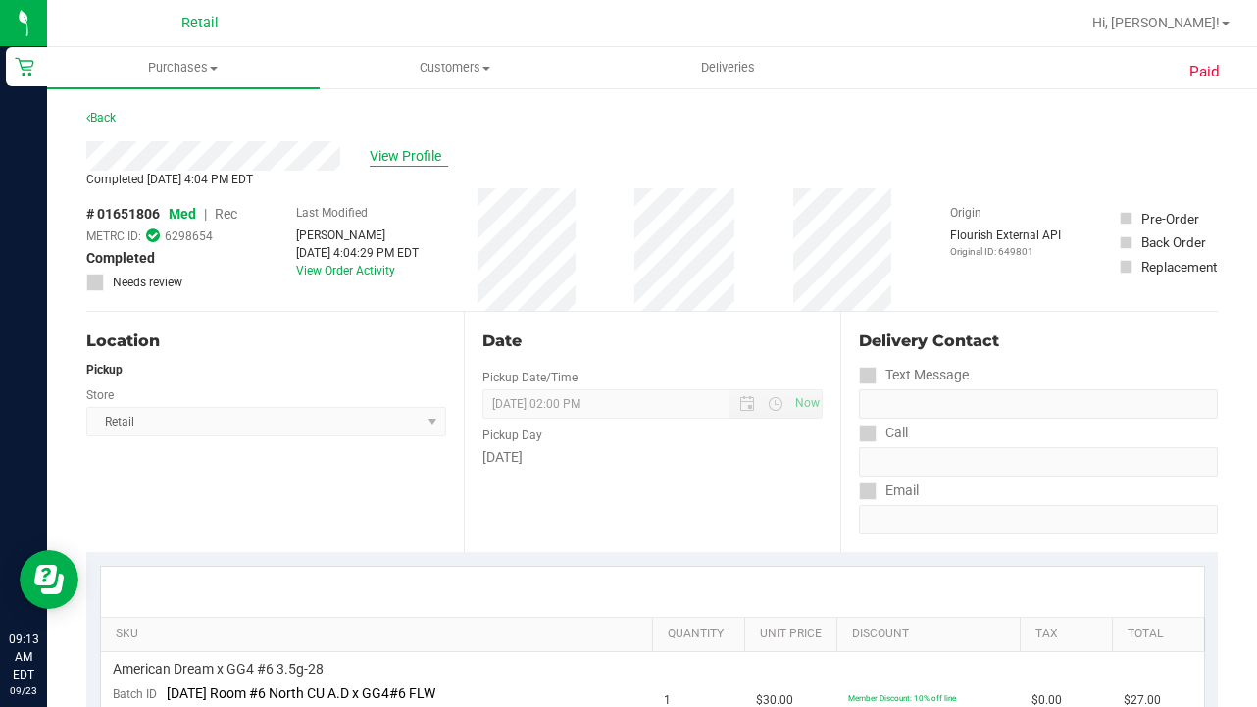
click at [408, 147] on span "View Profile" at bounding box center [409, 156] width 78 height 21
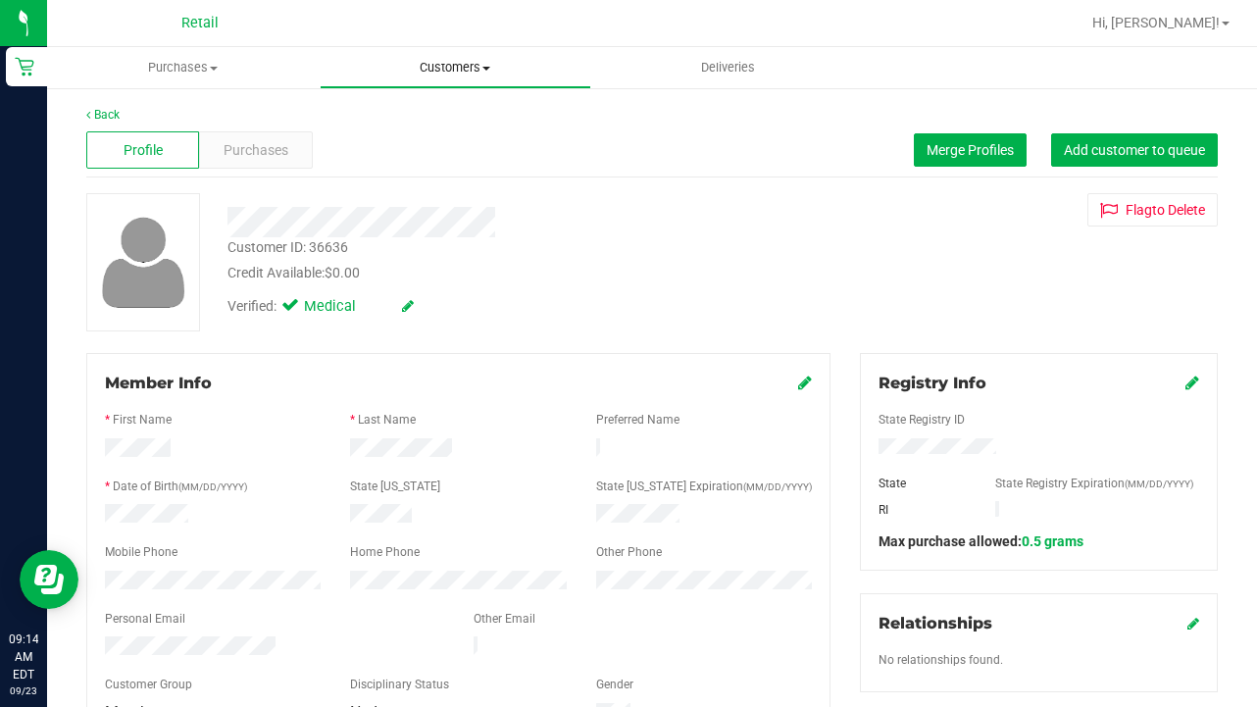
click at [444, 60] on span "Customers" at bounding box center [456, 68] width 271 height 18
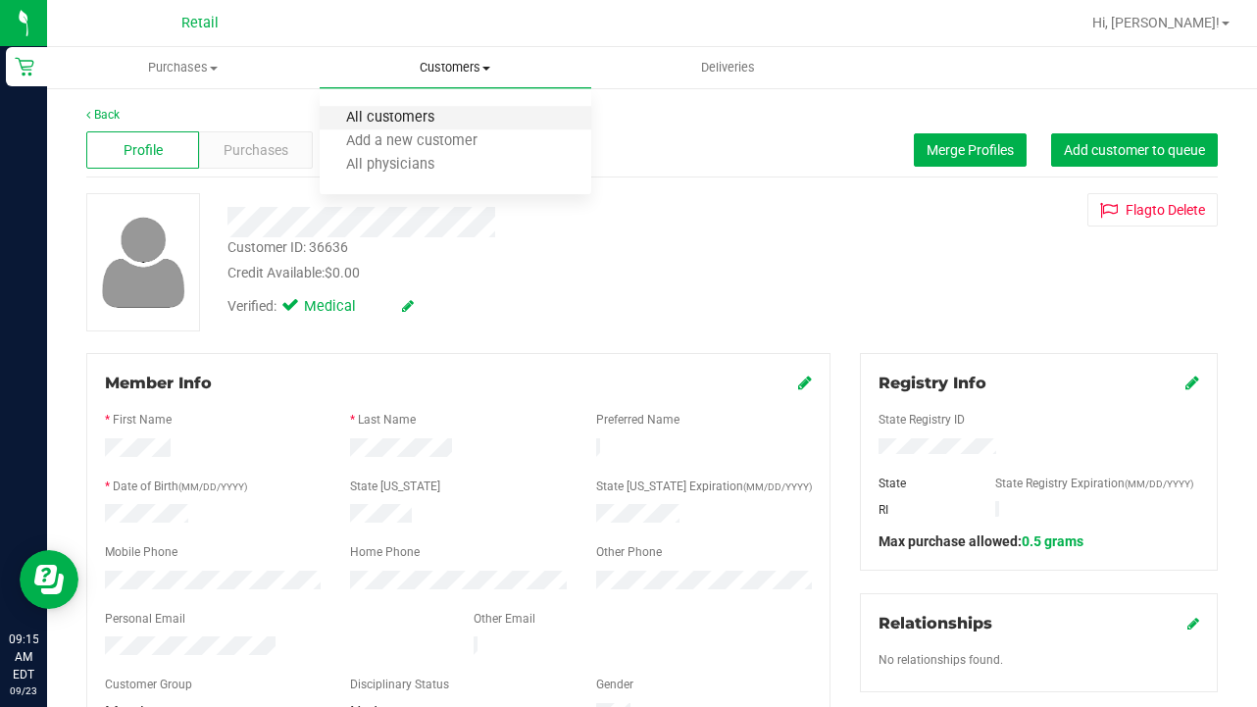
click at [447, 114] on span "All customers" at bounding box center [390, 118] width 141 height 17
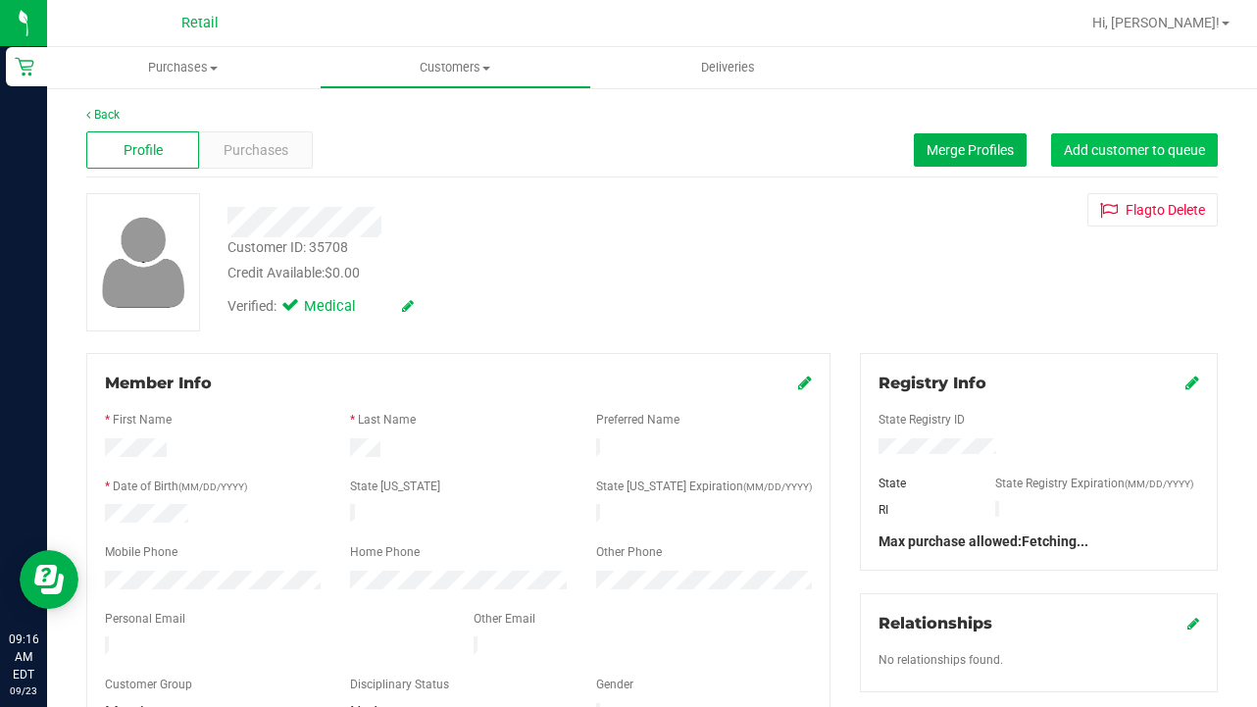
click at [1138, 159] on button "Add customer to queue" at bounding box center [1134, 149] width 167 height 33
click at [458, 56] on uib-tab-heading "Customers All customers Add a new customer All physicians" at bounding box center [456, 67] width 271 height 39
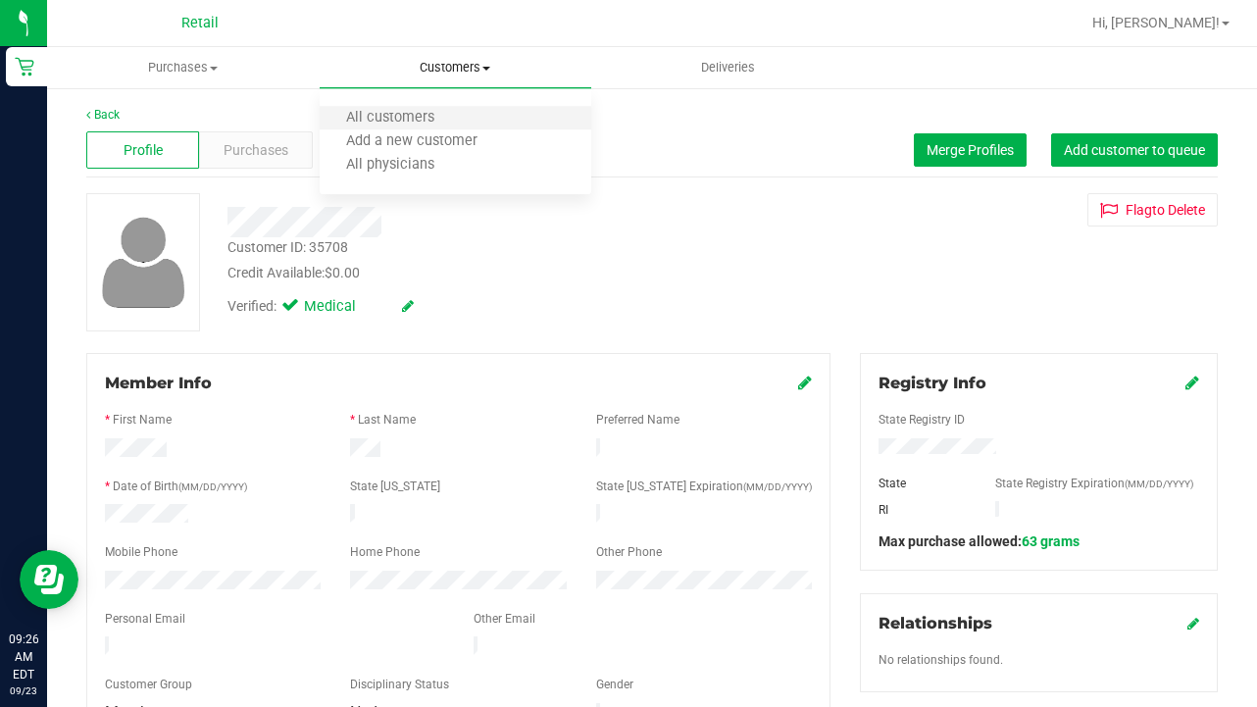
click at [446, 108] on li "All customers" at bounding box center [456, 119] width 273 height 24
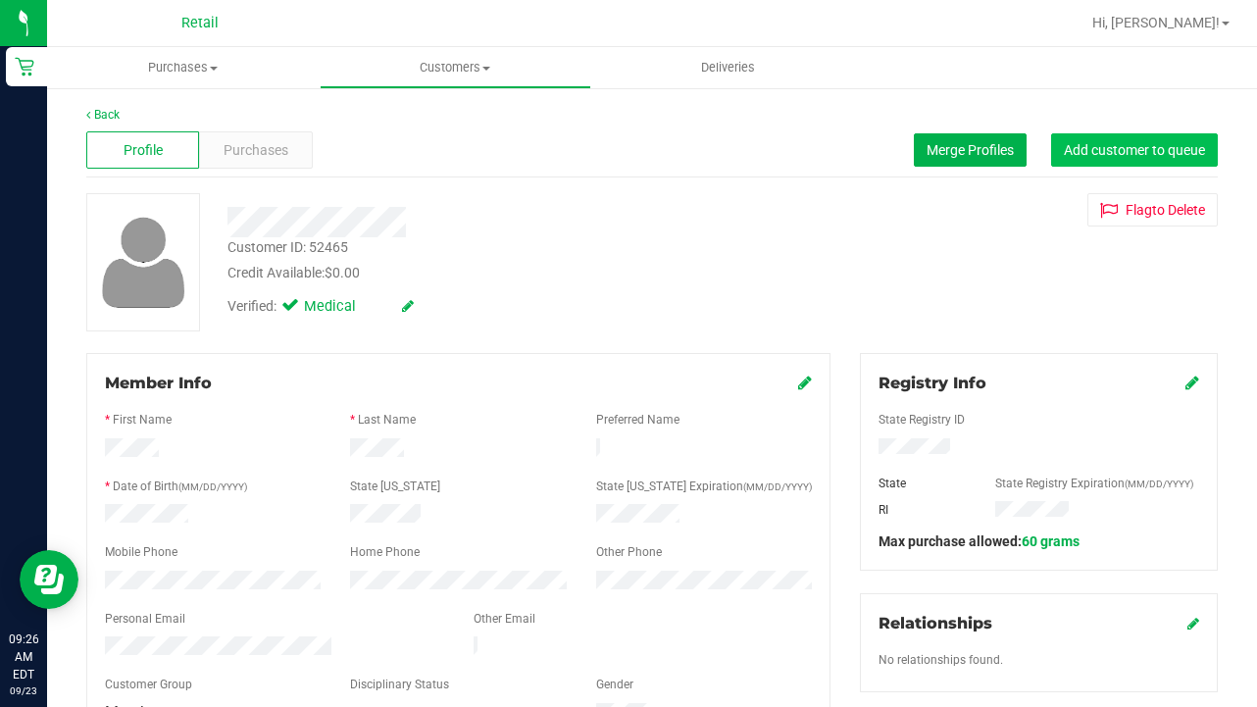
click at [1131, 155] on span "Add customer to queue" at bounding box center [1134, 150] width 141 height 16
